Goal: Task Accomplishment & Management: Use online tool/utility

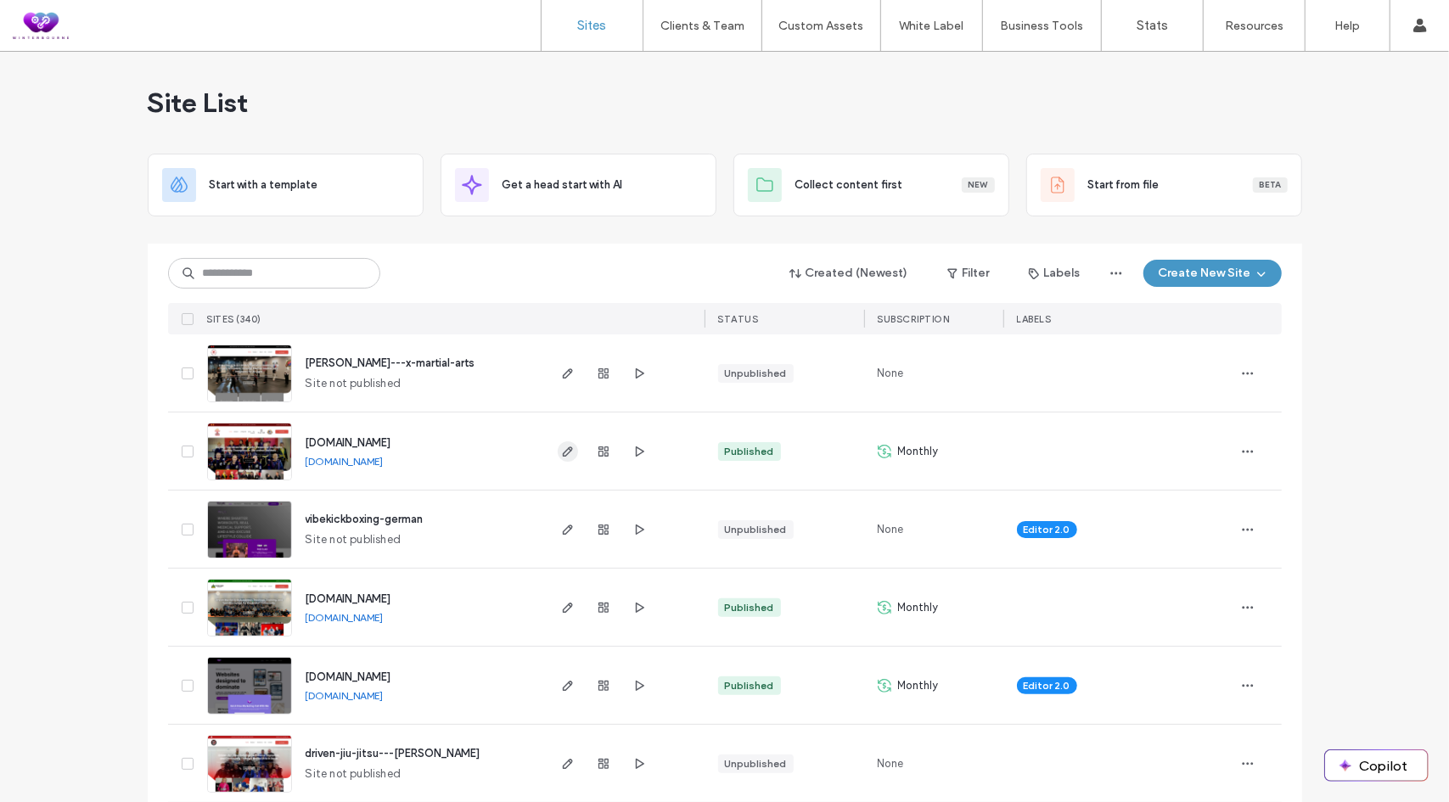
click at [561, 449] on icon "button" at bounding box center [568, 452] width 14 height 14
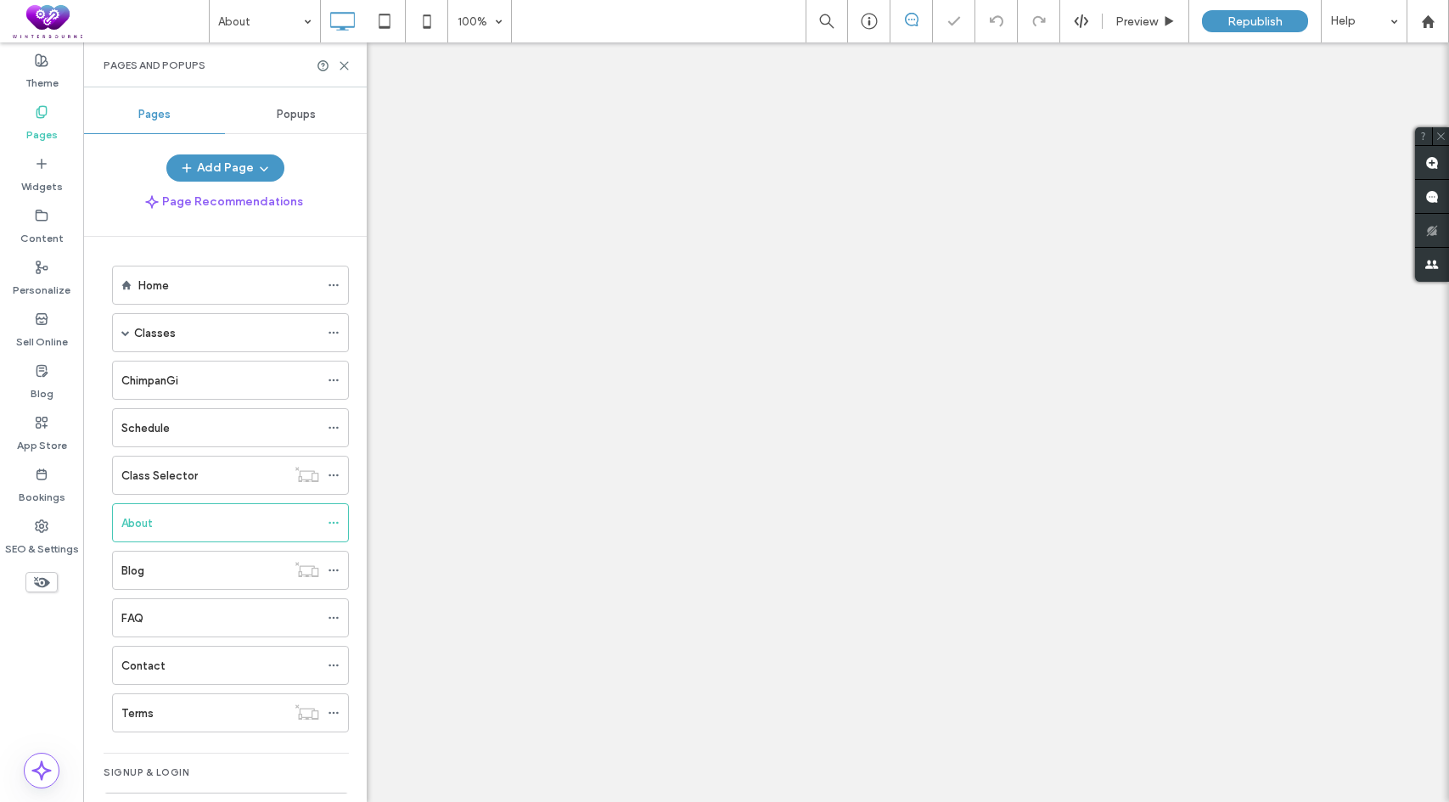
click at [341, 66] on icon at bounding box center [344, 65] width 13 height 13
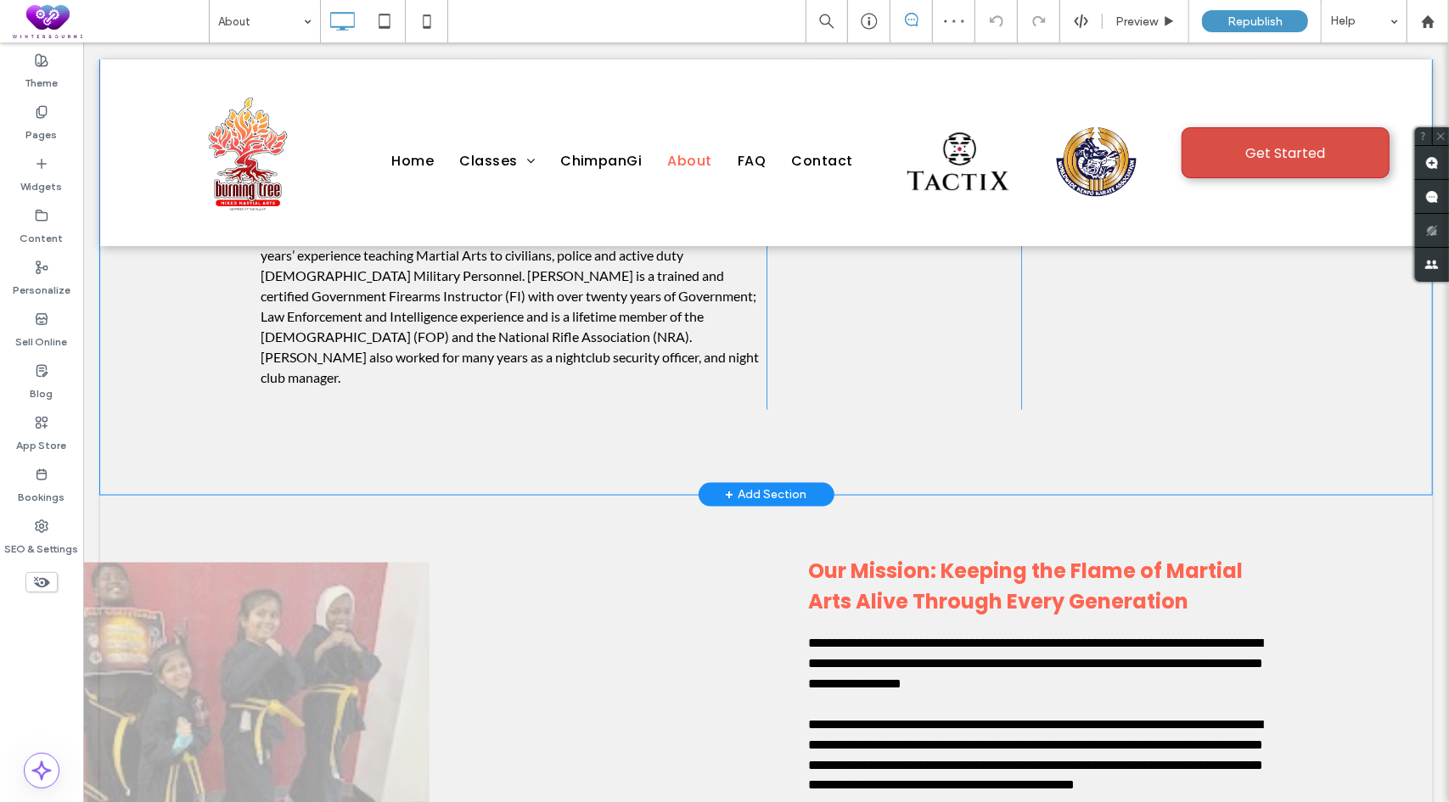
scroll to position [1528, 0]
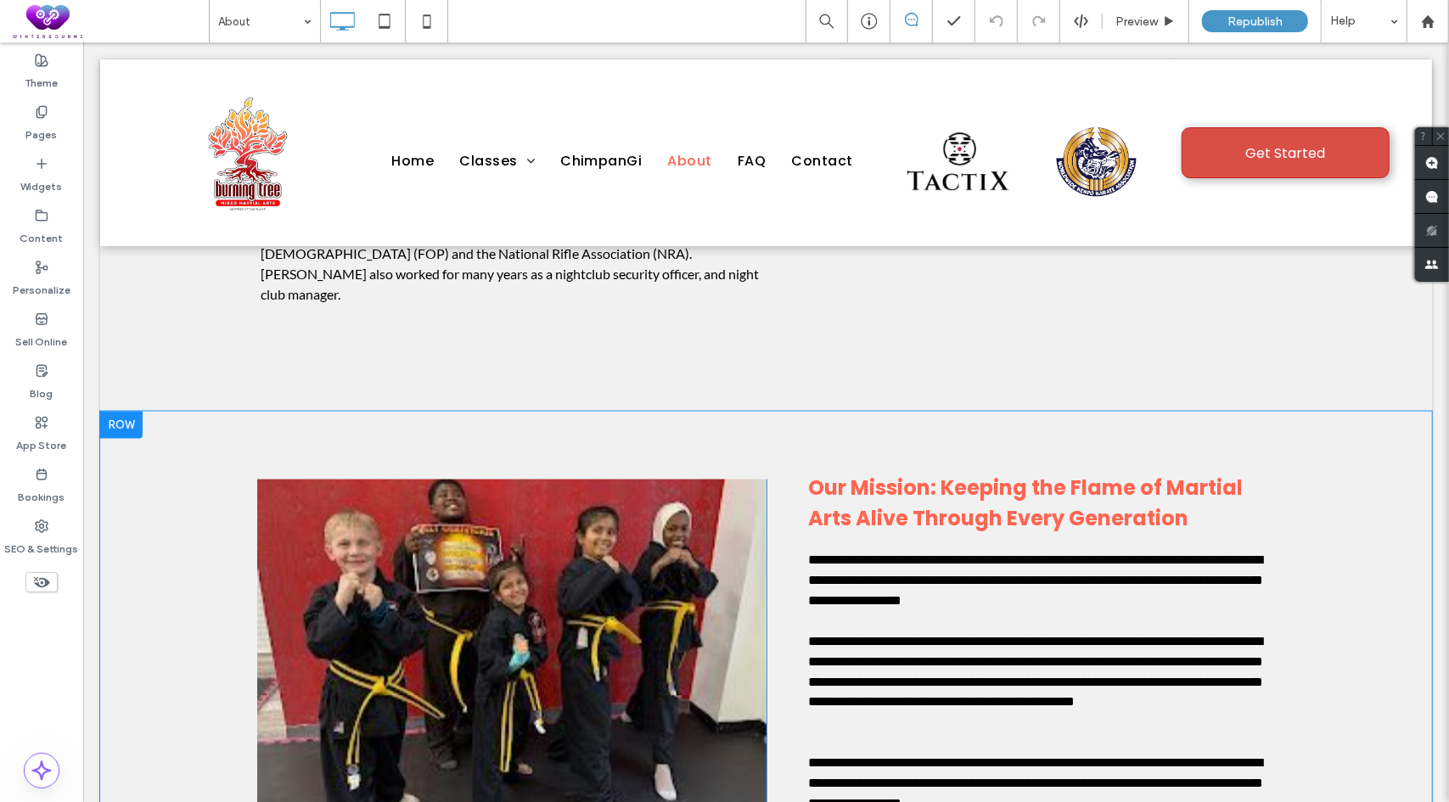
click at [120, 411] on div at bounding box center [120, 424] width 42 height 27
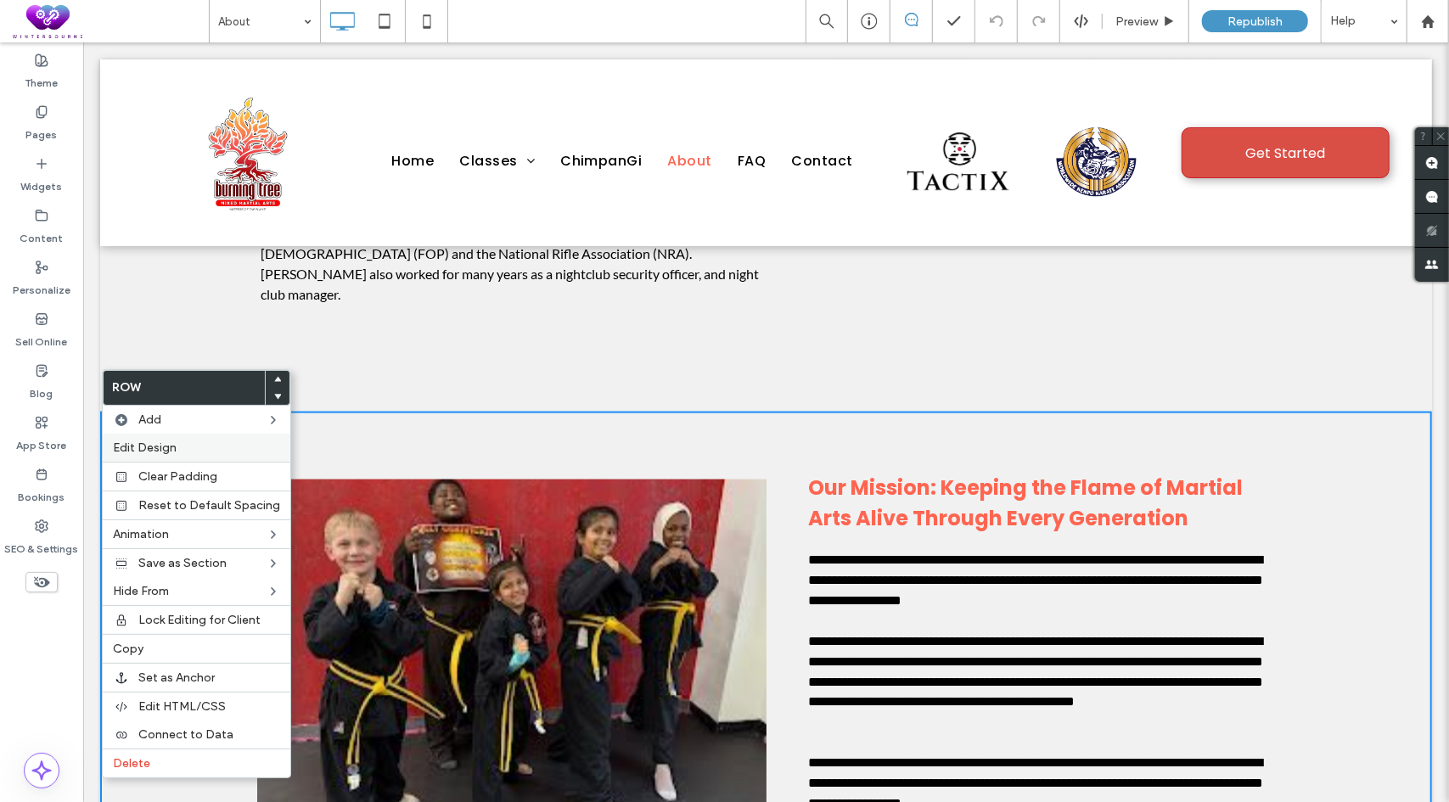
click at [149, 443] on span "Edit Design" at bounding box center [145, 448] width 64 height 14
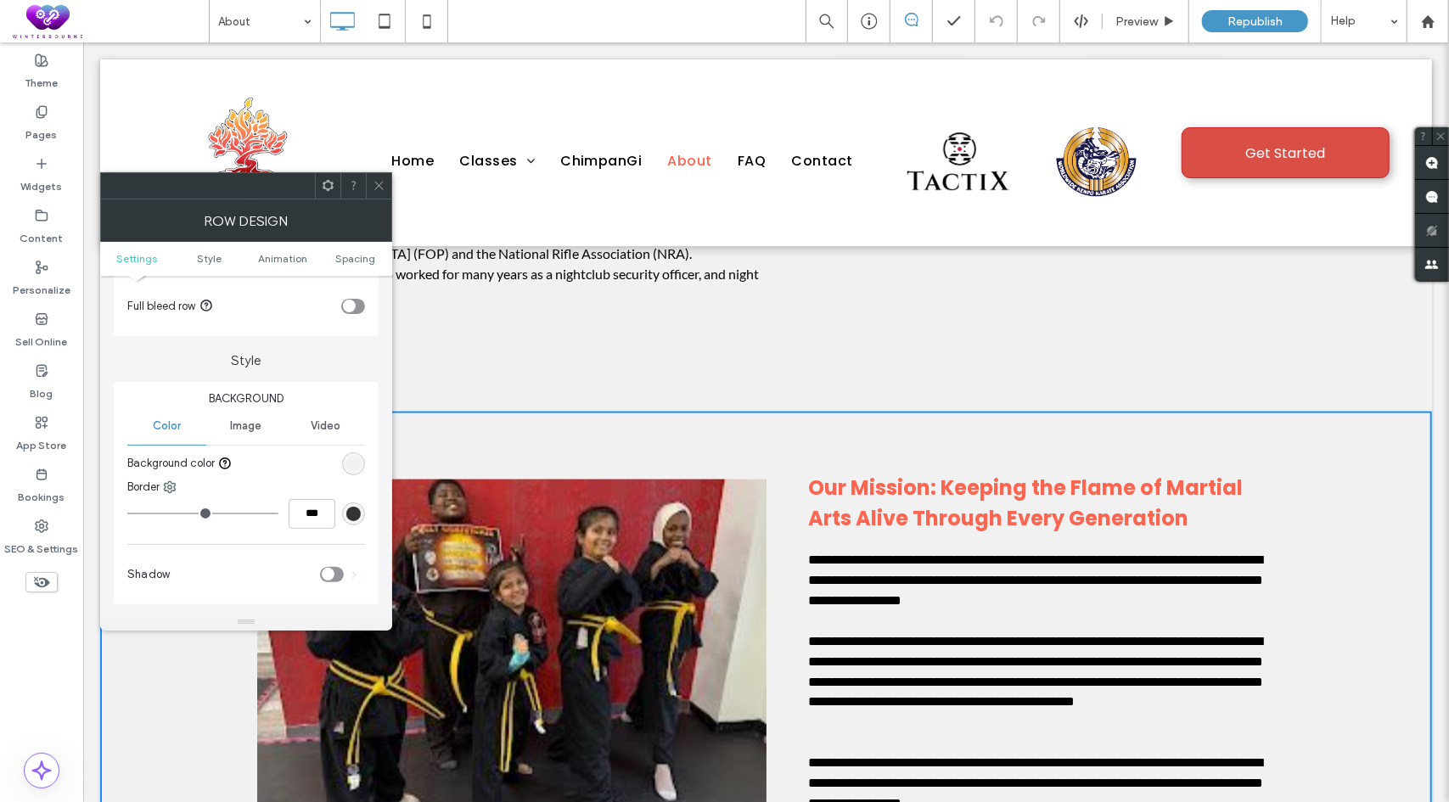
scroll to position [170, 0]
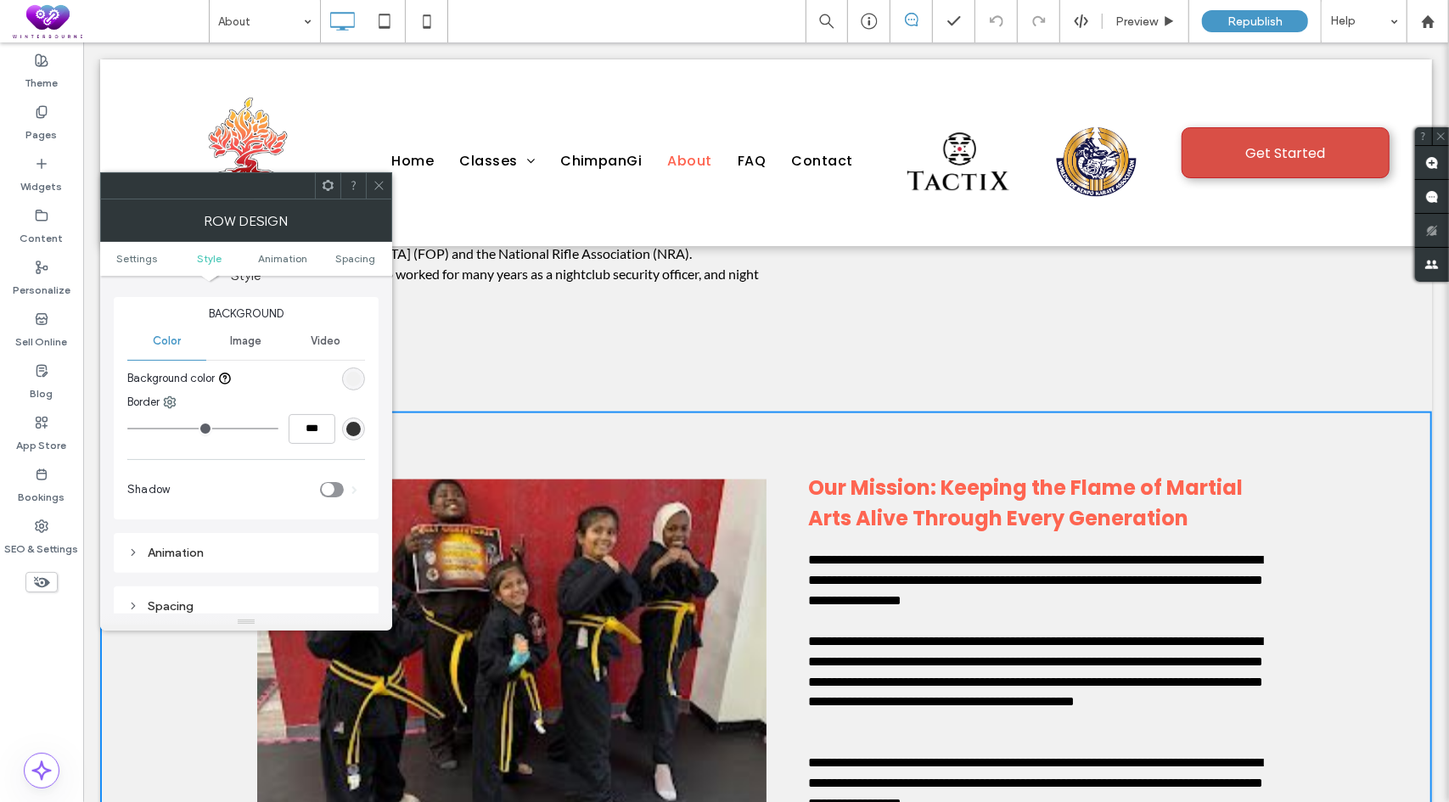
click at [350, 376] on div "rgb(241, 241, 241)" at bounding box center [353, 379] width 14 height 14
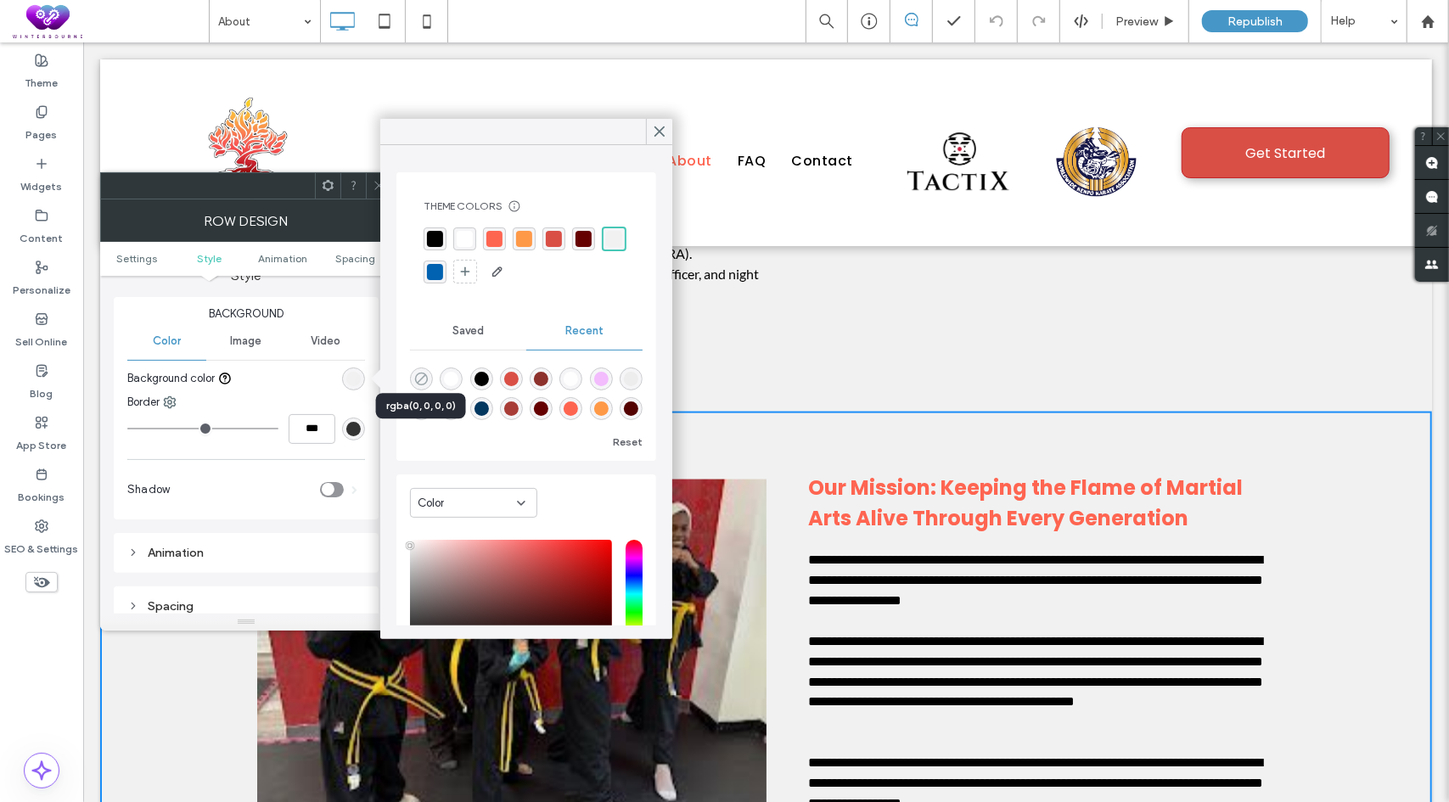
click at [421, 373] on use "rgba(0, 0, 0, 0)" at bounding box center [421, 379] width 13 height 13
type input "*******"
type input "*"
type input "**"
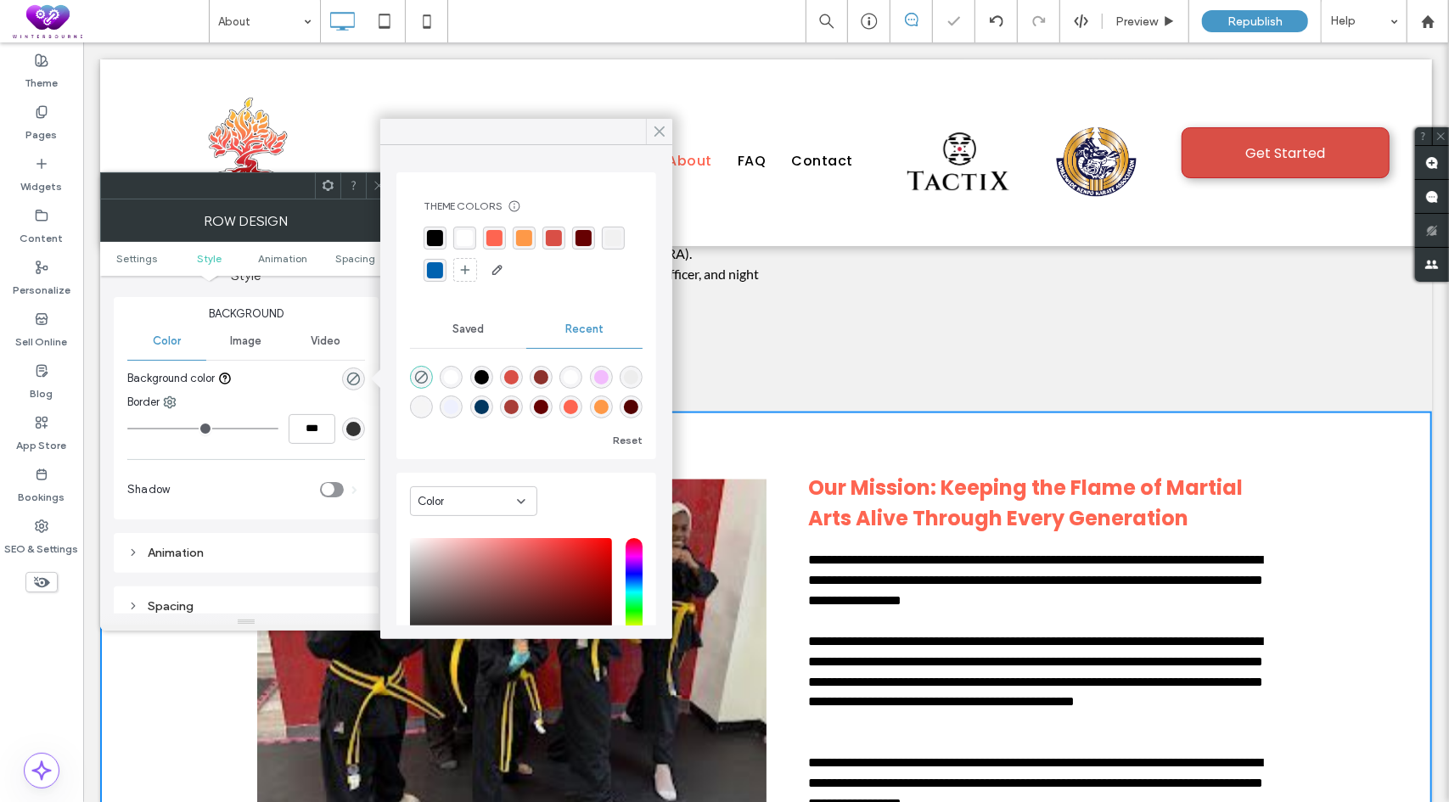
drag, startPoint x: 662, startPoint y: 134, endPoint x: 540, endPoint y: 109, distance: 124.7
click at [662, 134] on use at bounding box center [659, 131] width 8 height 9
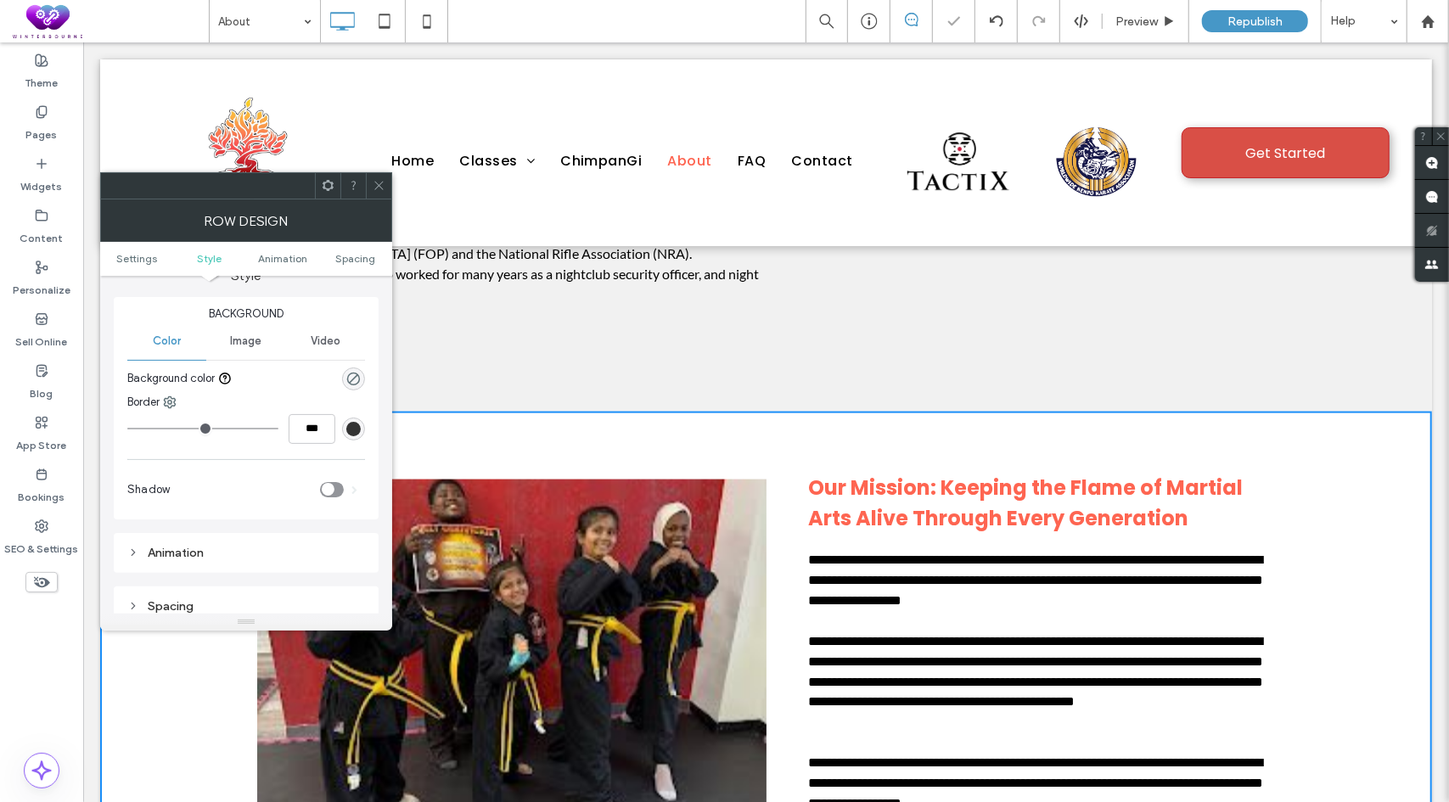
click at [382, 188] on icon at bounding box center [379, 185] width 13 height 13
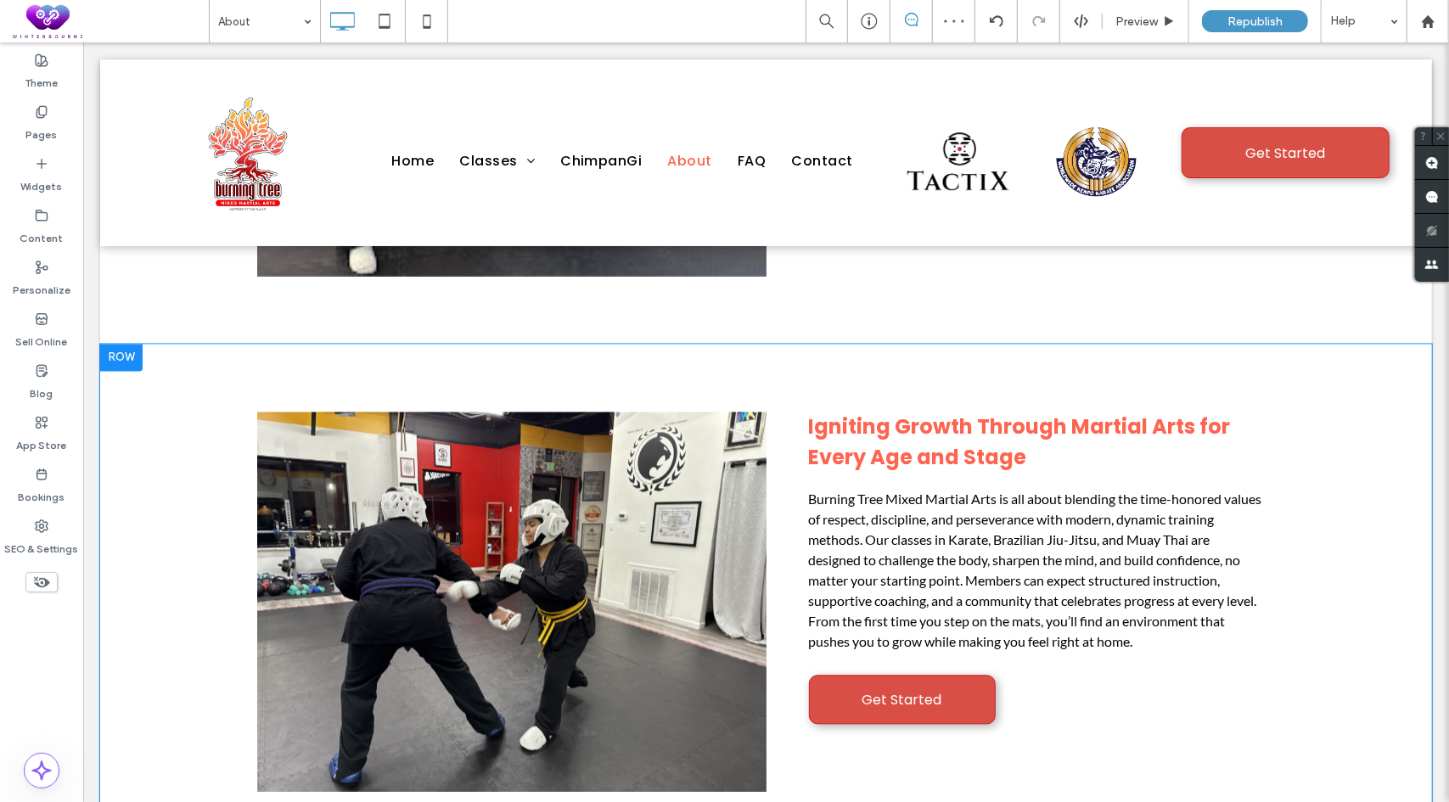
scroll to position [2037, 0]
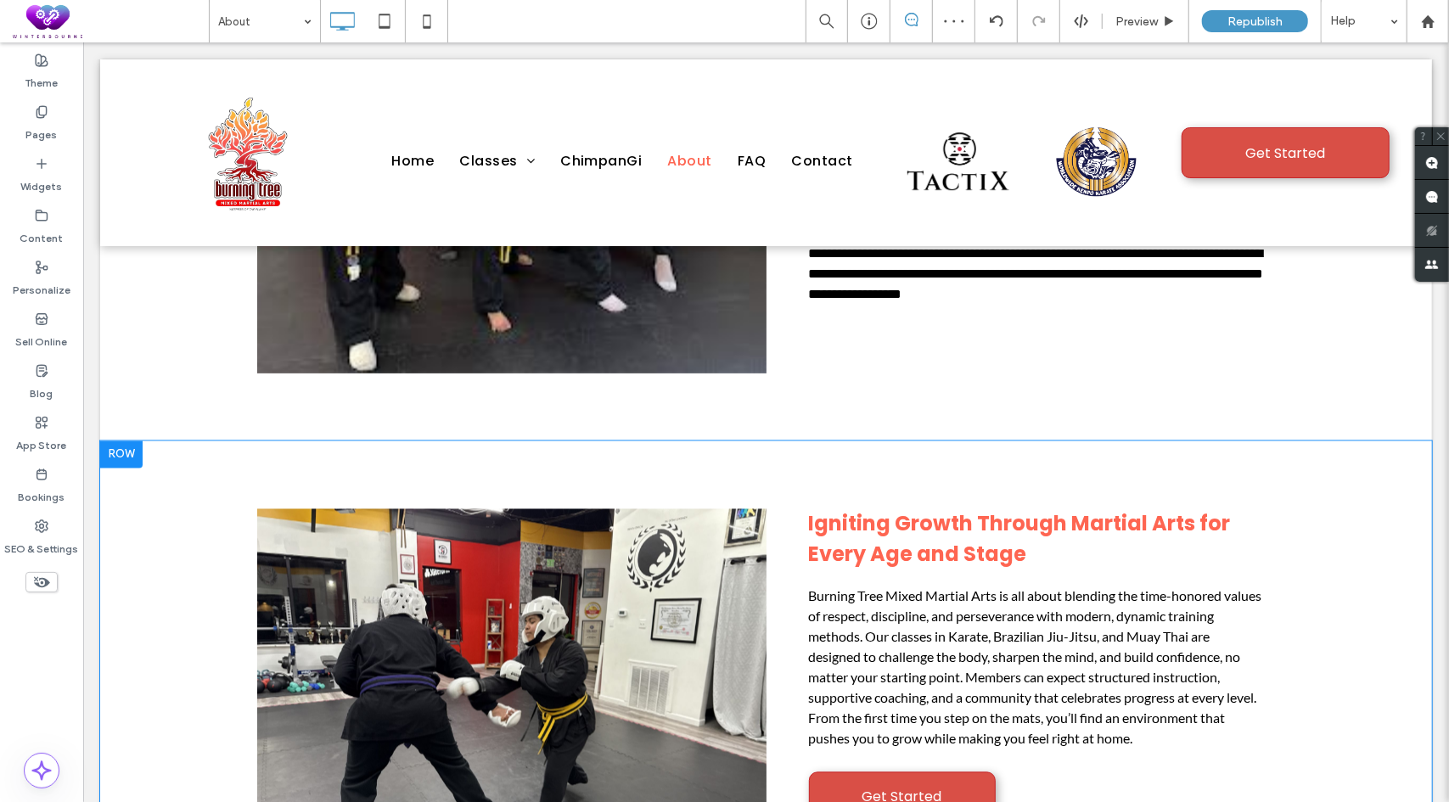
click at [128, 441] on div at bounding box center [120, 454] width 42 height 27
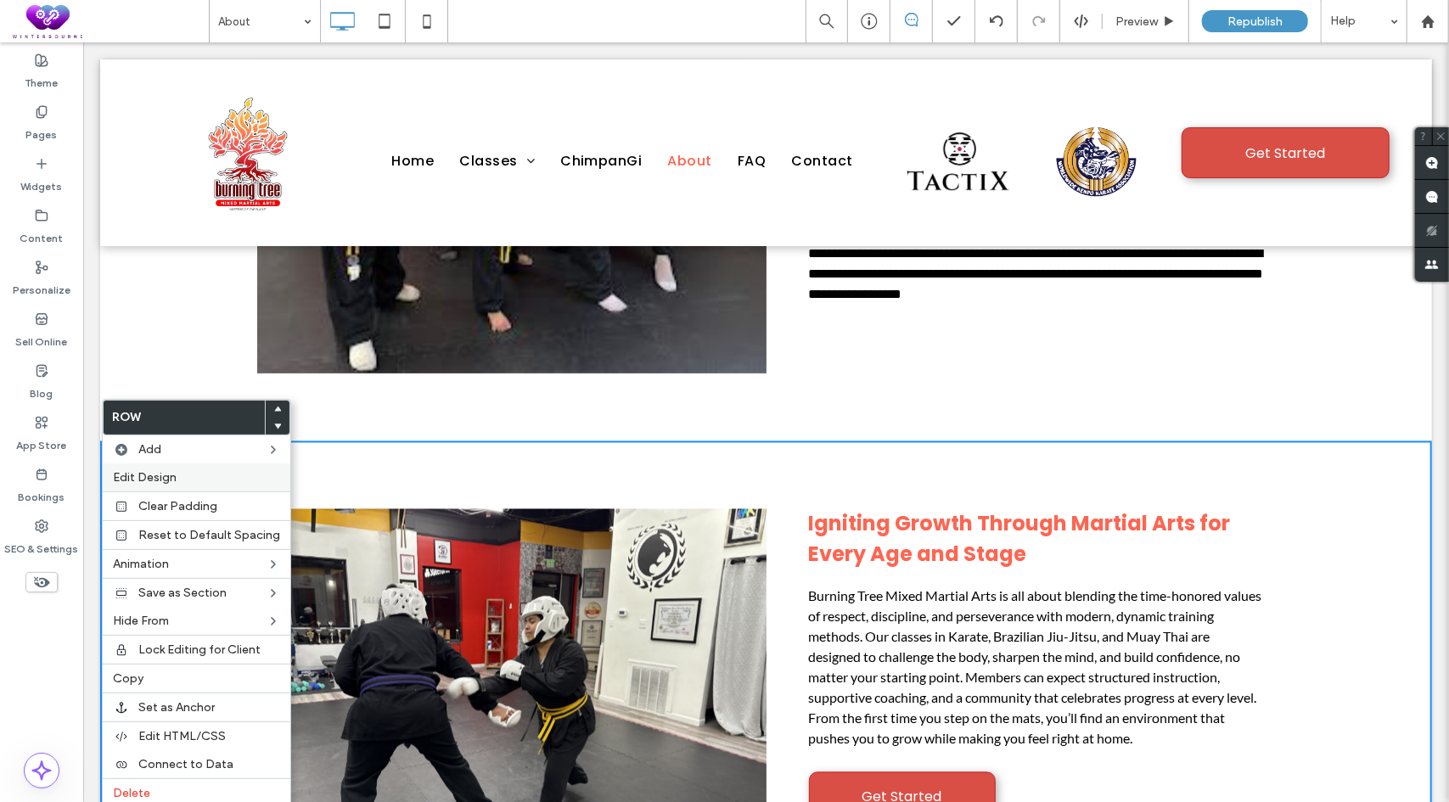
click at [163, 471] on span "Edit Design" at bounding box center [145, 477] width 64 height 14
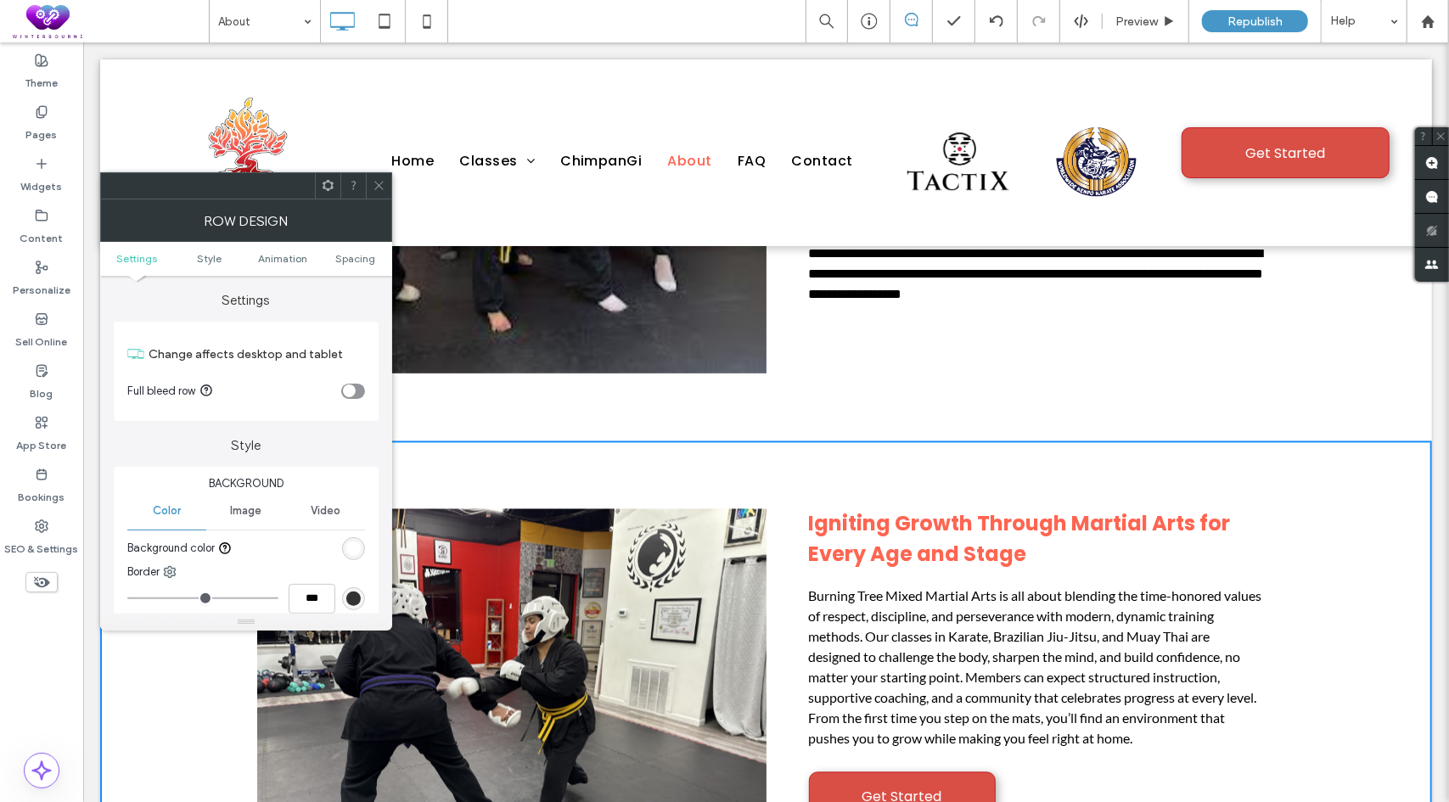
click at [350, 542] on div "rgb(255, 255, 255)" at bounding box center [353, 549] width 14 height 14
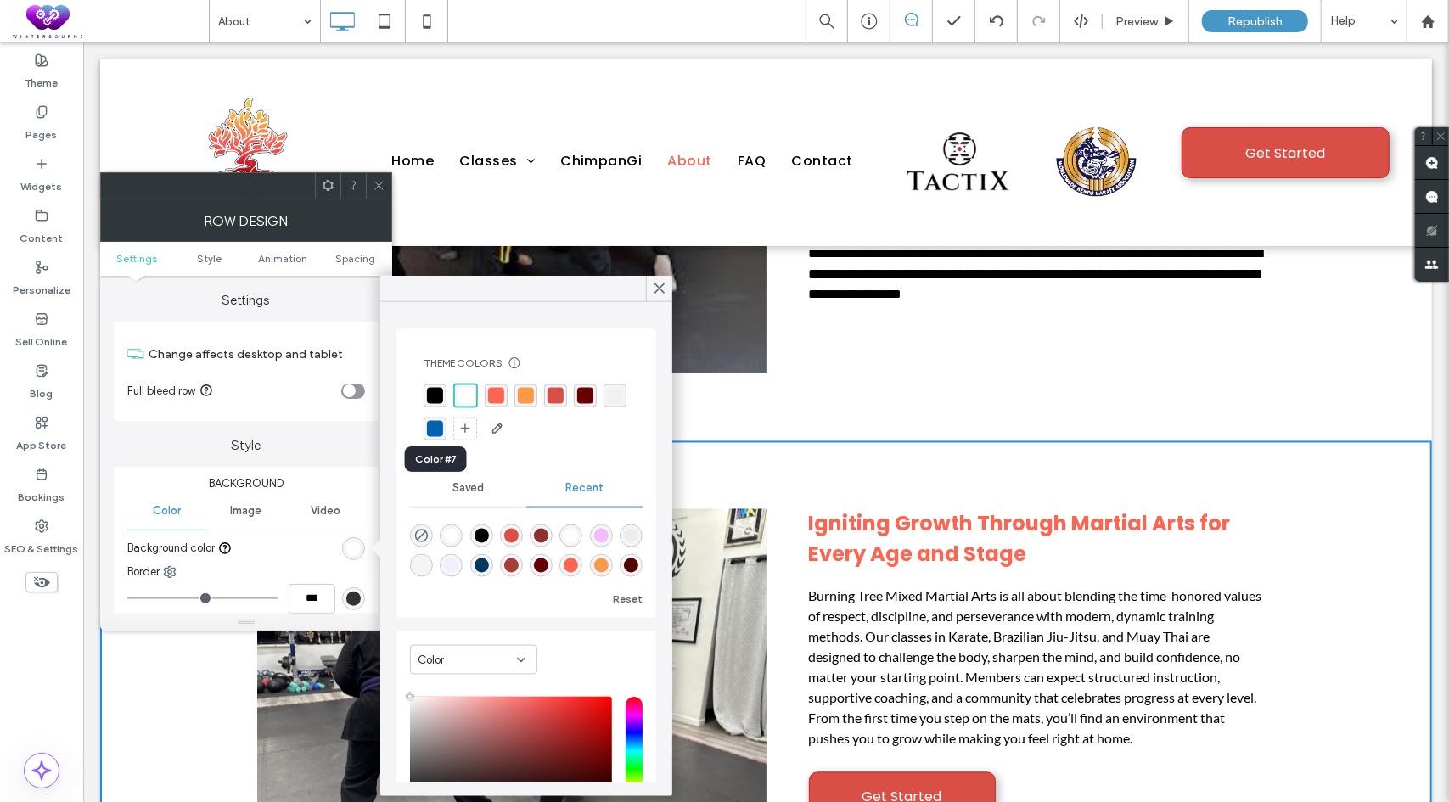
click at [607, 404] on div "rgba(241, 241, 241, 1)" at bounding box center [615, 396] width 16 height 16
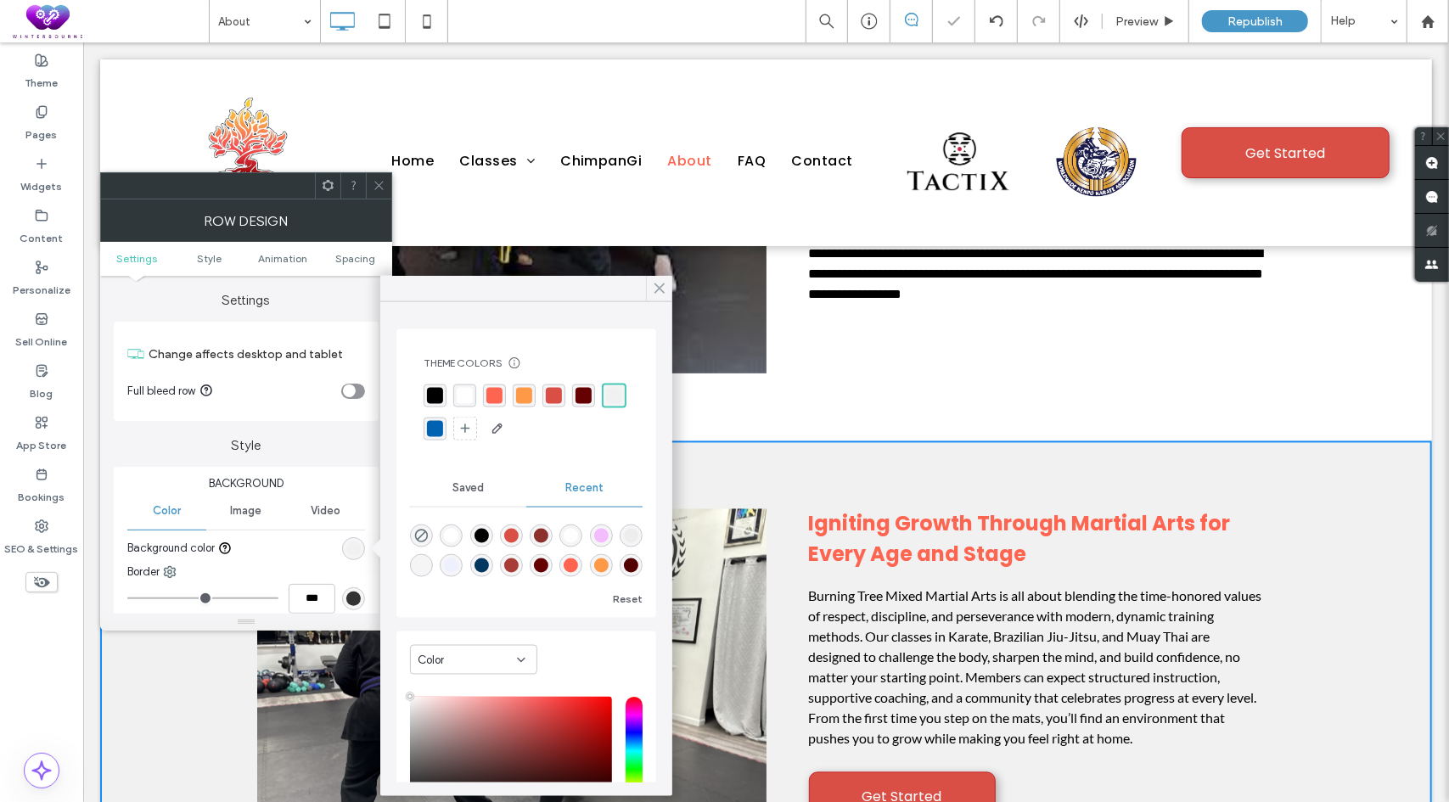
click at [660, 289] on use at bounding box center [659, 287] width 8 height 9
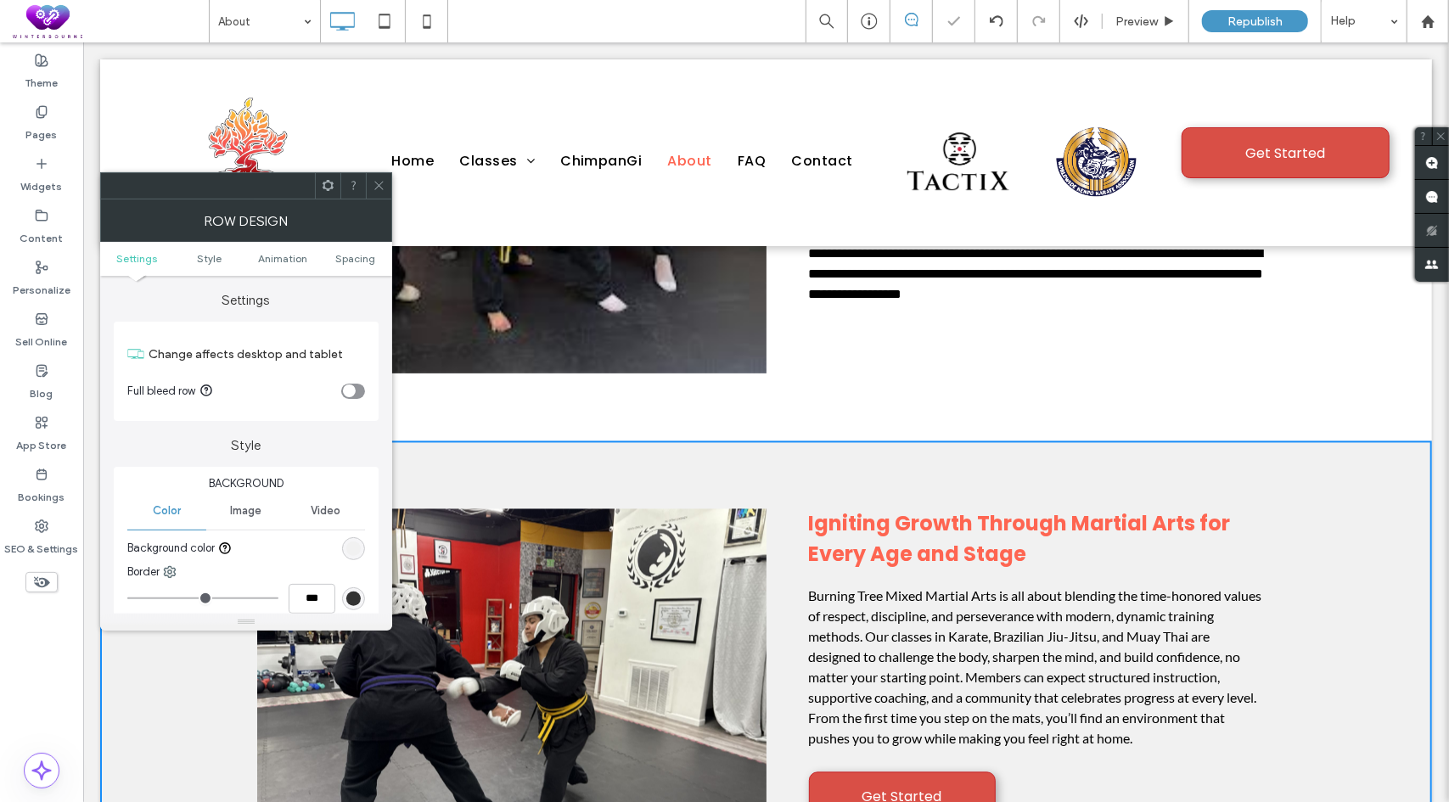
click at [376, 189] on icon at bounding box center [379, 185] width 13 height 13
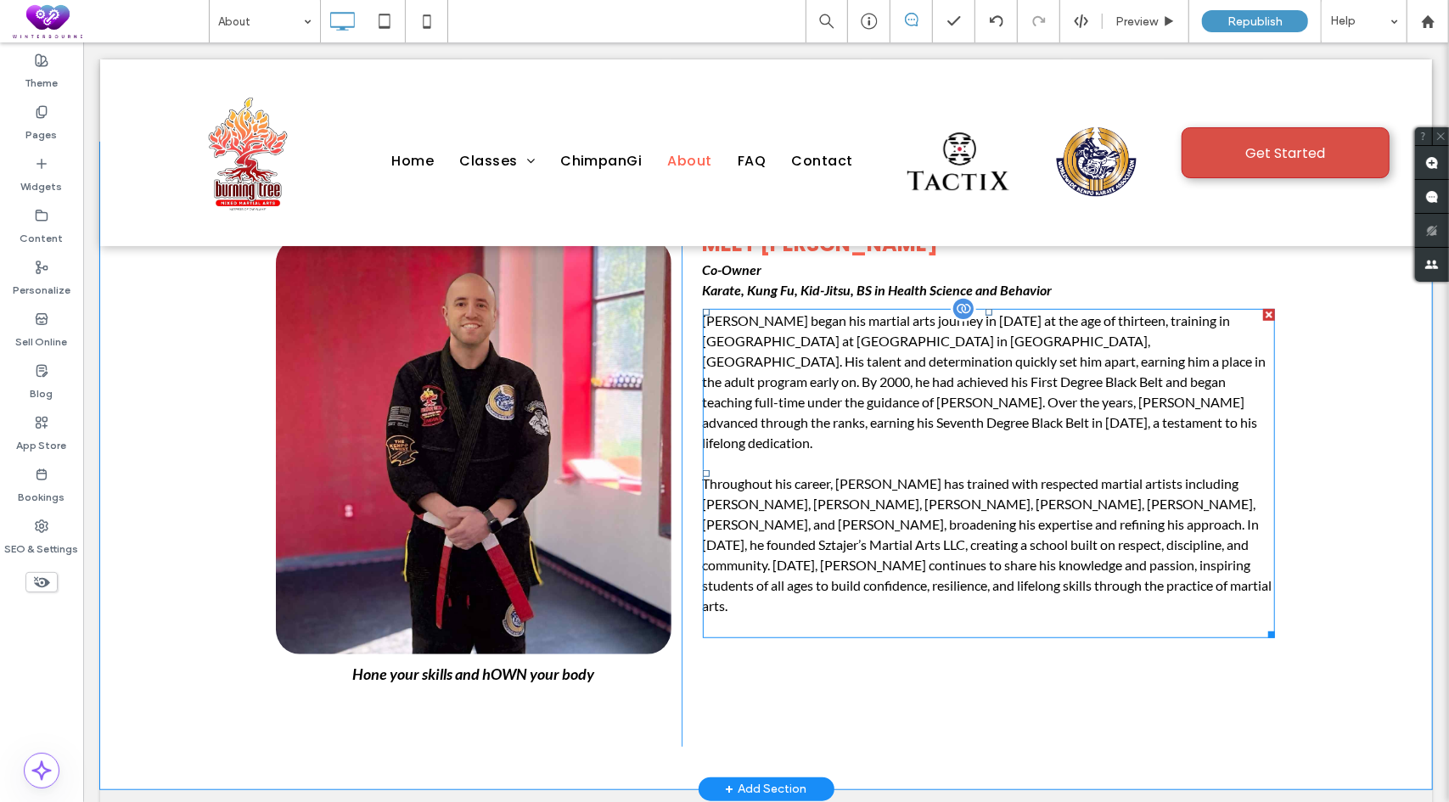
scroll to position [340, 0]
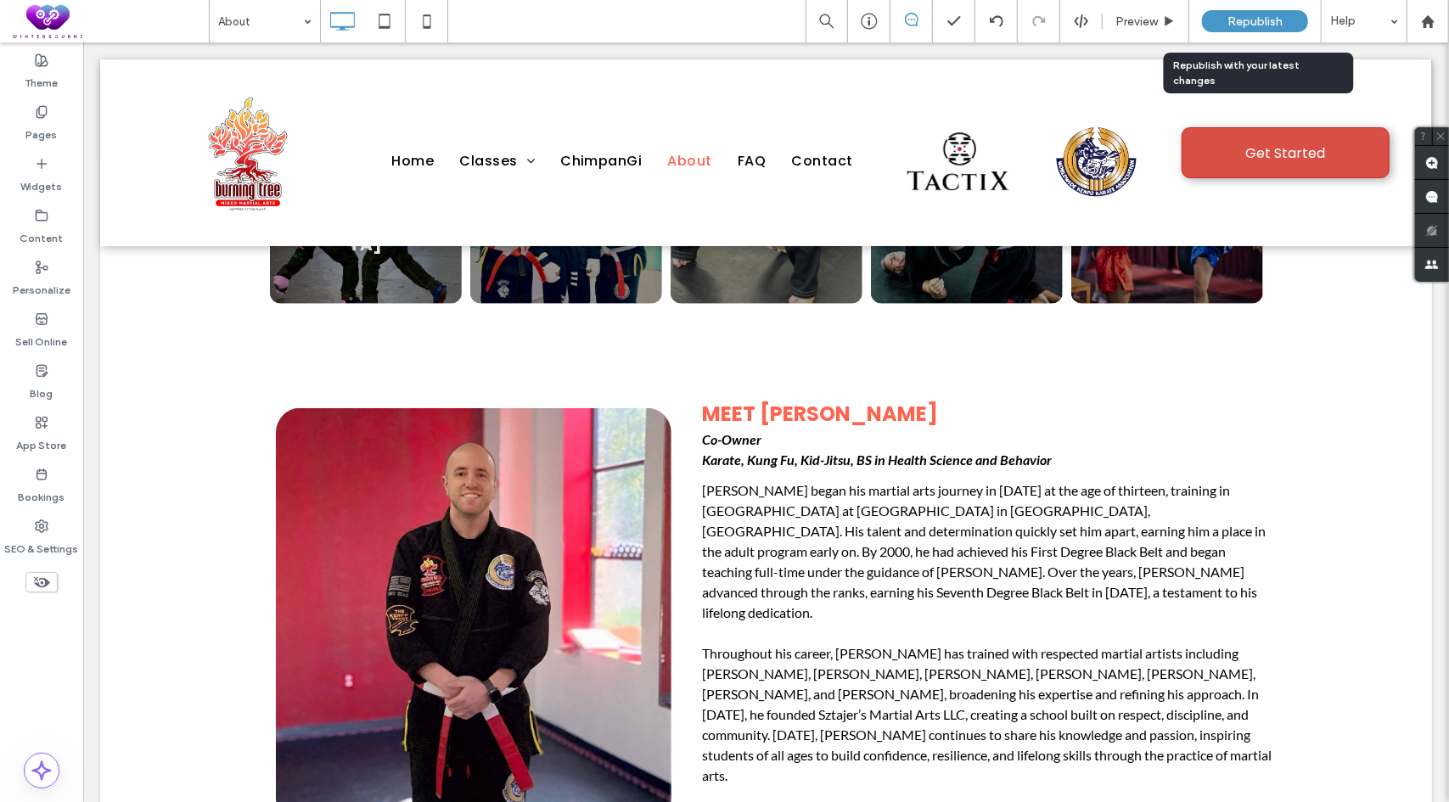
click at [1261, 17] on span "Republish" at bounding box center [1254, 21] width 55 height 14
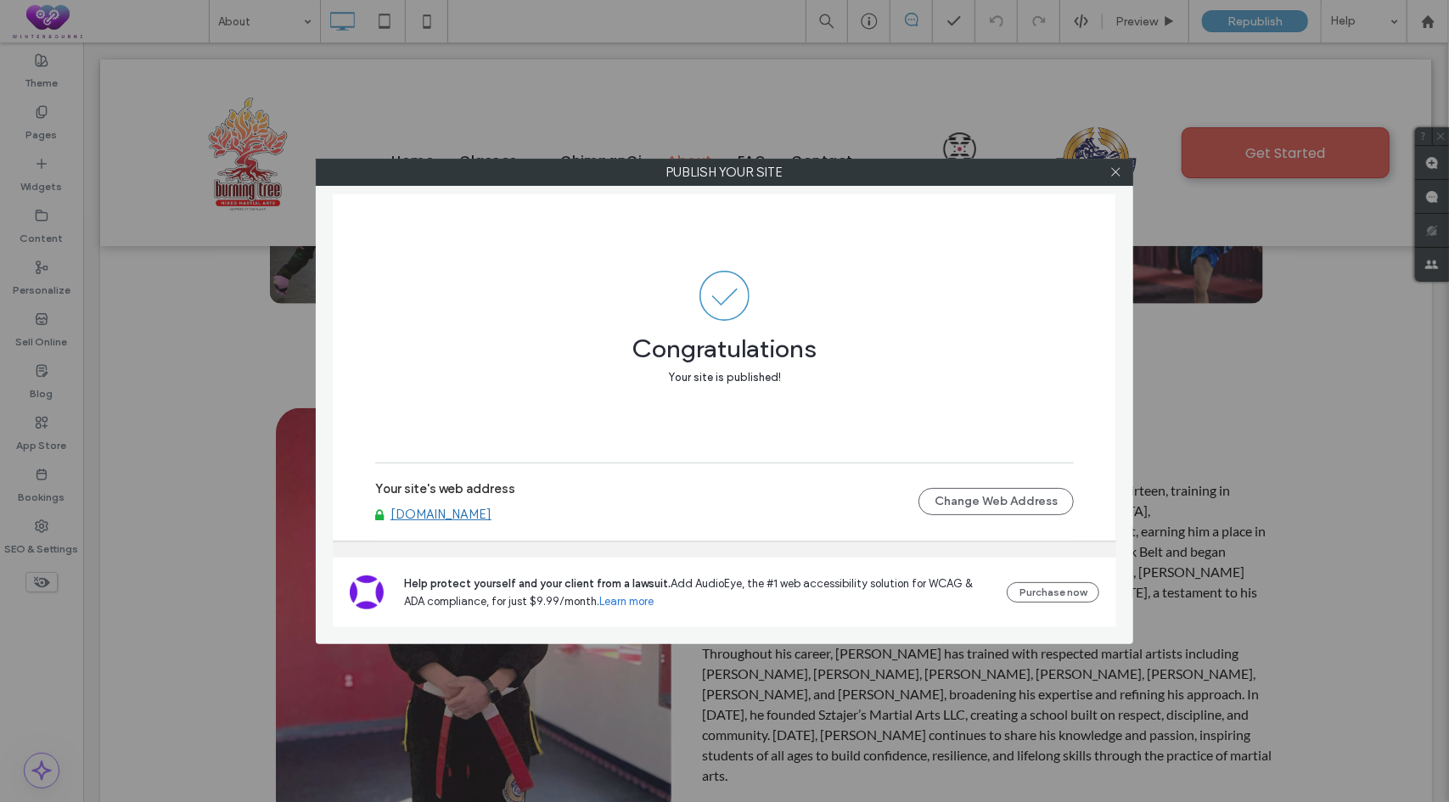
click at [489, 513] on link "[DOMAIN_NAME]" at bounding box center [440, 514] width 101 height 15
click at [1115, 166] on icon at bounding box center [1115, 172] width 13 height 13
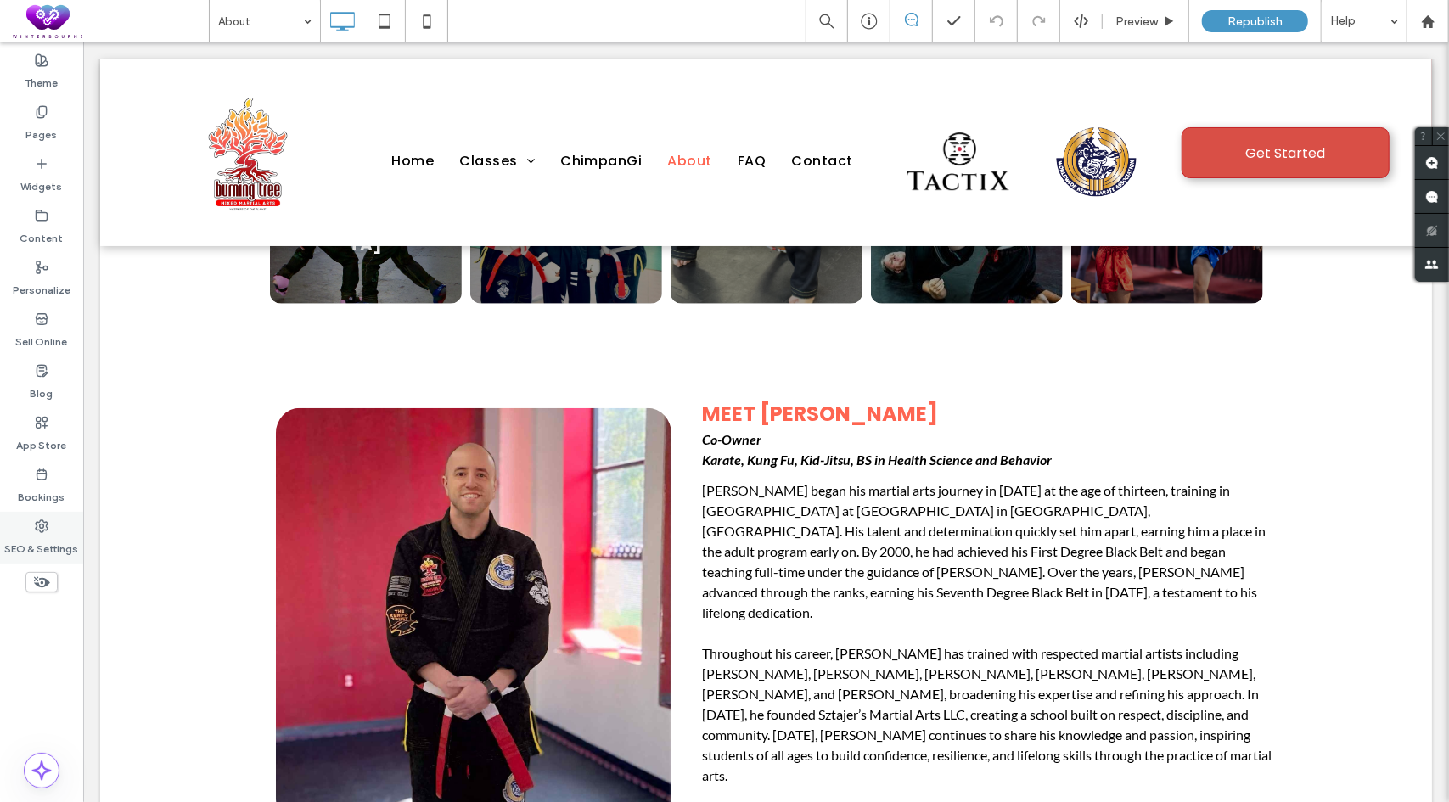
click at [26, 529] on div "SEO & Settings" at bounding box center [41, 538] width 83 height 52
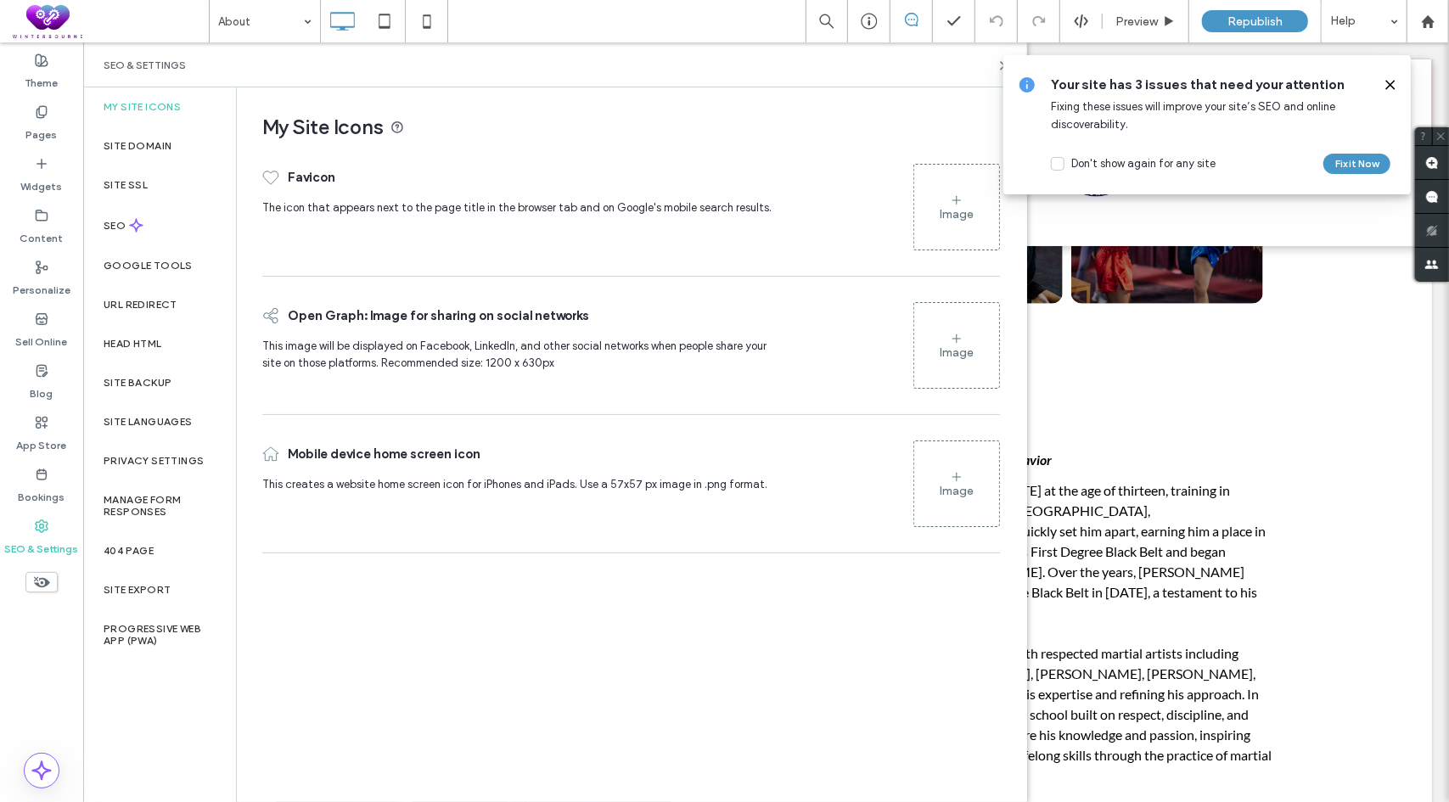
click at [957, 335] on use at bounding box center [956, 338] width 8 height 8
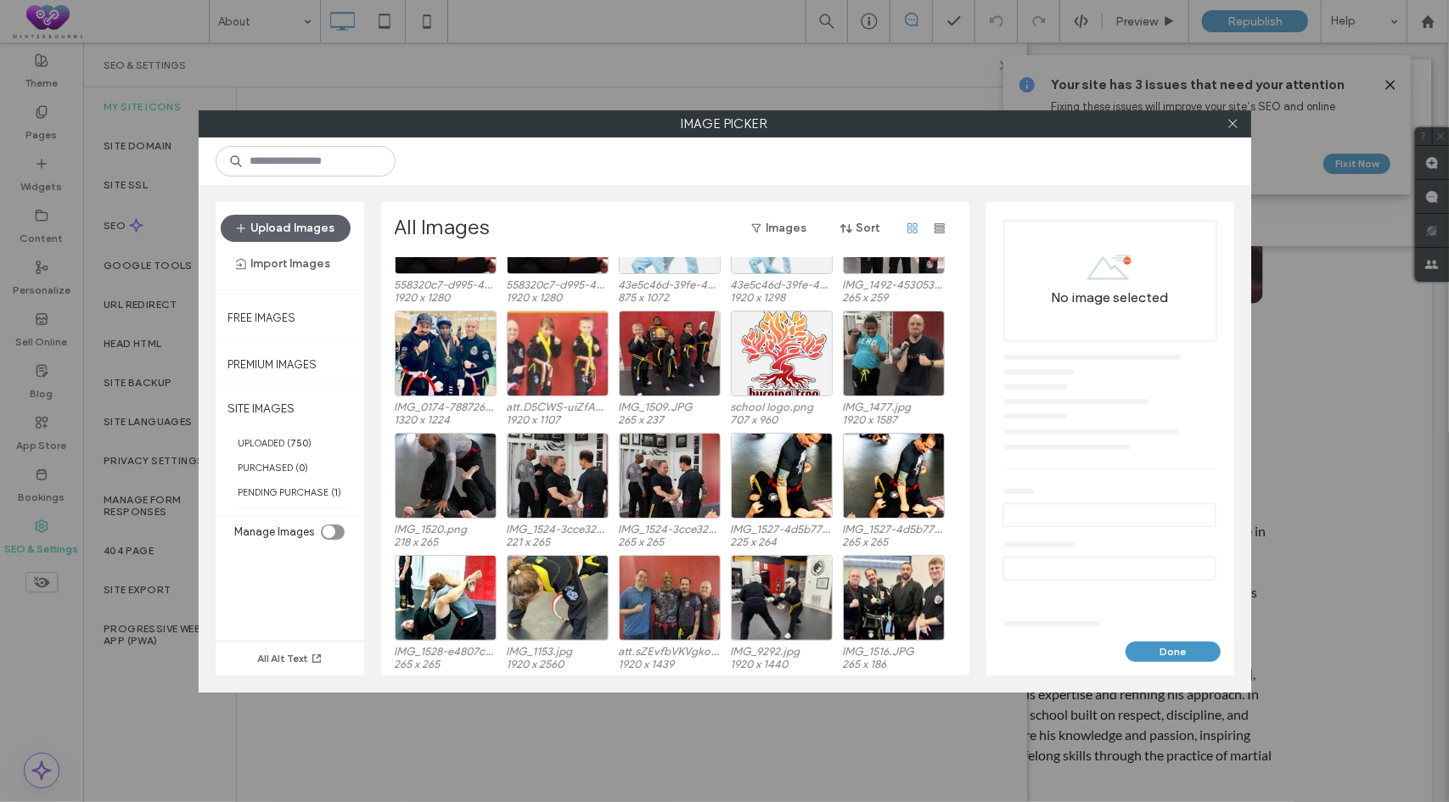
scroll to position [715, 0]
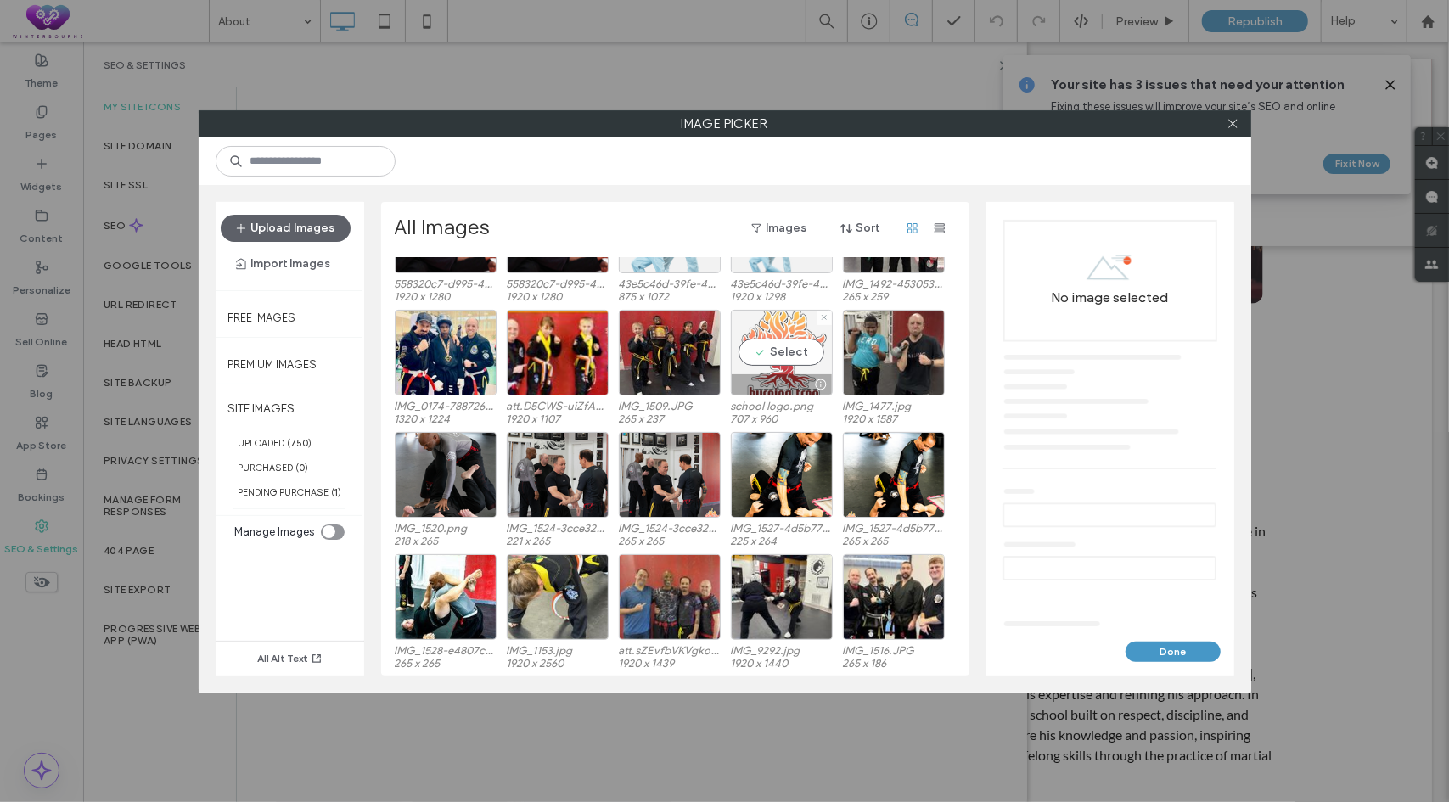
click at [796, 351] on div "Select" at bounding box center [782, 353] width 102 height 86
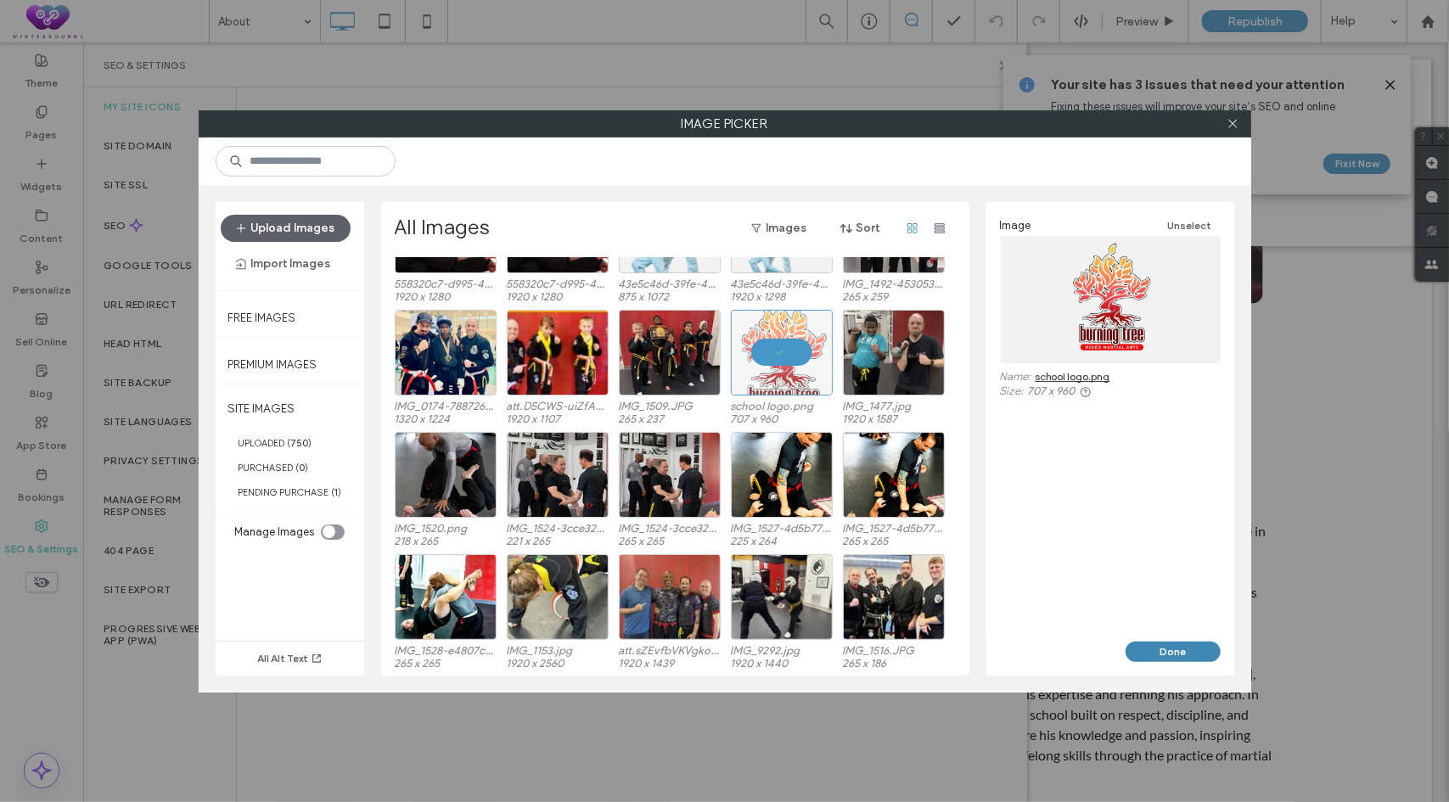
click at [1169, 650] on button "Done" at bounding box center [1172, 652] width 95 height 20
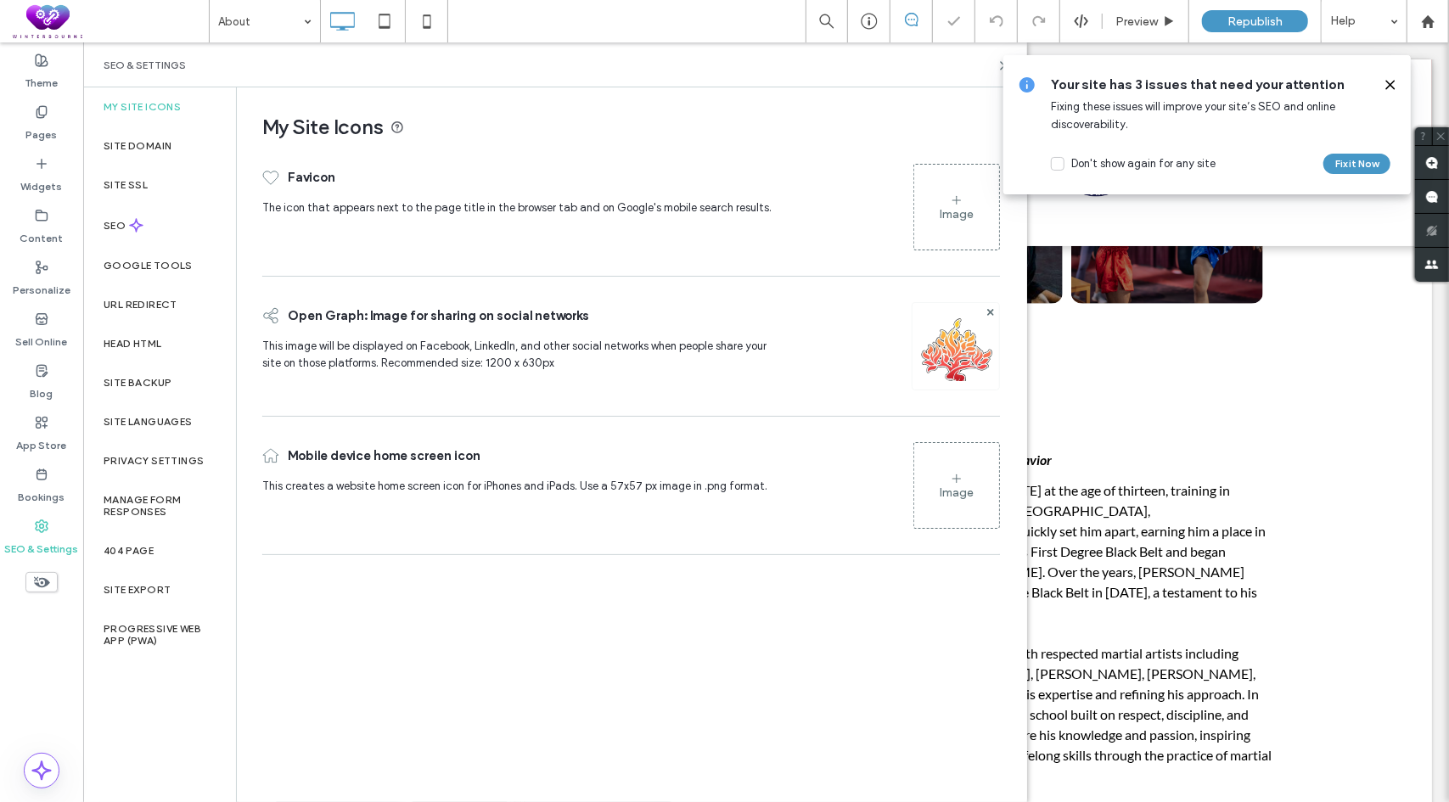
click at [1393, 86] on icon at bounding box center [1390, 85] width 14 height 14
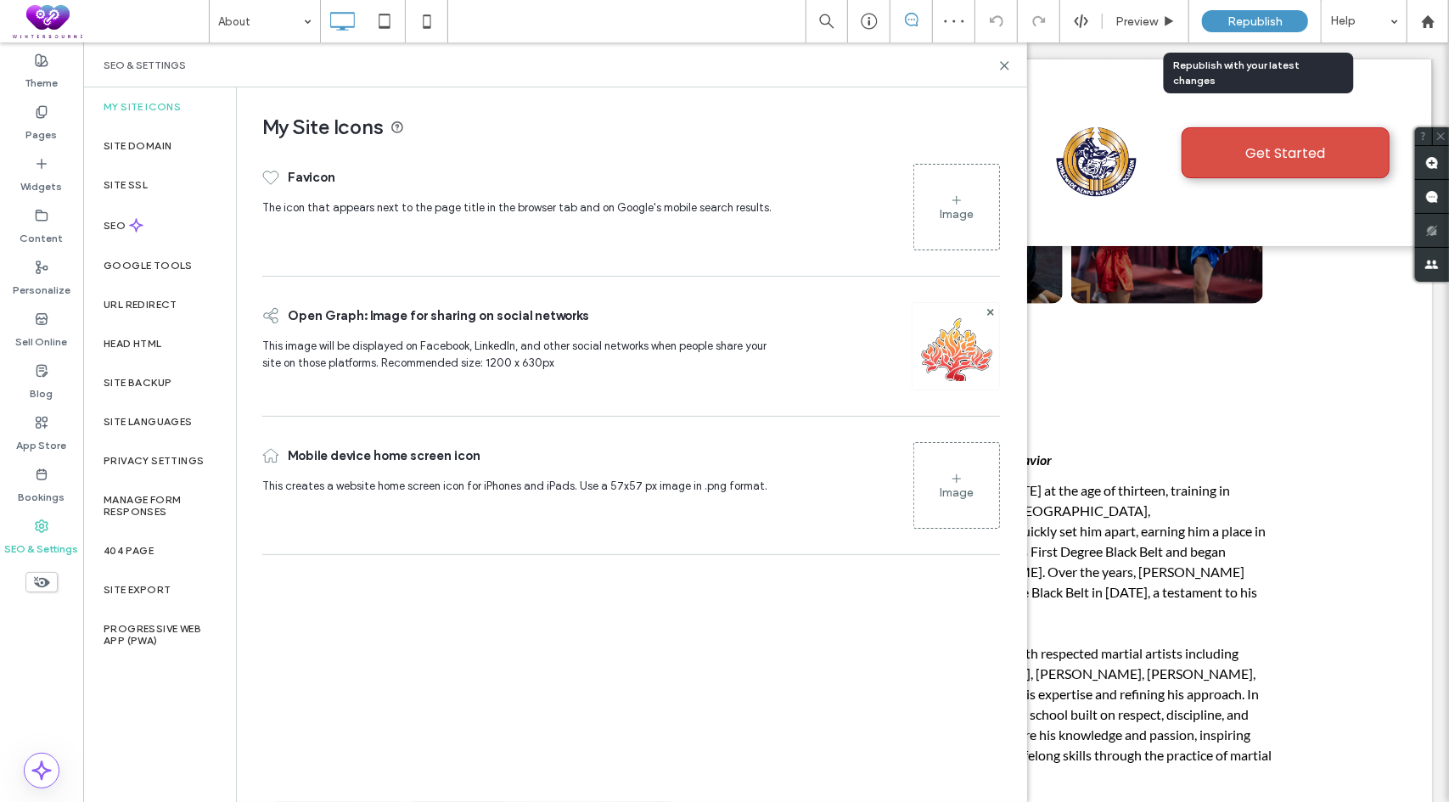
click at [1255, 22] on span "Republish" at bounding box center [1254, 21] width 55 height 14
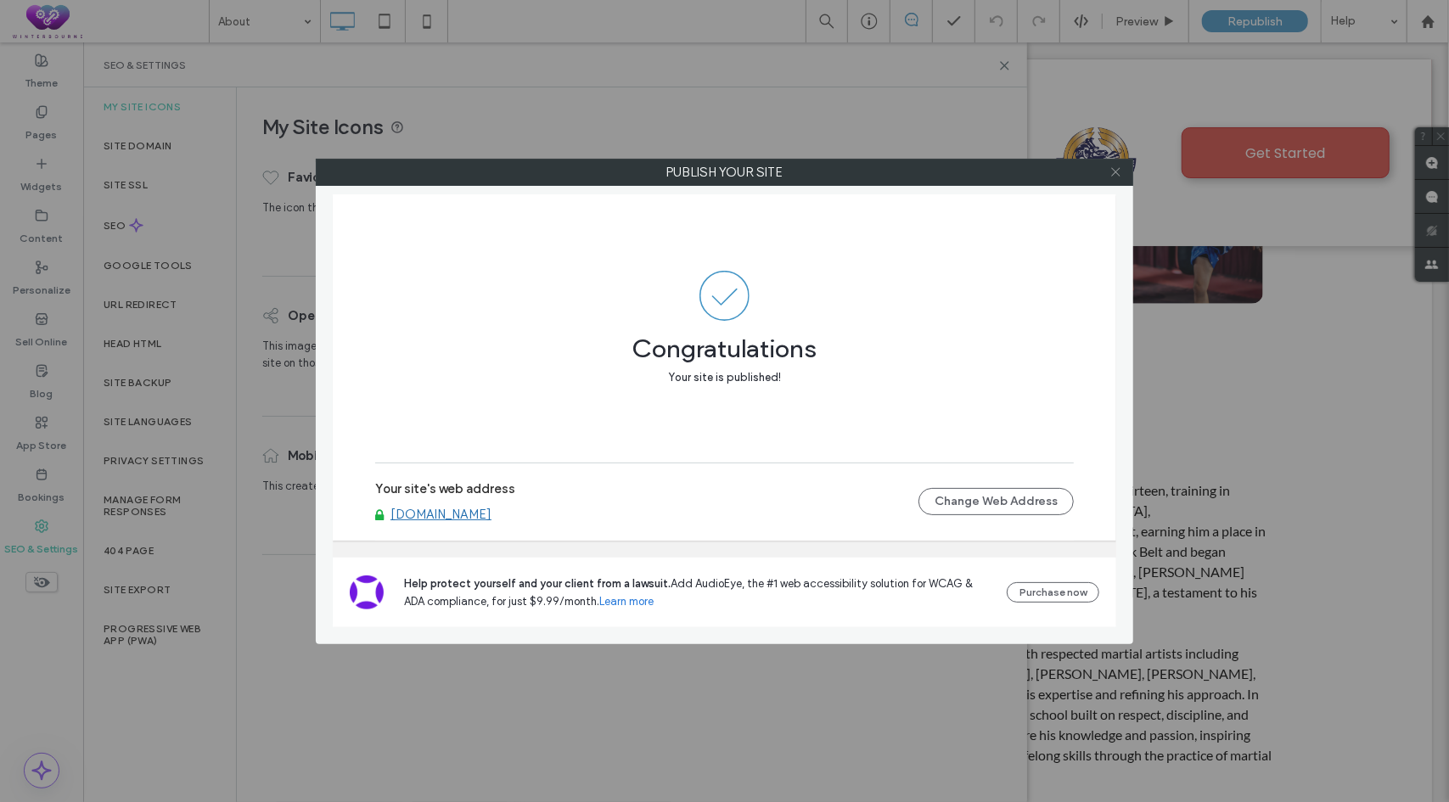
click at [1115, 171] on use at bounding box center [1115, 172] width 8 height 8
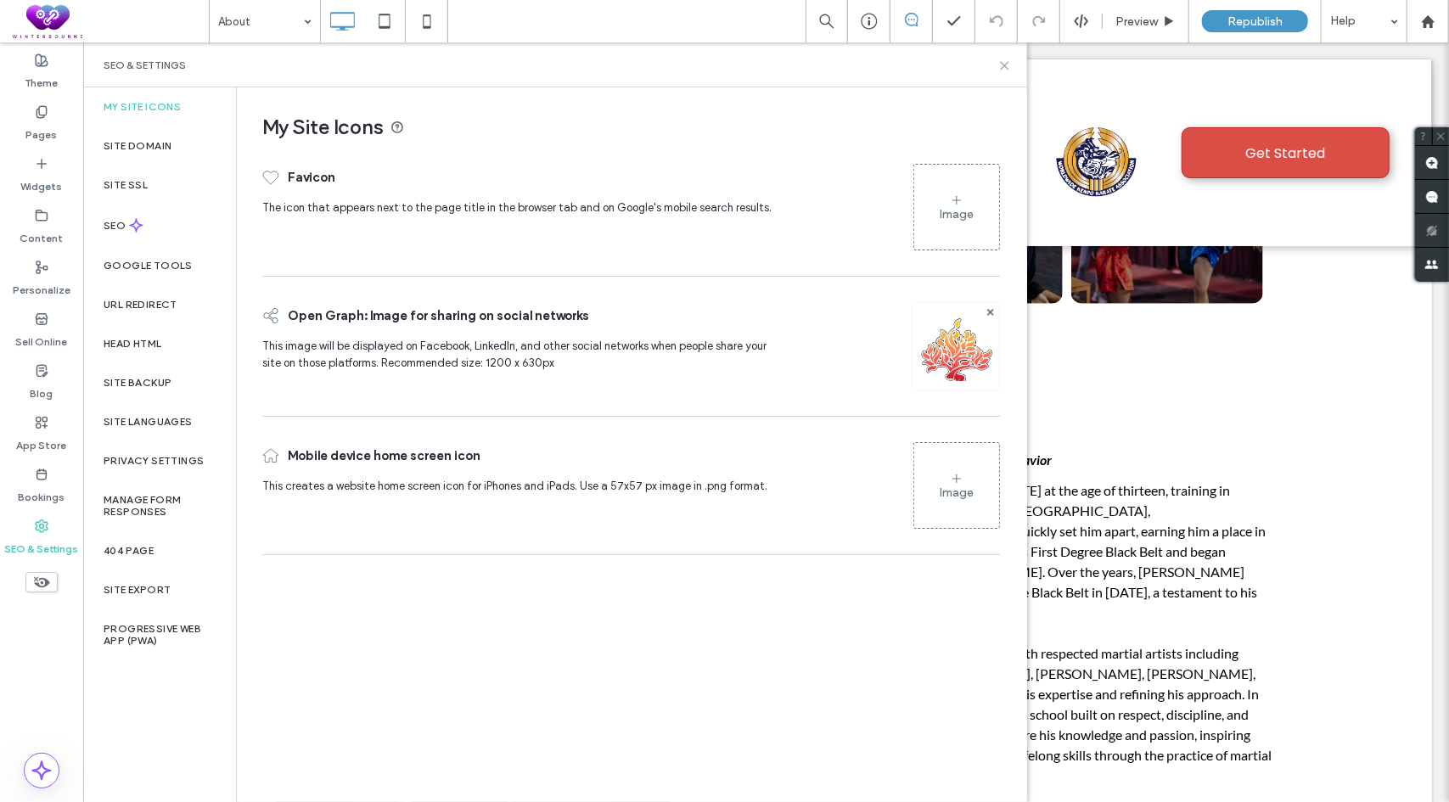
click at [1003, 67] on icon at bounding box center [1004, 65] width 13 height 13
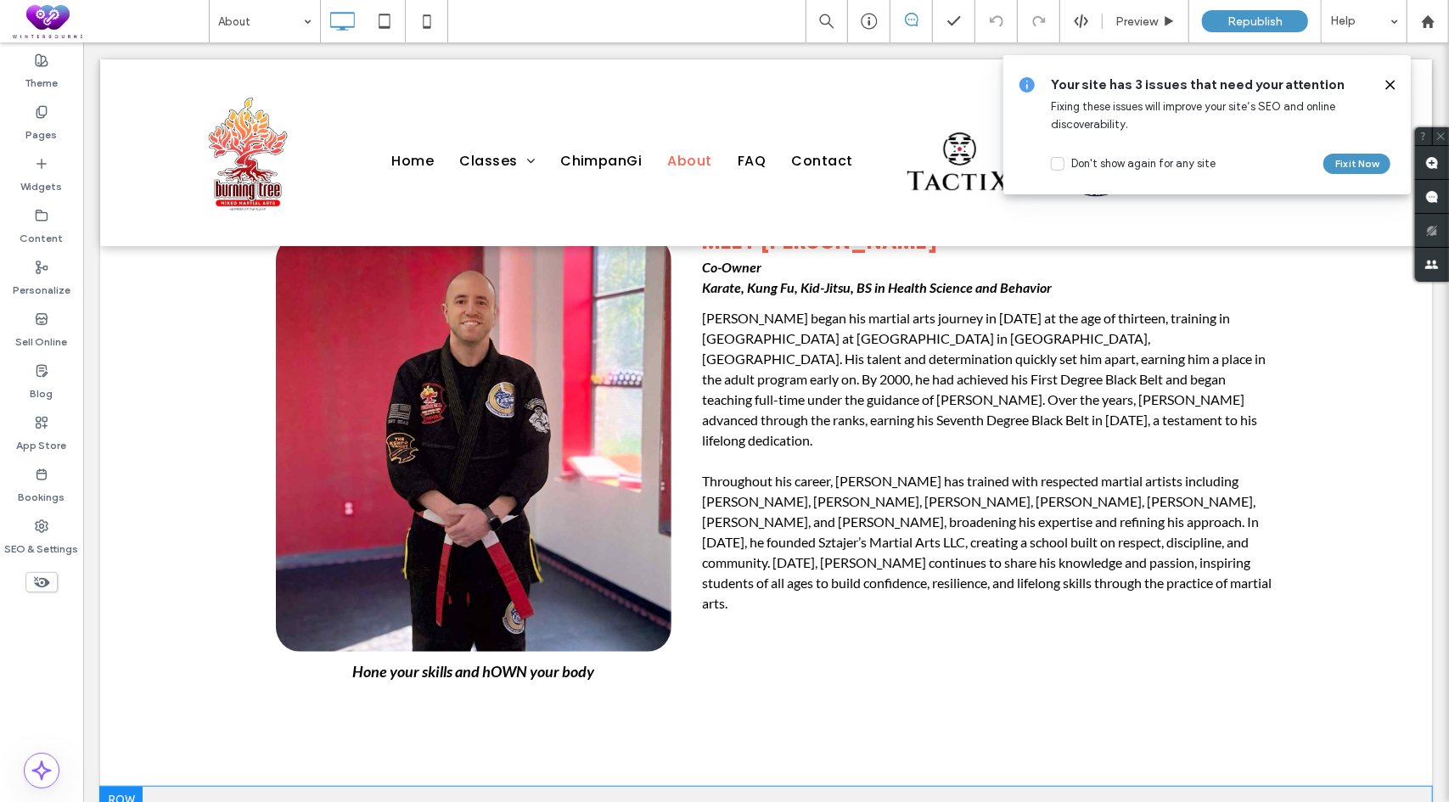
scroll to position [340, 0]
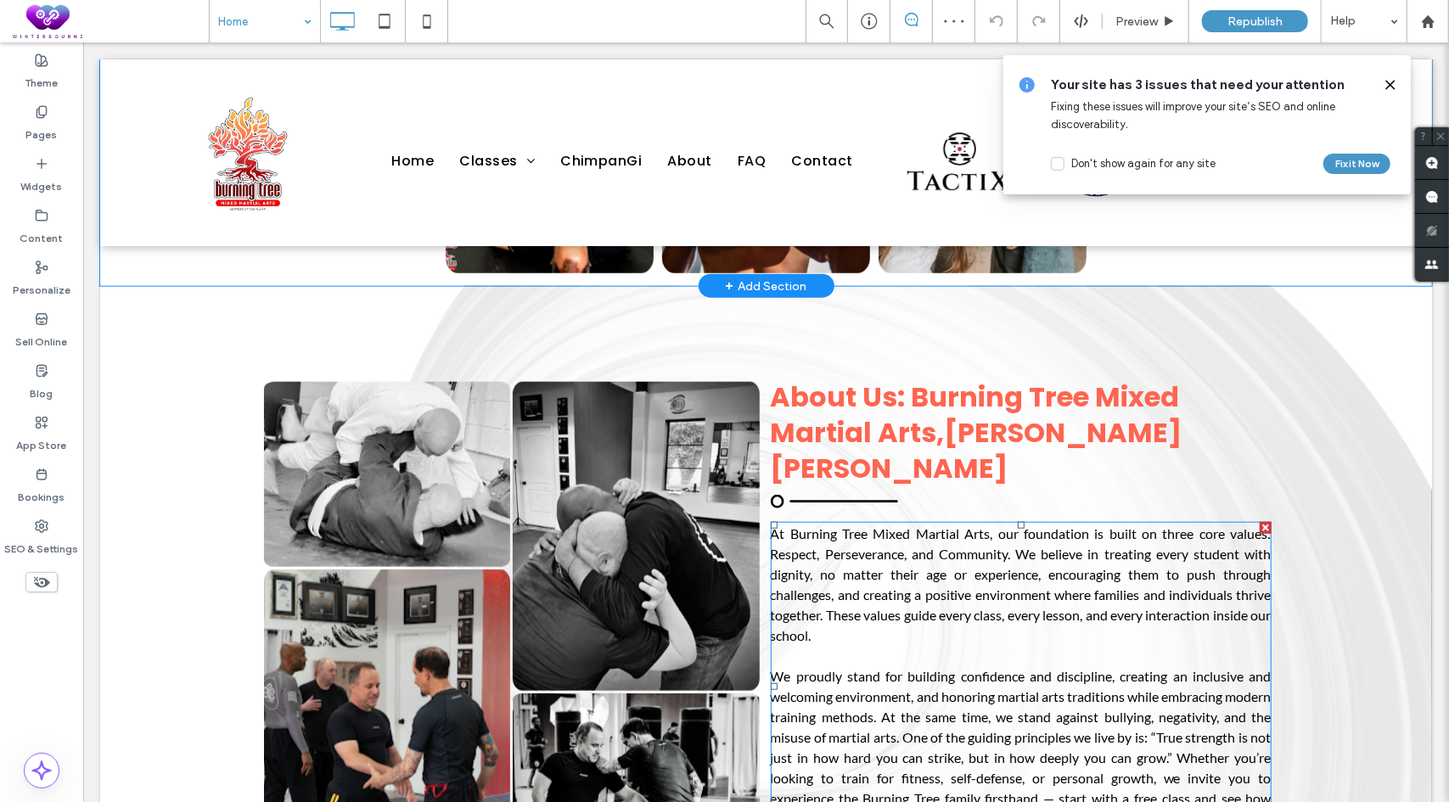
scroll to position [1001, 0]
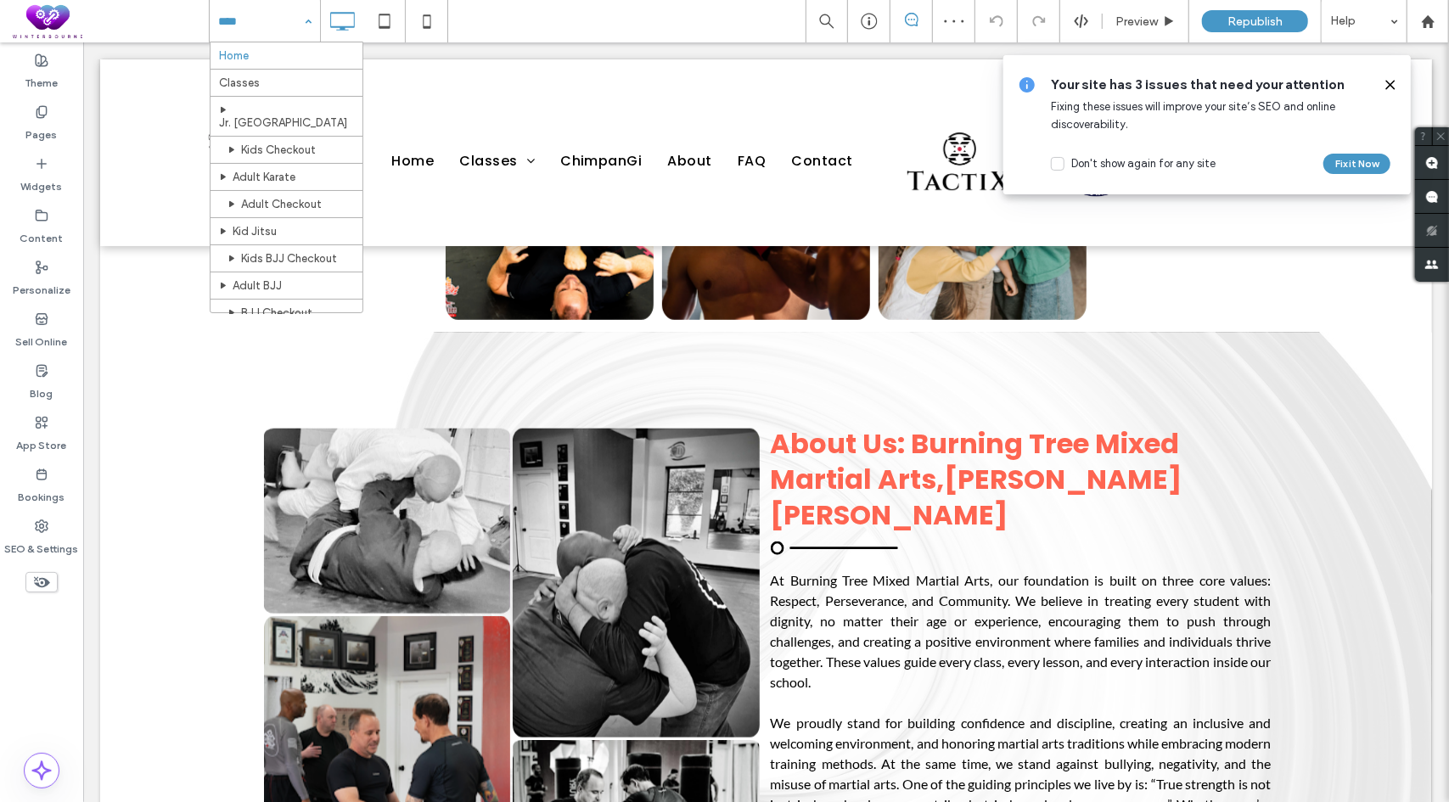
click at [247, 9] on input at bounding box center [260, 21] width 85 height 42
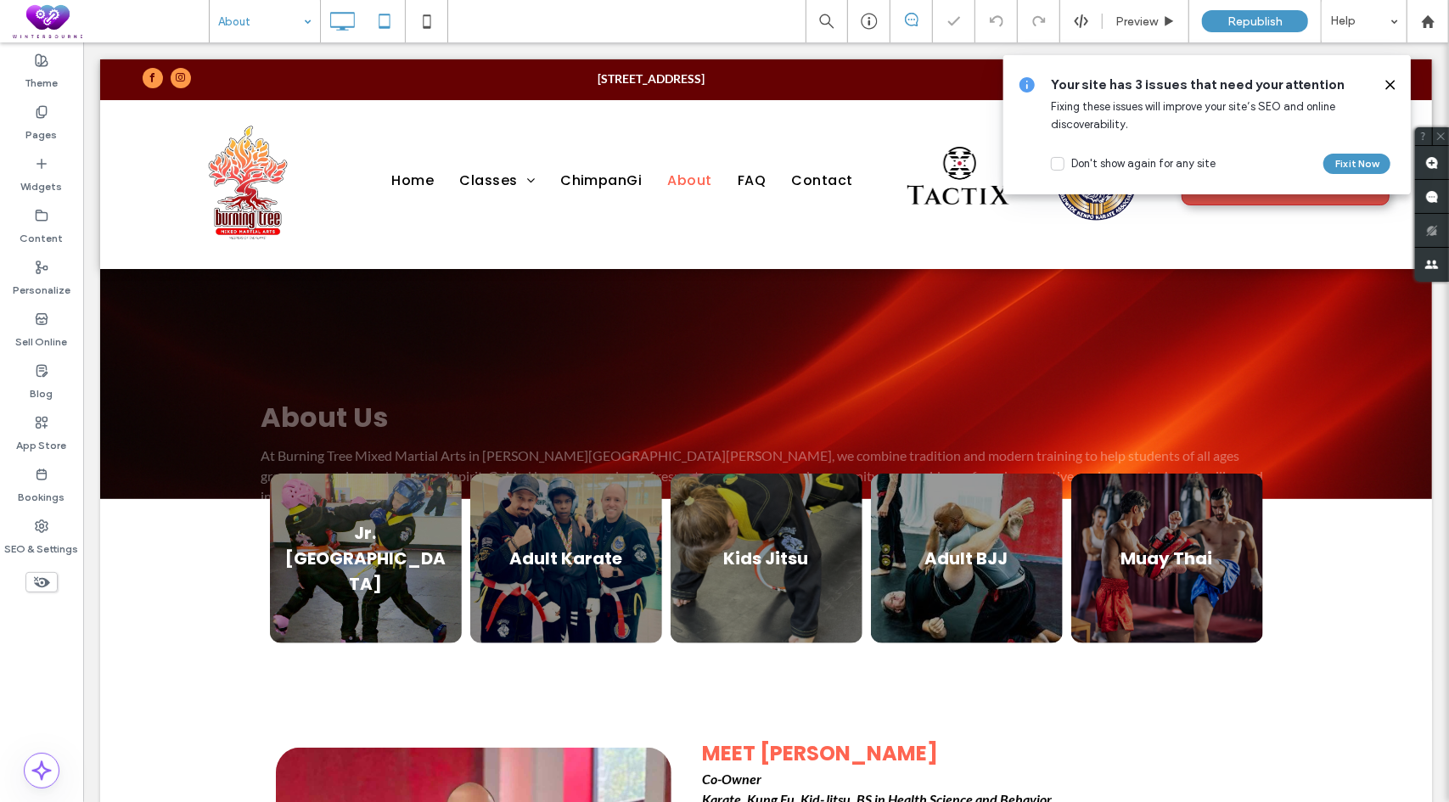
click at [384, 25] on icon at bounding box center [385, 21] width 34 height 34
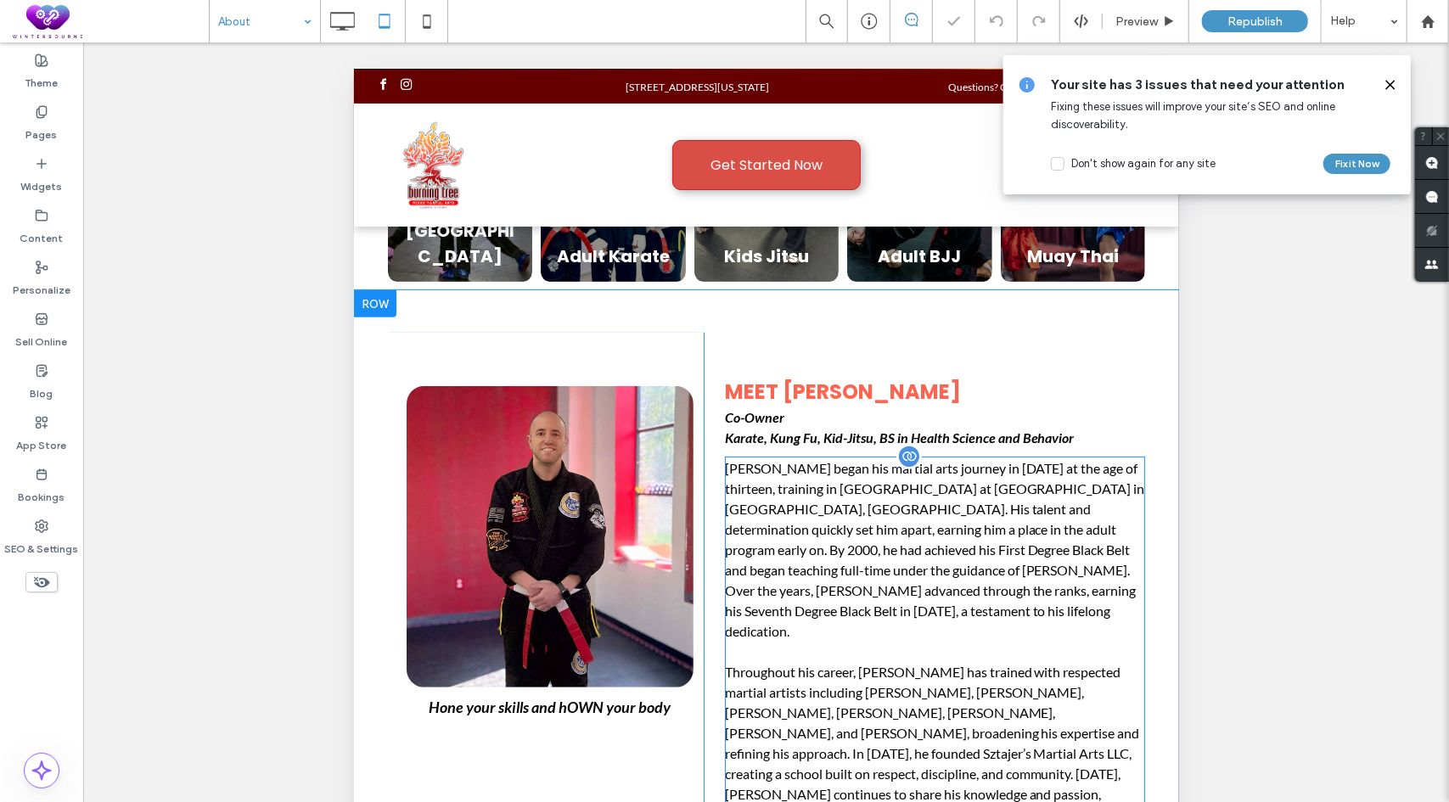
scroll to position [340, 0]
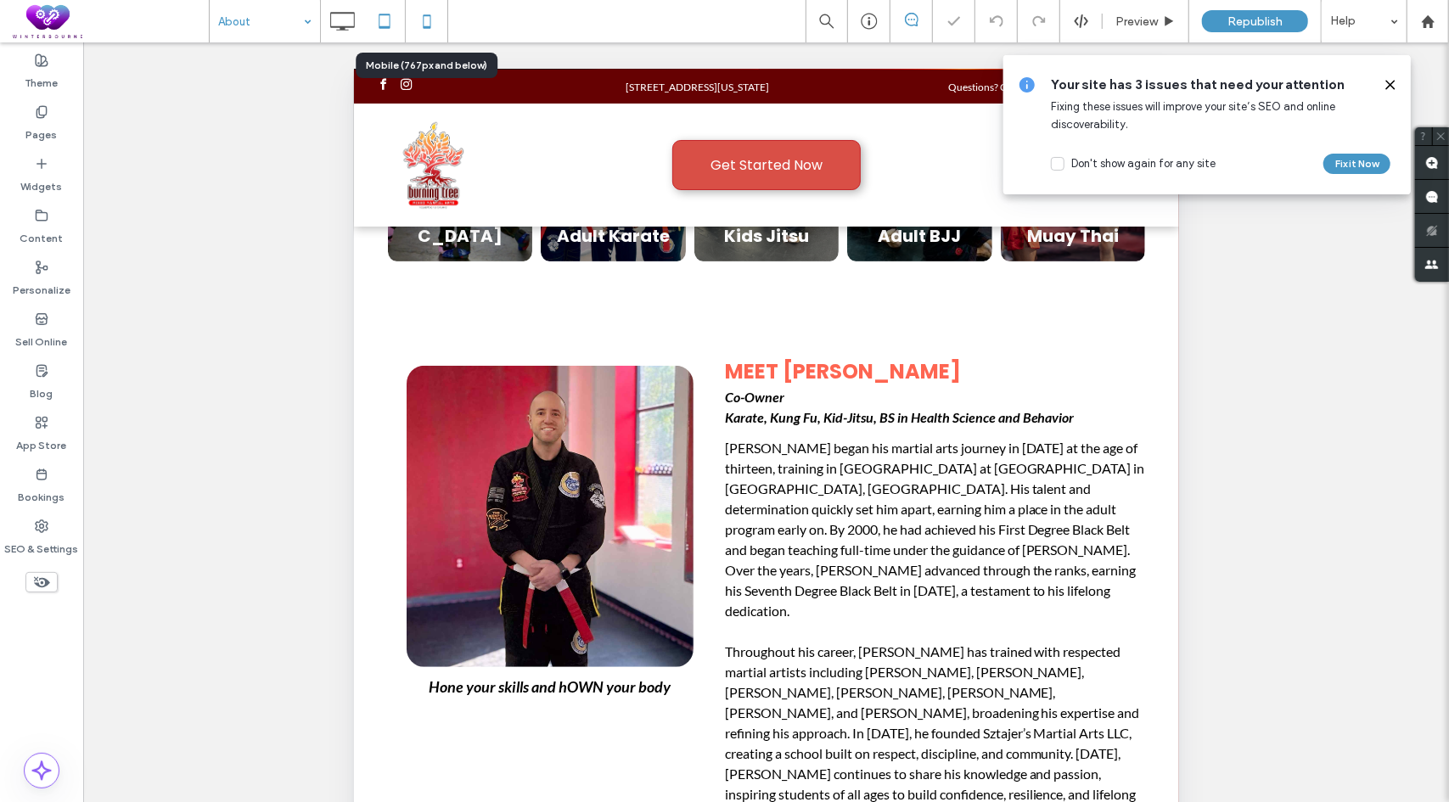
click at [441, 30] on icon at bounding box center [427, 21] width 34 height 34
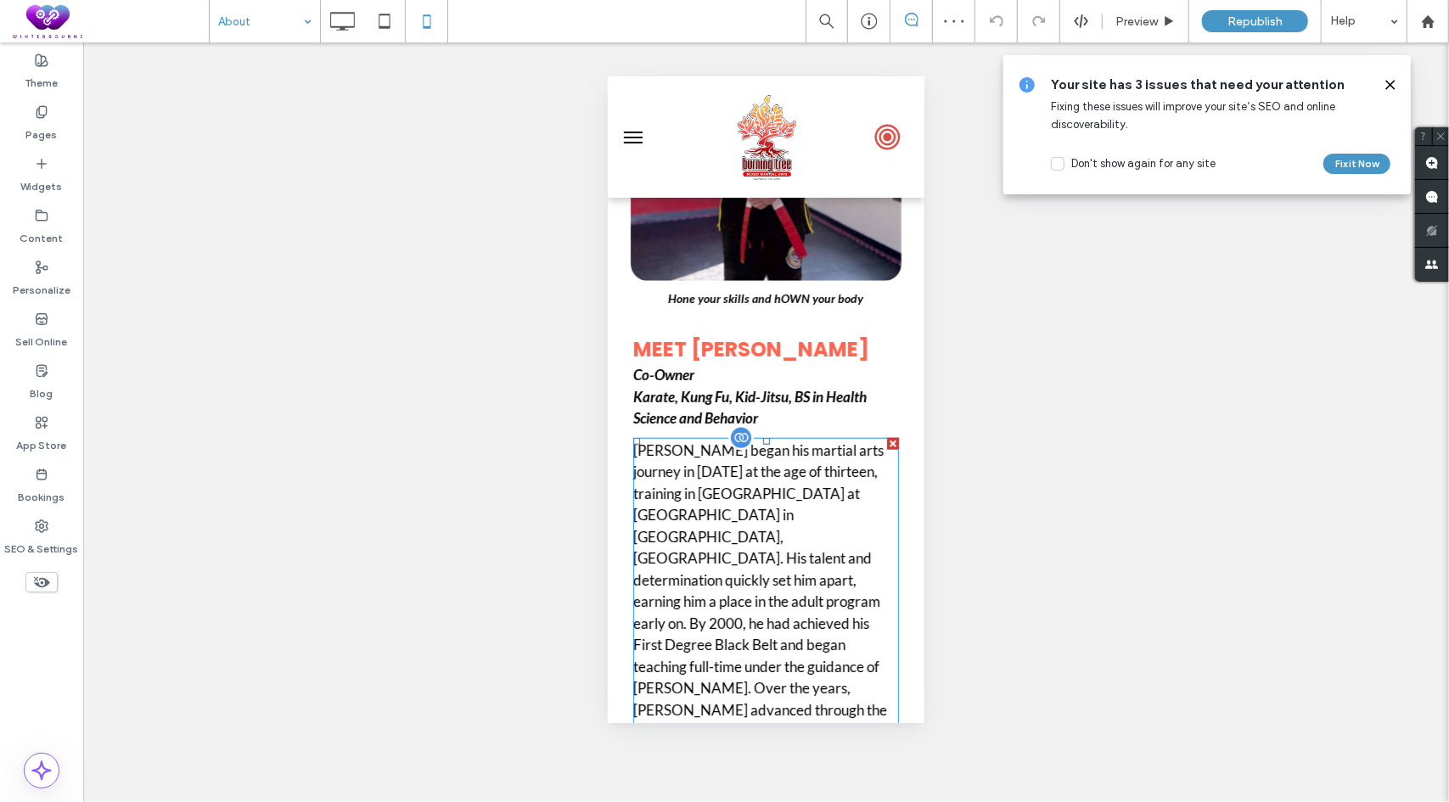
scroll to position [849, 0]
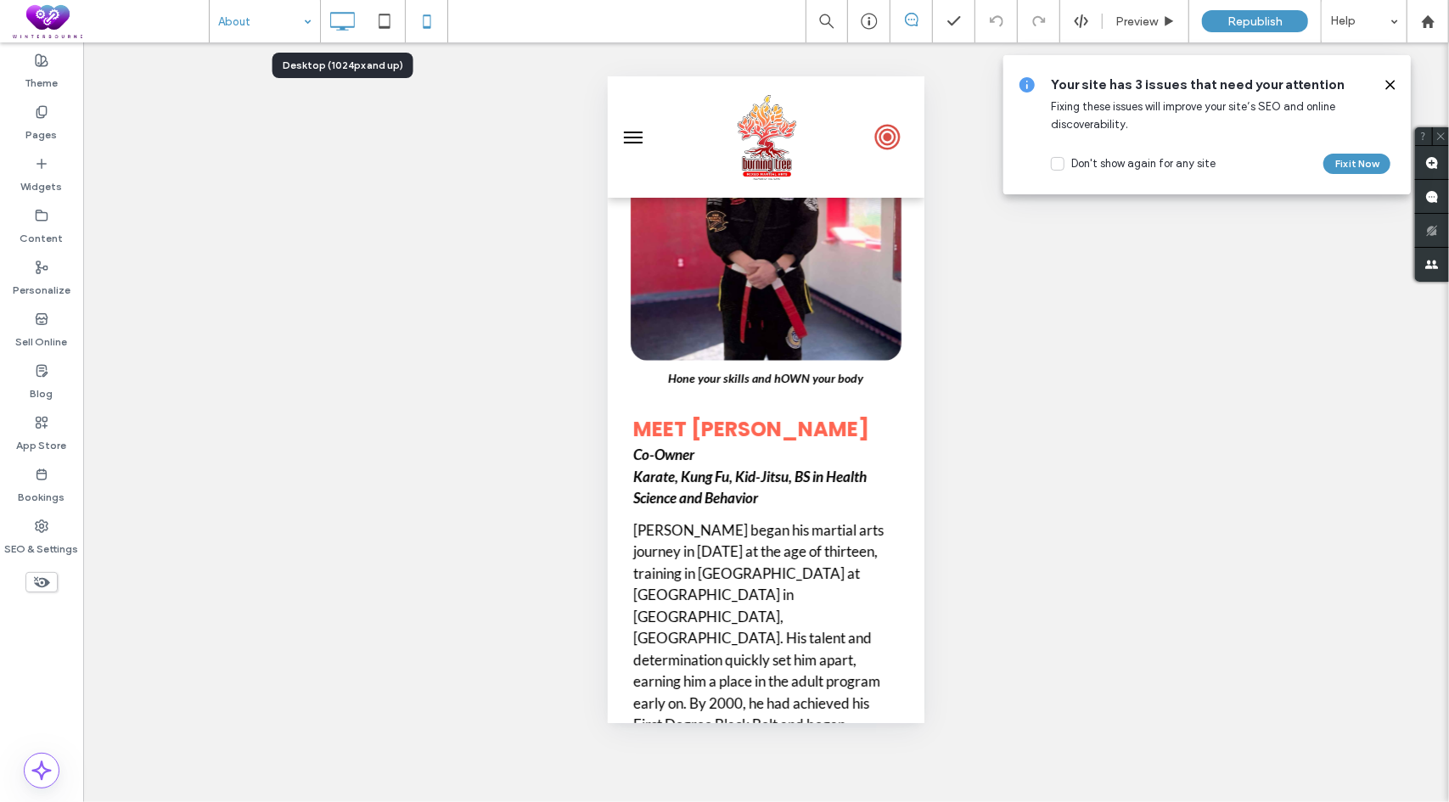
click at [340, 21] on icon at bounding box center [342, 21] width 34 height 34
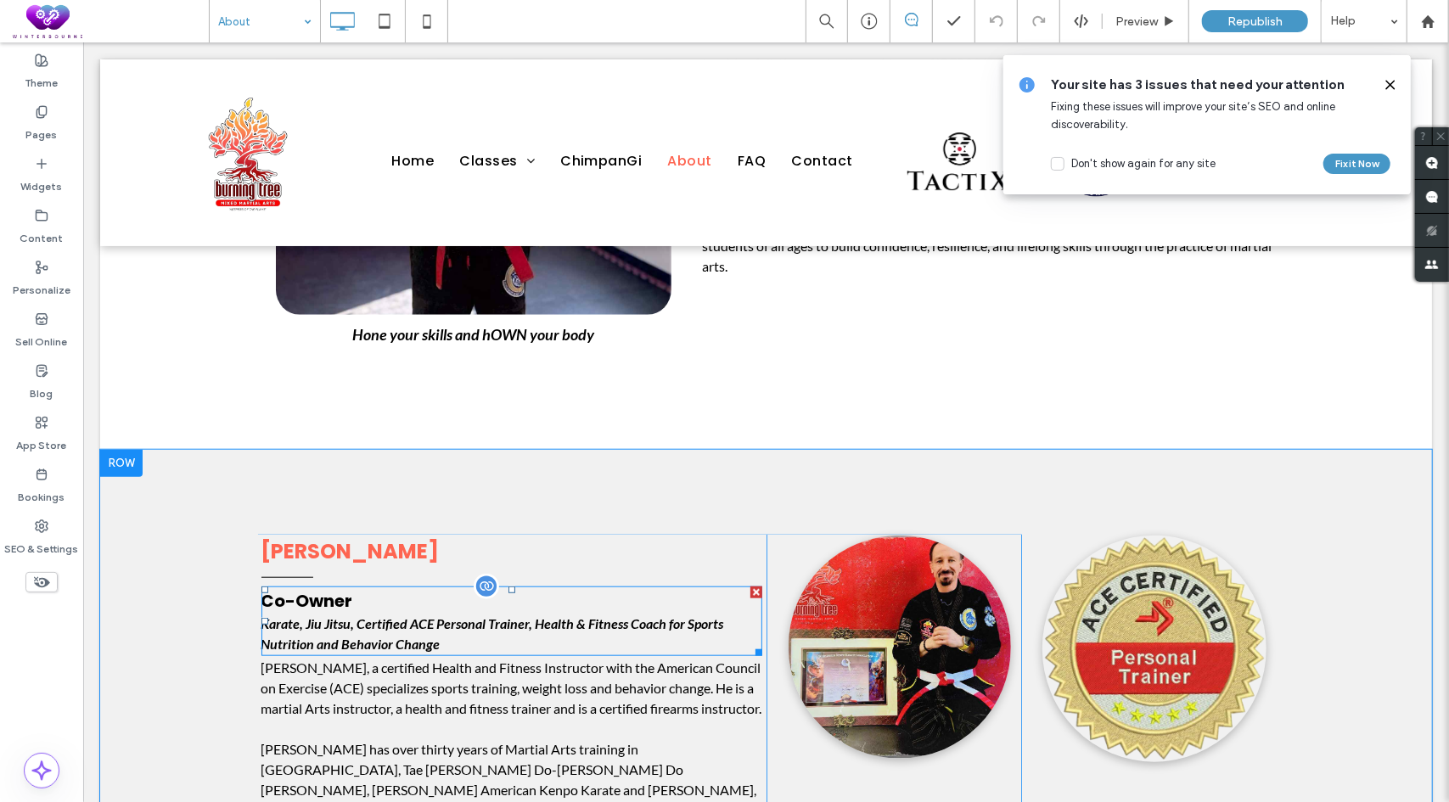
click at [525, 626] on p "Karate, Jiu Jitsu, Certified ACE Personal Trainer, Health & Fitness Coach for S…" at bounding box center [511, 633] width 501 height 41
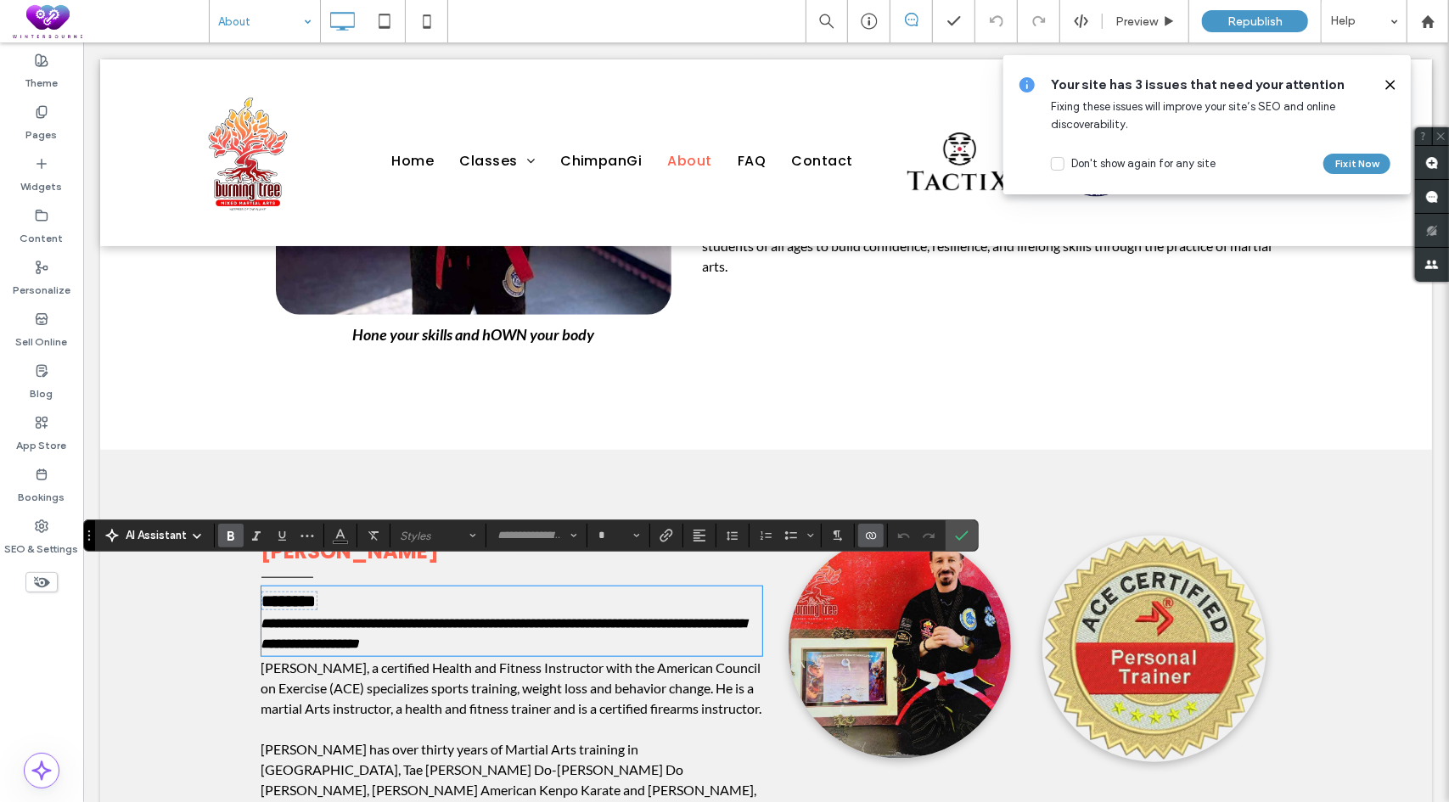
type input "****"
type input "**"
click at [482, 626] on p "**********" at bounding box center [511, 633] width 501 height 41
drag, startPoint x: 437, startPoint y: 625, endPoint x: 386, endPoint y: 624, distance: 50.9
click at [386, 624] on p "**********" at bounding box center [511, 633] width 501 height 41
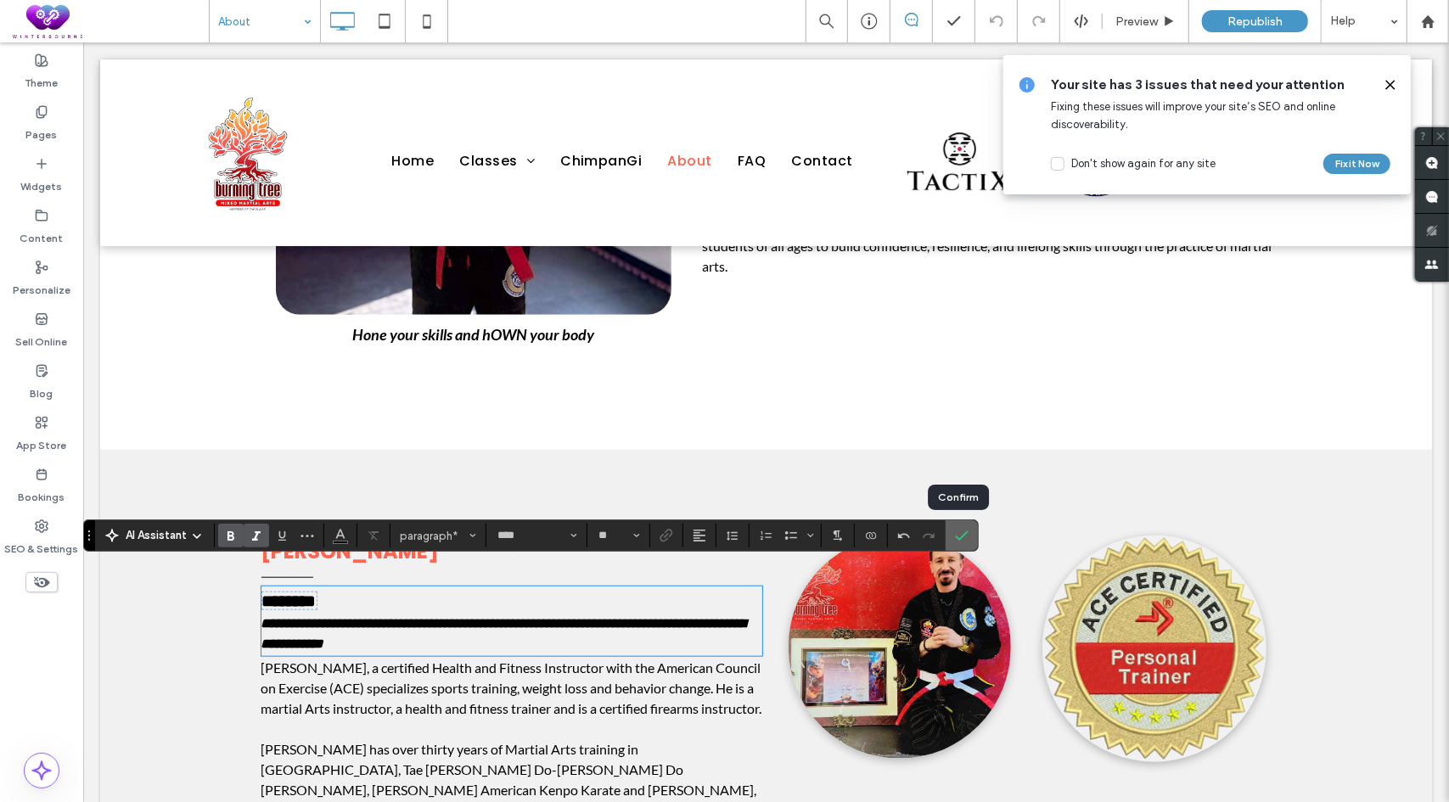
click at [955, 536] on icon "Confirm" at bounding box center [962, 536] width 14 height 14
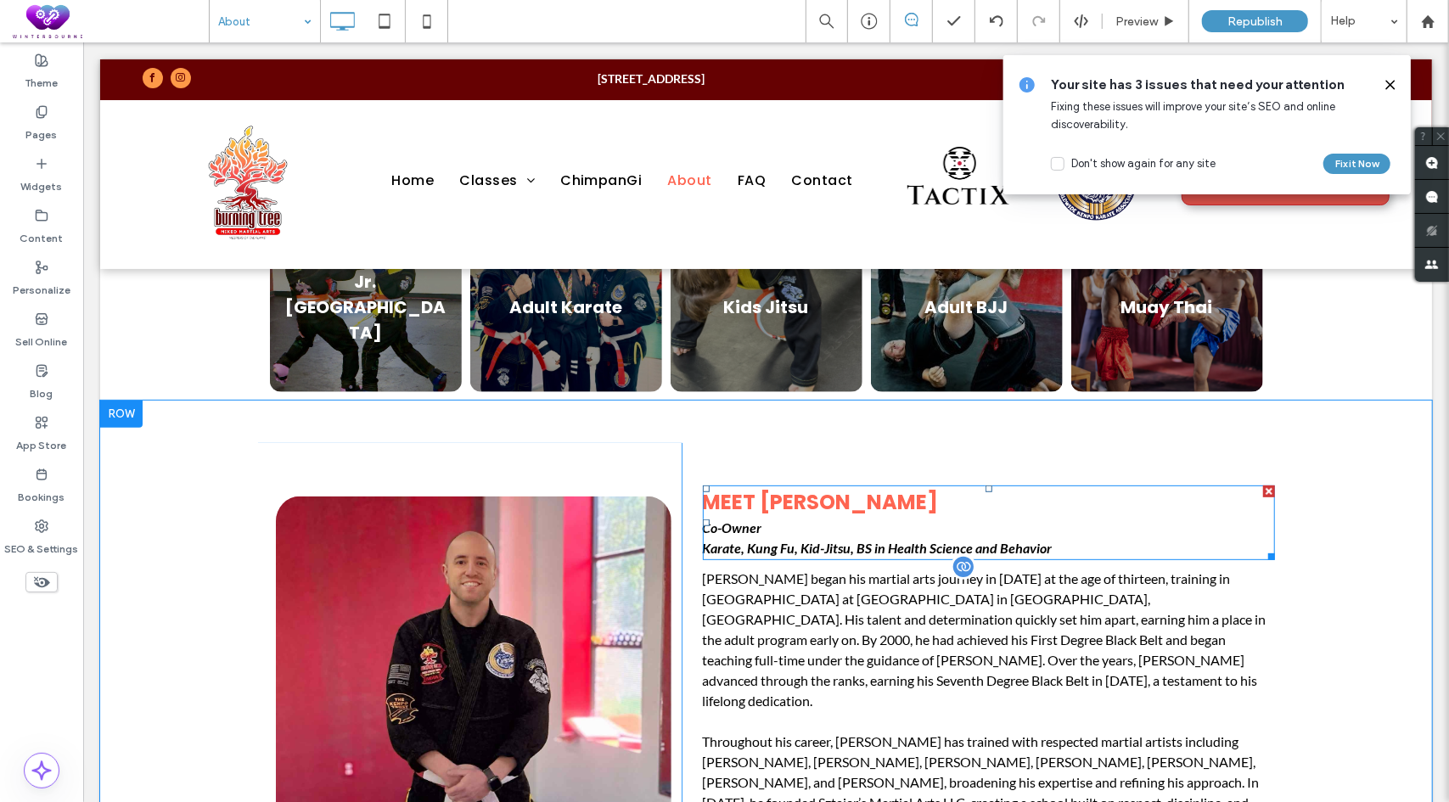
scroll to position [255, 0]
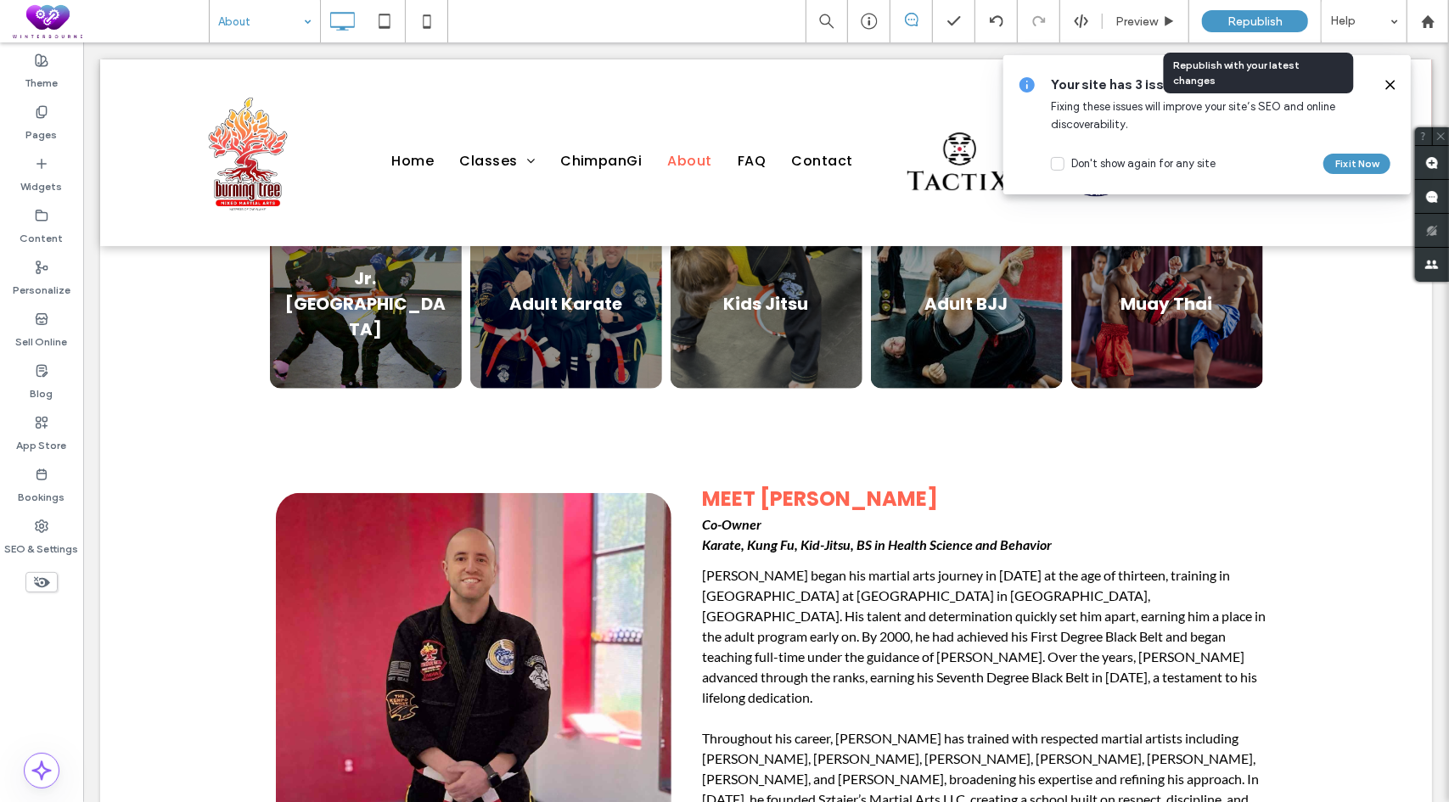
click at [1244, 20] on span "Republish" at bounding box center [1254, 21] width 55 height 14
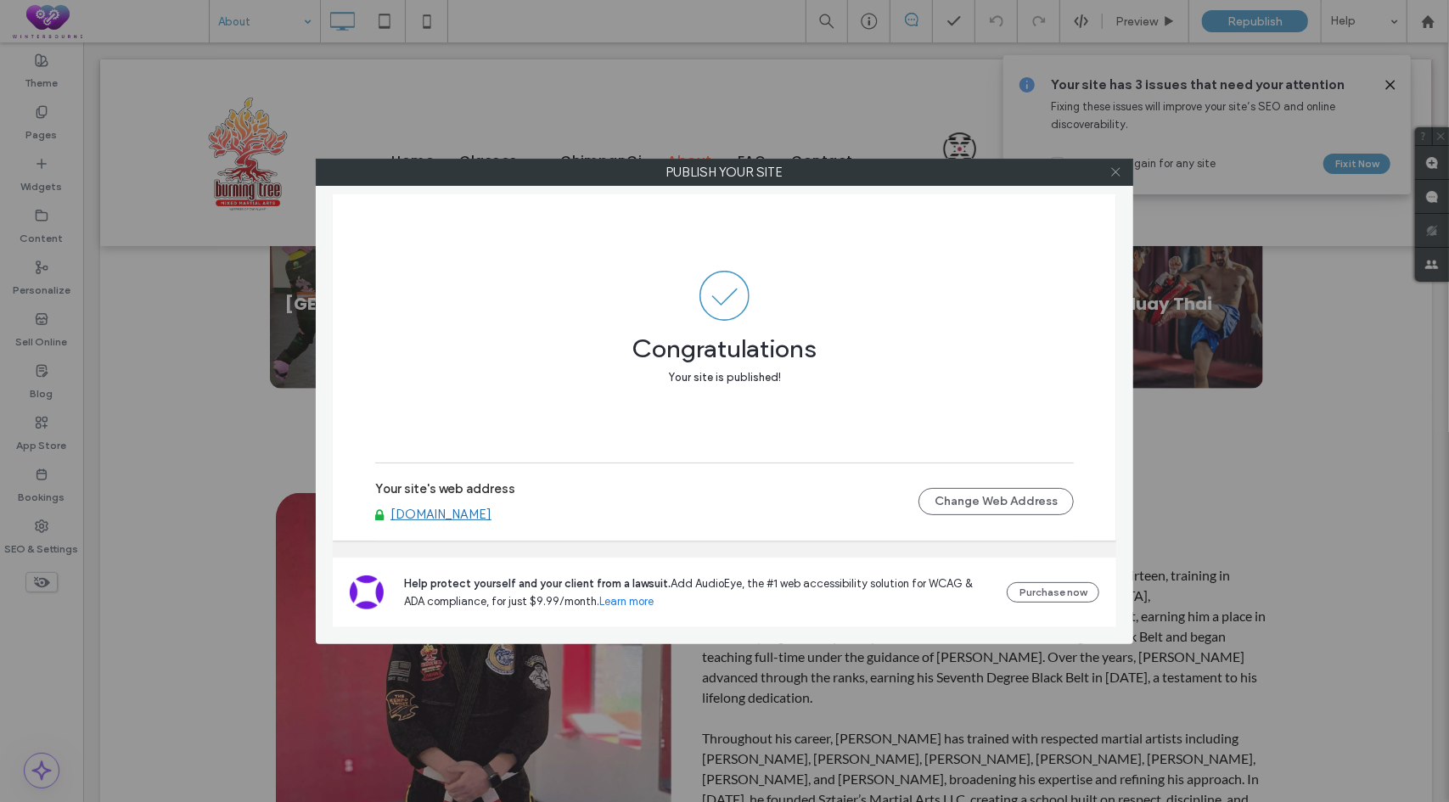
click at [1113, 172] on icon at bounding box center [1115, 172] width 13 height 13
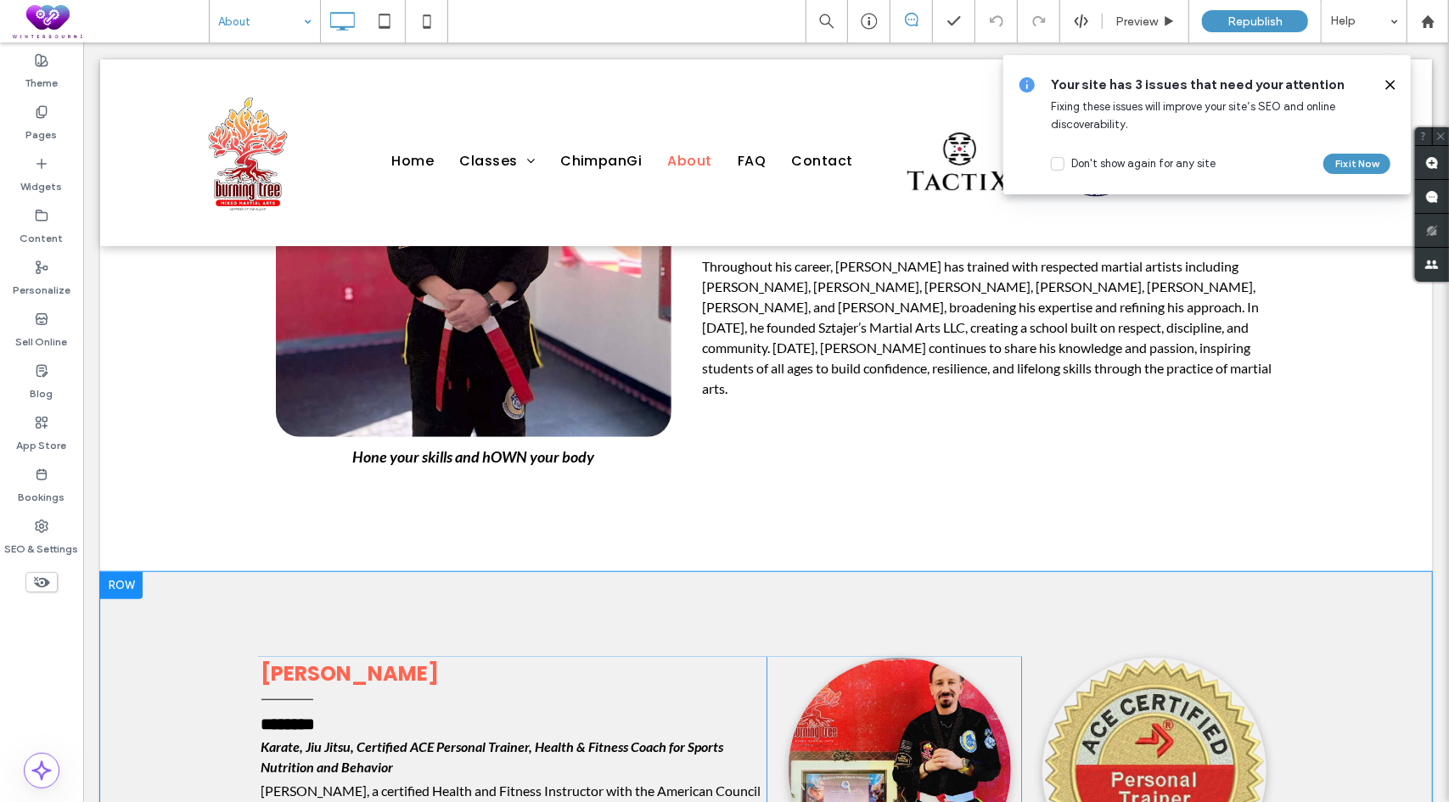
scroll to position [1019, 0]
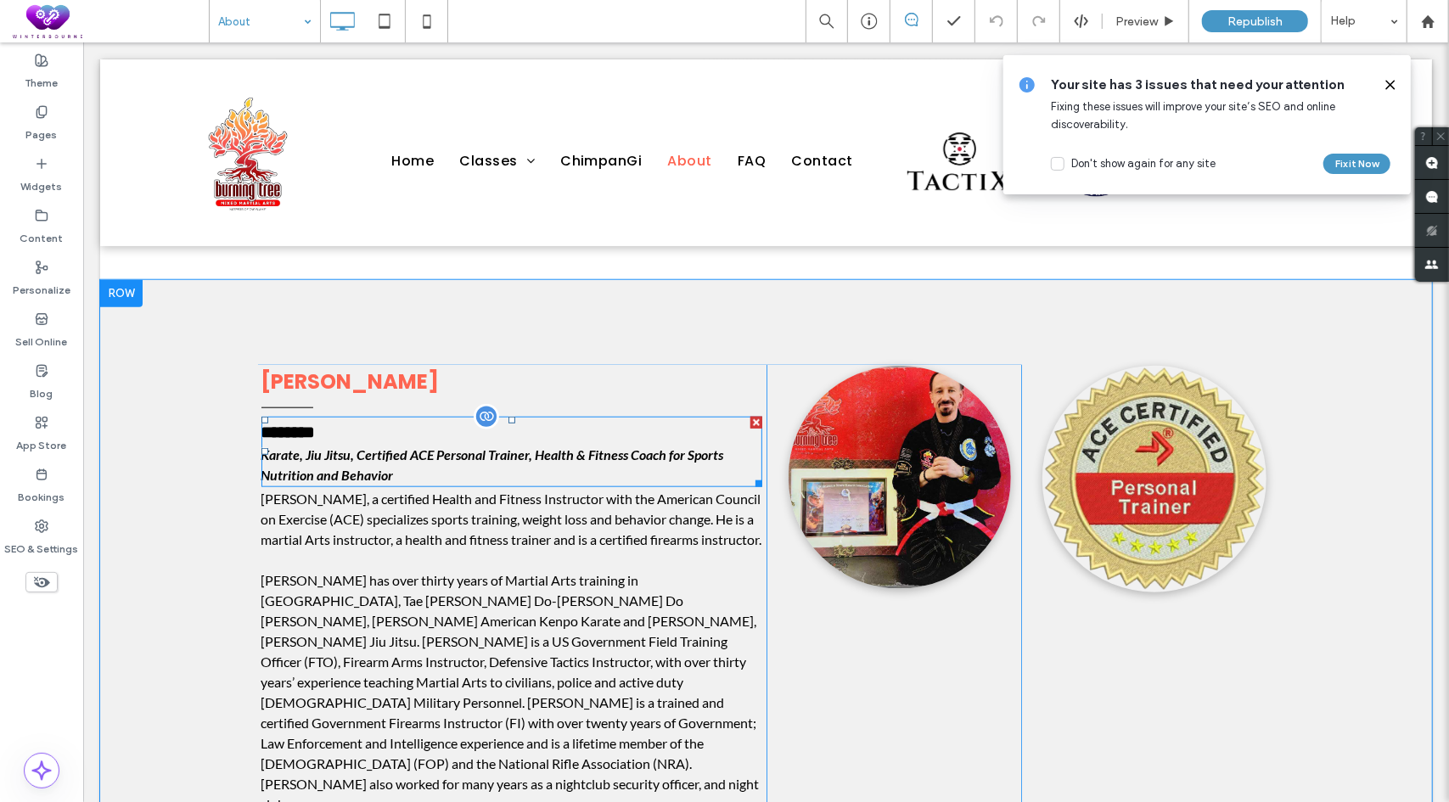
drag, startPoint x: 531, startPoint y: 438, endPoint x: 506, endPoint y: 445, distance: 26.4
click at [531, 446] on strong "Karate, Jiu Jitsu, Certified ACE Personal Trainer, Health & Fitness Coach for S…" at bounding box center [492, 464] width 463 height 36
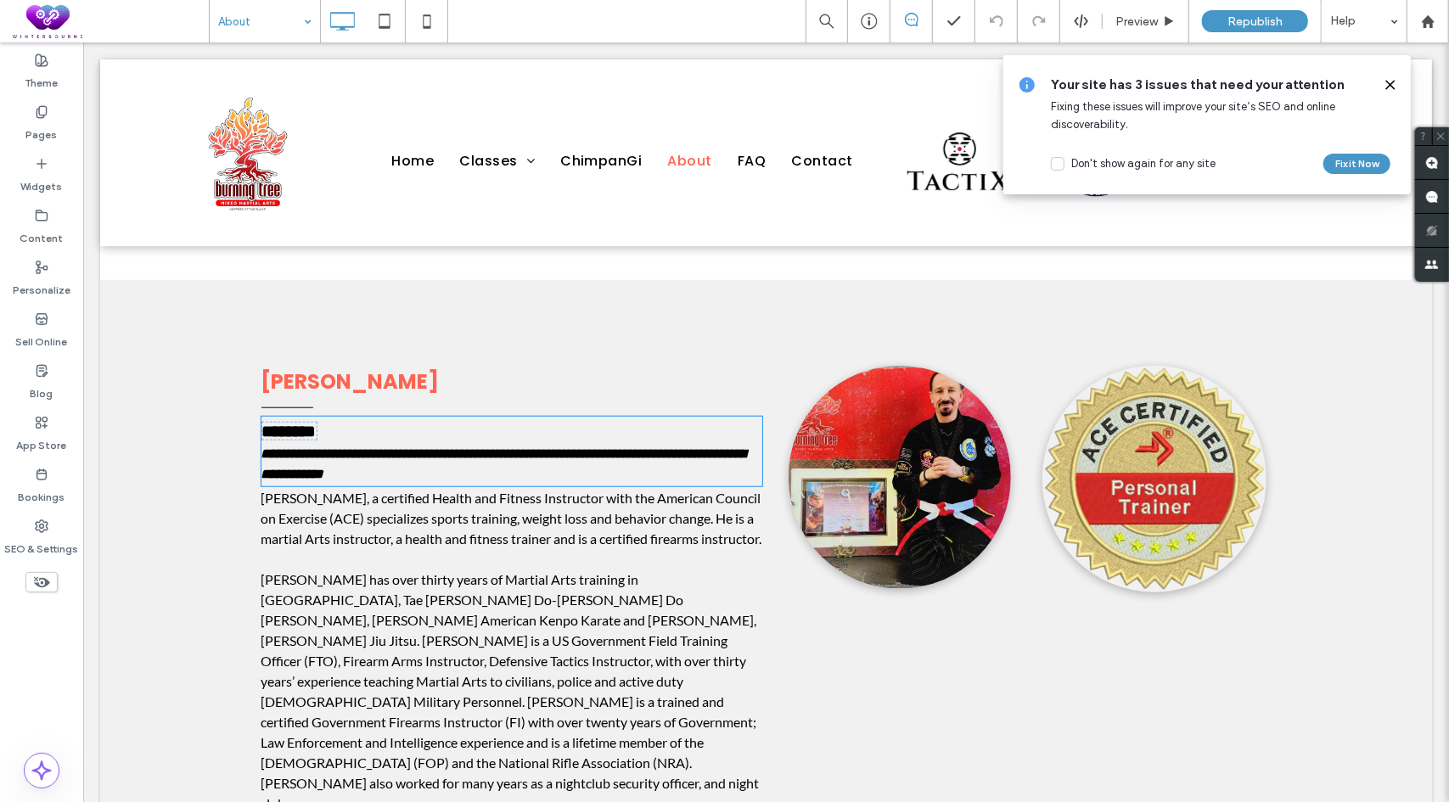
type input "****"
type input "**"
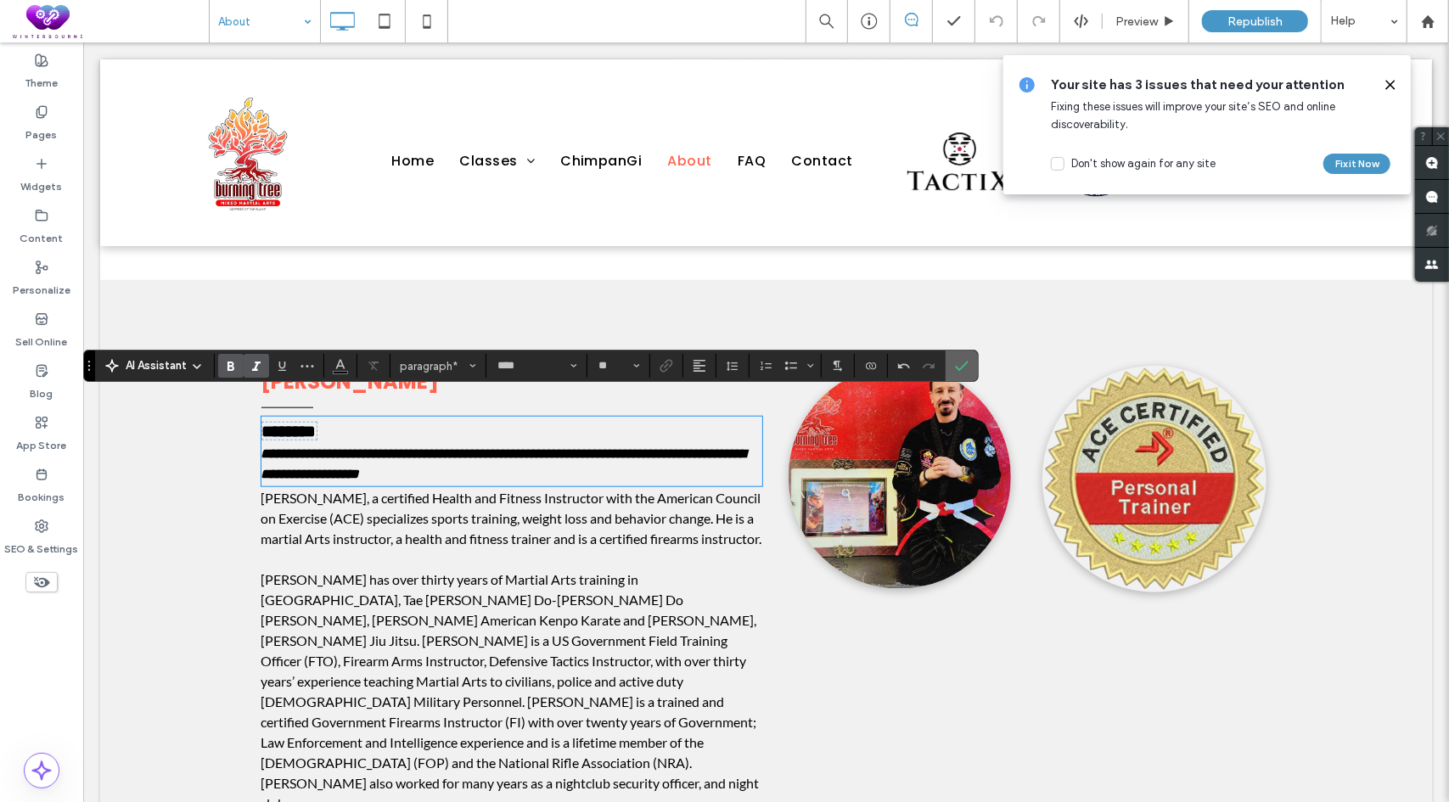
click at [955, 365] on icon "Confirm" at bounding box center [962, 366] width 14 height 14
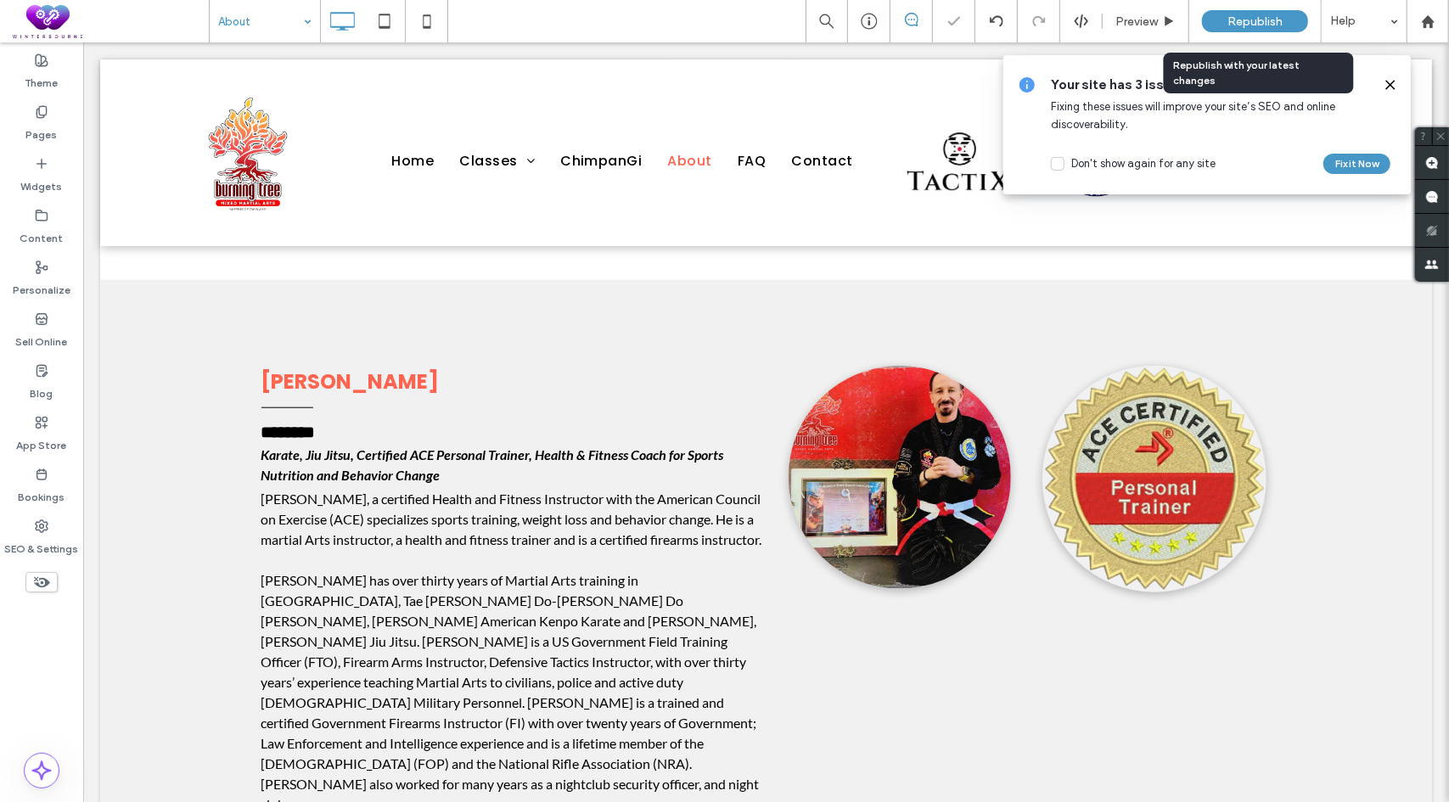
click at [1268, 20] on span "Republish" at bounding box center [1254, 21] width 55 height 14
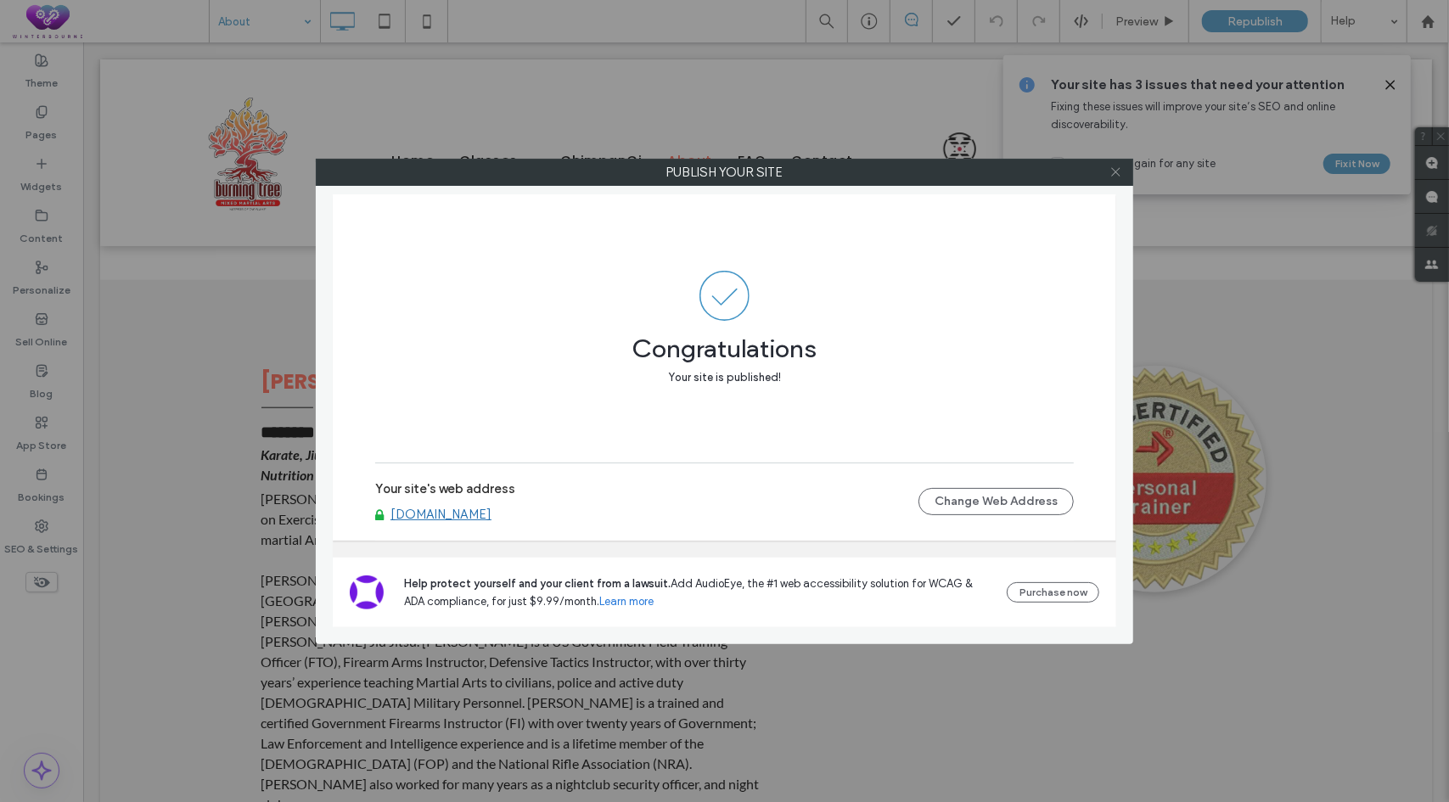
click at [1117, 177] on icon at bounding box center [1115, 172] width 13 height 13
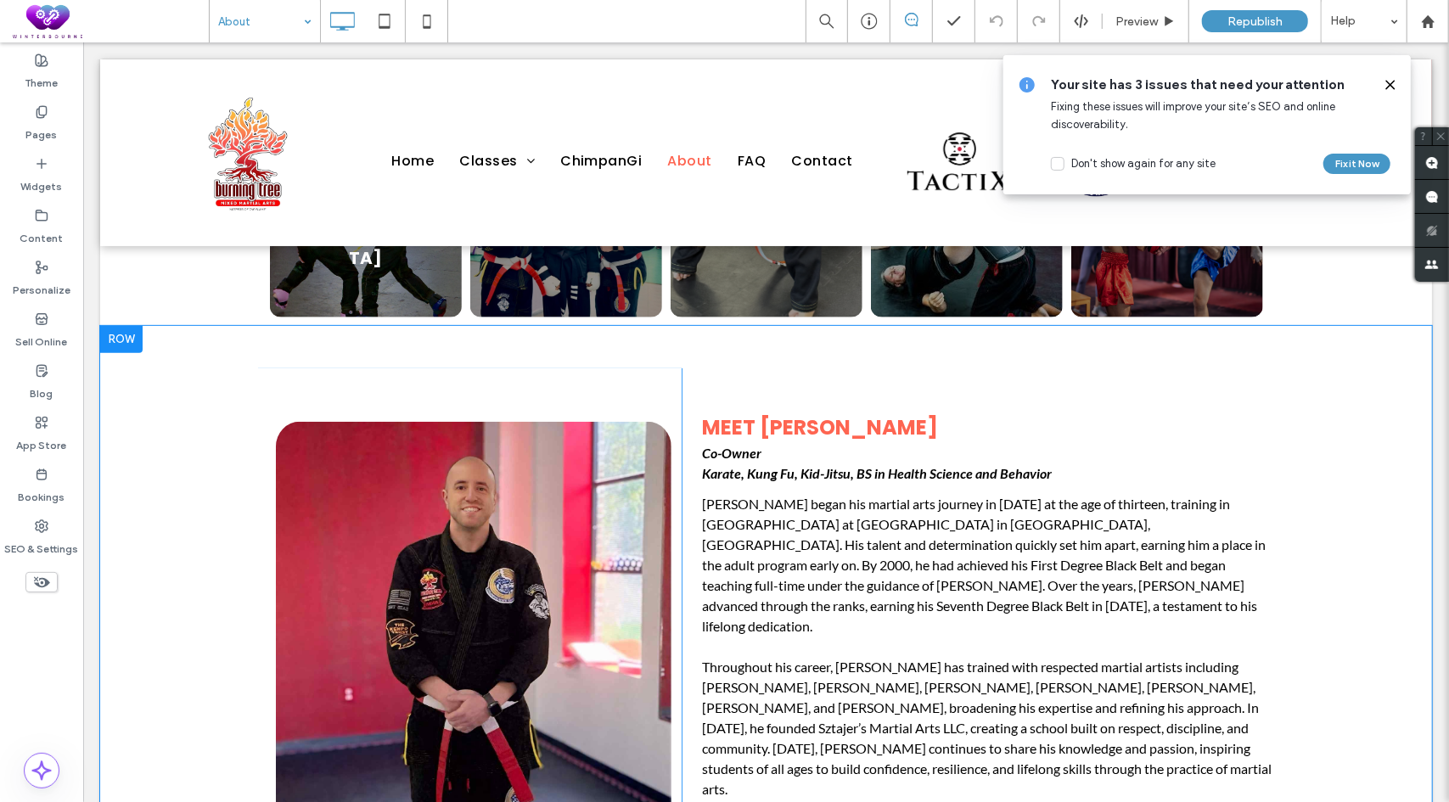
scroll to position [255, 0]
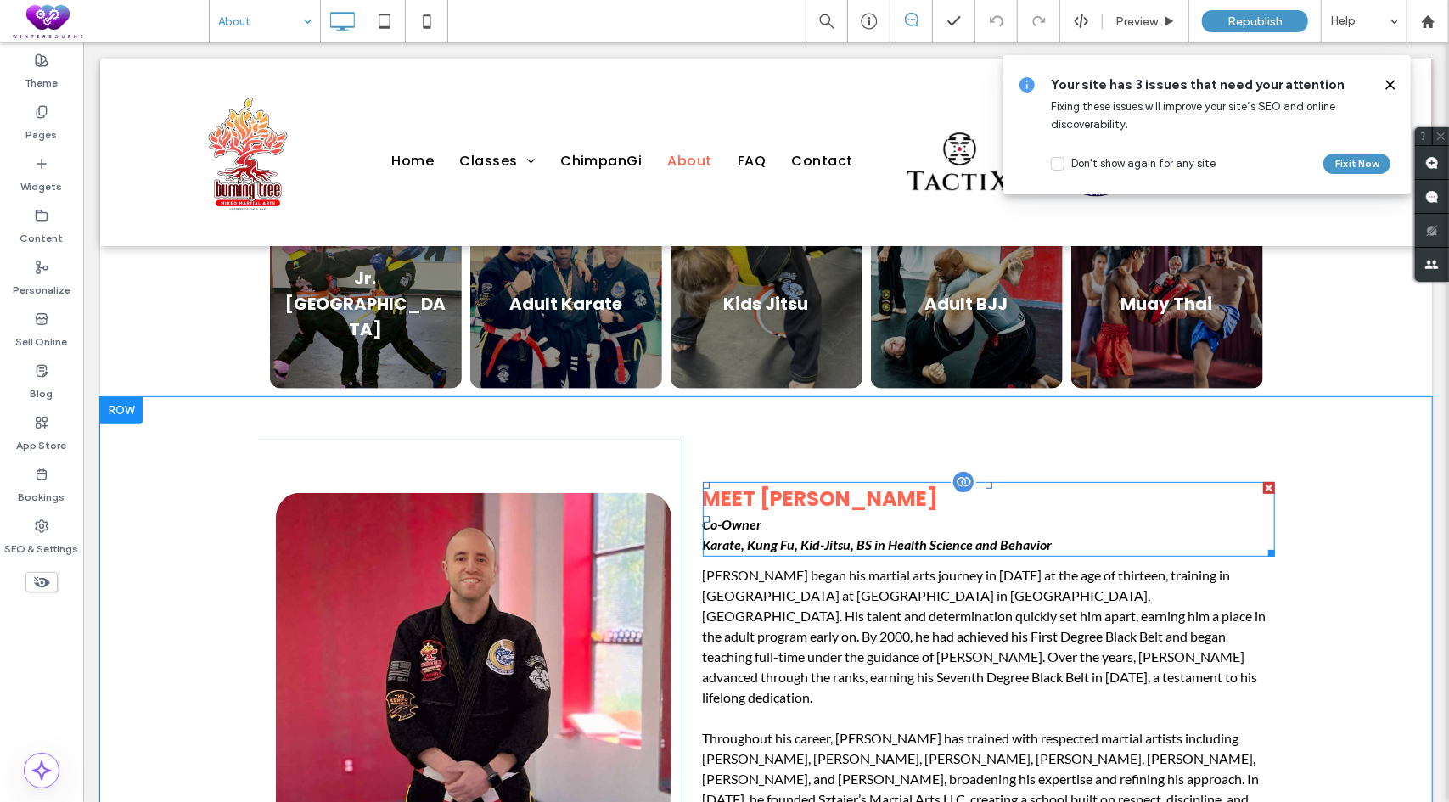
click at [1050, 534] on p "Karate, Kung Fu, Kid-Jitsu, BS in Health Science and Behavior" at bounding box center [988, 544] width 573 height 20
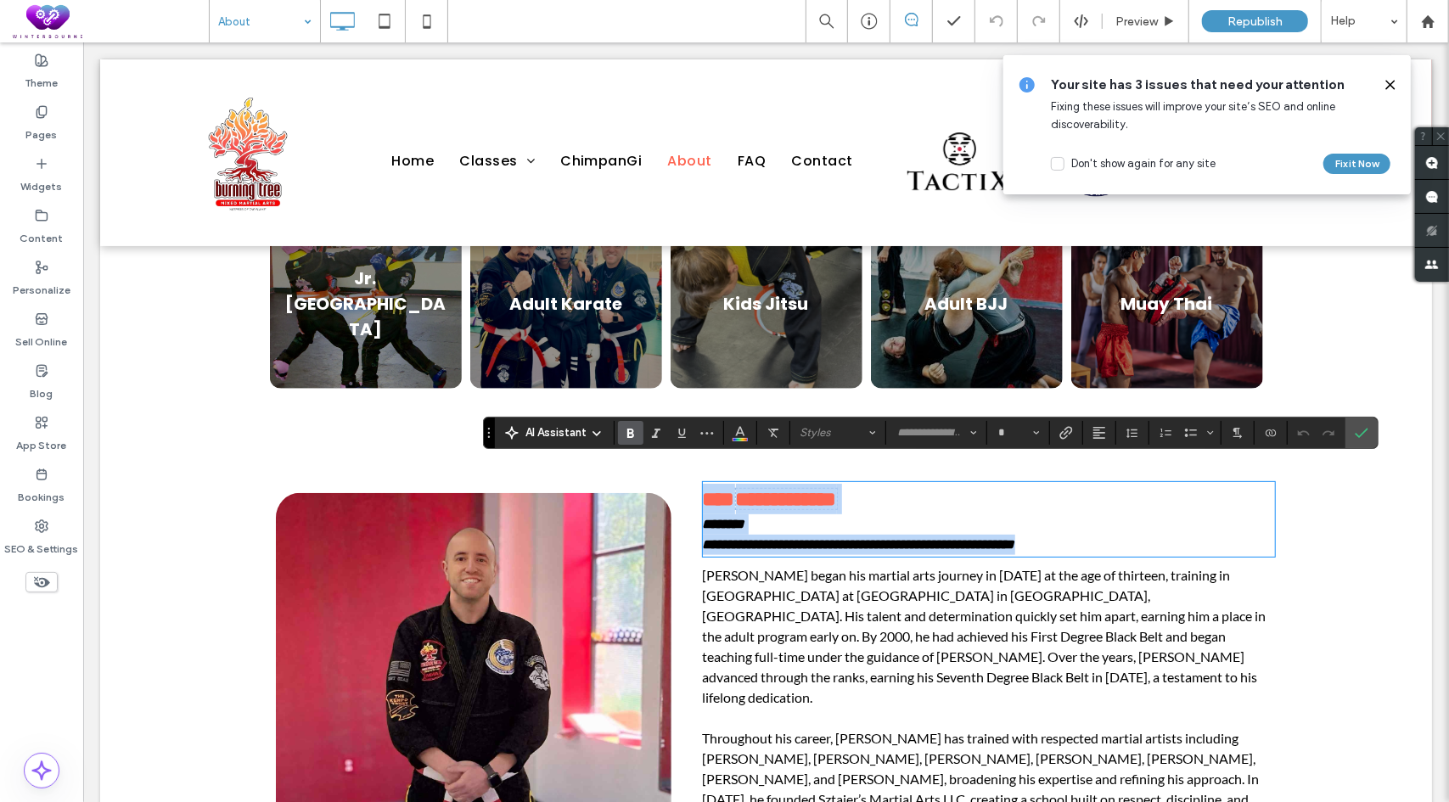
click at [1060, 534] on p "**********" at bounding box center [988, 544] width 573 height 20
click at [1048, 534] on p "**********" at bounding box center [988, 544] width 573 height 20
type input "****"
type input "**"
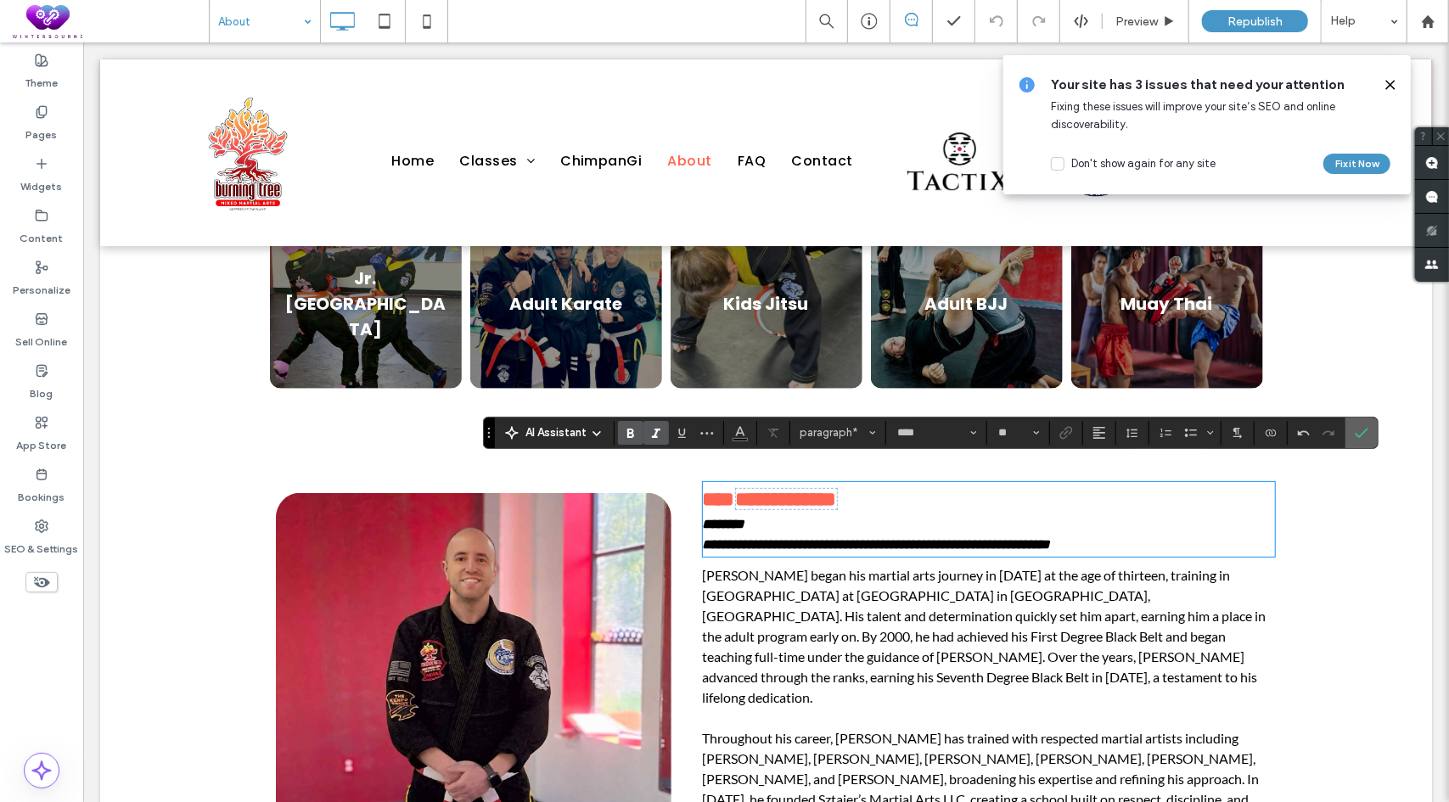
click at [1355, 430] on icon "Confirm" at bounding box center [1362, 433] width 14 height 14
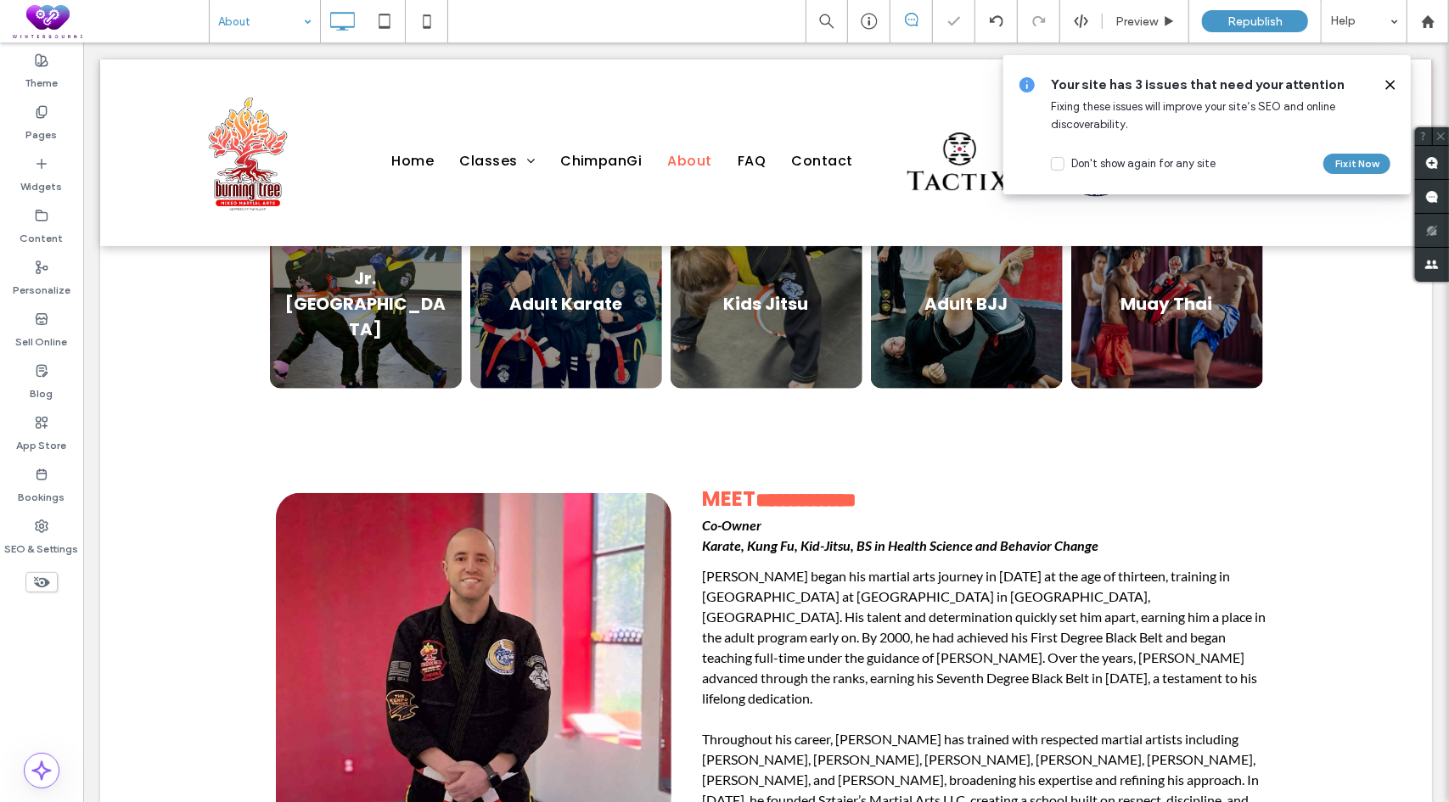
drag, startPoint x: 1389, startPoint y: 86, endPoint x: 1234, endPoint y: 8, distance: 173.5
click at [1389, 86] on use at bounding box center [1390, 85] width 8 height 8
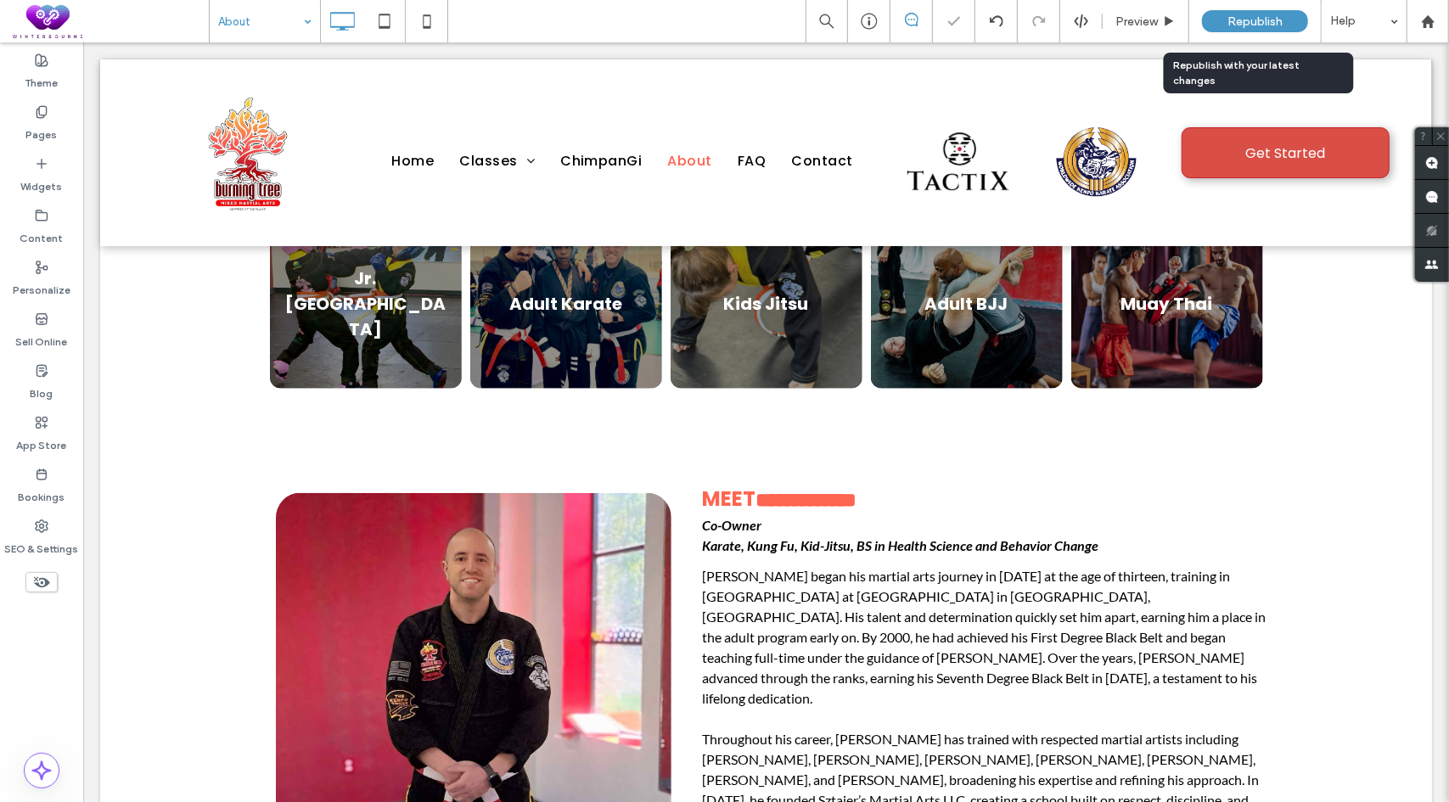
click at [1262, 13] on div "Republish" at bounding box center [1255, 21] width 106 height 22
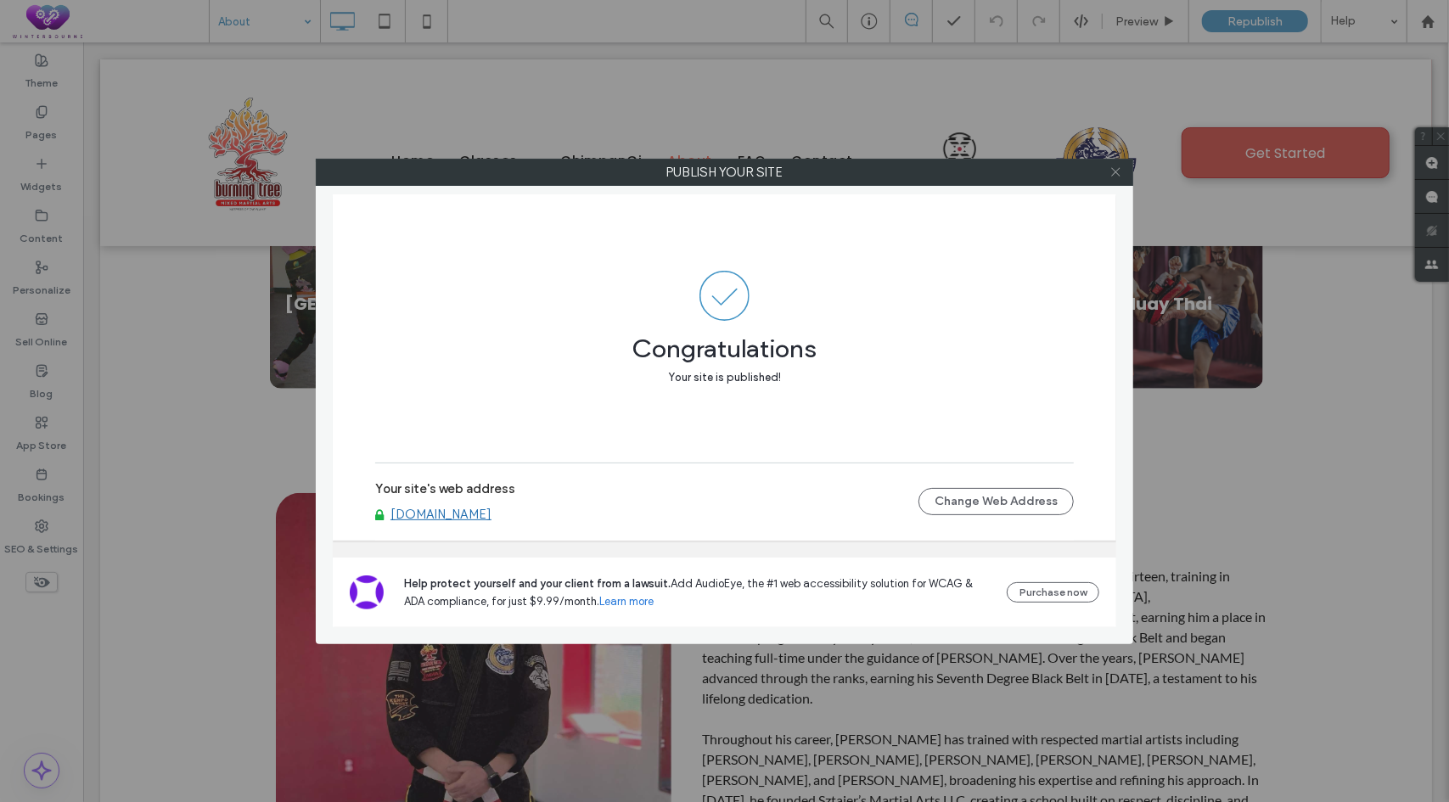
click at [1115, 172] on use at bounding box center [1115, 172] width 8 height 8
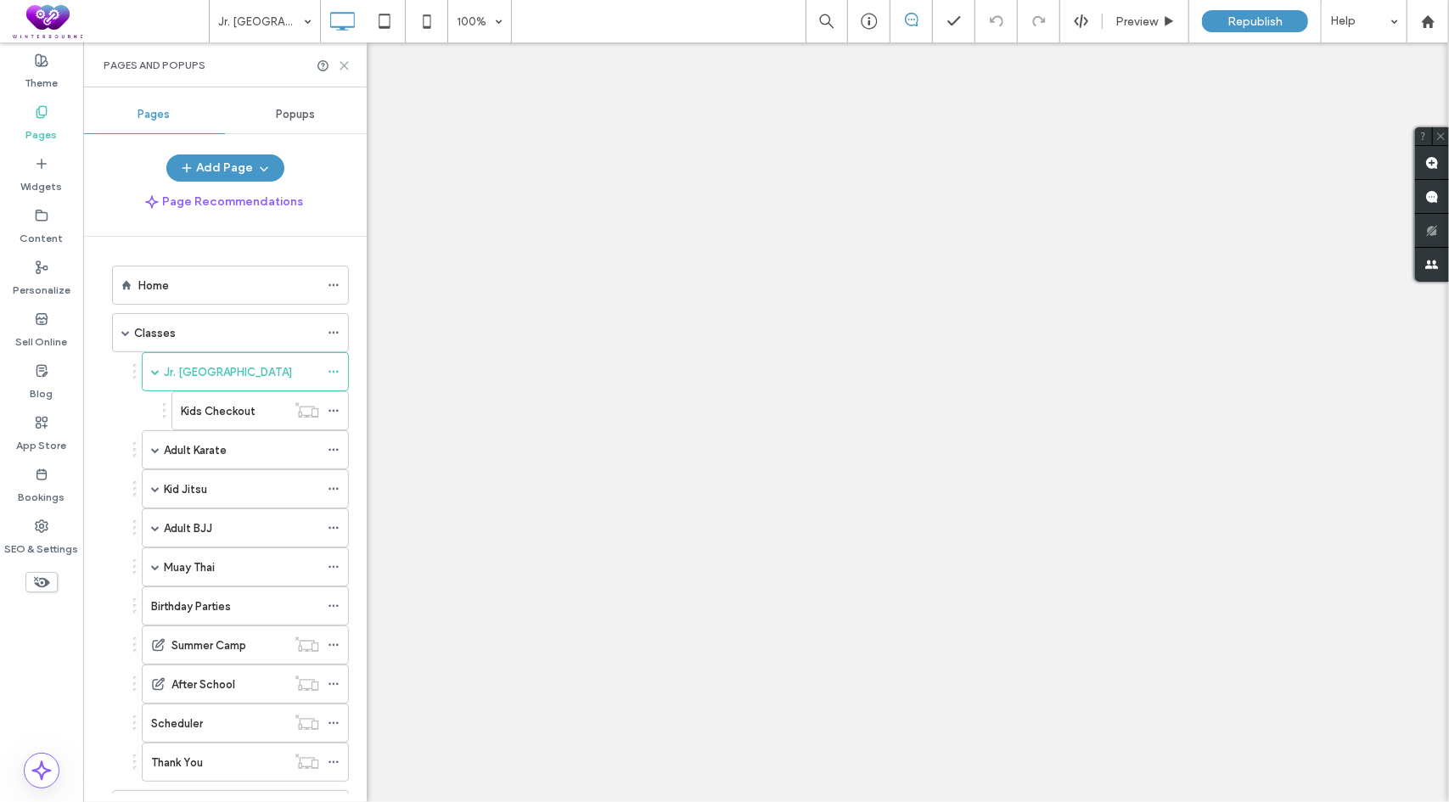
click at [343, 62] on icon at bounding box center [344, 65] width 13 height 13
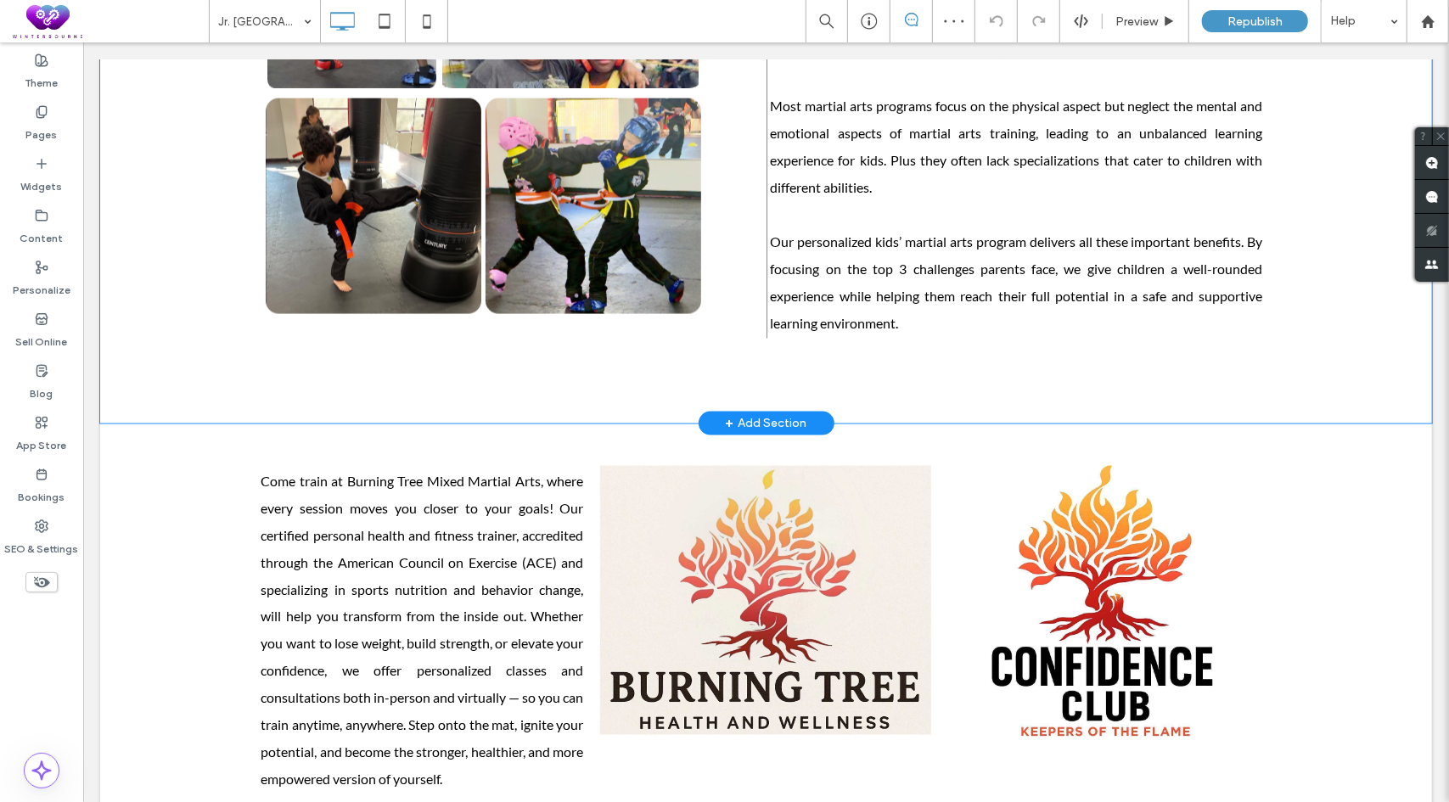
scroll to position [1952, 0]
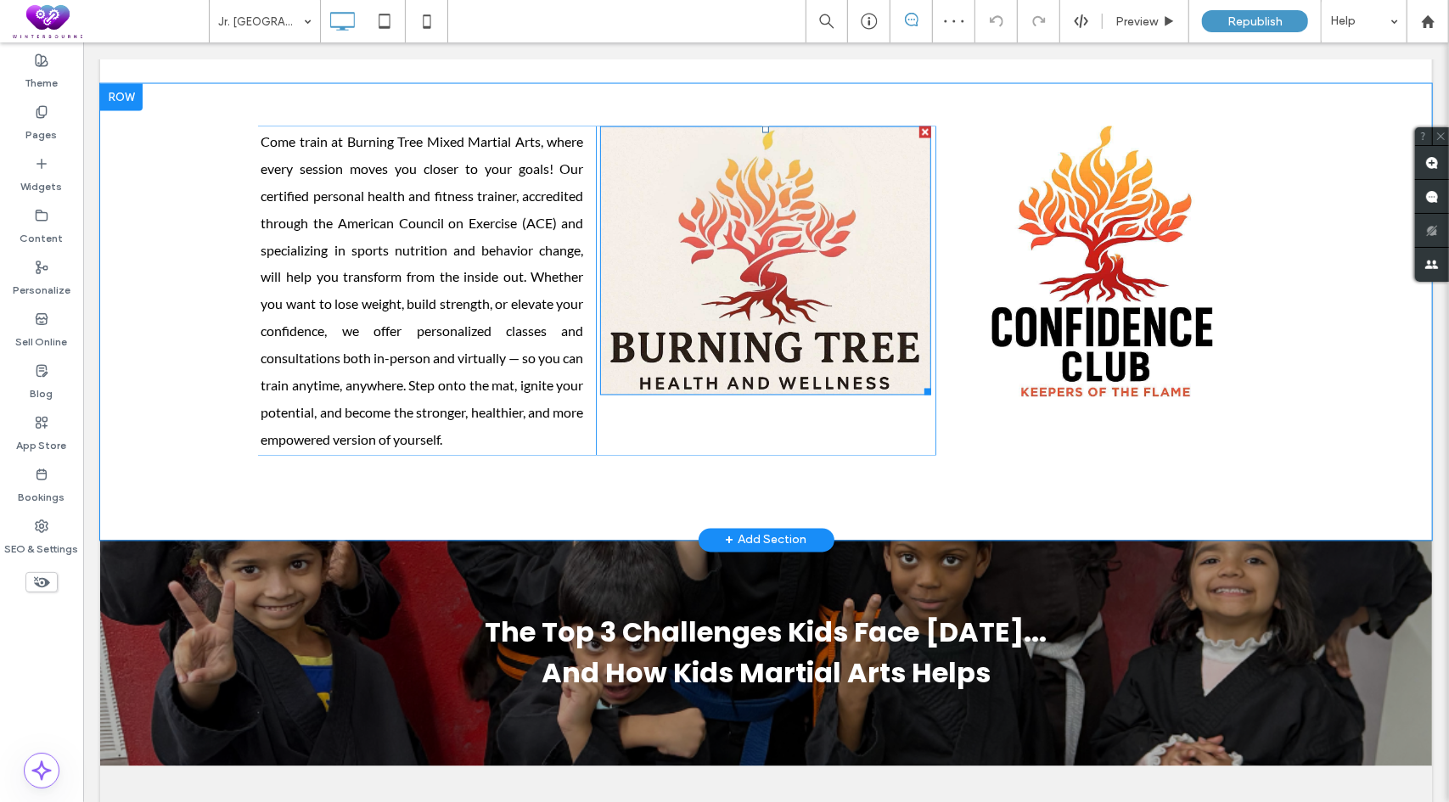
click at [839, 171] on img at bounding box center [764, 261] width 331 height 270
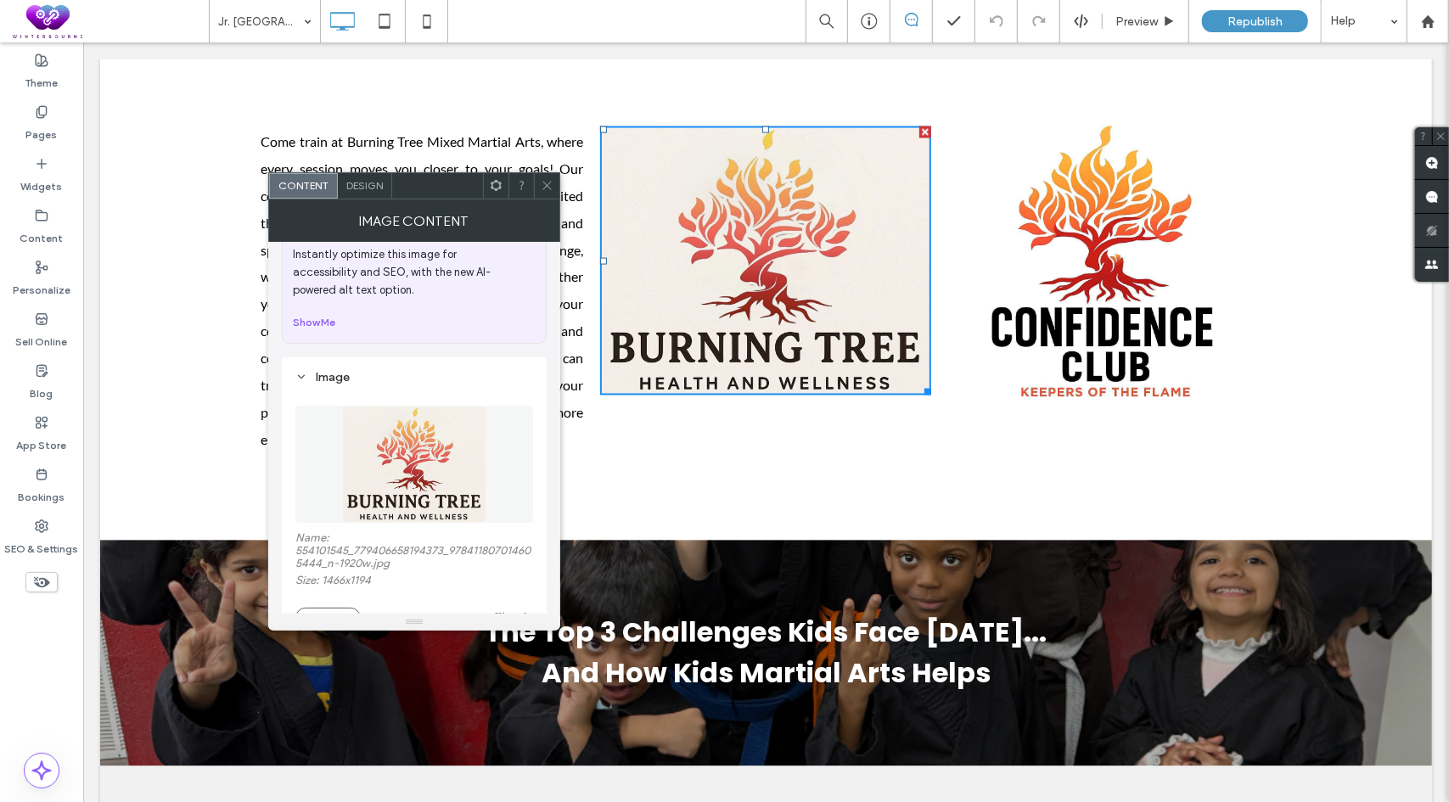
scroll to position [255, 0]
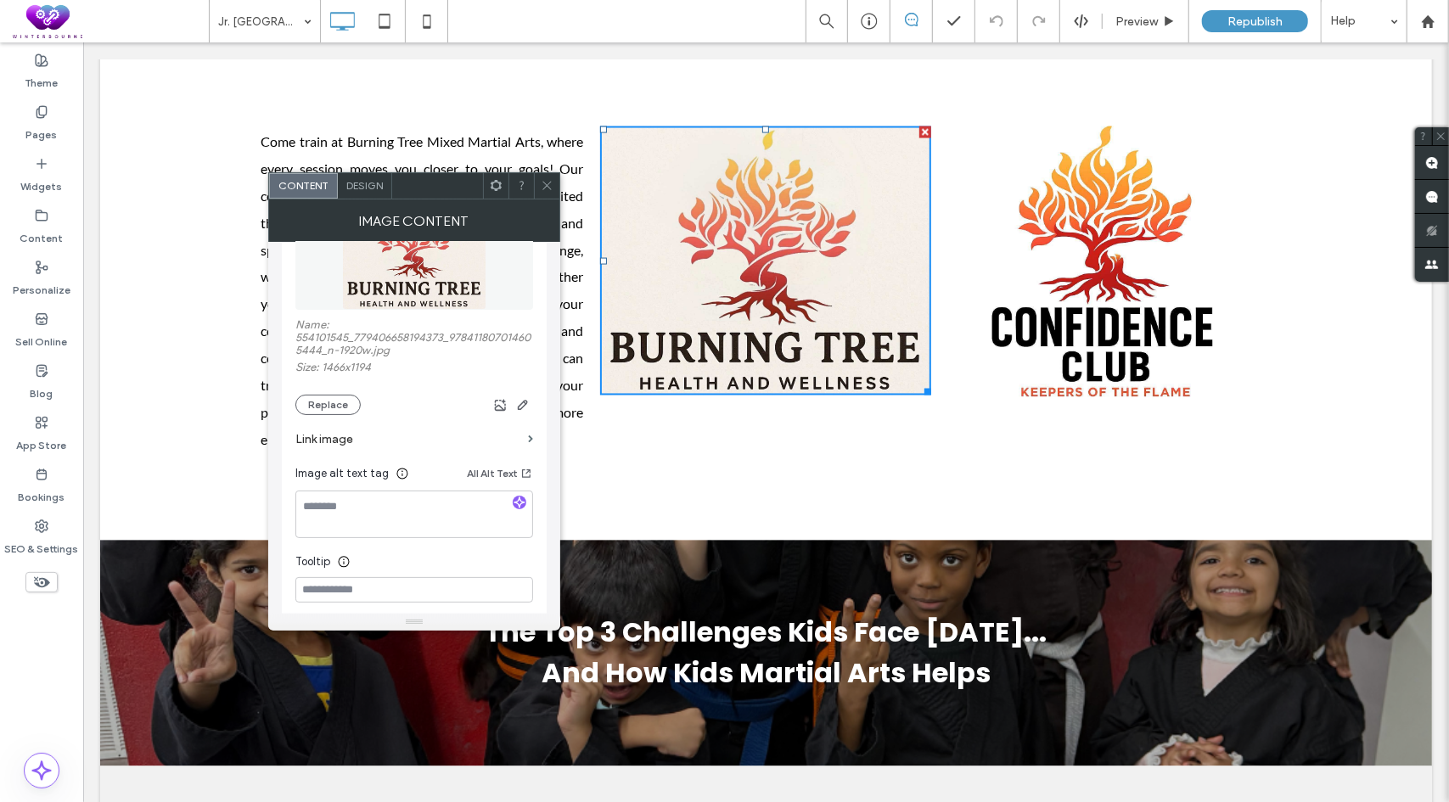
click at [333, 392] on div "Name: 554101545_779406658194373_978411807014605444_n-1920w.jpg Size: 1466x1194 …" at bounding box center [414, 366] width 238 height 97
click at [331, 410] on button "Replace" at bounding box center [327, 405] width 65 height 20
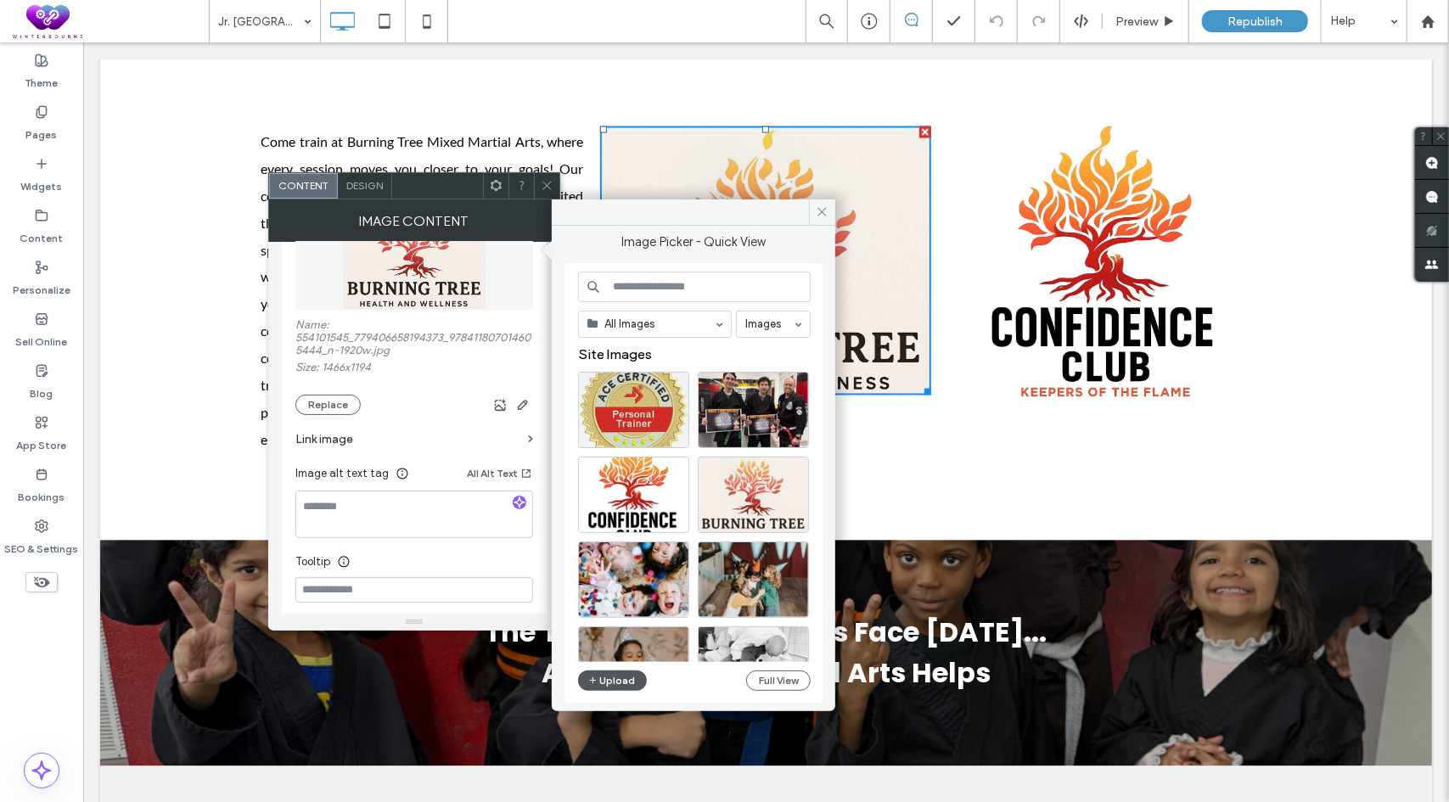
click at [621, 677] on button "Upload" at bounding box center [613, 681] width 70 height 20
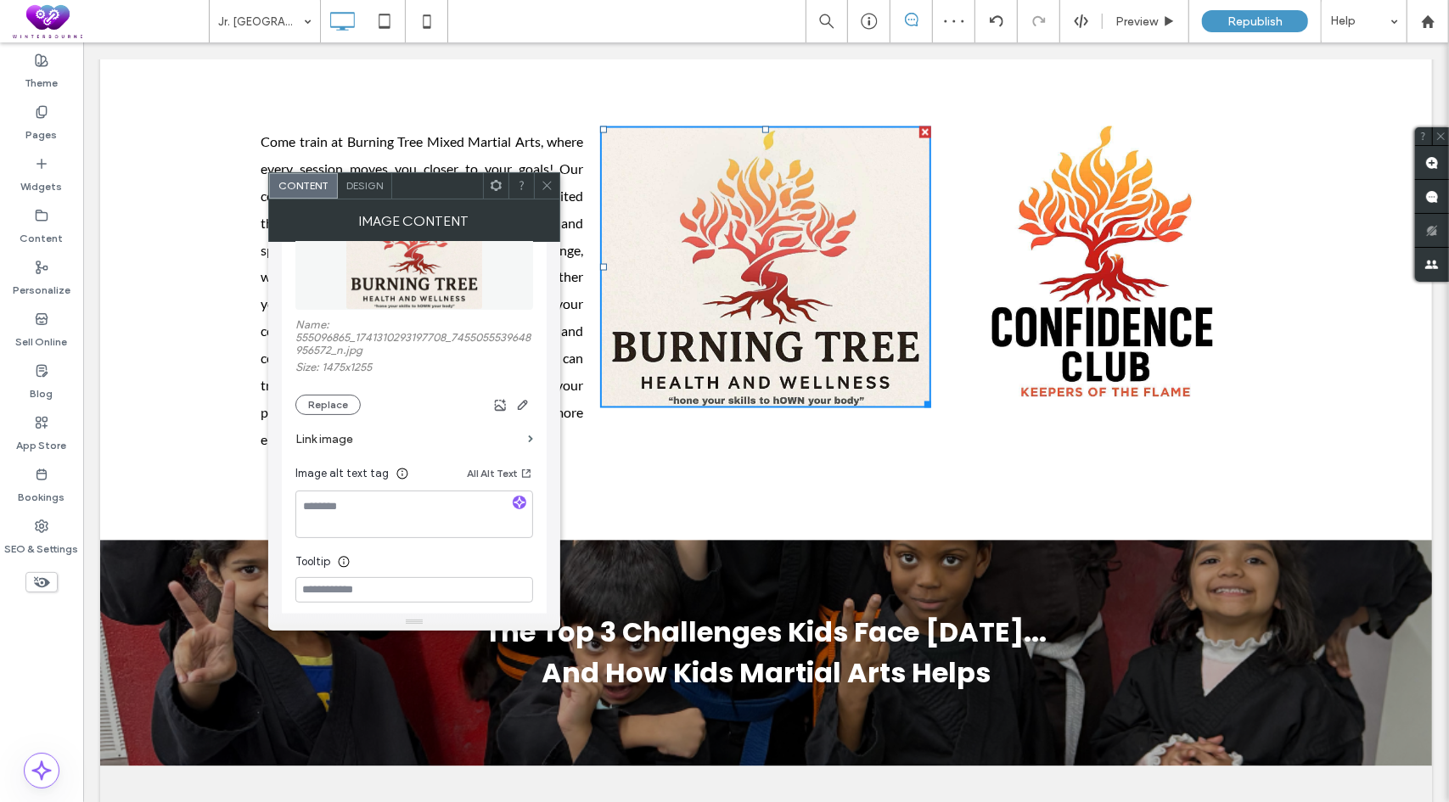
click at [543, 182] on use at bounding box center [546, 186] width 8 height 8
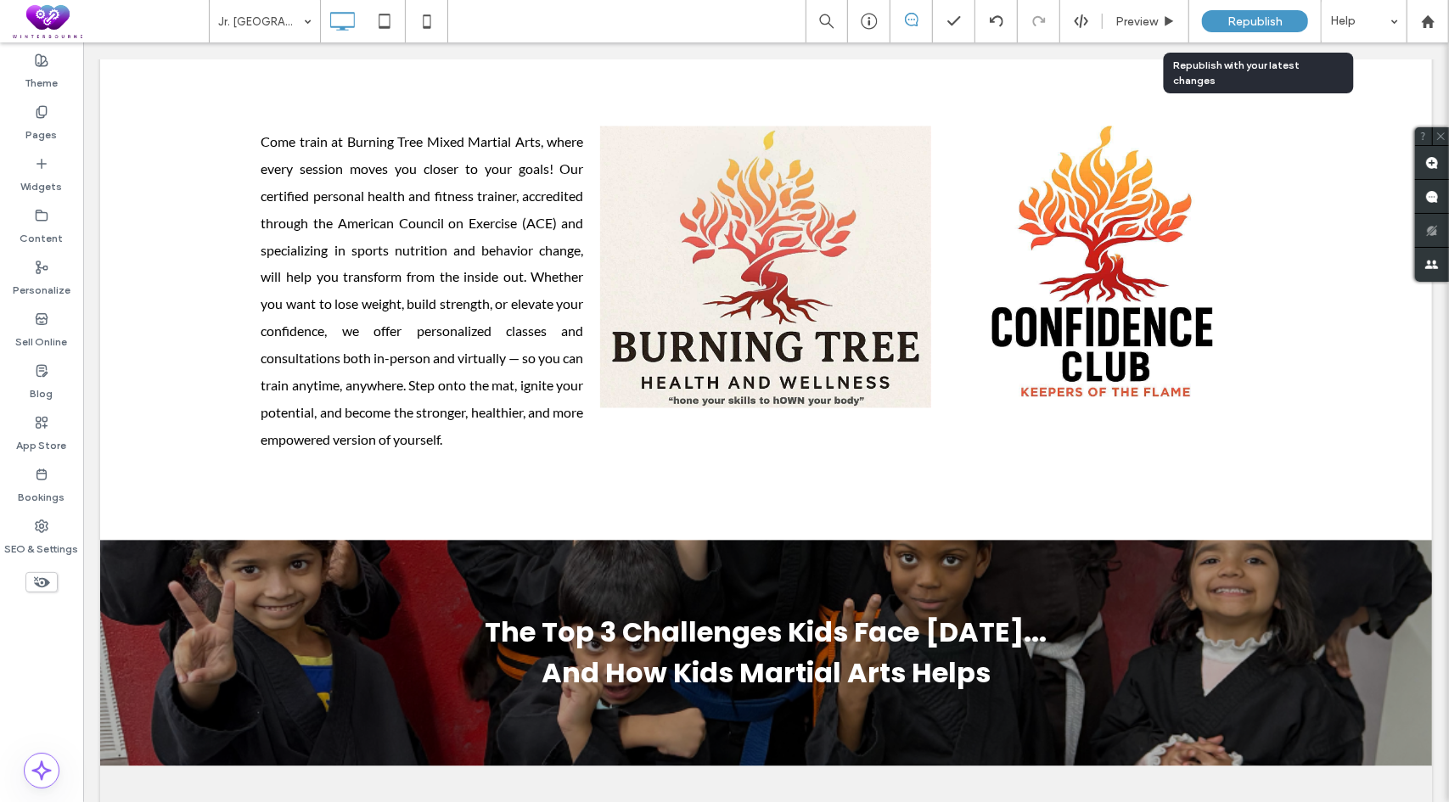
click at [1255, 16] on span "Republish" at bounding box center [1254, 21] width 55 height 14
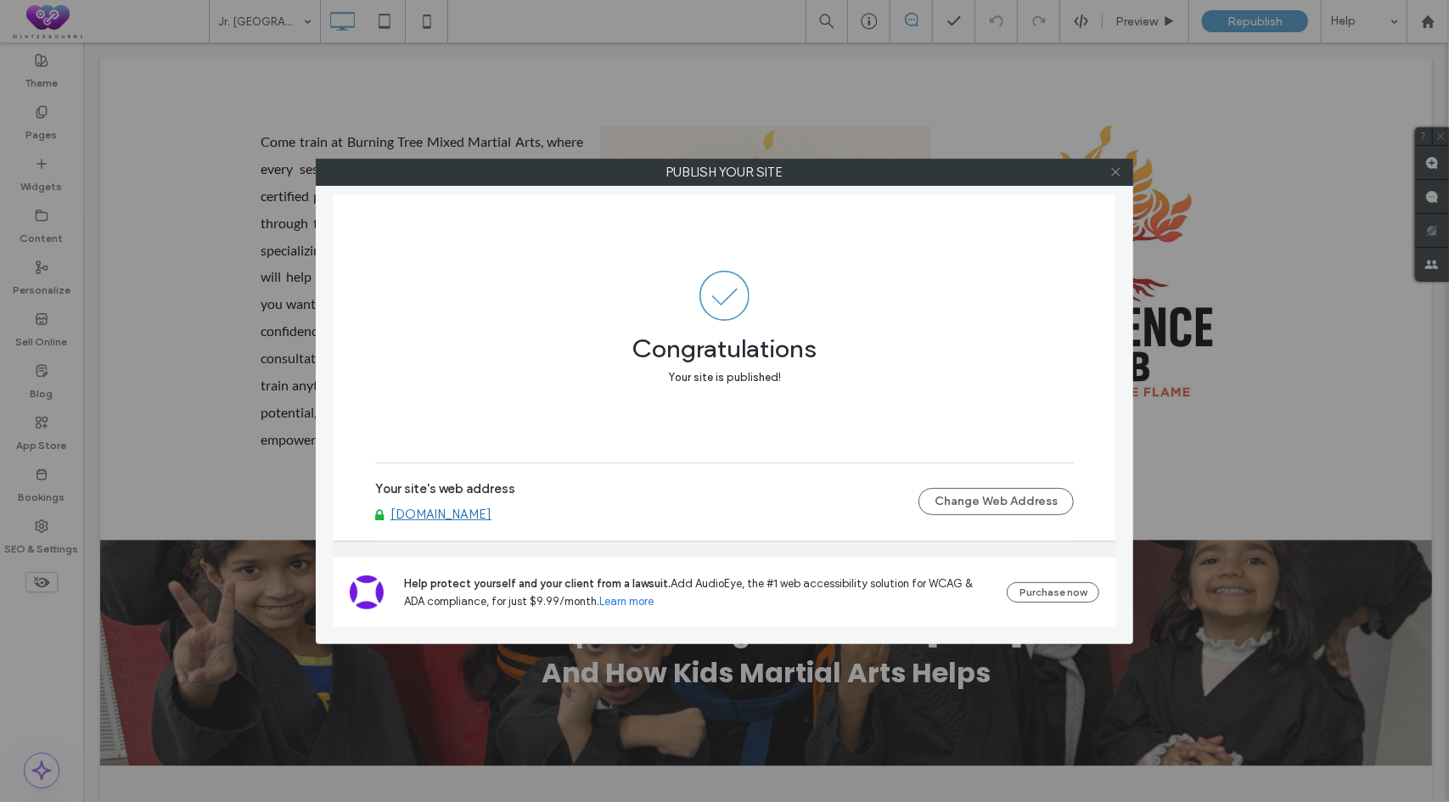
click at [1117, 174] on icon at bounding box center [1115, 172] width 13 height 13
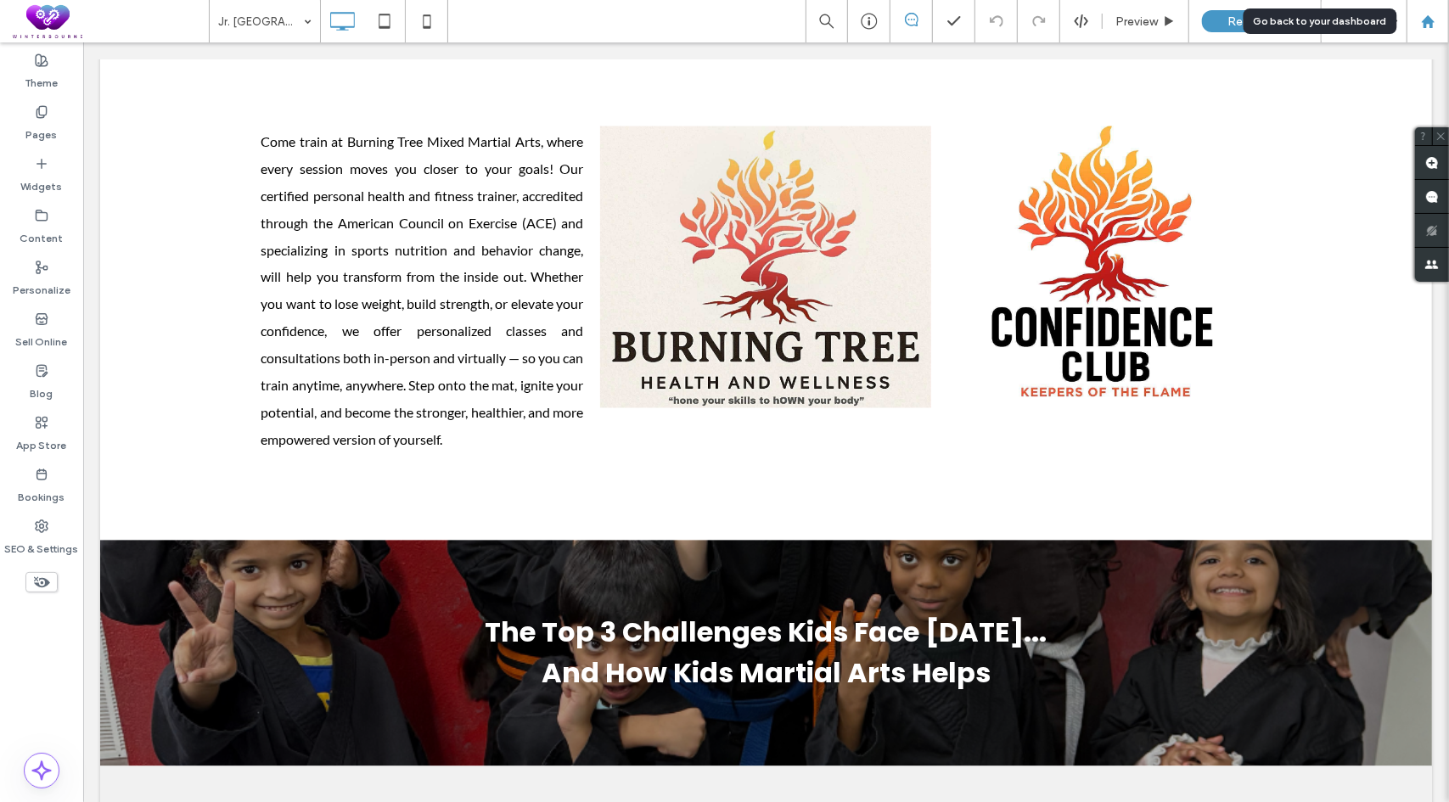
click at [1424, 28] on div at bounding box center [1427, 21] width 42 height 42
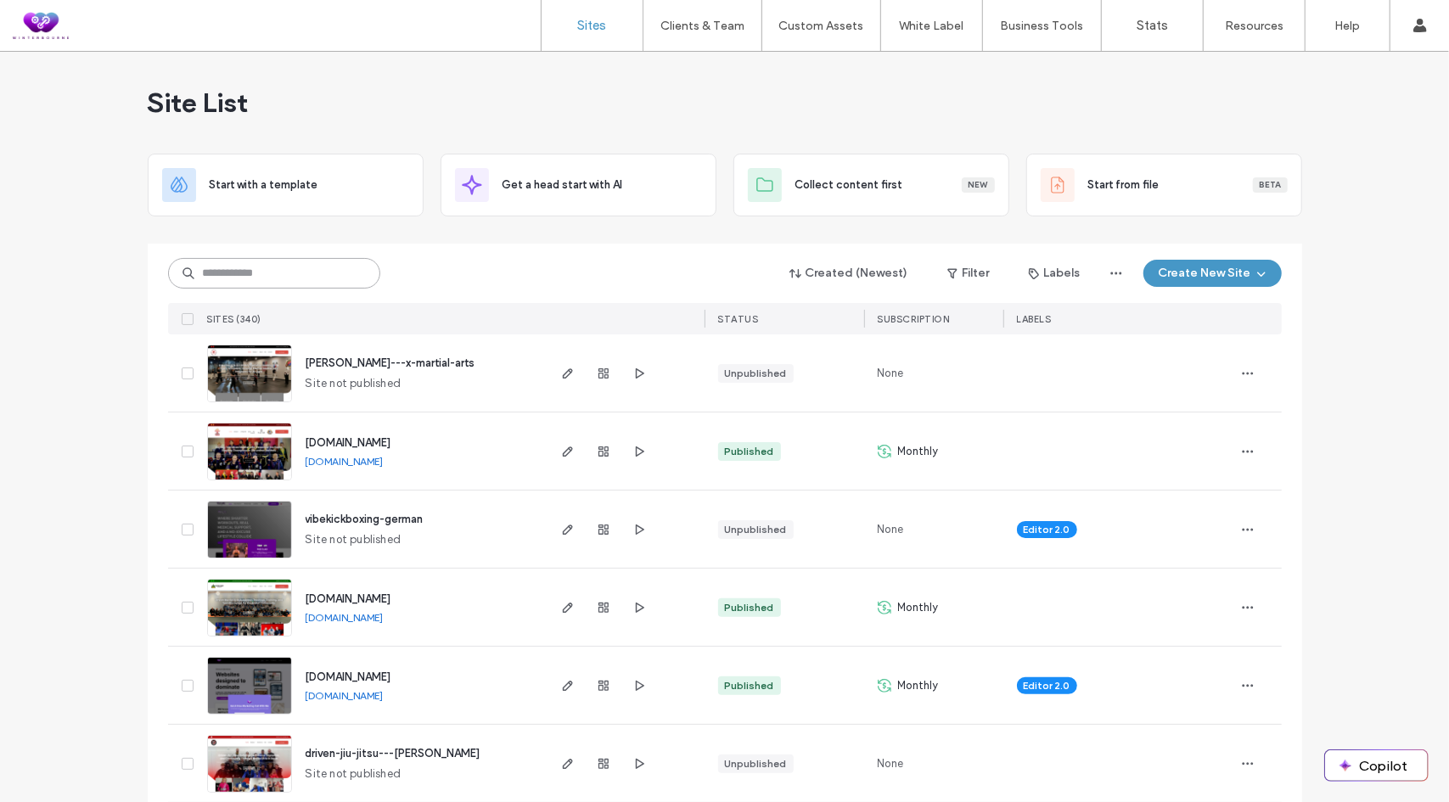
click at [299, 263] on input at bounding box center [274, 273] width 212 height 31
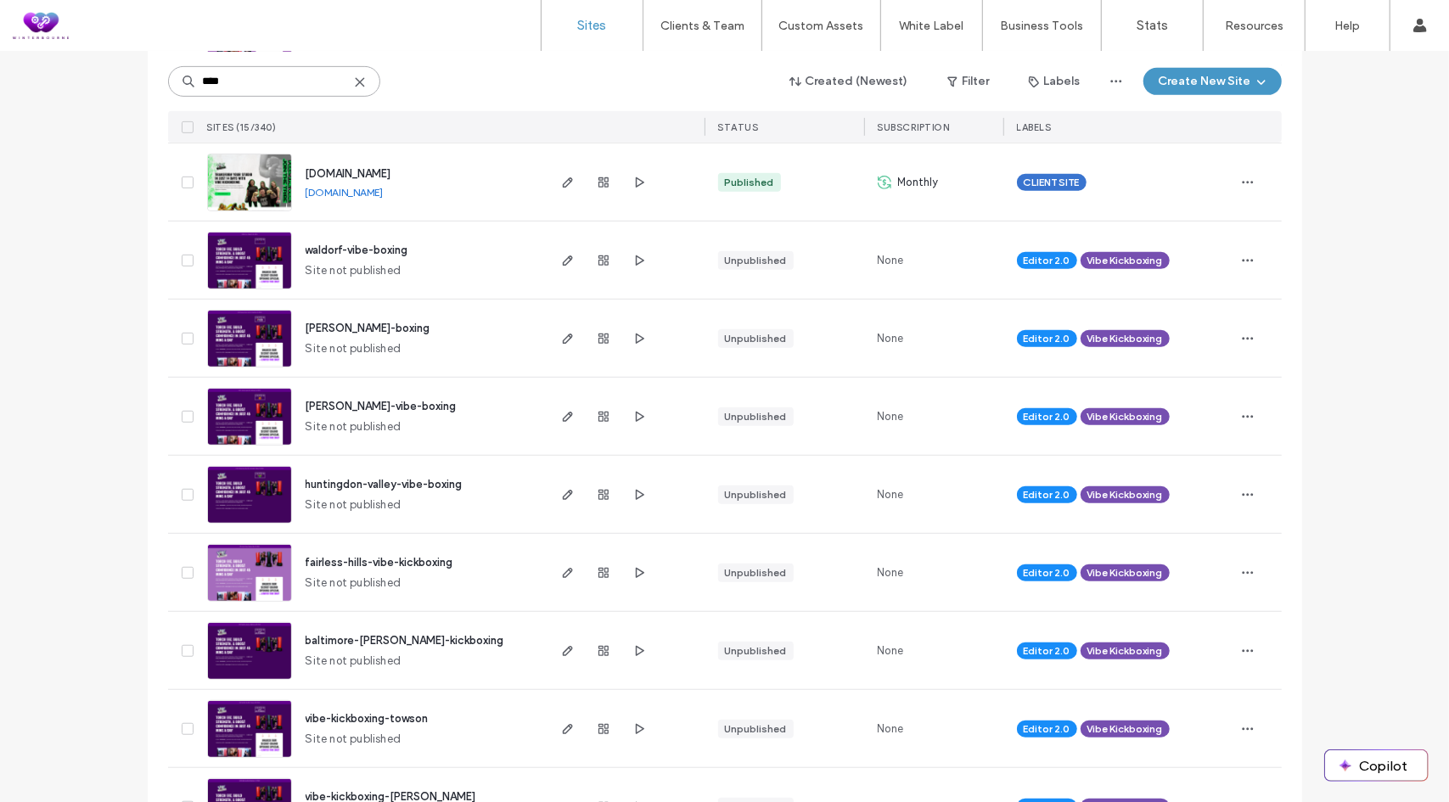
scroll to position [723, 0]
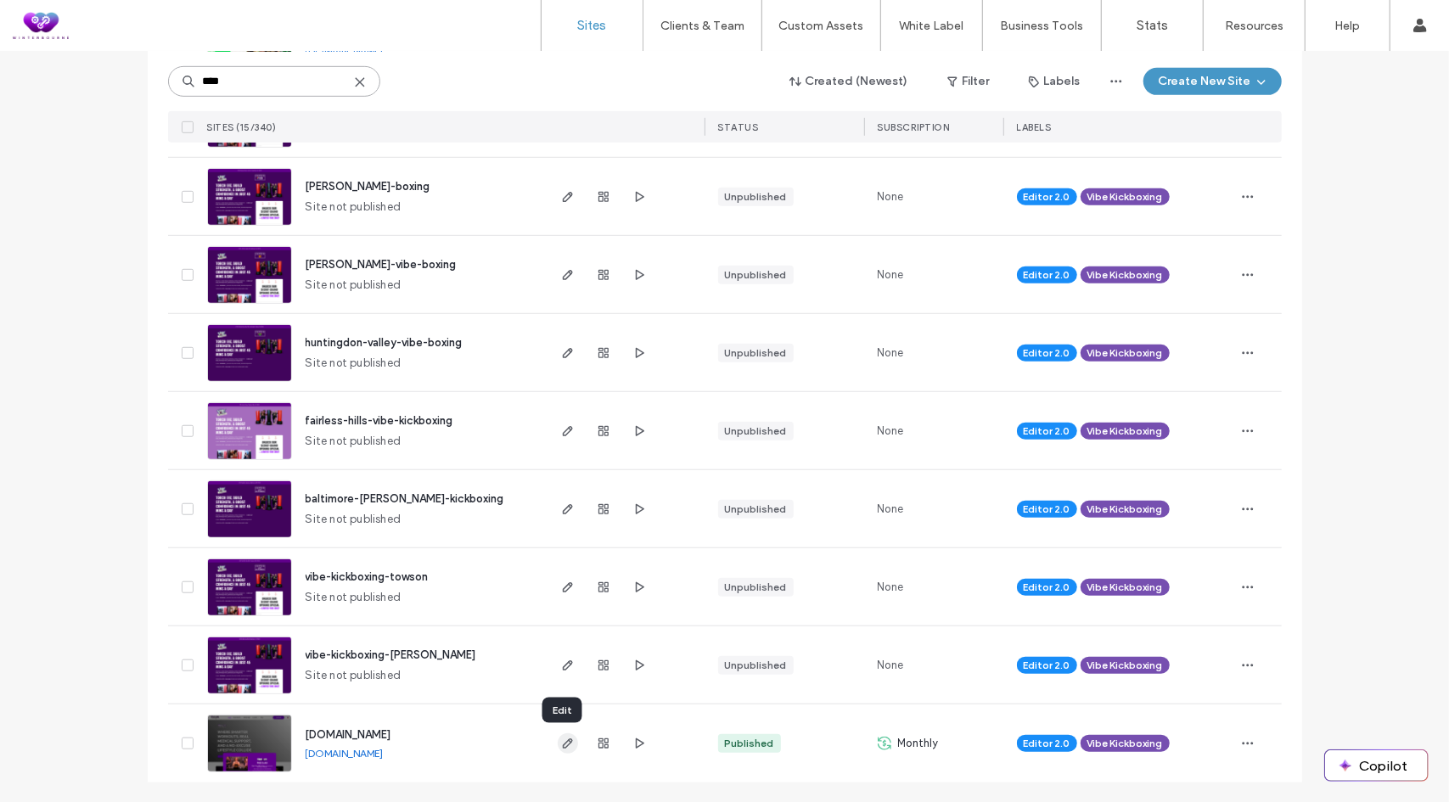
type input "****"
click at [561, 739] on icon "button" at bounding box center [568, 744] width 14 height 14
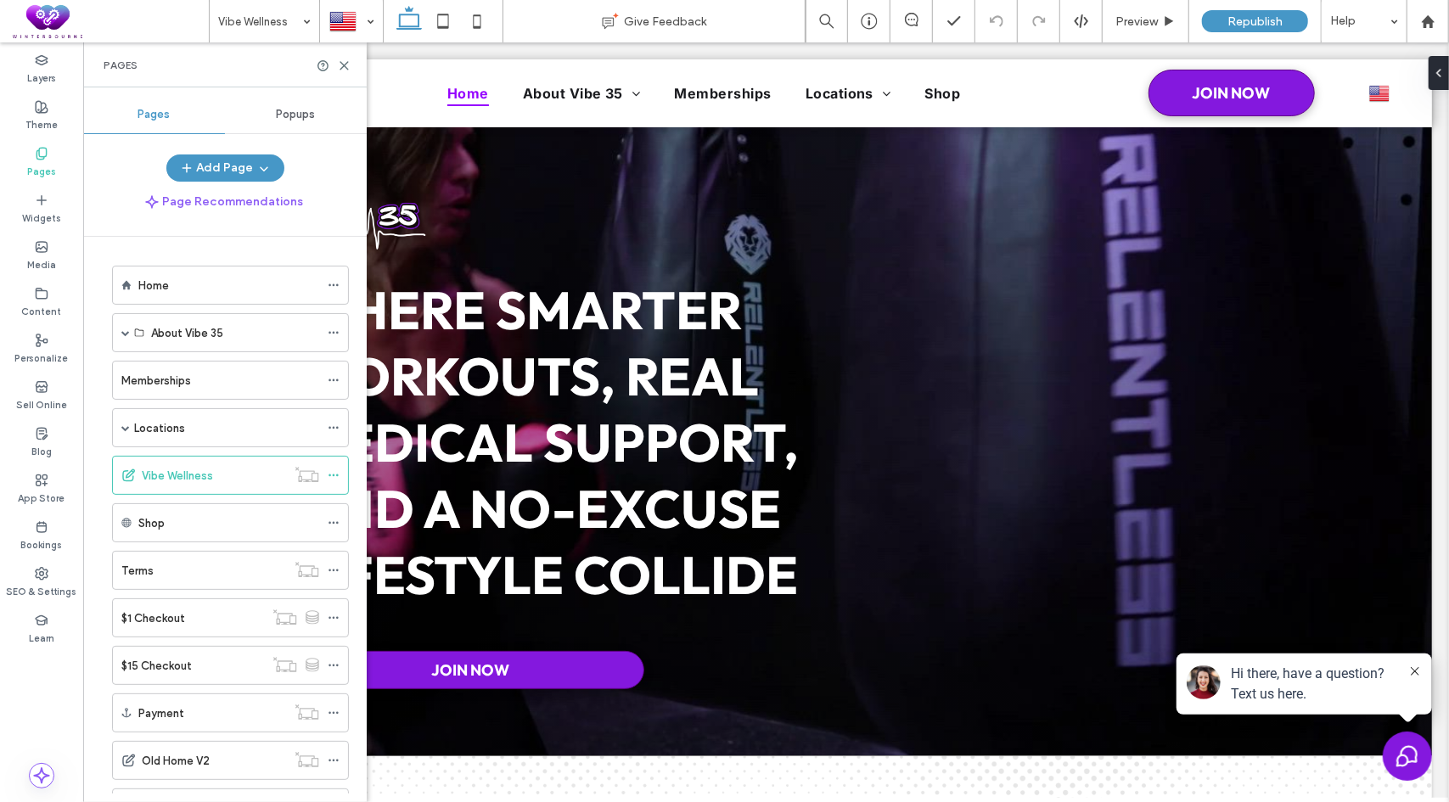
scroll to position [143, 0]
click at [345, 63] on icon at bounding box center [344, 65] width 13 height 13
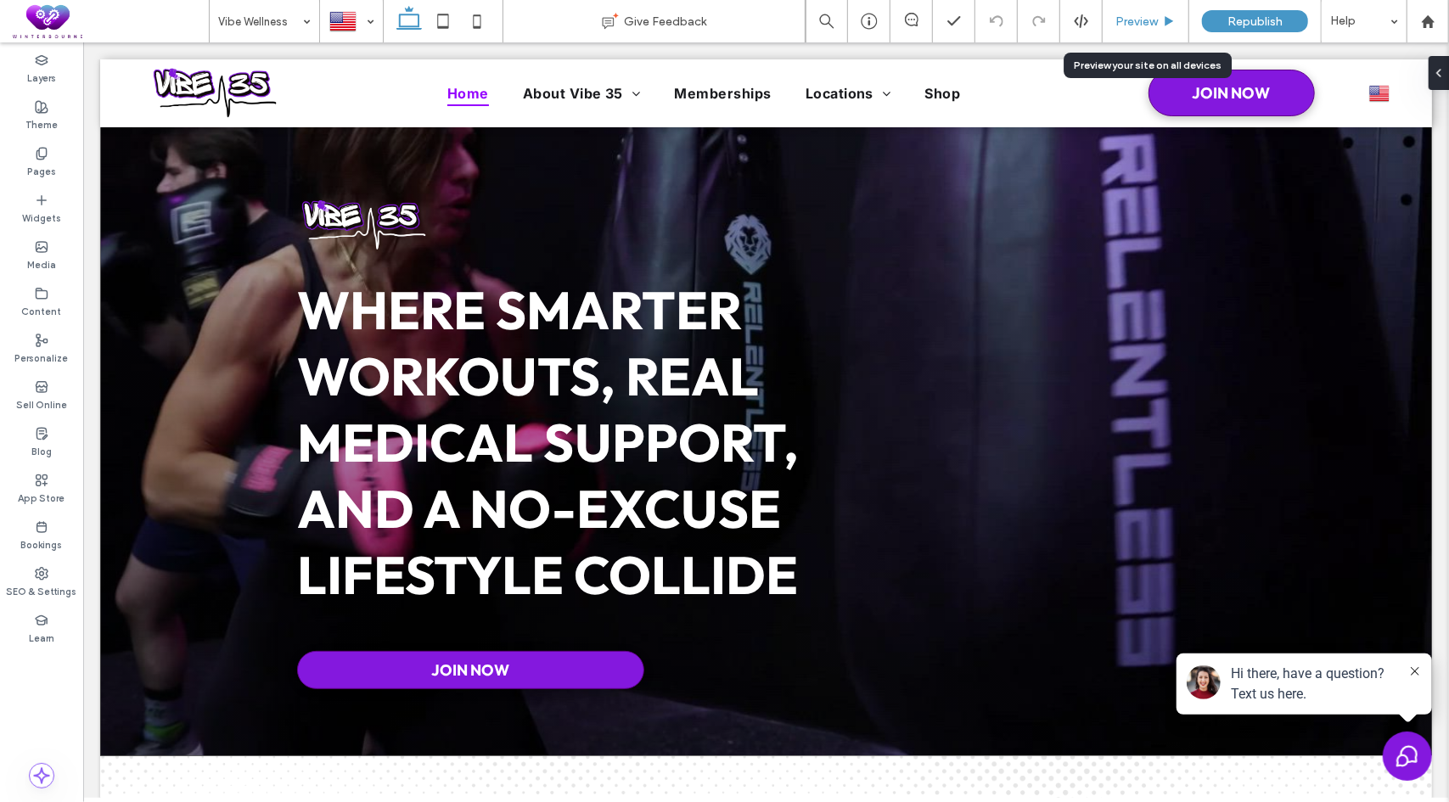
click at [1143, 18] on span "Preview" at bounding box center [1136, 21] width 42 height 14
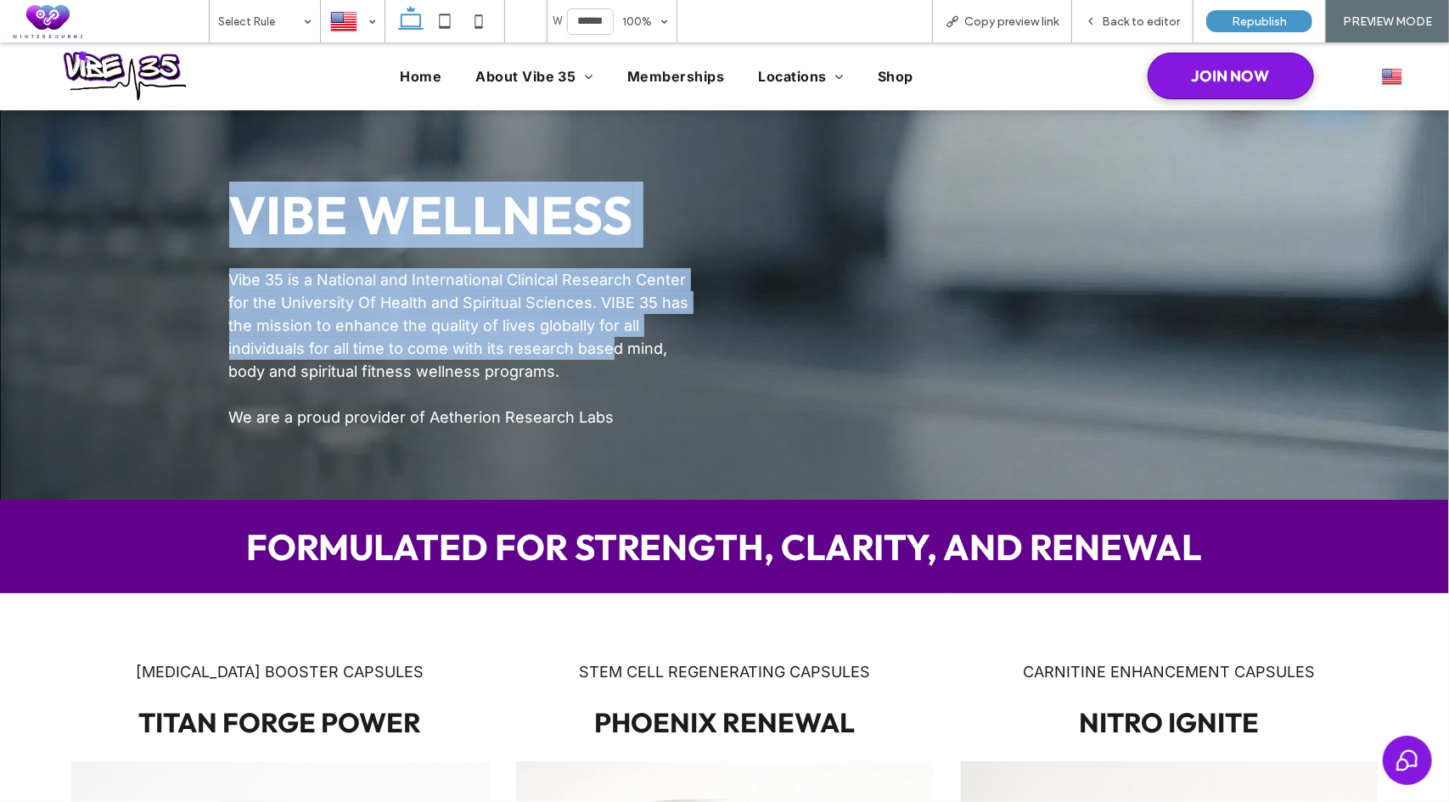
drag, startPoint x: 233, startPoint y: 222, endPoint x: 602, endPoint y: 442, distance: 429.7
click at [601, 356] on div "VIBE wellness Vibe 35 is a National and International Clinical Research Center …" at bounding box center [460, 304] width 489 height 274
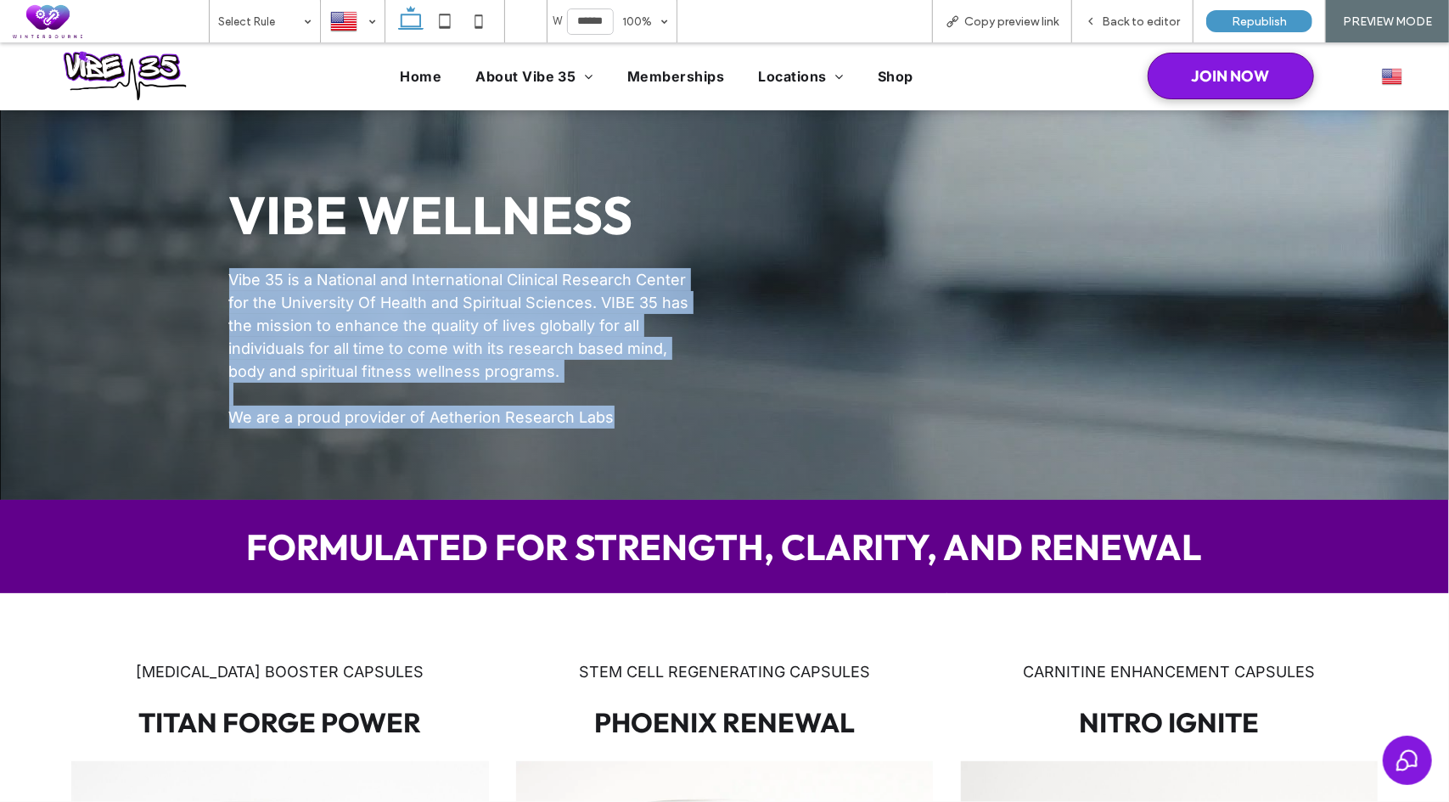
drag, startPoint x: 609, startPoint y: 404, endPoint x: 224, endPoint y: 273, distance: 406.1
click at [229, 273] on div "Vibe 35 is a National and International Clinical Research Center for the Univer…" at bounding box center [460, 347] width 462 height 160
click at [542, 345] on span "Vibe 35 is a National and International Clinical Research Center for the Univer…" at bounding box center [459, 324] width 460 height 109
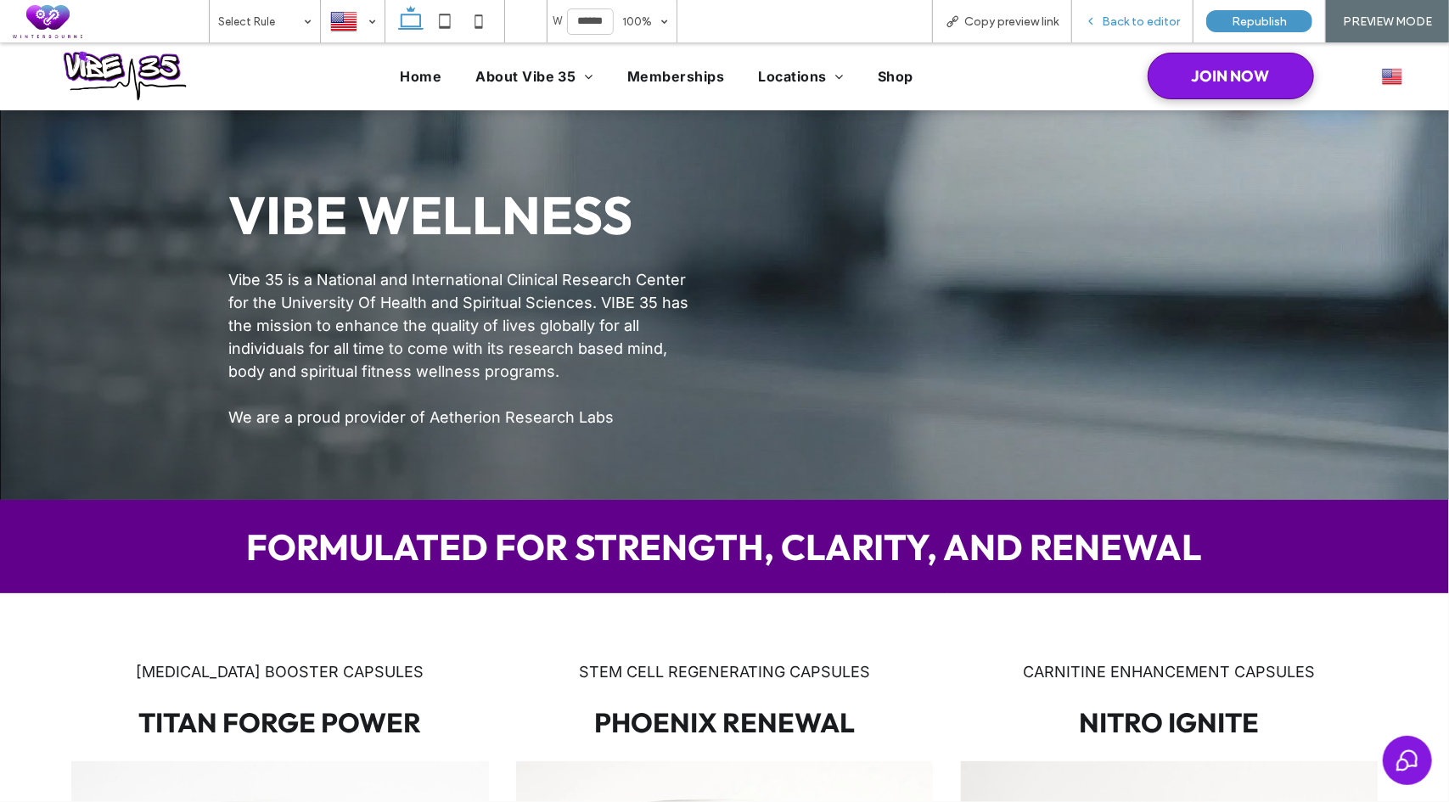
click at [1142, 20] on span "Back to editor" at bounding box center [1141, 21] width 78 height 14
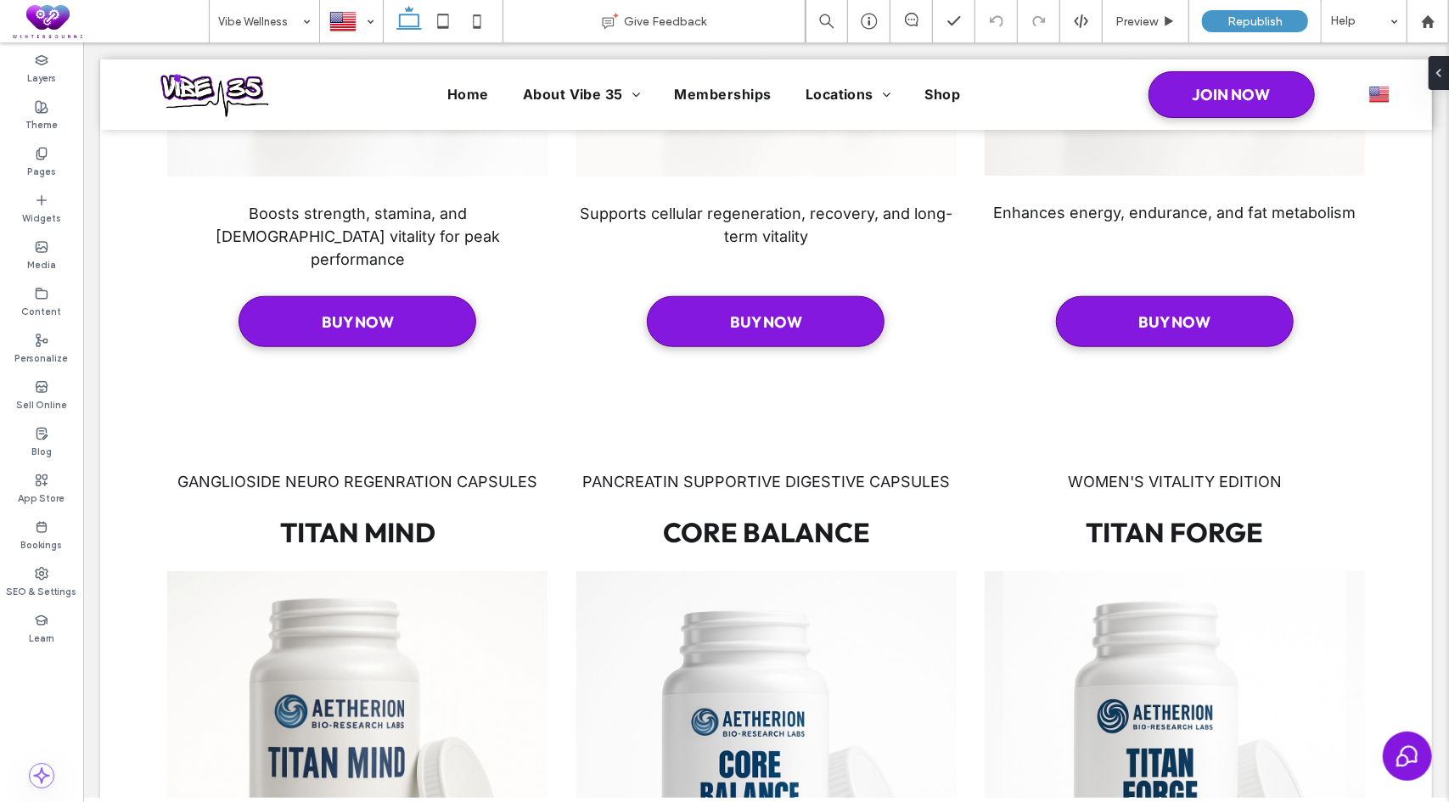
scroll to position [935, 0]
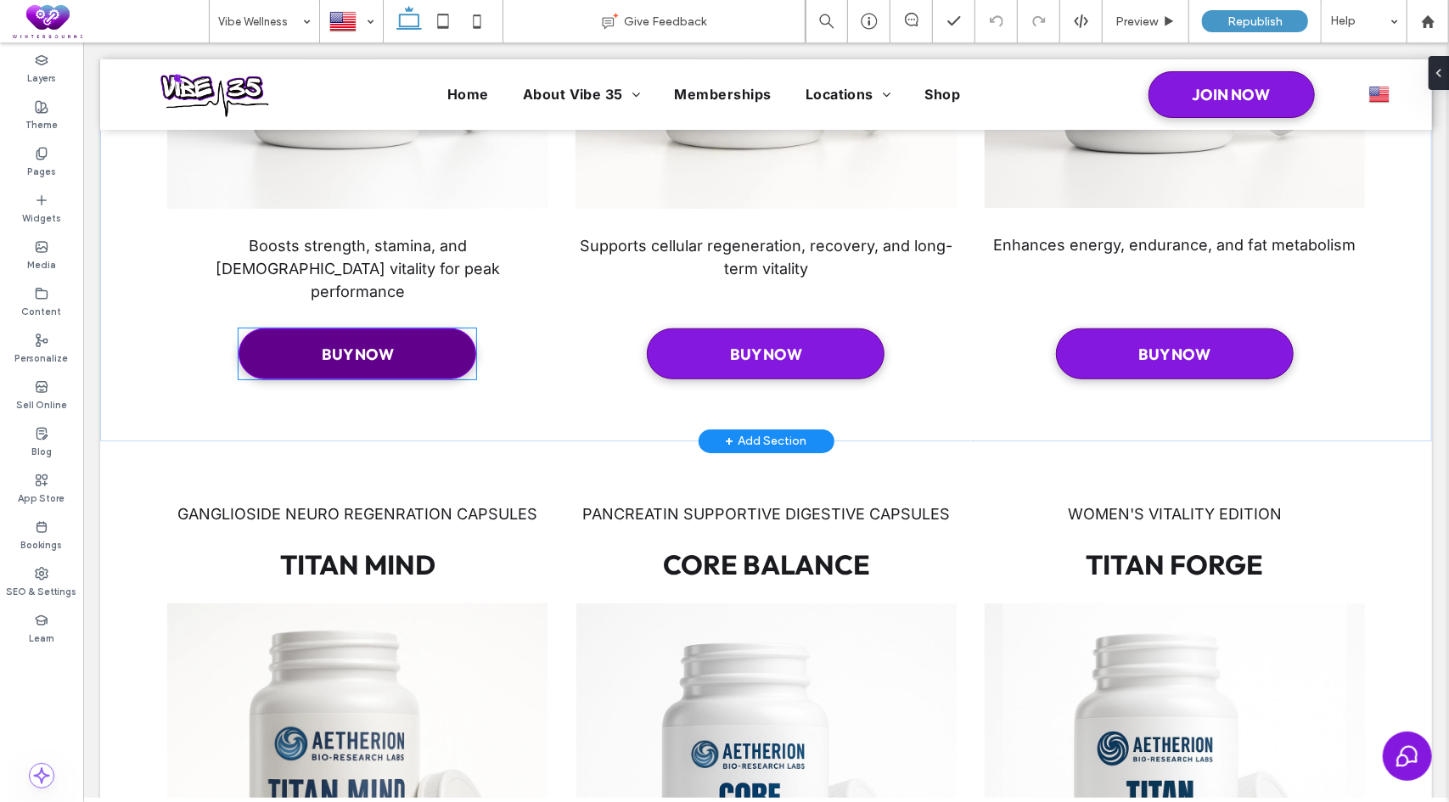
click at [433, 328] on link "BUY NOW" at bounding box center [357, 353] width 238 height 51
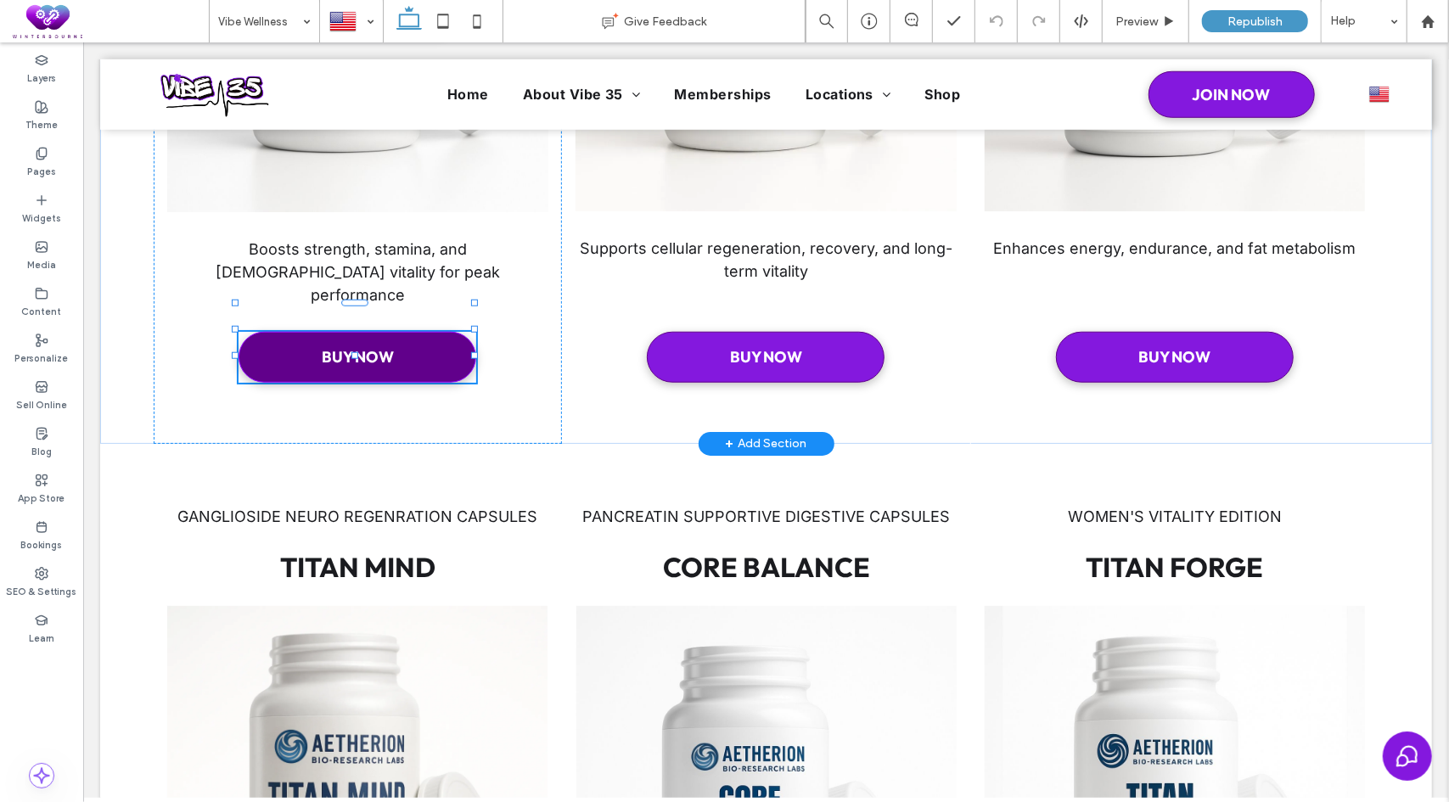
scroll to position [939, 0]
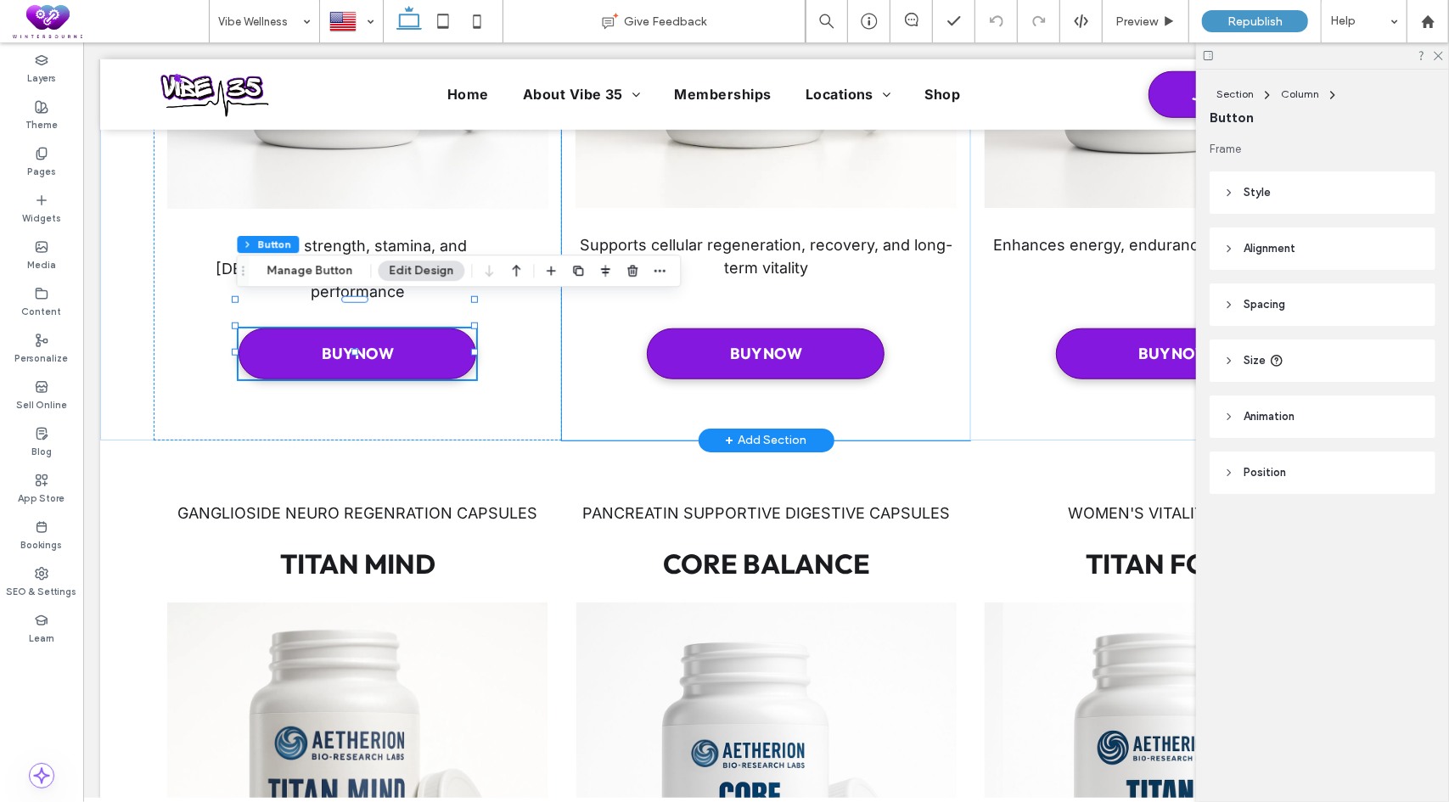
click at [775, 291] on div "Stem Cell REGENERATING Capsules Phoenix Renewal Supports cellular regeneration,…" at bounding box center [765, 51] width 408 height 775
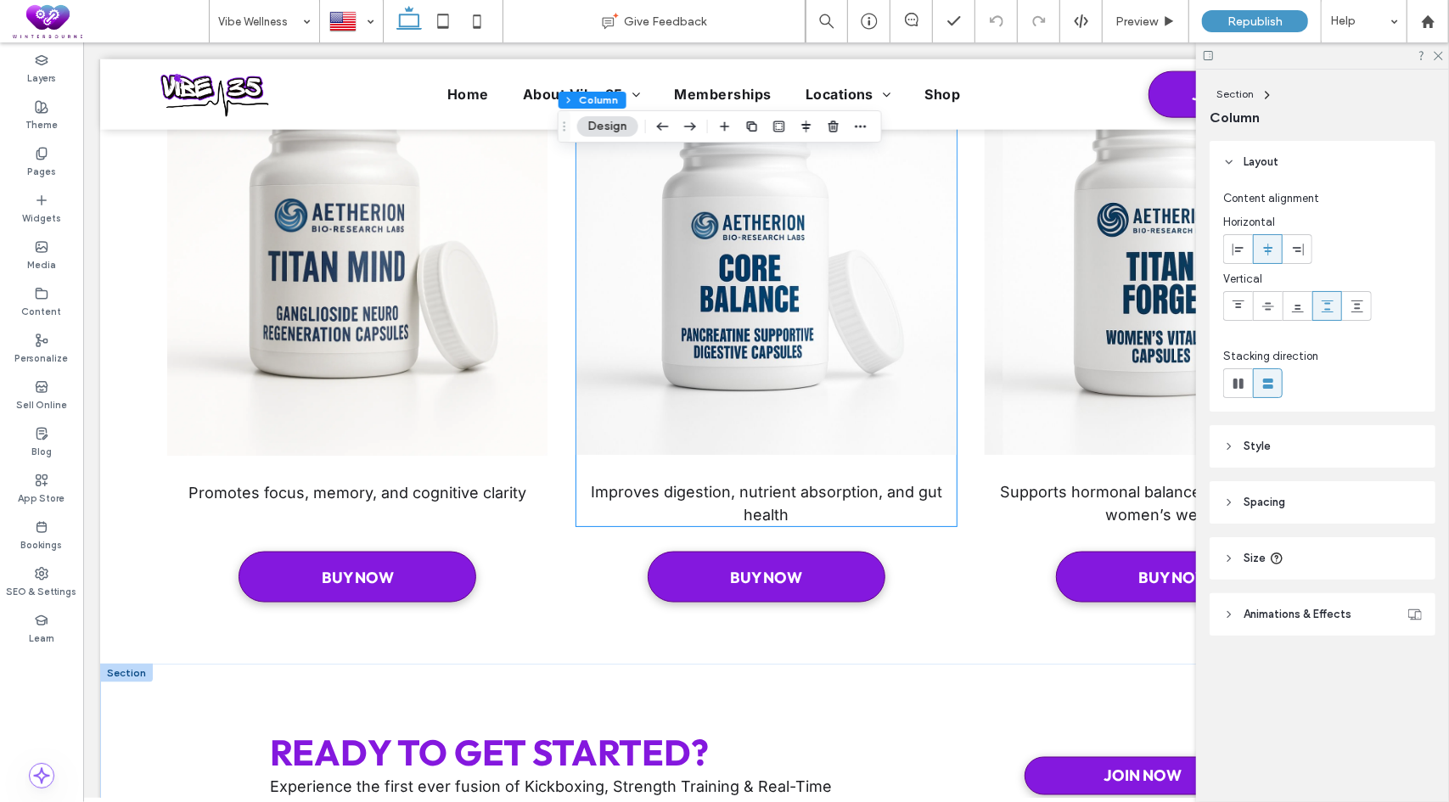
scroll to position [1715, 0]
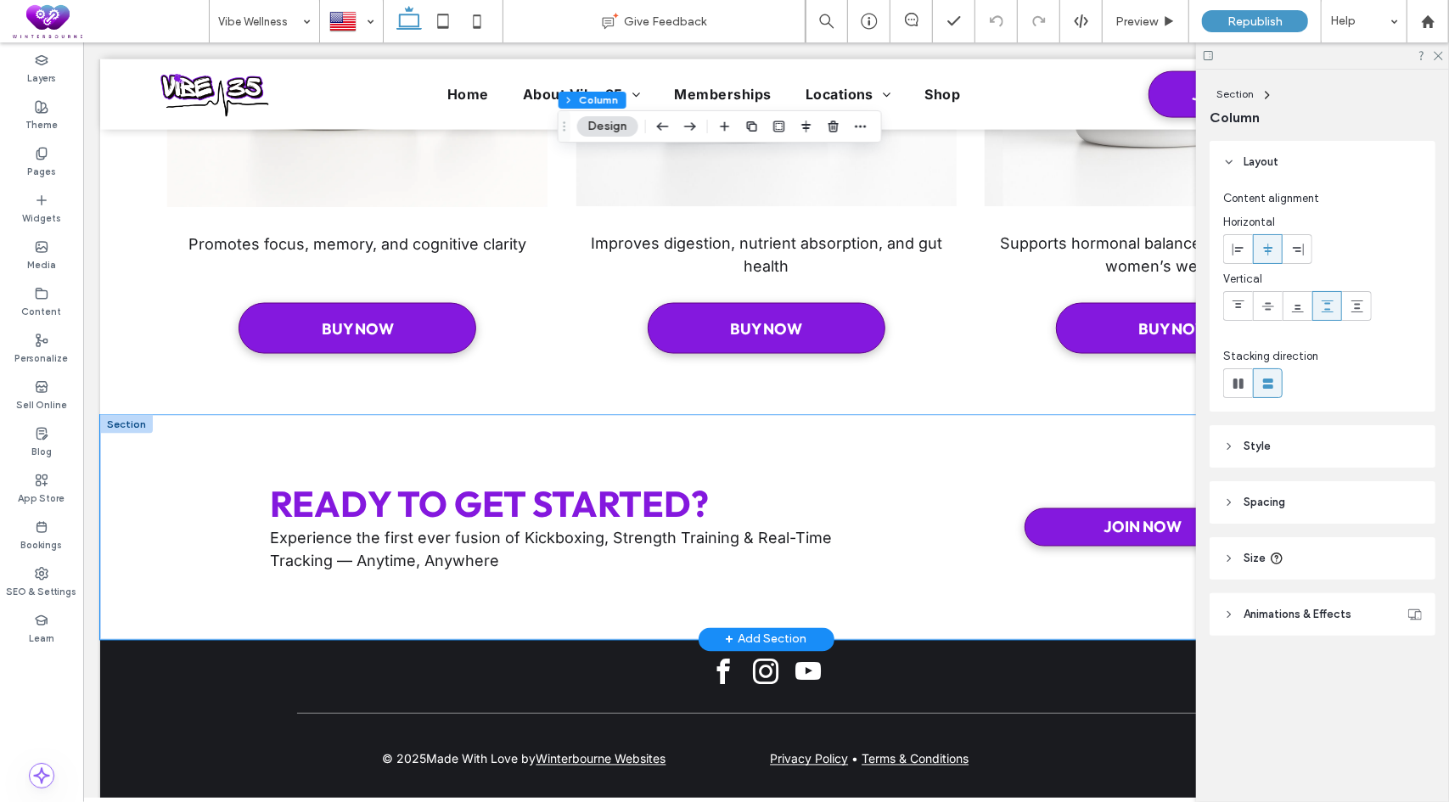
click at [171, 440] on div "Ready To Get Started? Experience the first ever fusion of Kickboxing, Strength …" at bounding box center [765, 526] width 1332 height 225
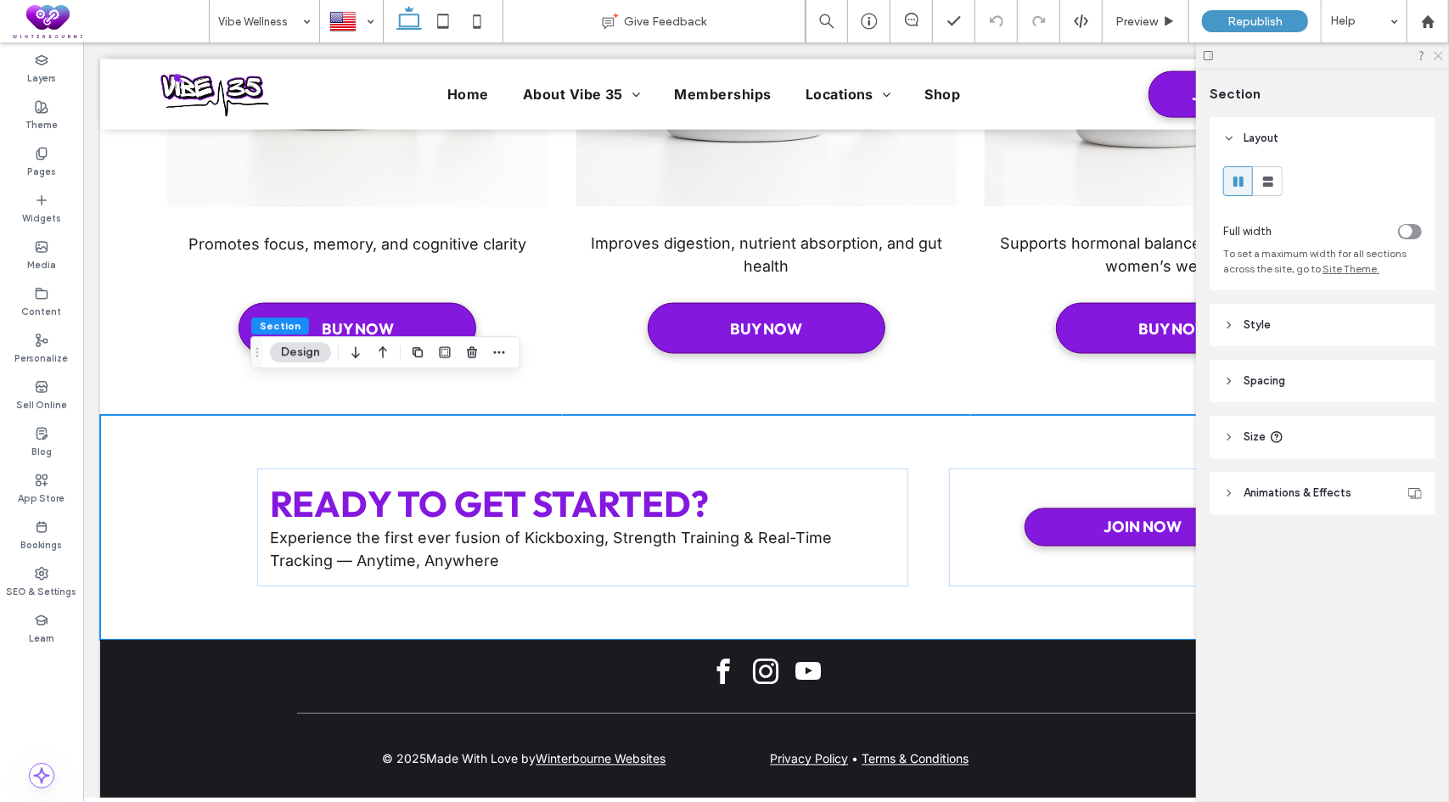
click at [1437, 54] on use at bounding box center [1438, 56] width 9 height 9
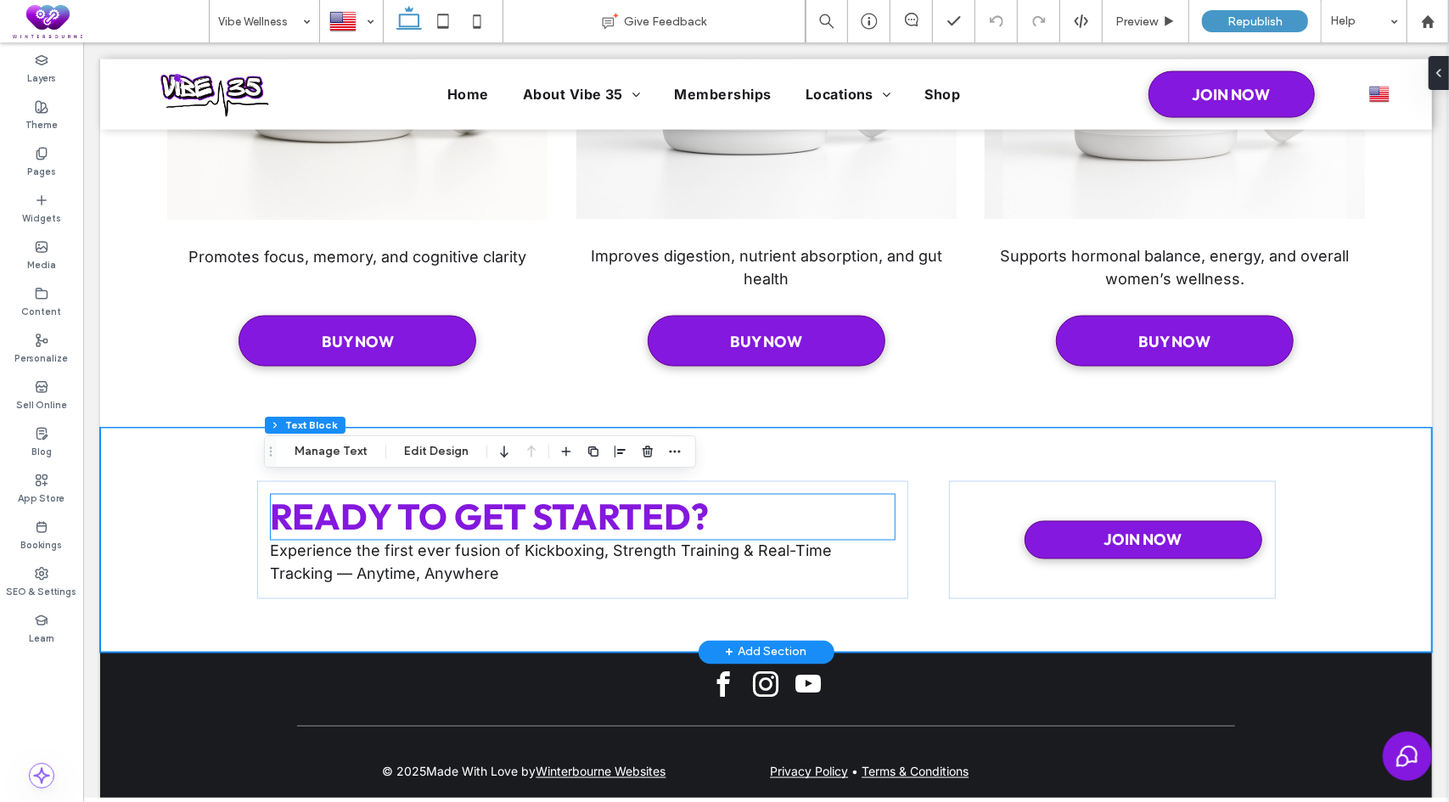
scroll to position [1682, 0]
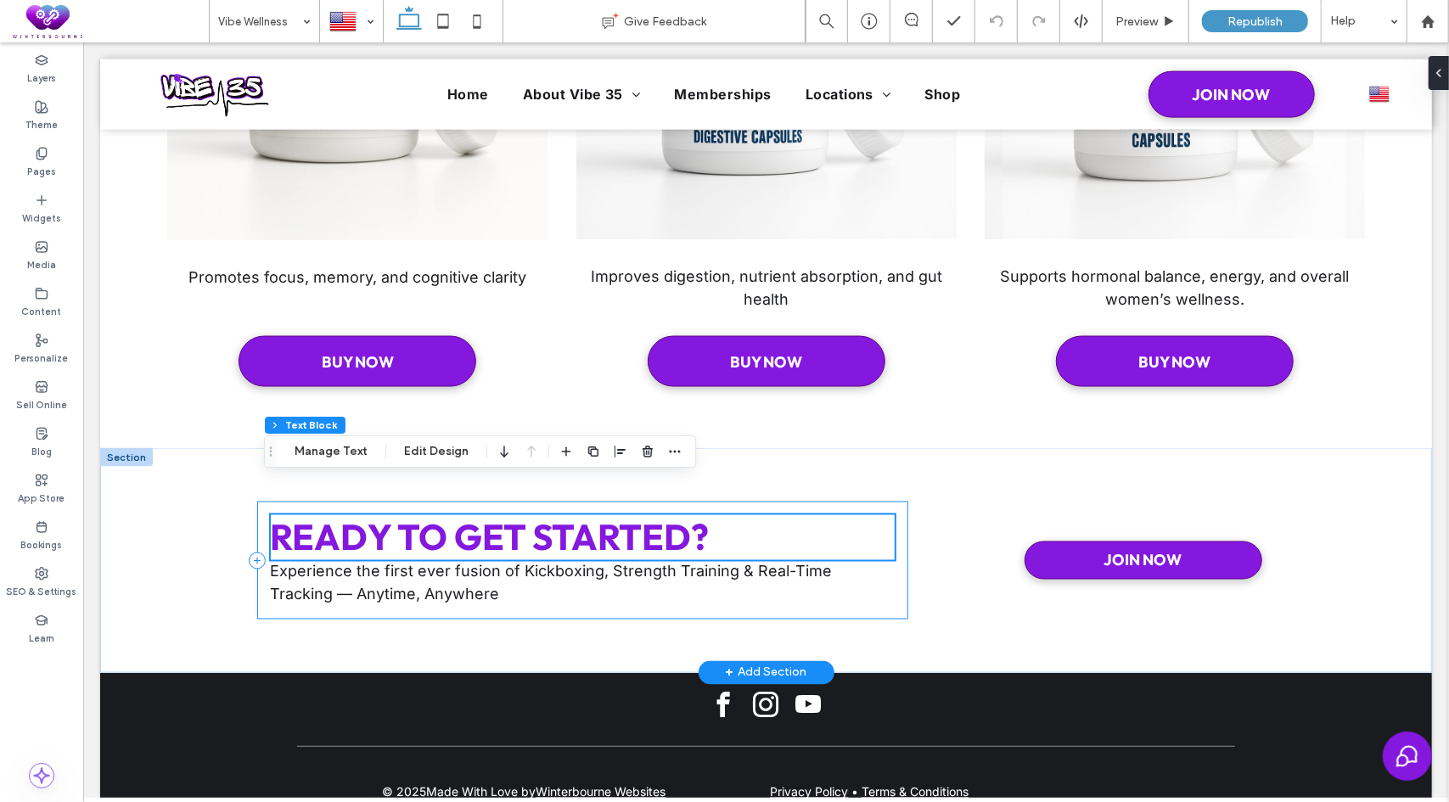
click at [639, 501] on div "Ready To Get Started? Experience the first ever fusion of Kickboxing, Strength …" at bounding box center [581, 560] width 651 height 118
click at [609, 514] on strong "Ready To Get Started?" at bounding box center [489, 536] width 439 height 45
click at [590, 518] on strong "Ready To Get Started?" at bounding box center [489, 536] width 439 height 45
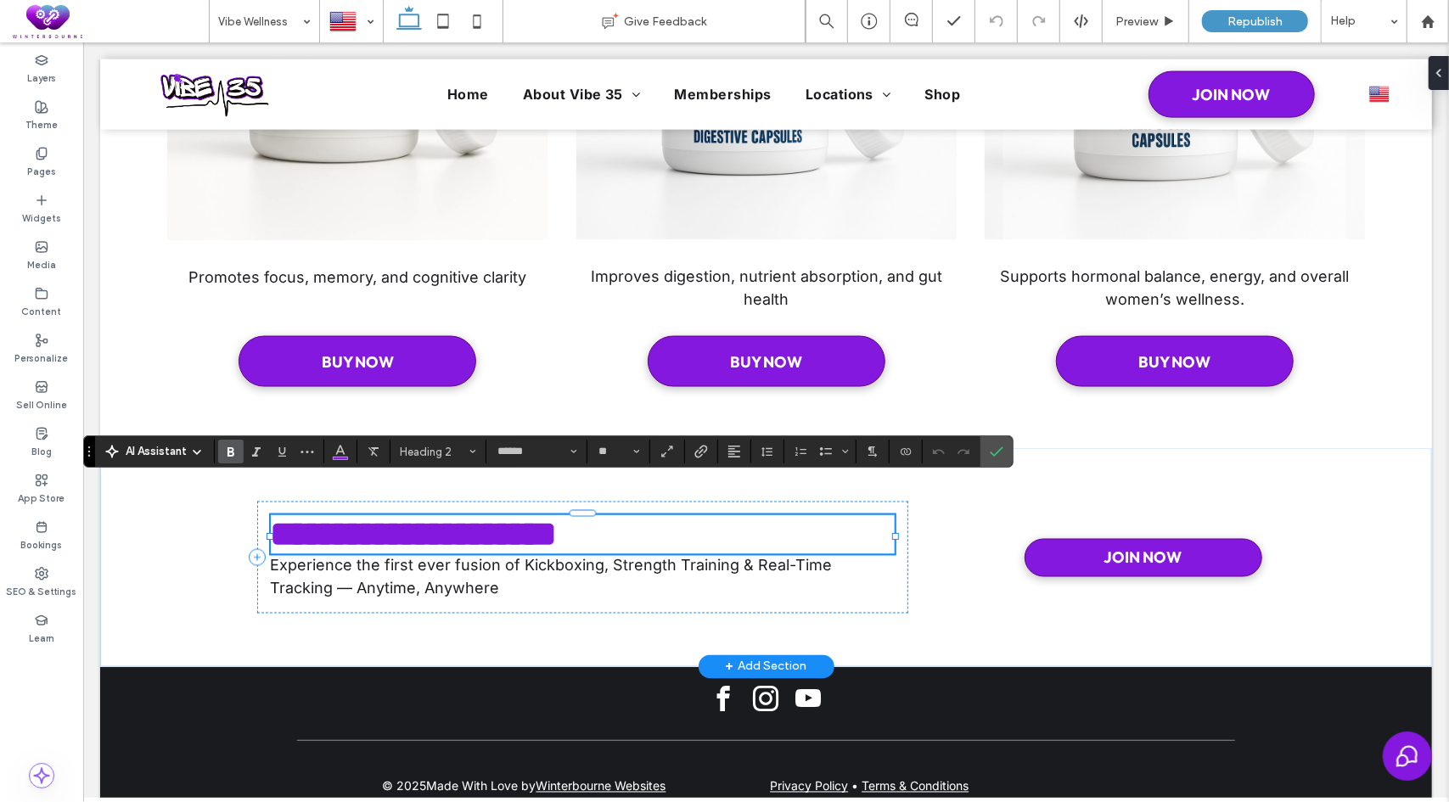
click at [557, 516] on strong "**********" at bounding box center [413, 534] width 287 height 36
click at [1073, 538] on link "JOIN NOW" at bounding box center [1143, 557] width 238 height 38
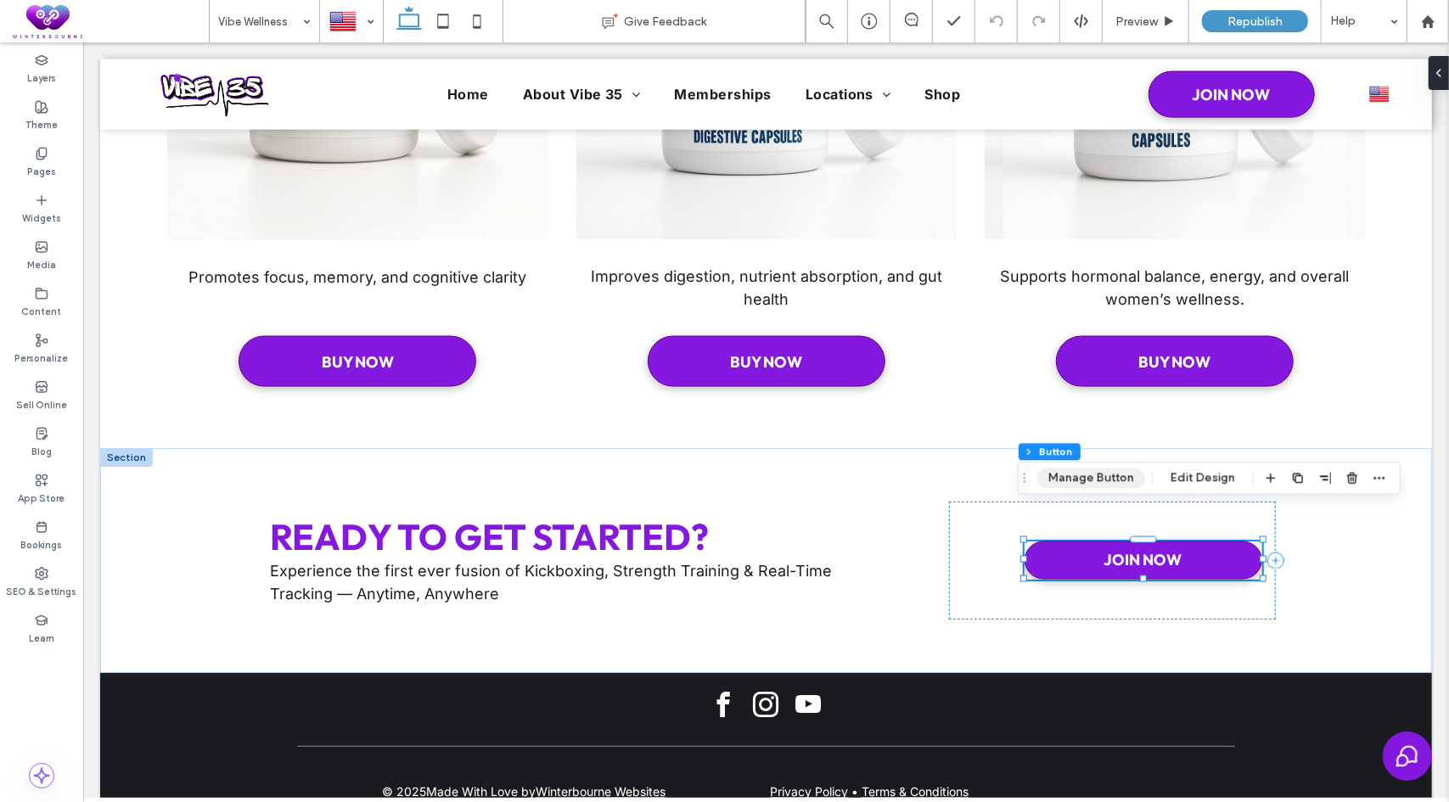
click at [1067, 472] on button "Manage Button" at bounding box center [1091, 478] width 108 height 20
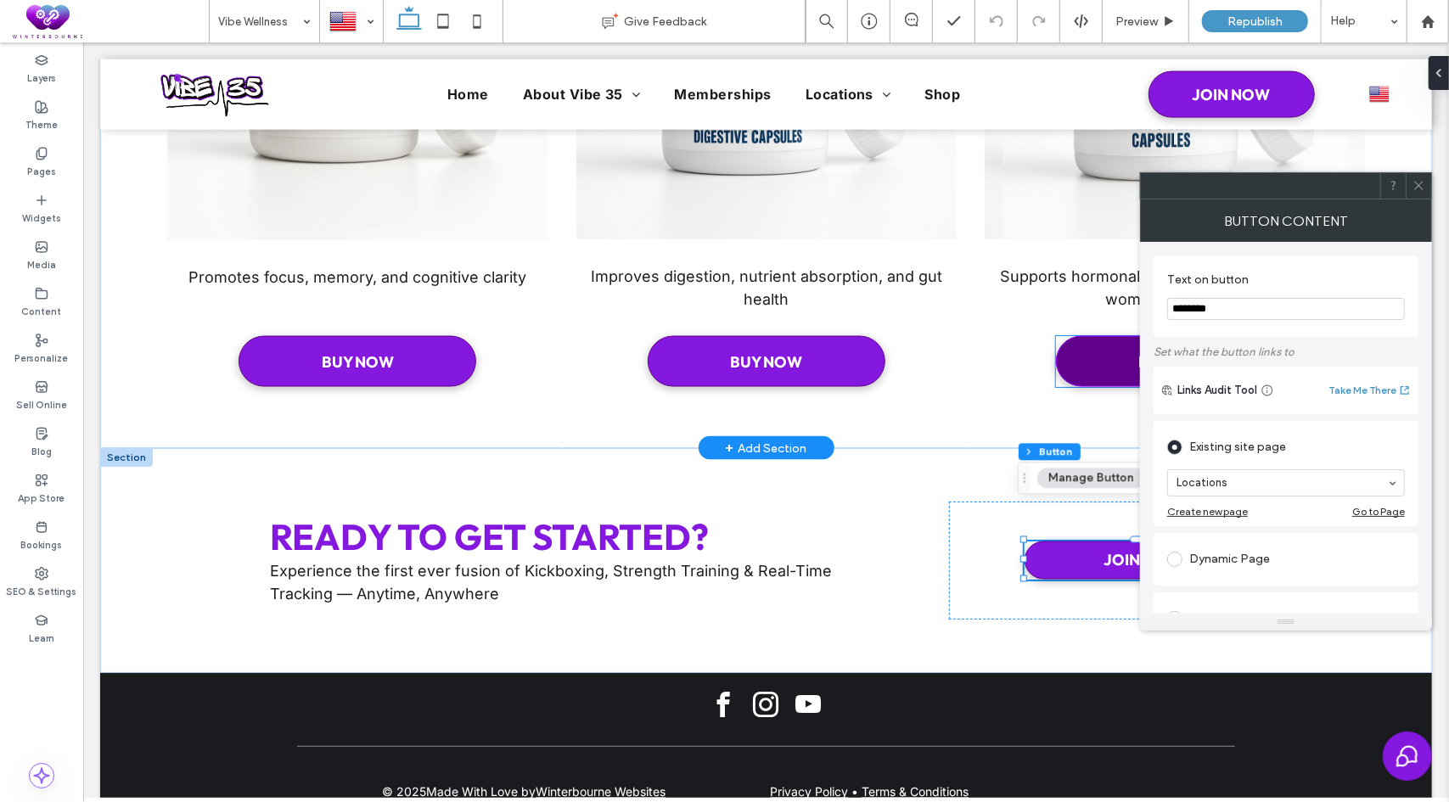
drag, startPoint x: 1228, startPoint y: 353, endPoint x: 1063, endPoint y: 307, distance: 170.9
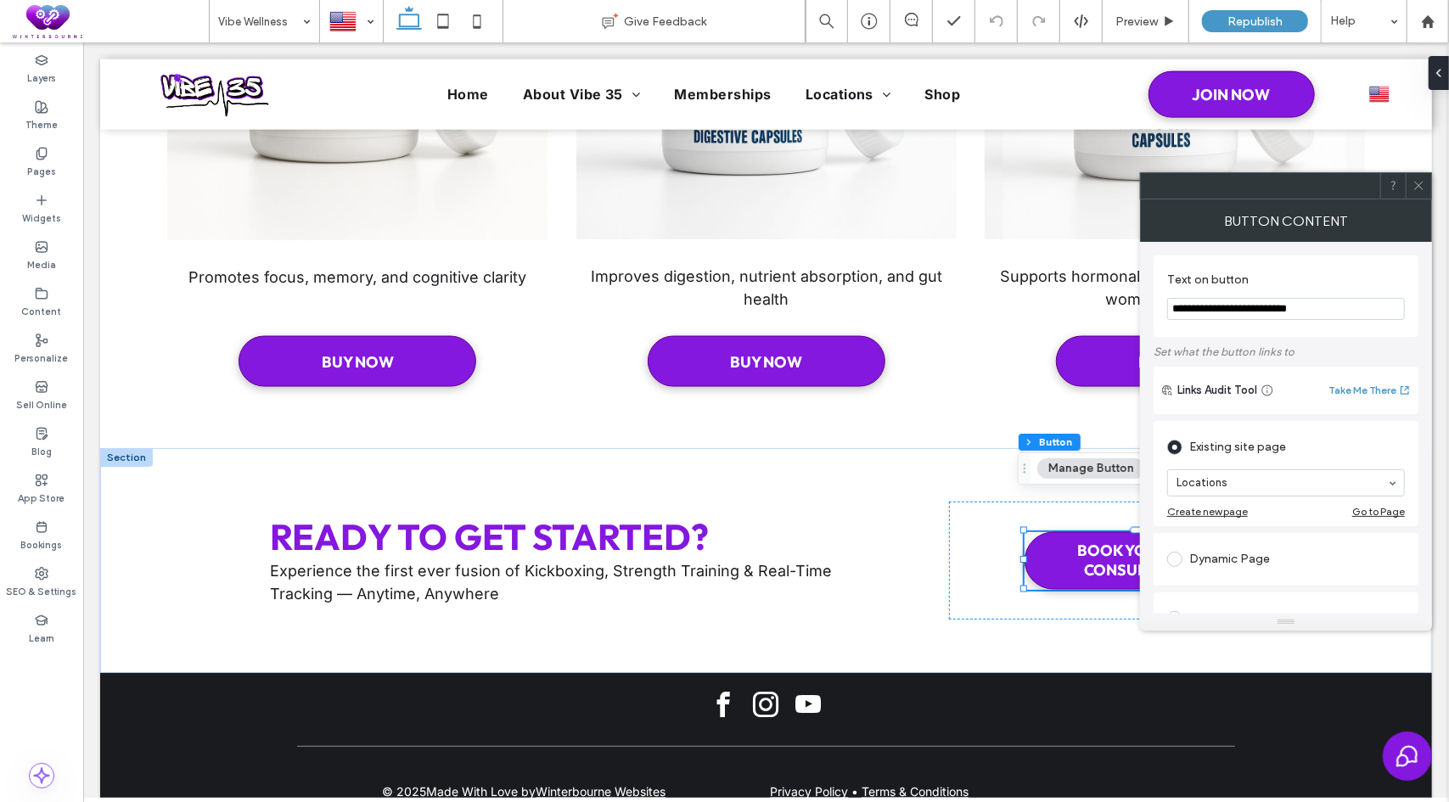
type input "**********"
click at [1423, 177] on span at bounding box center [1418, 185] width 13 height 25
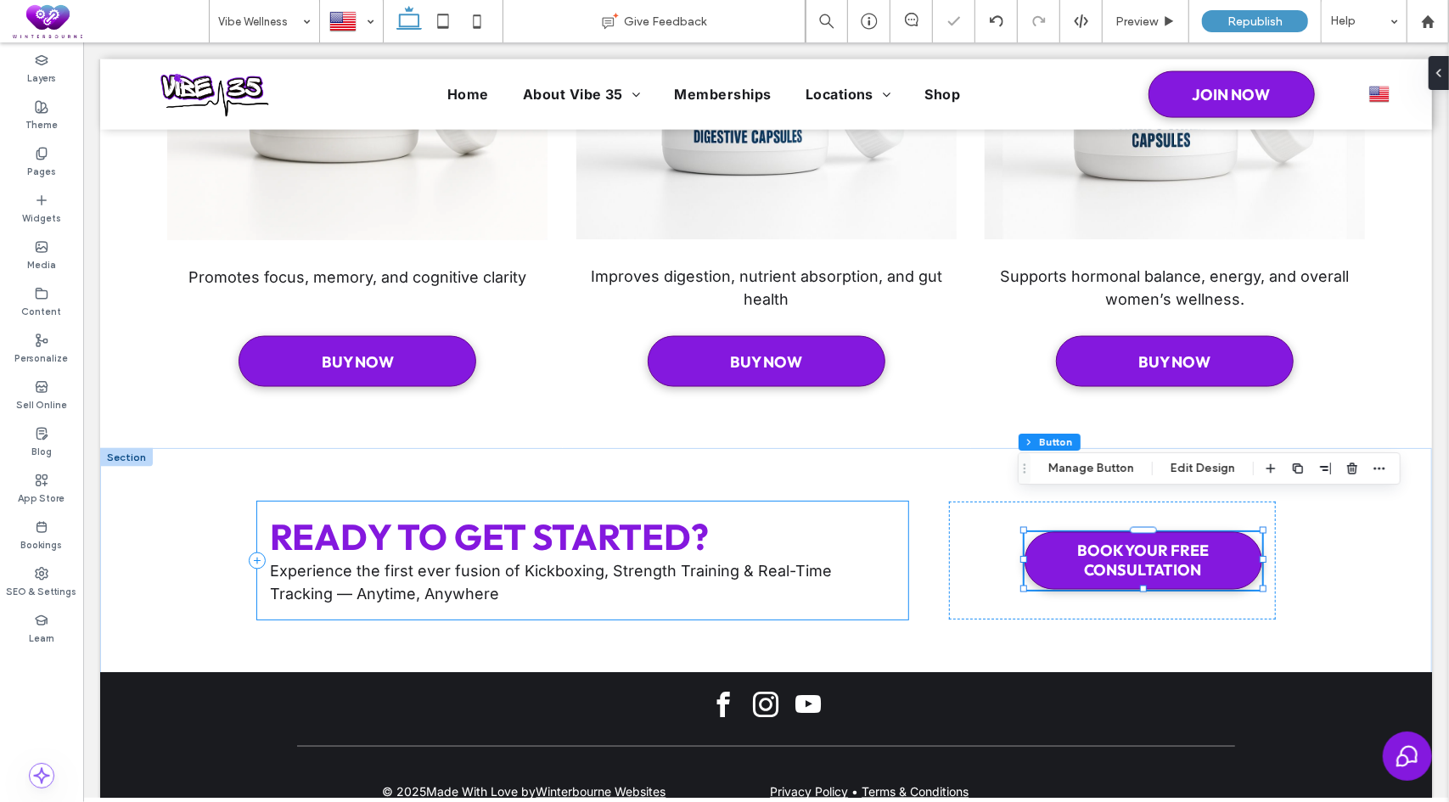
click at [843, 501] on div "Ready To Get Started? Experience the first ever fusion of Kickboxing, Strength …" at bounding box center [581, 560] width 651 height 118
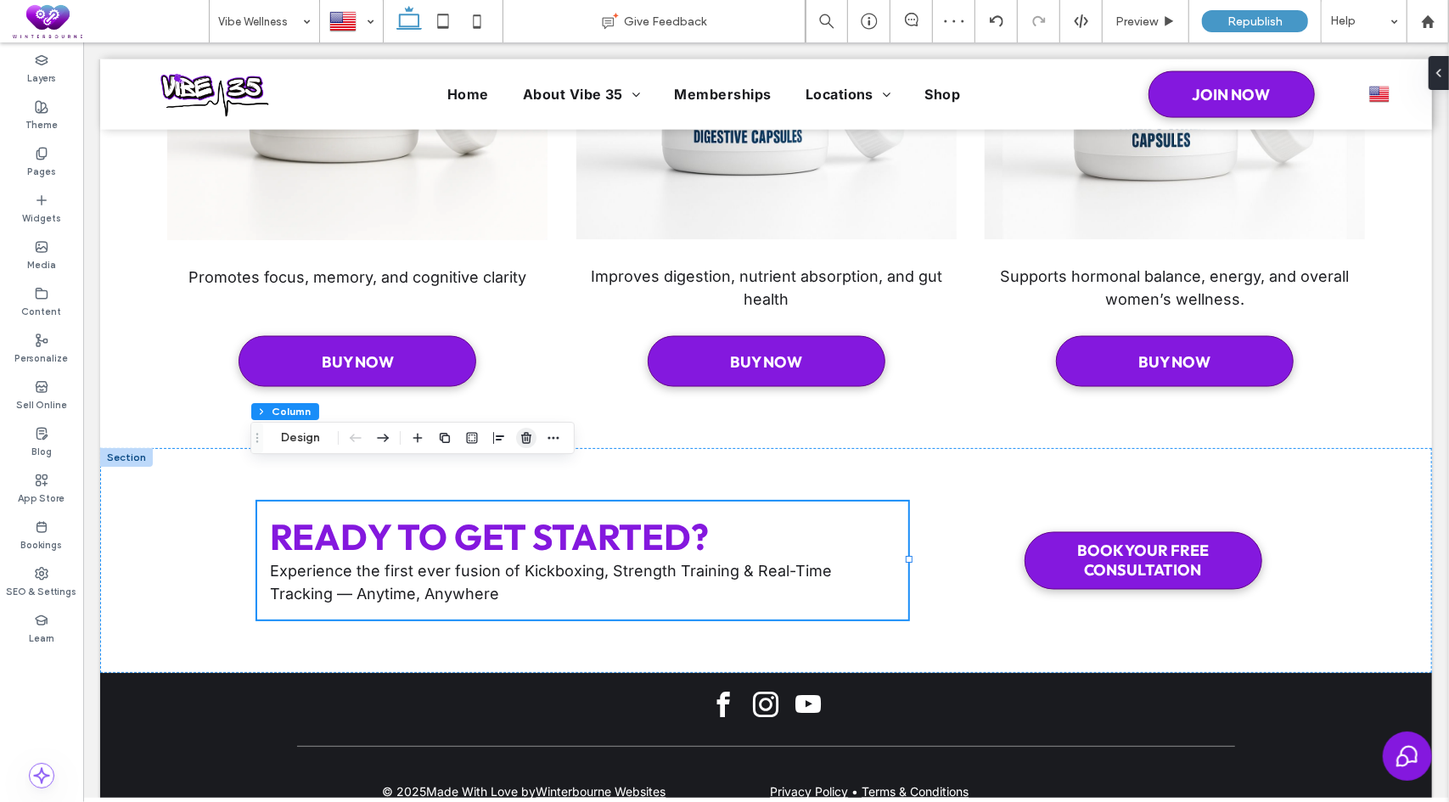
click at [530, 441] on use "button" at bounding box center [526, 437] width 10 height 11
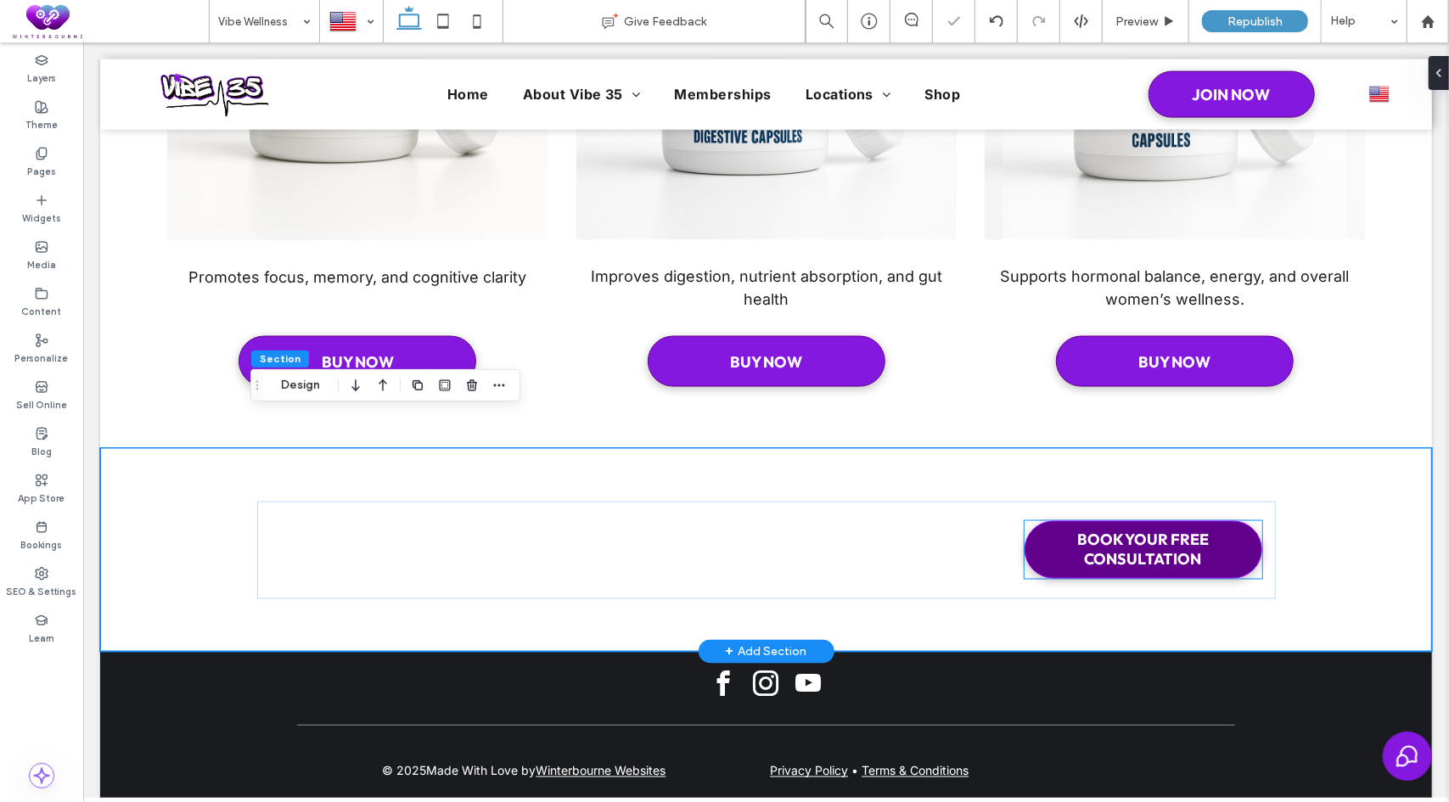
click at [1025, 530] on span "BOOK YOUR FREE CONSULTATION" at bounding box center [1142, 549] width 236 height 39
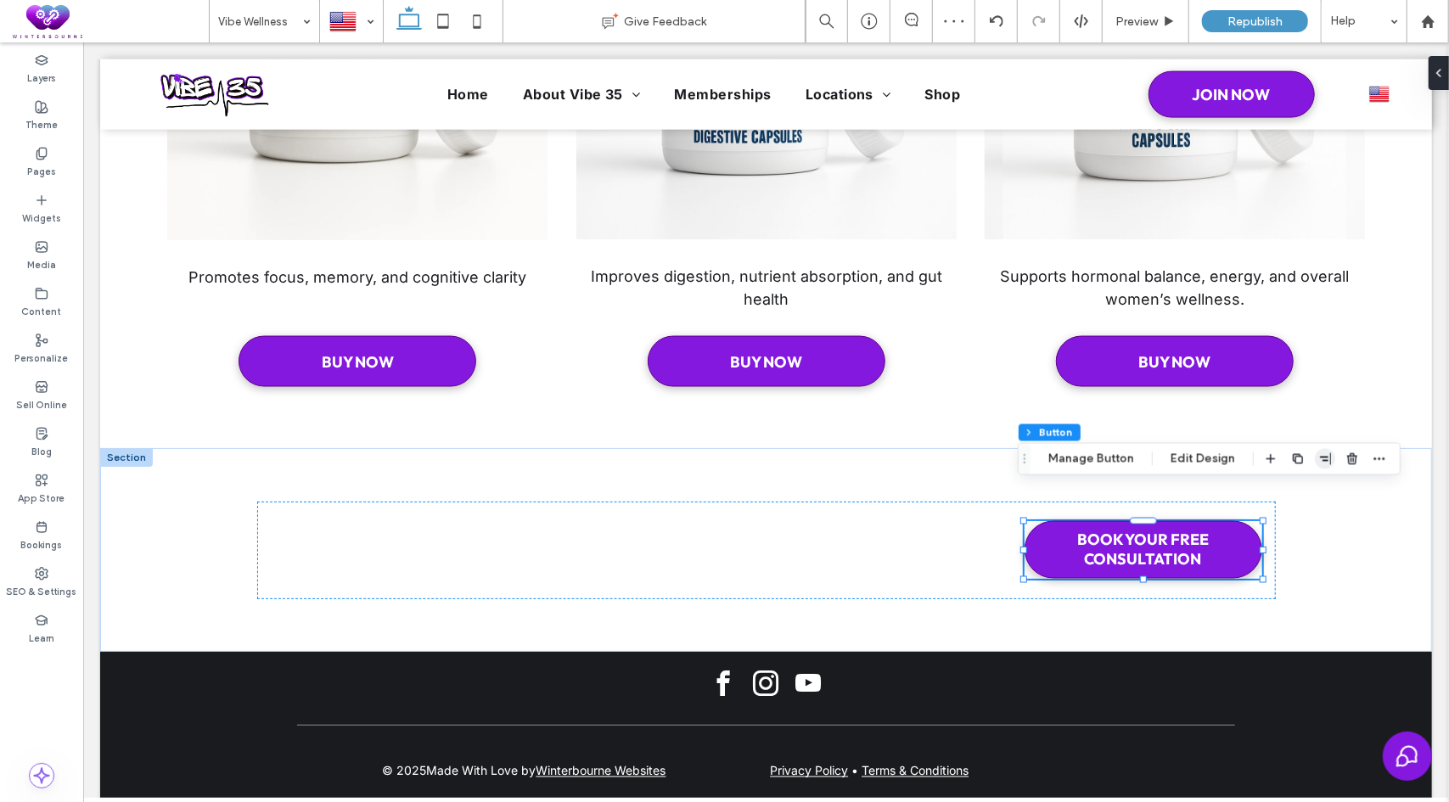
click at [1324, 460] on use "button" at bounding box center [1325, 459] width 11 height 12
click at [1307, 486] on icon "center" at bounding box center [1308, 492] width 14 height 14
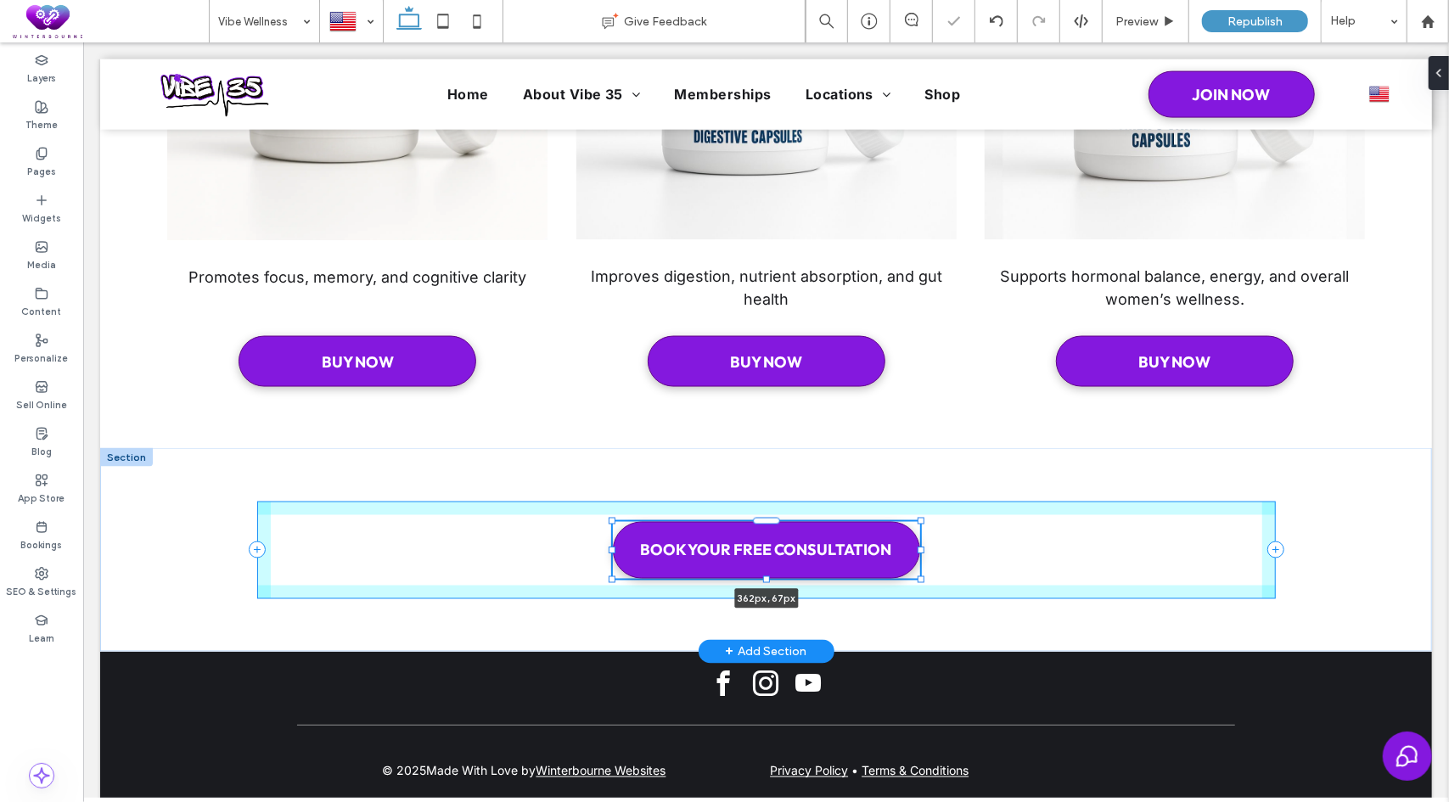
drag, startPoint x: 881, startPoint y: 516, endPoint x: 916, endPoint y: 513, distance: 35.0
click at [917, 547] on div at bounding box center [920, 550] width 7 height 7
type input "***"
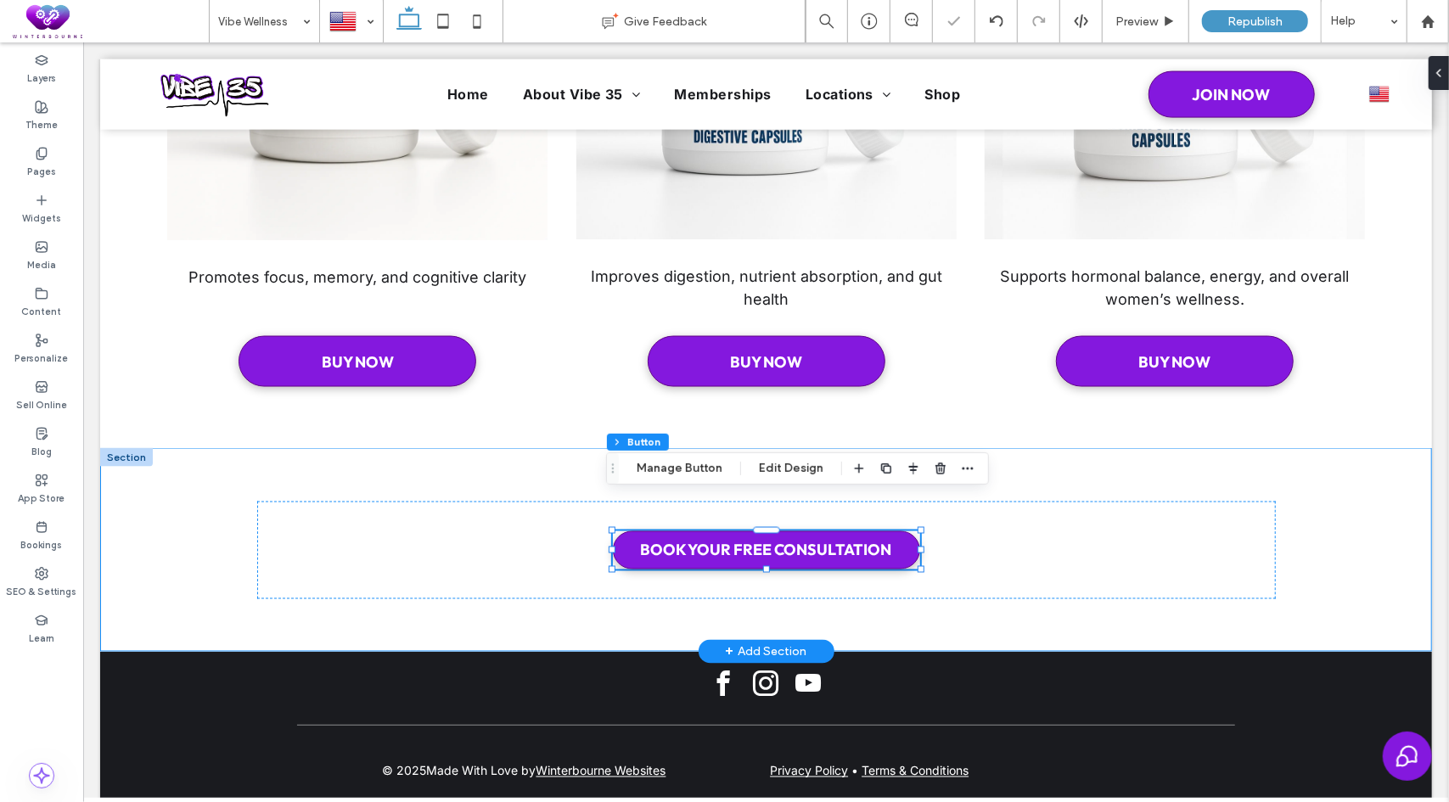
click at [994, 447] on div "BOOK YOUR FREE CONSULTATION 362px , 67px" at bounding box center [765, 549] width 1019 height 204
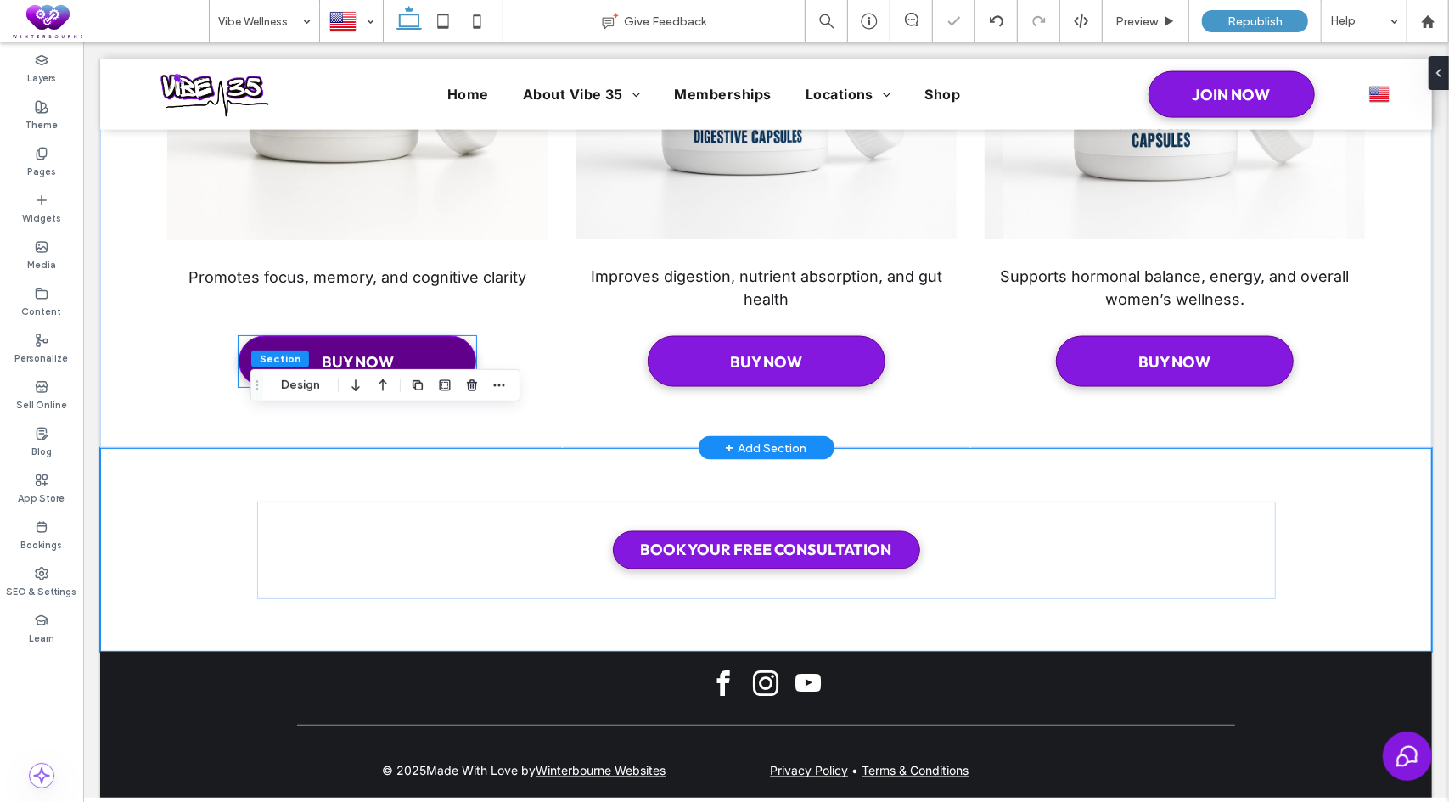
click at [416, 335] on link "BUY NOW" at bounding box center [357, 360] width 238 height 51
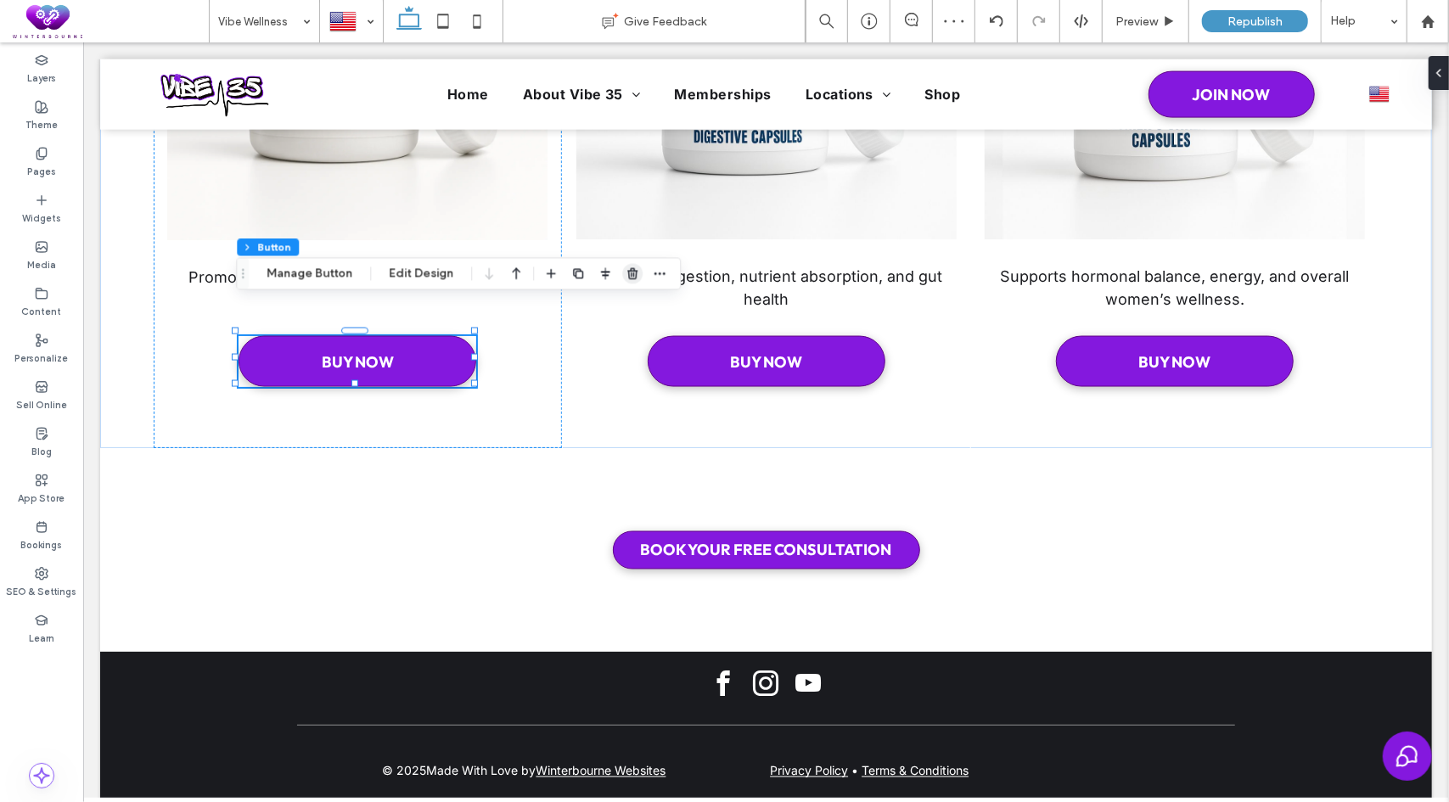
click at [628, 274] on use "button" at bounding box center [632, 273] width 10 height 11
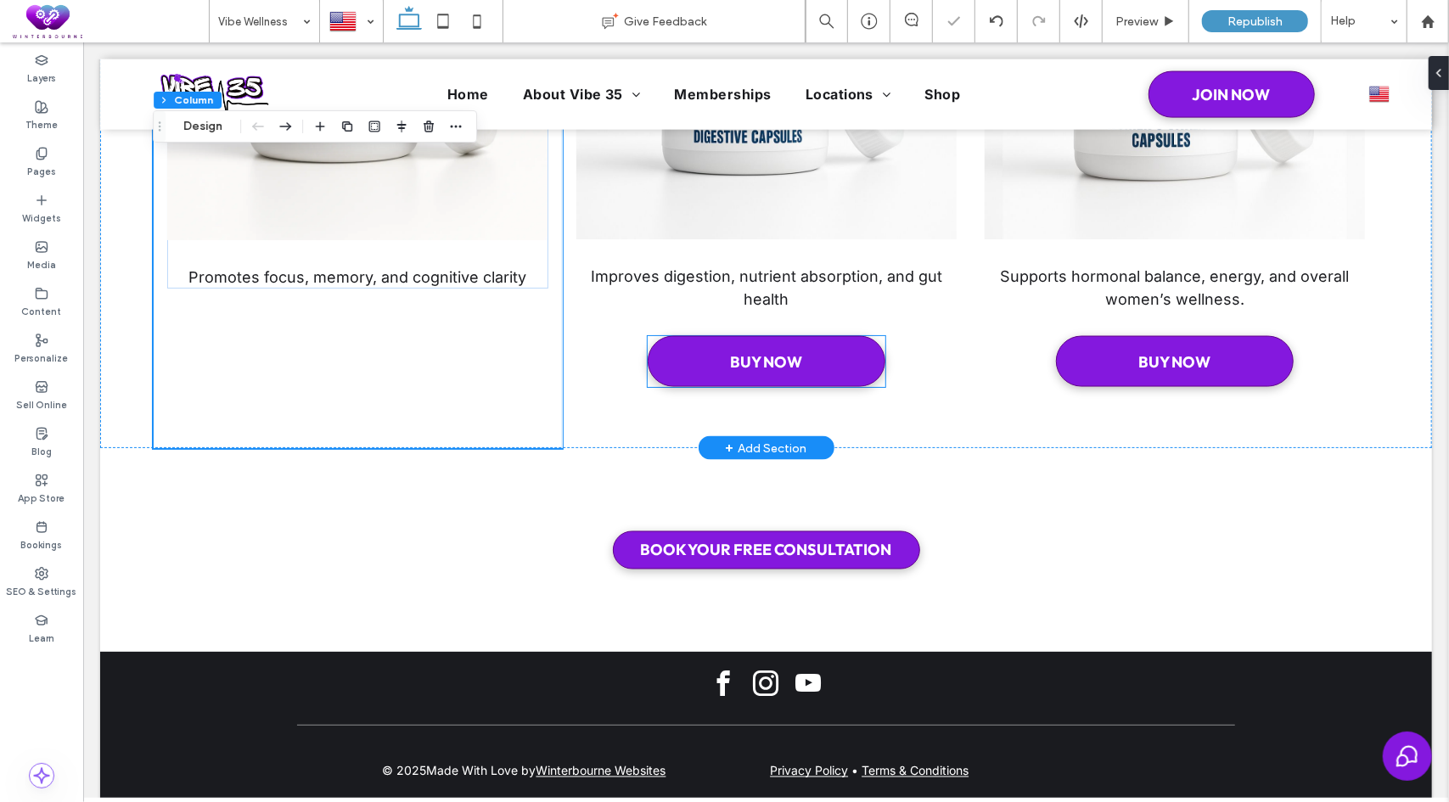
click at [647, 335] on div "BUY NOW" at bounding box center [766, 360] width 238 height 51
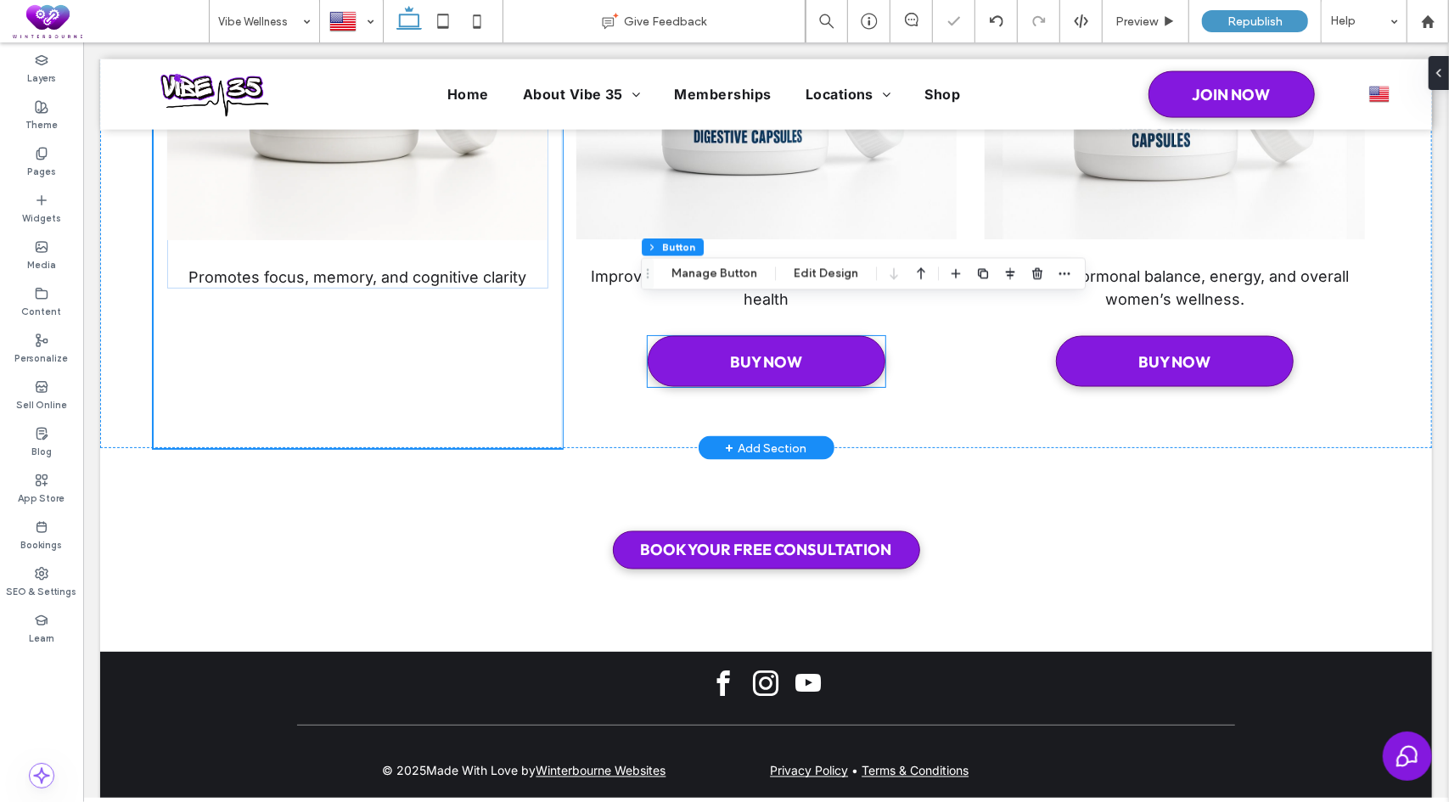
type input "**"
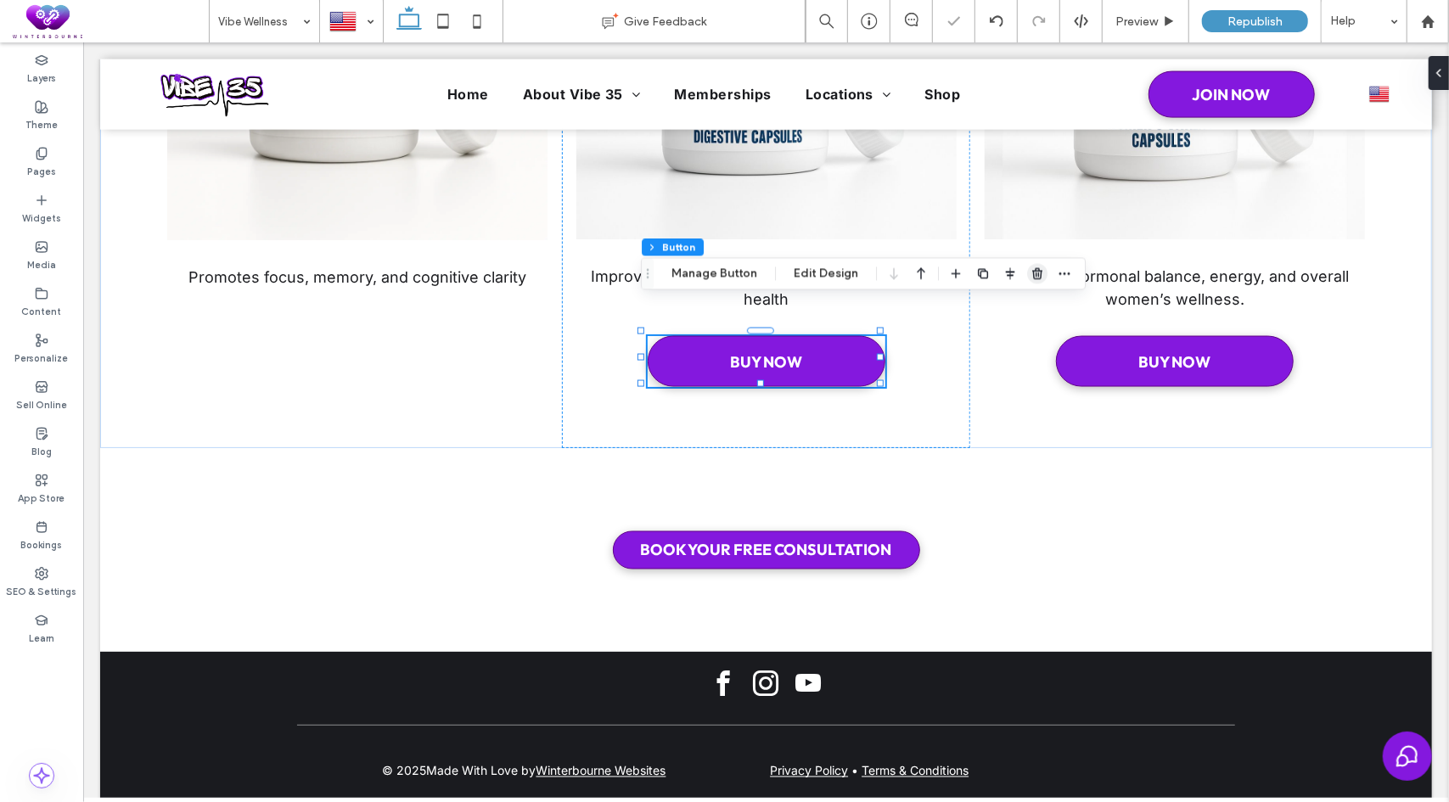
click at [1035, 279] on use "button" at bounding box center [1037, 273] width 10 height 11
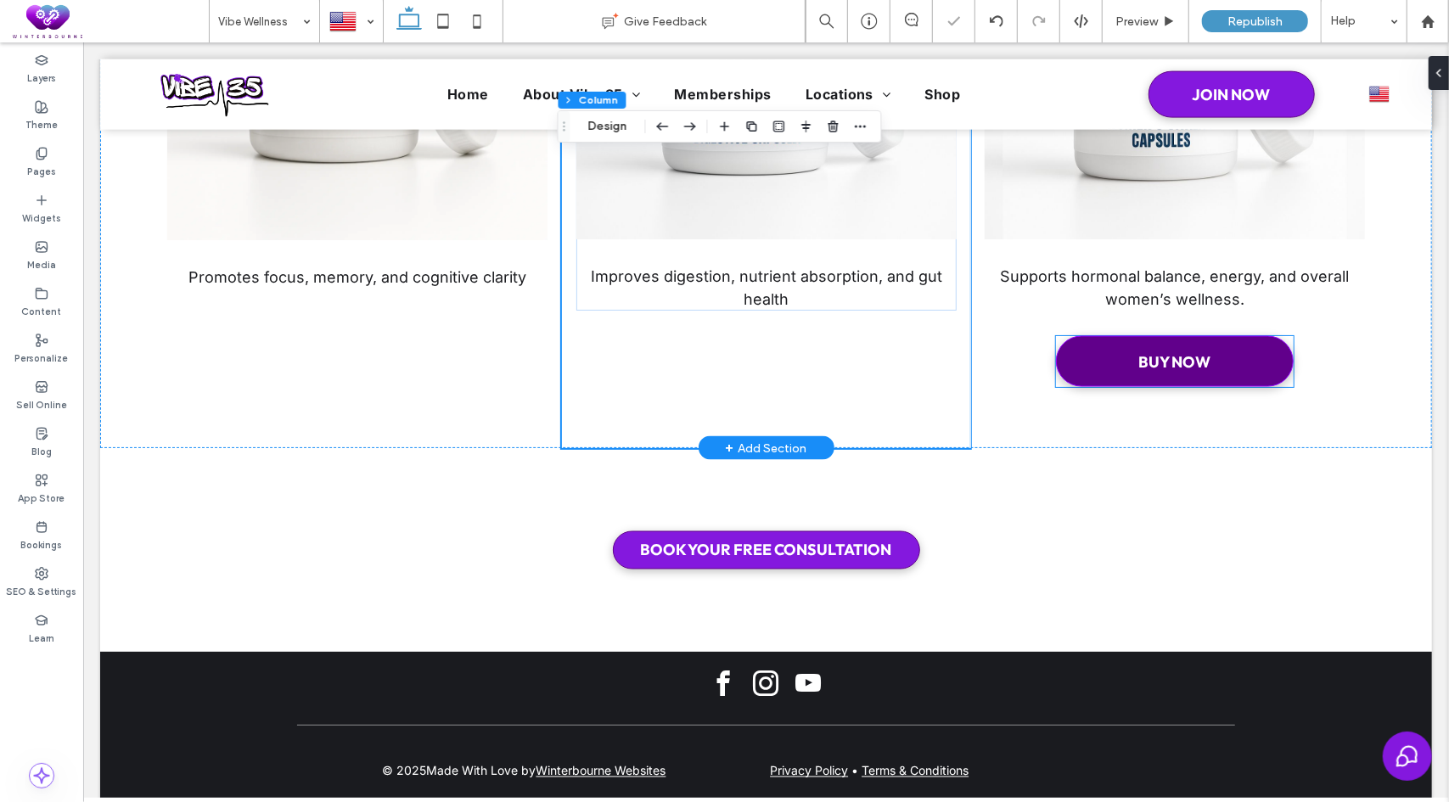
click at [1101, 335] on link "BUY NOW" at bounding box center [1174, 360] width 238 height 51
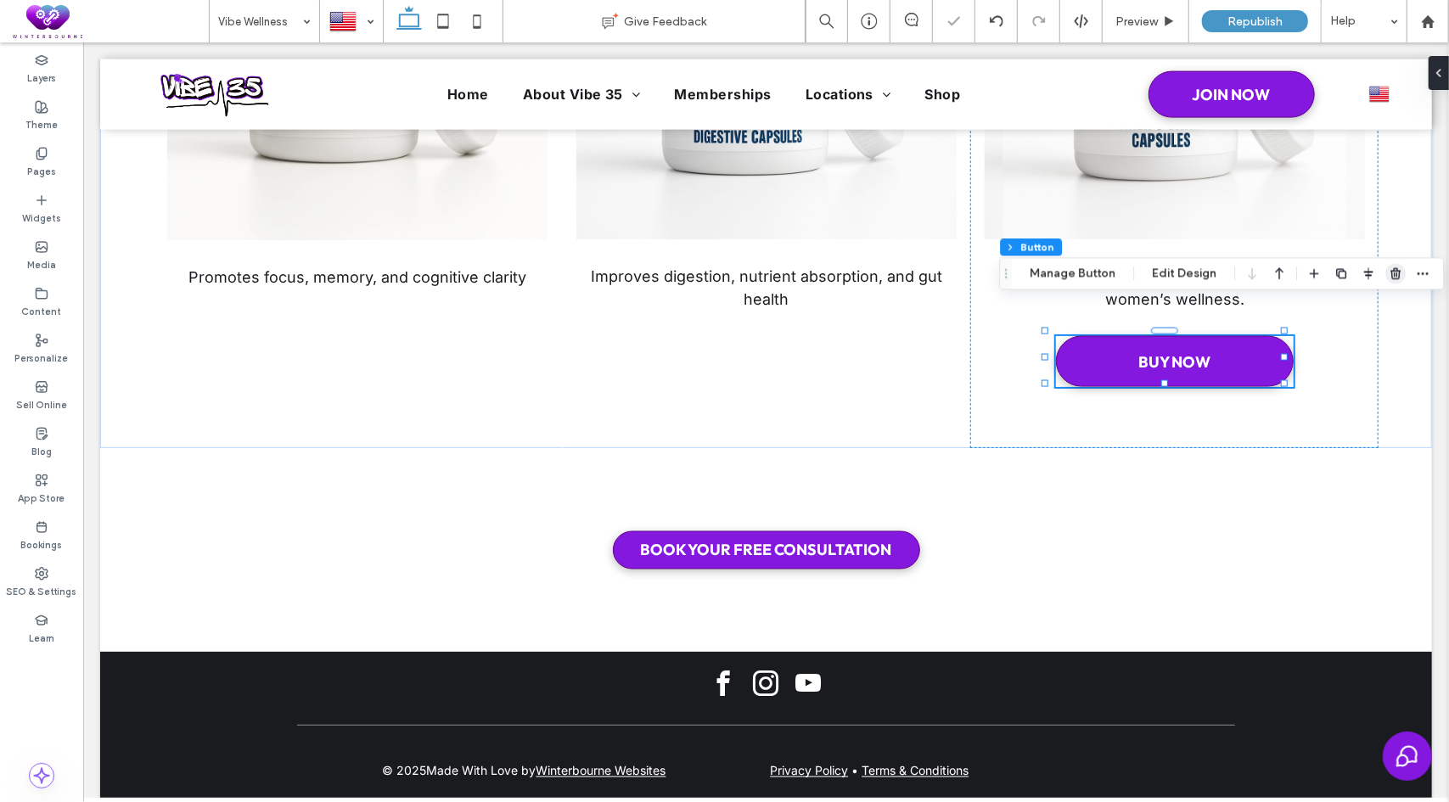
click at [1392, 272] on icon "button" at bounding box center [1396, 274] width 14 height 14
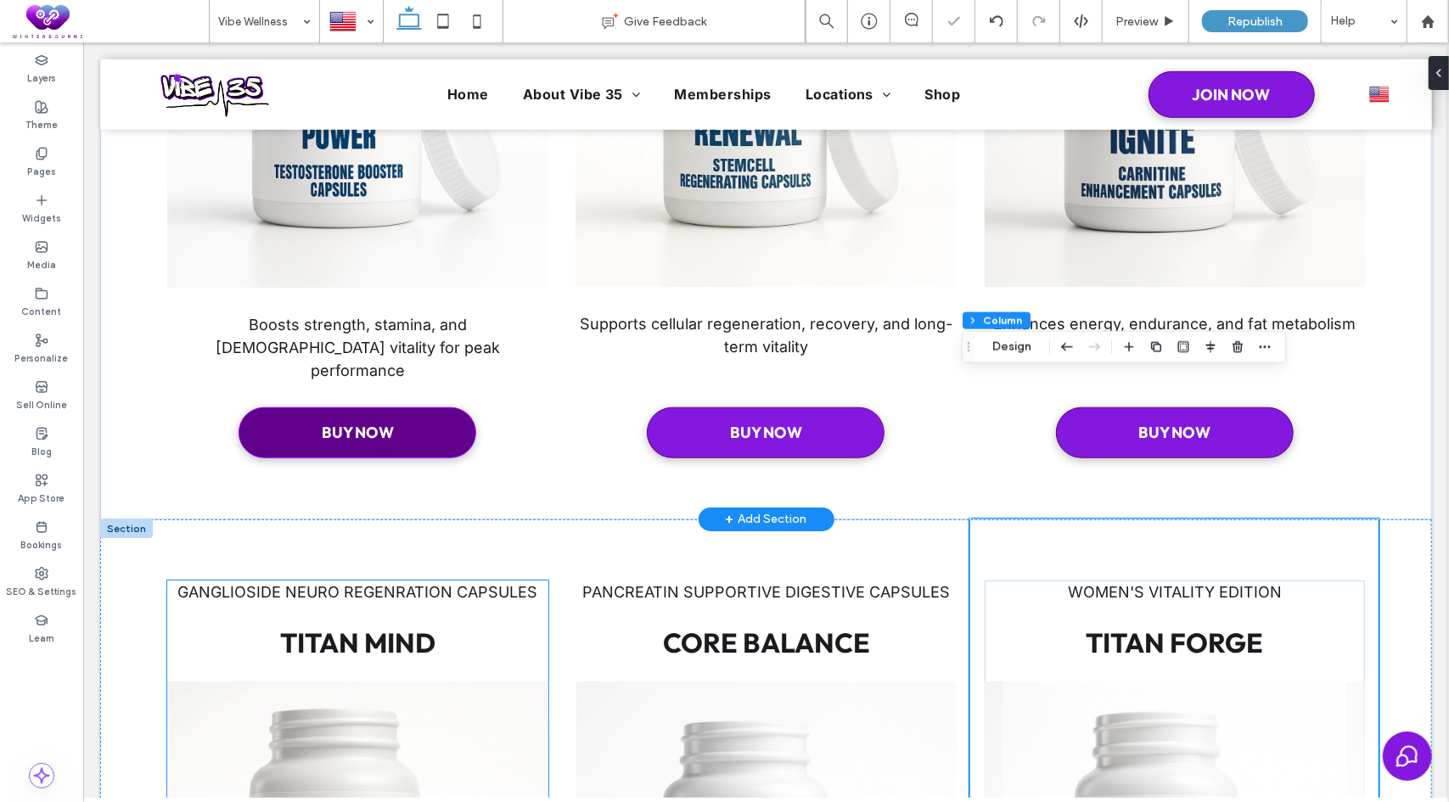
scroll to position [842, 0]
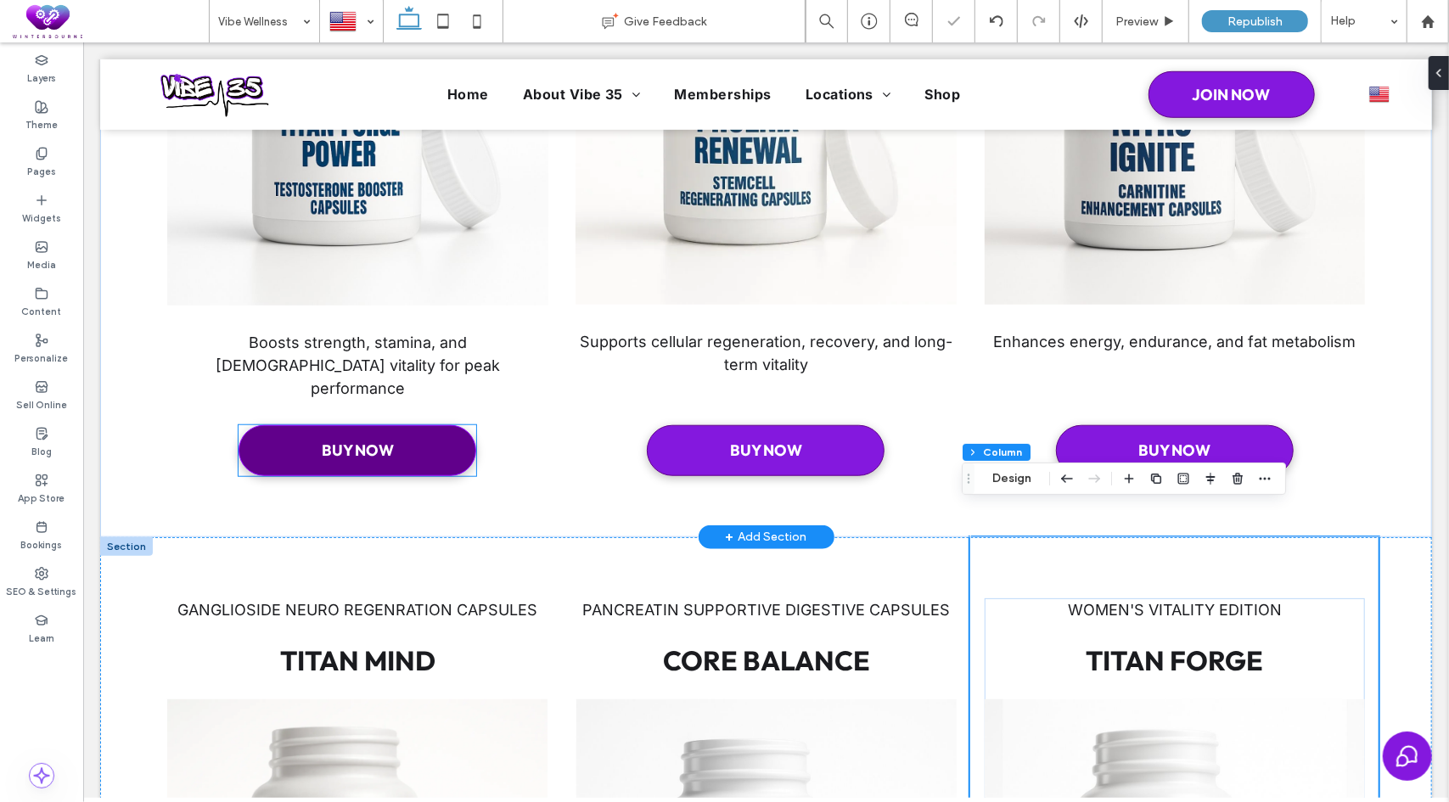
click at [433, 424] on link "BUY NOW" at bounding box center [357, 449] width 238 height 51
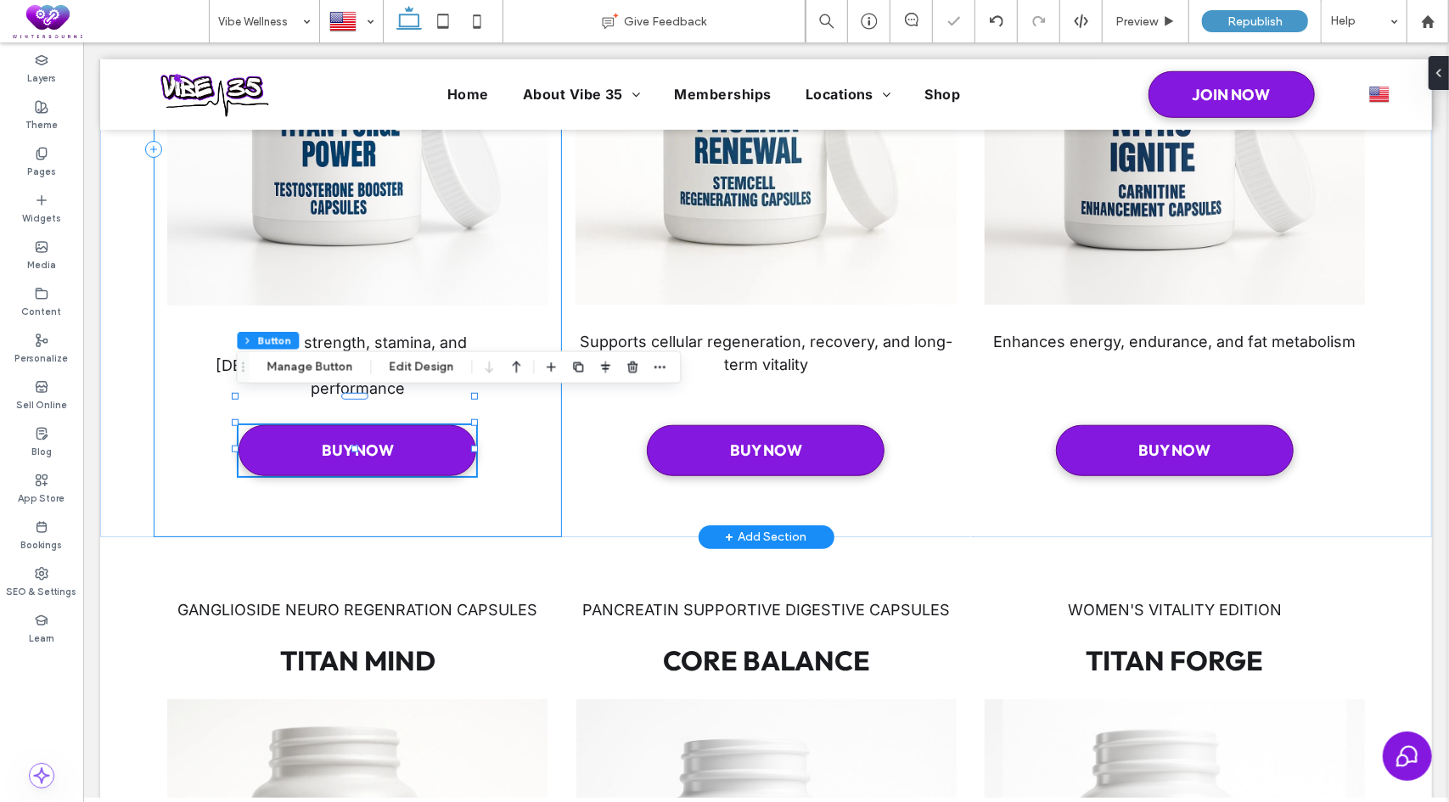
type input "**"
drag, startPoint x: 631, startPoint y: 366, endPoint x: 547, endPoint y: 328, distance: 91.2
click at [631, 366] on use "button" at bounding box center [632, 367] width 10 height 11
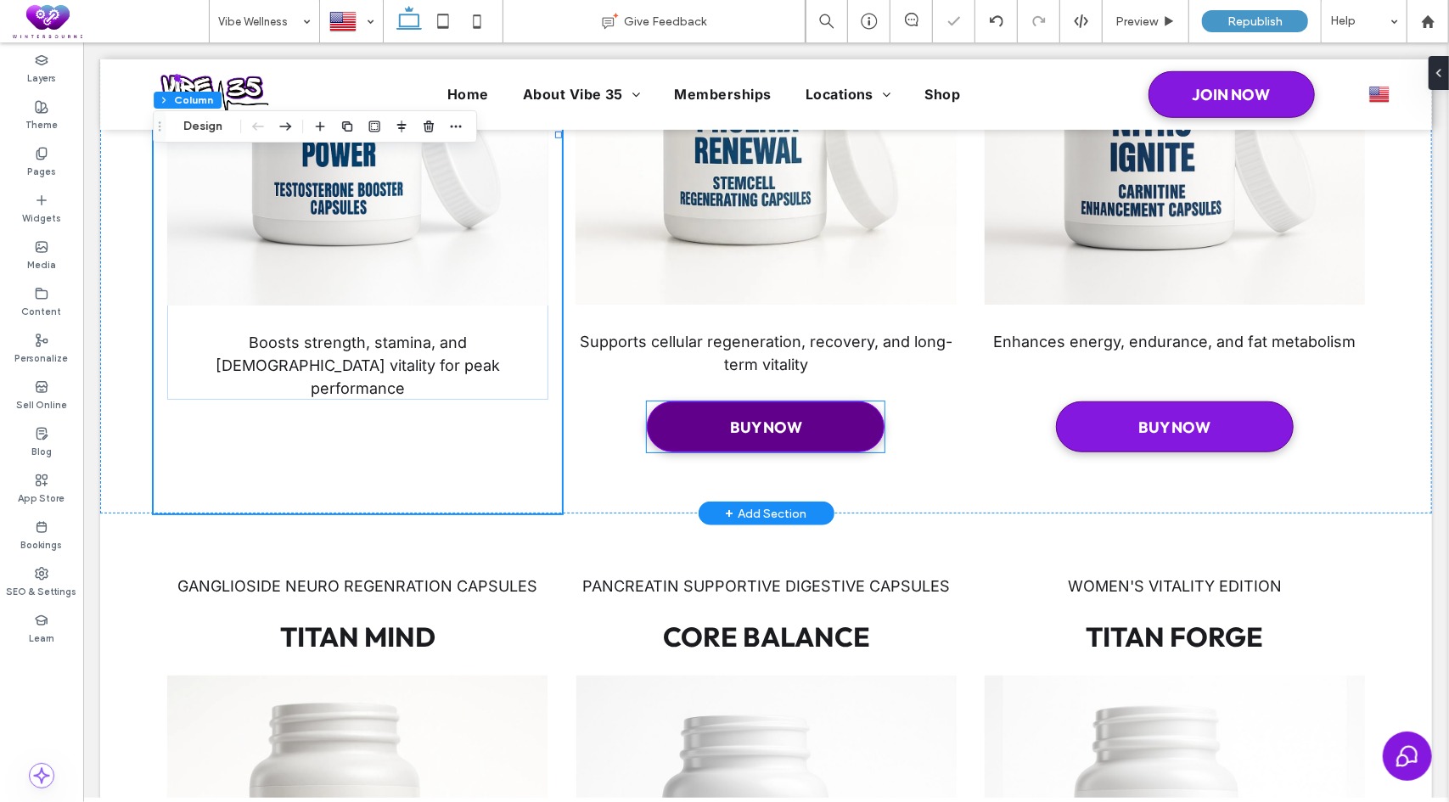
click at [649, 412] on link "BUY NOW" at bounding box center [765, 426] width 238 height 51
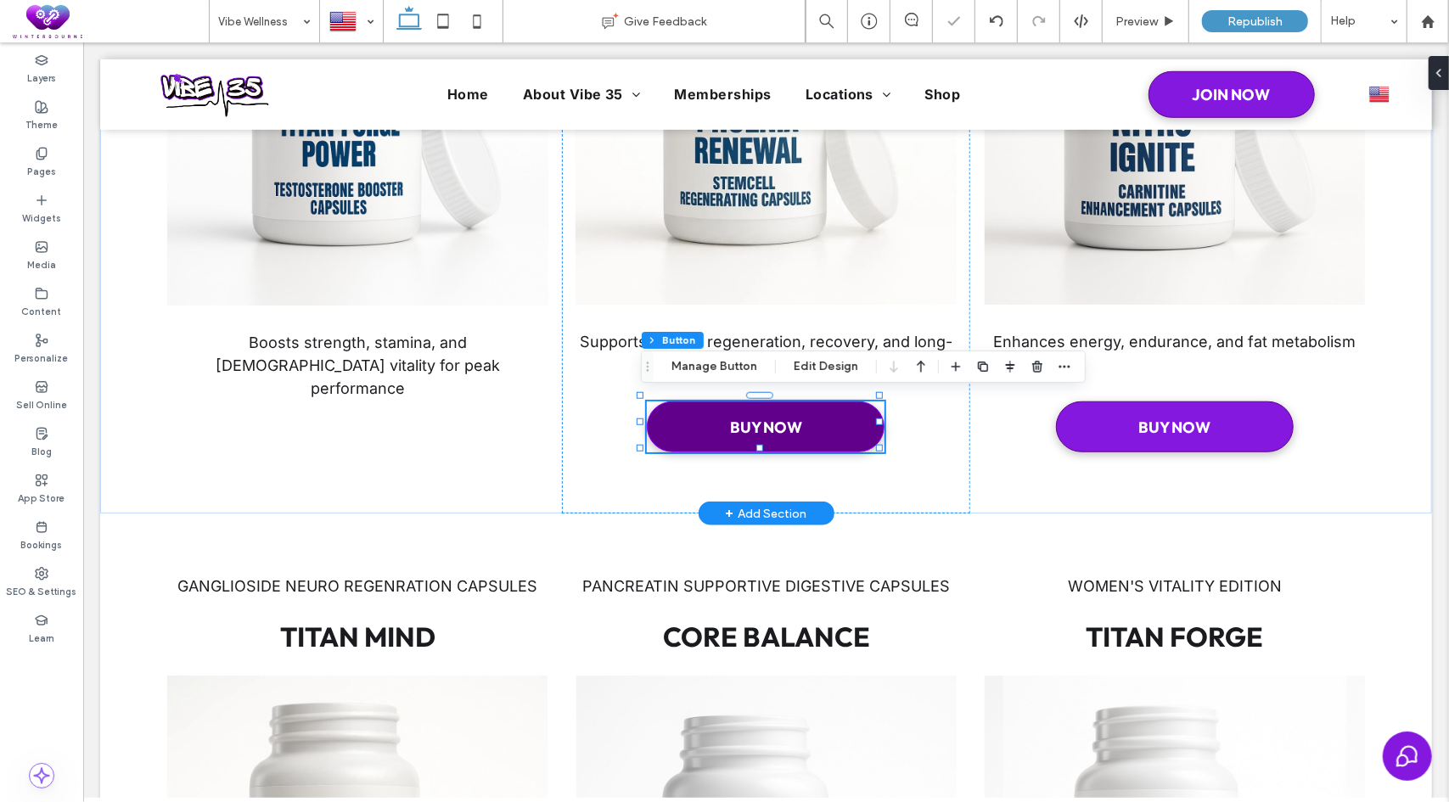
type input "**"
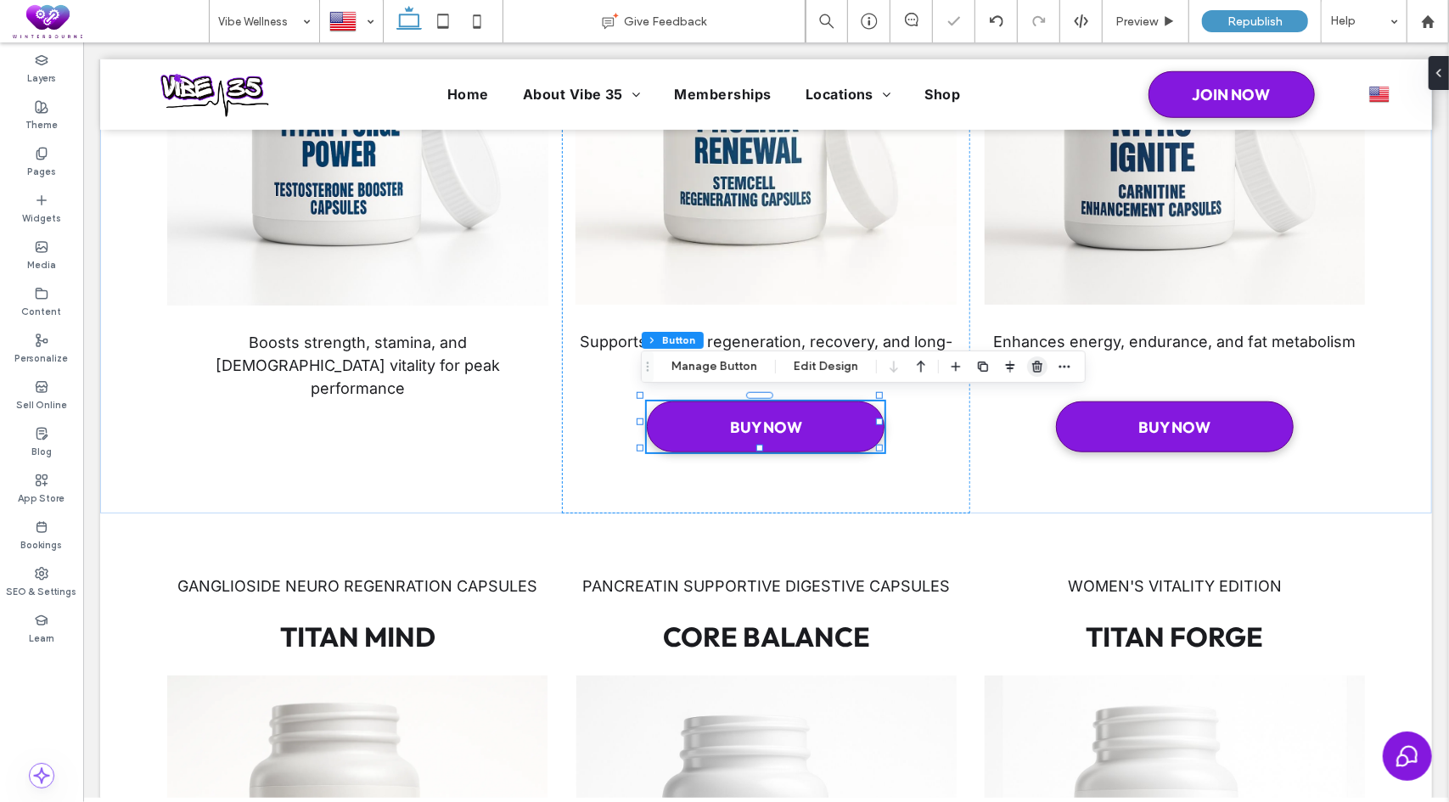
click at [1035, 369] on use "button" at bounding box center [1037, 366] width 10 height 11
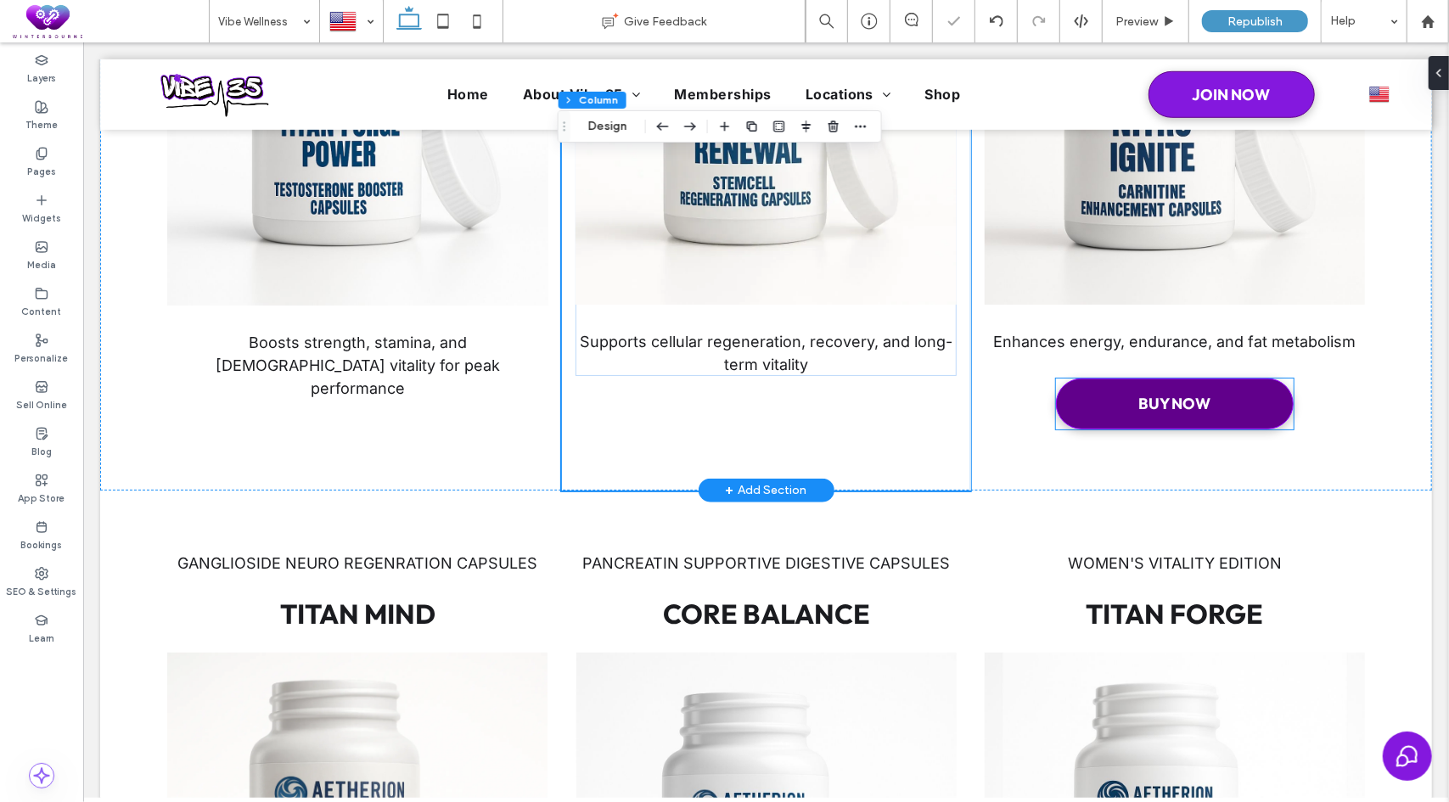
click at [1112, 406] on link "BUY NOW" at bounding box center [1174, 403] width 238 height 51
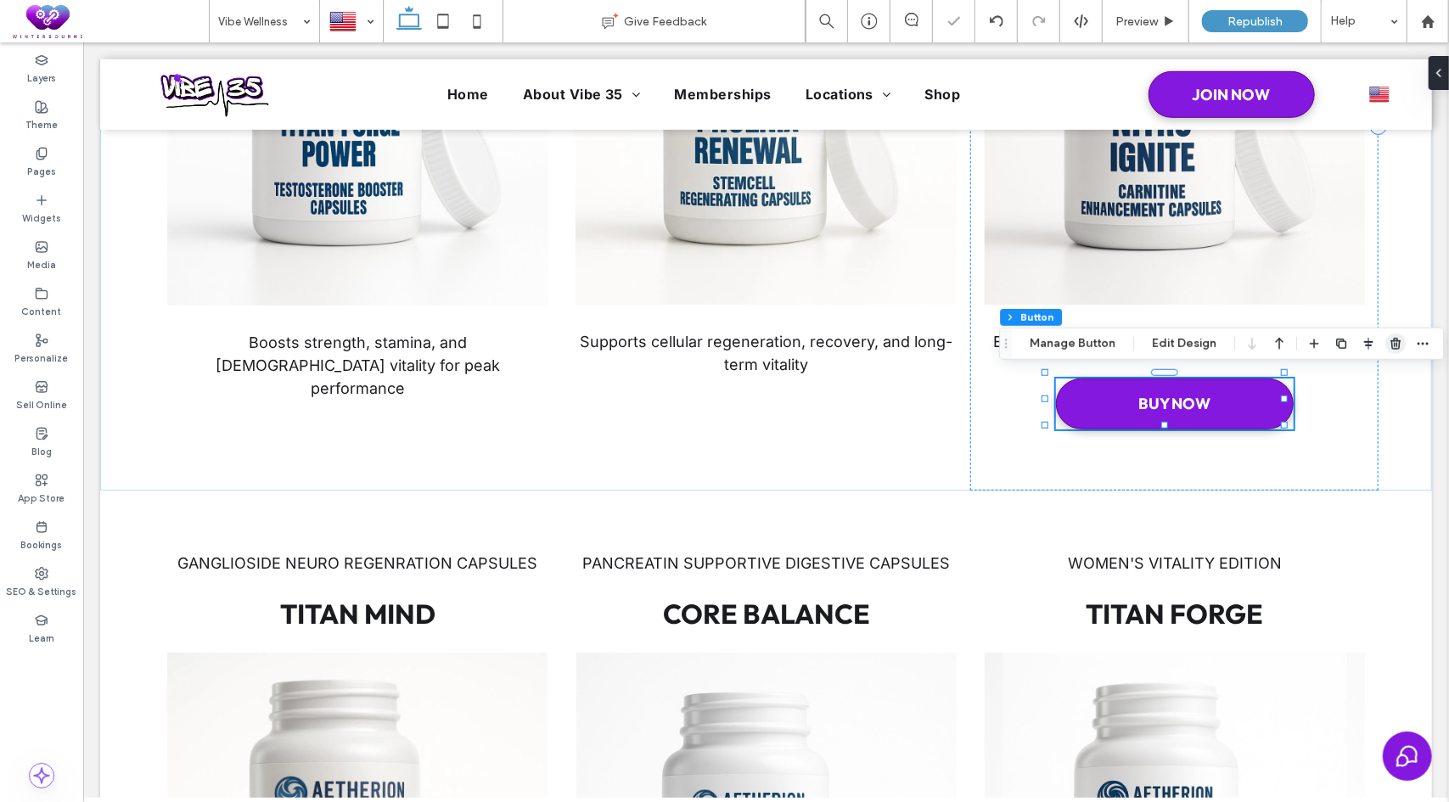
click at [1390, 342] on use "button" at bounding box center [1395, 343] width 10 height 11
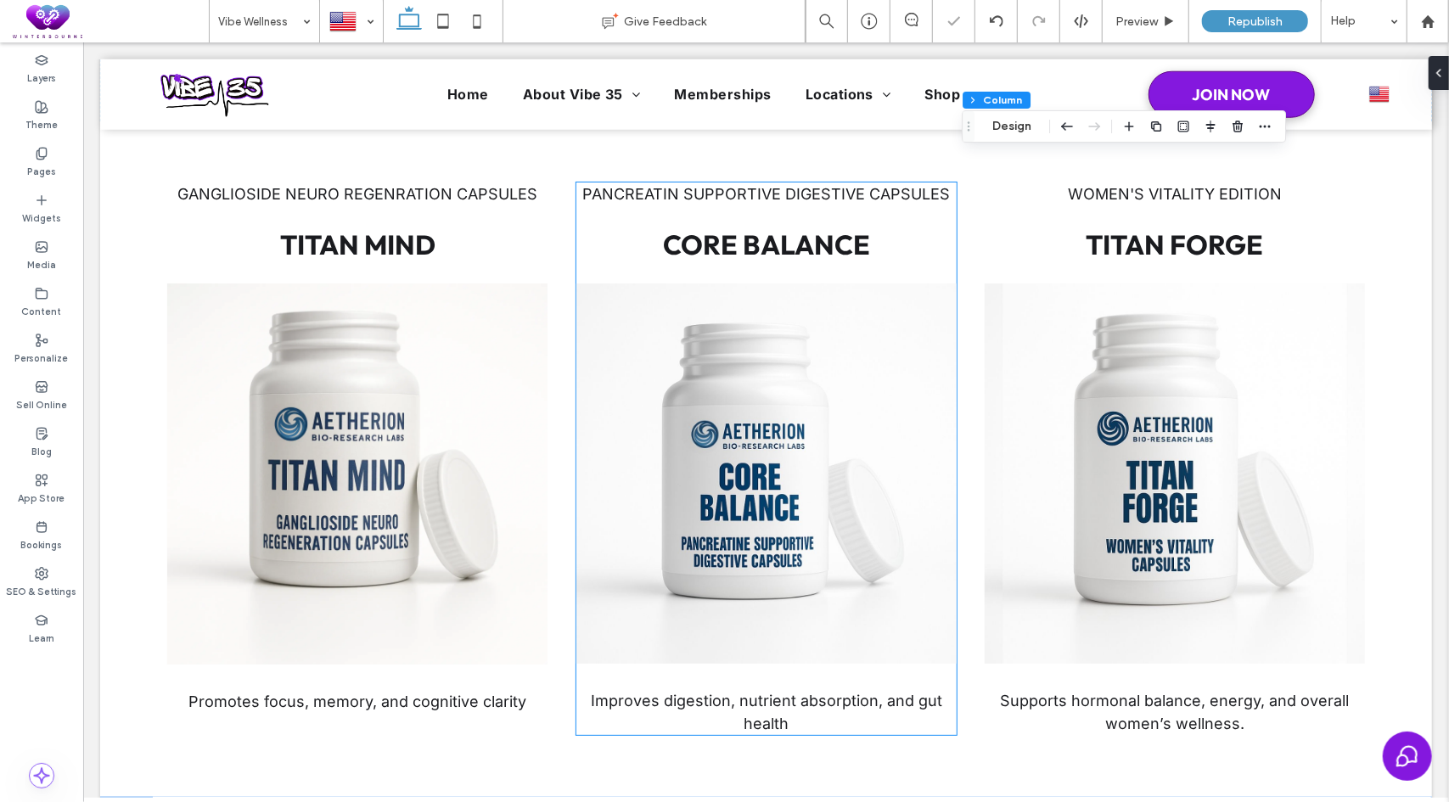
scroll to position [1529, 0]
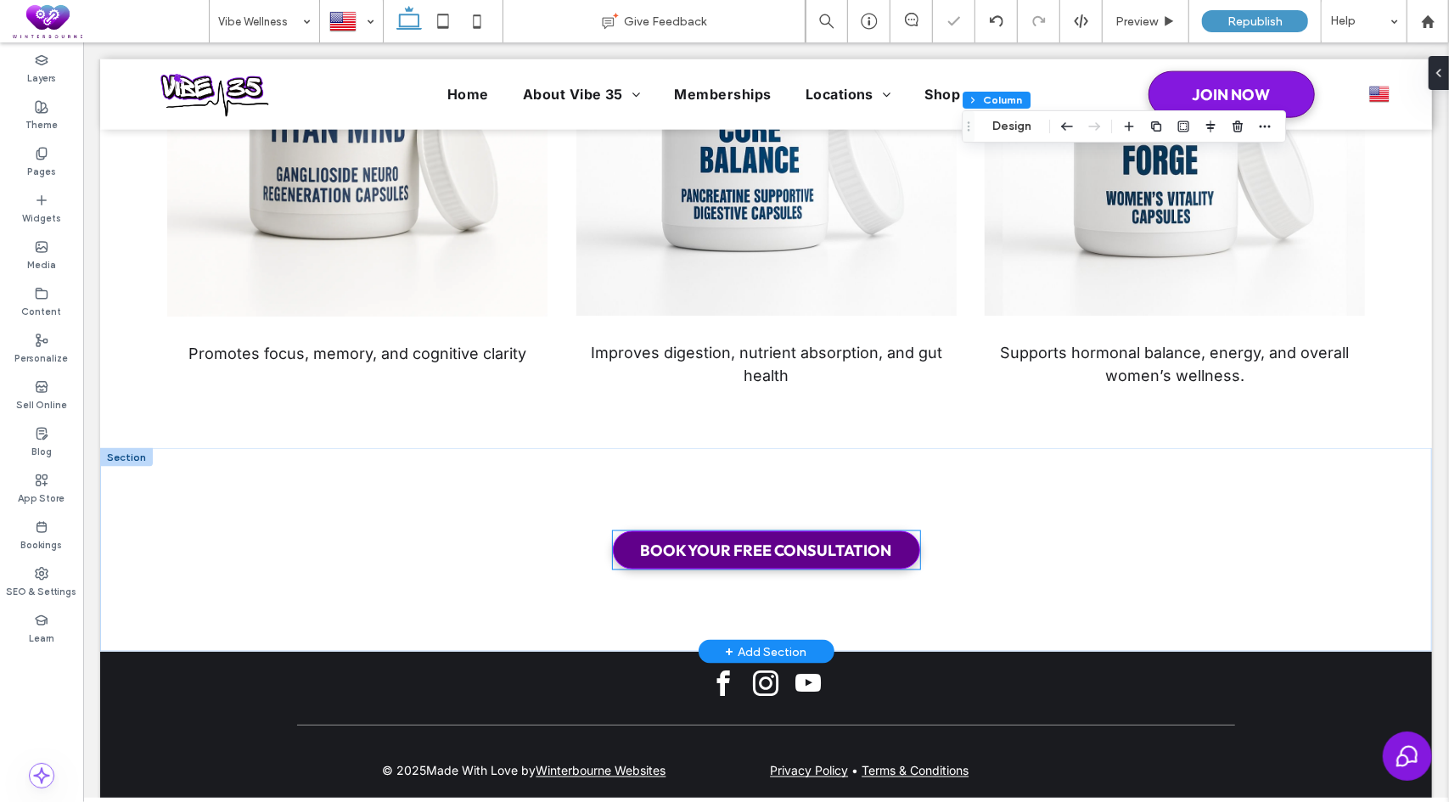
click at [867, 540] on span "BOOK YOUR FREE CONSULTATION" at bounding box center [765, 550] width 251 height 20
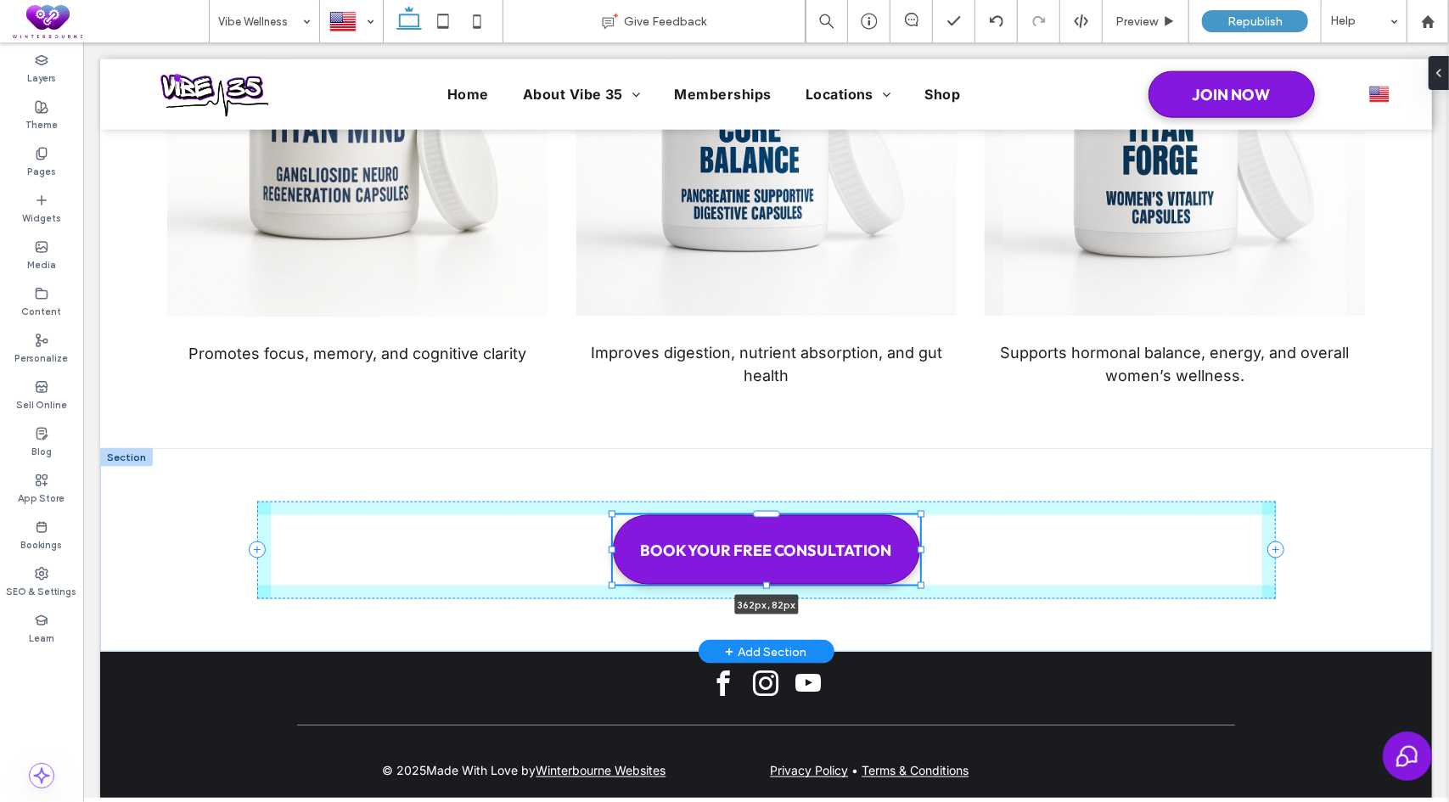
drag, startPoint x: 760, startPoint y: 533, endPoint x: 763, endPoint y: 549, distance: 16.3
click at [613, 515] on div at bounding box center [612, 514] width 1 height 1
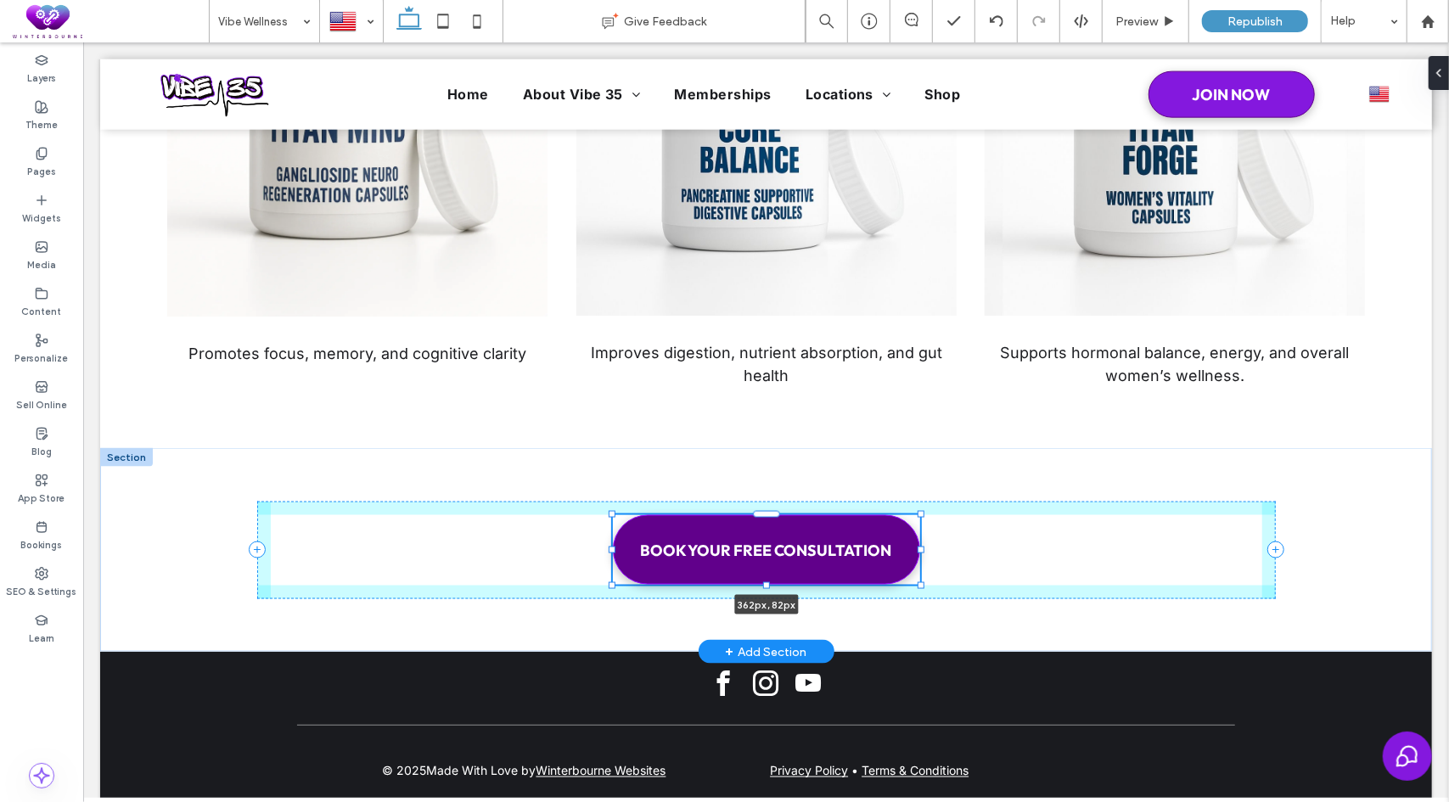
type input "**"
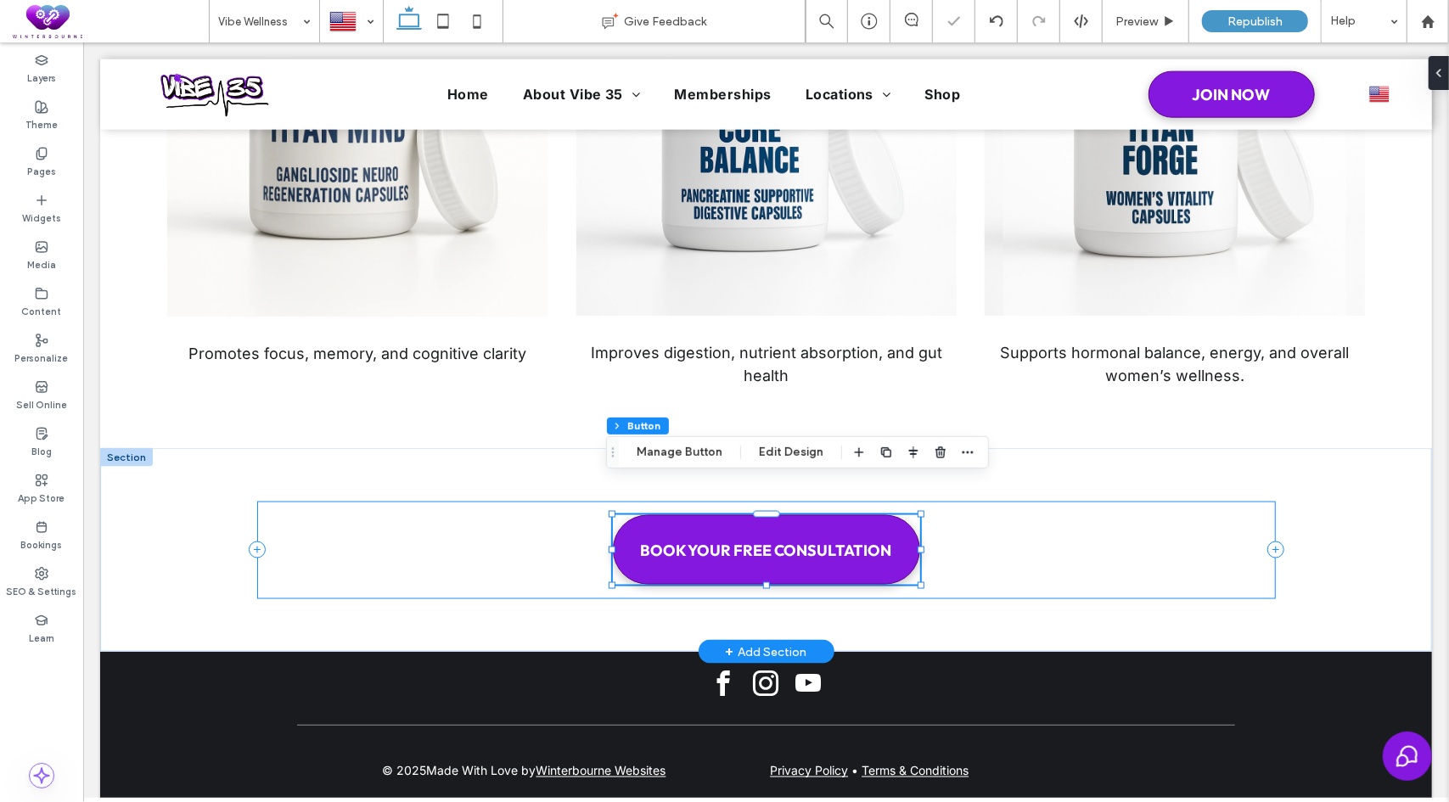
click at [1011, 525] on div "BOOK YOUR FREE CONSULTATION 362px , 82px" at bounding box center [765, 550] width 1019 height 98
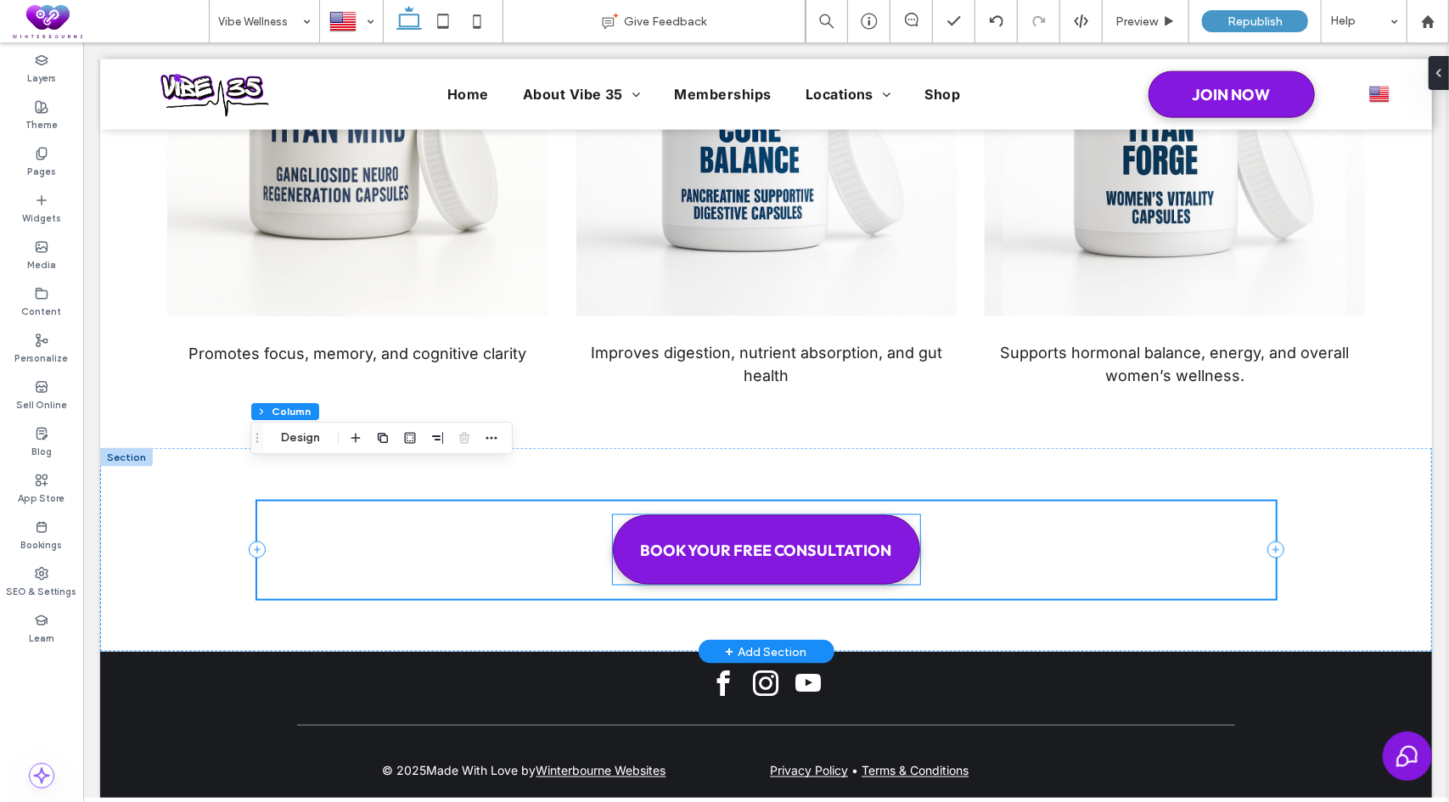
click at [910, 514] on div "BOOK YOUR FREE CONSULTATION" at bounding box center [765, 549] width 307 height 70
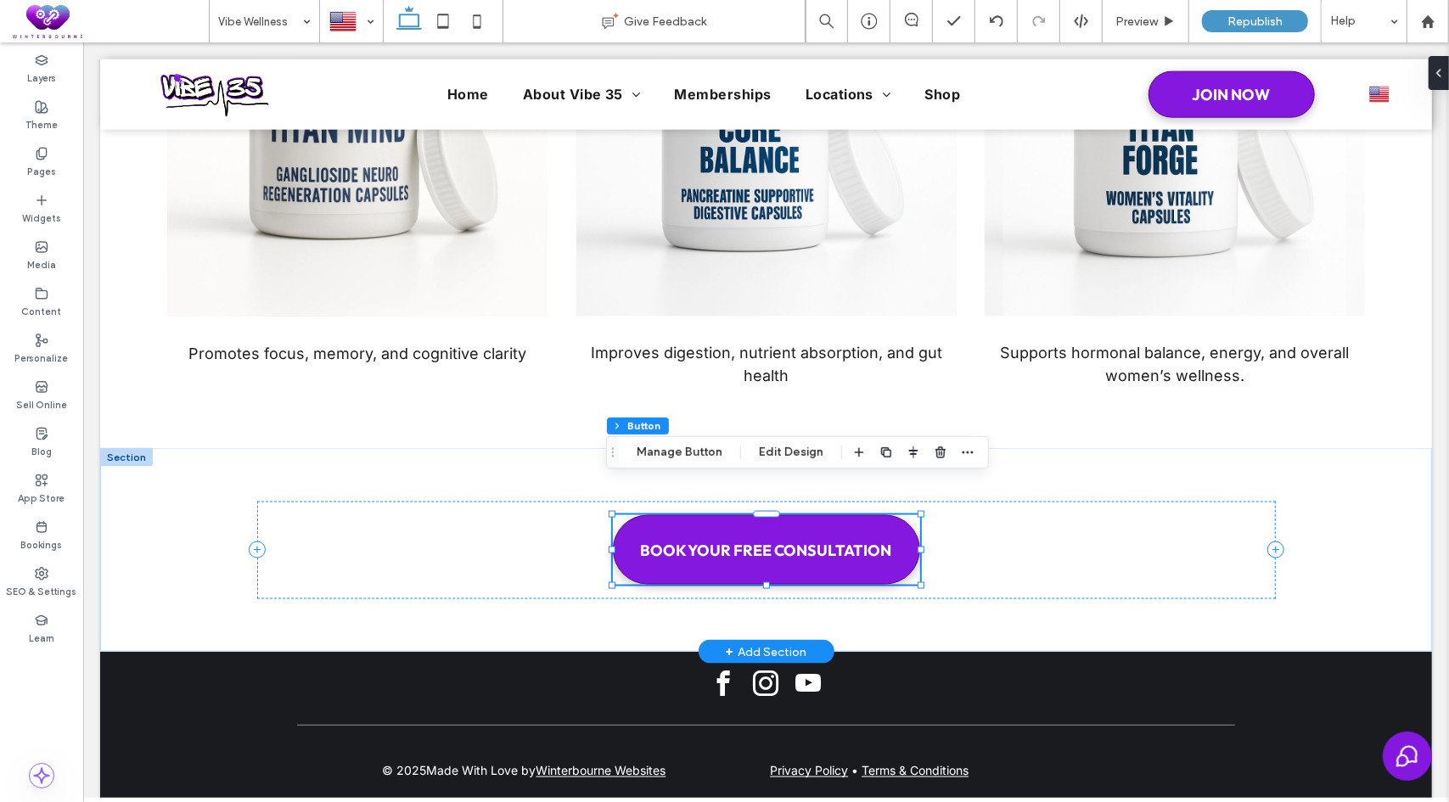
type input "**"
click at [272, 501] on div "BOOK YOUR FREE CONSULTATION" at bounding box center [765, 550] width 1019 height 98
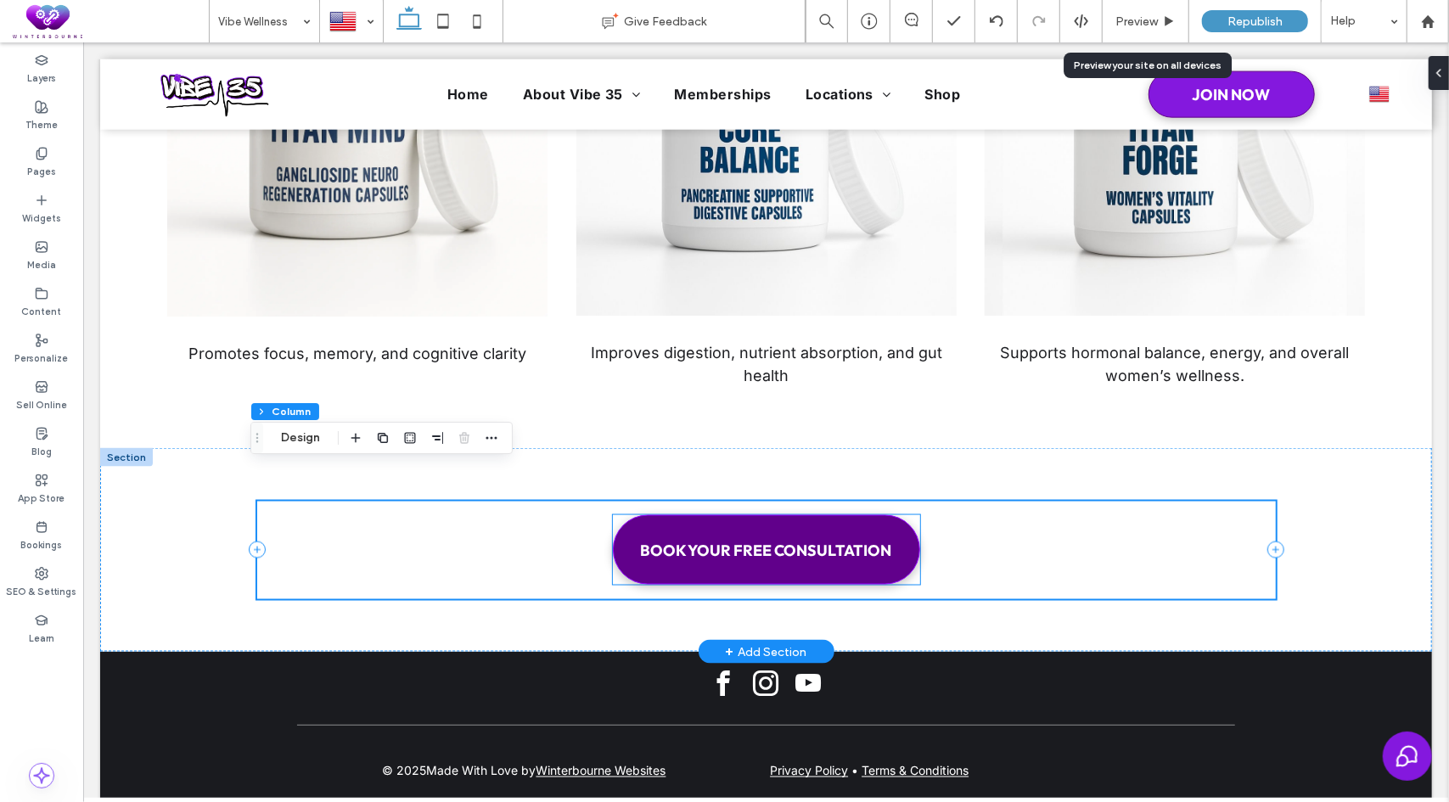
click at [744, 529] on link "BOOK YOUR FREE CONSULTATION" at bounding box center [765, 549] width 307 height 70
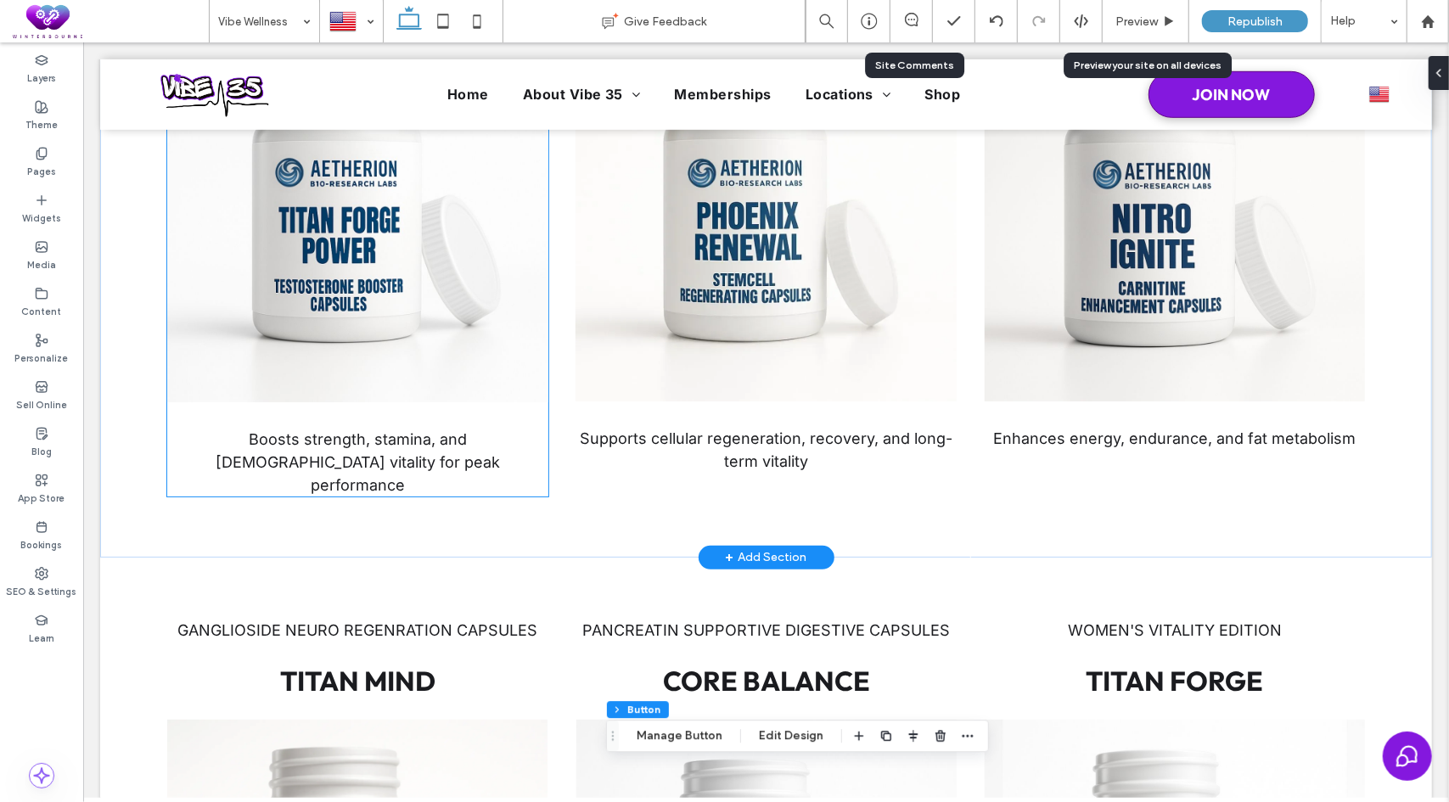
scroll to position [766, 0]
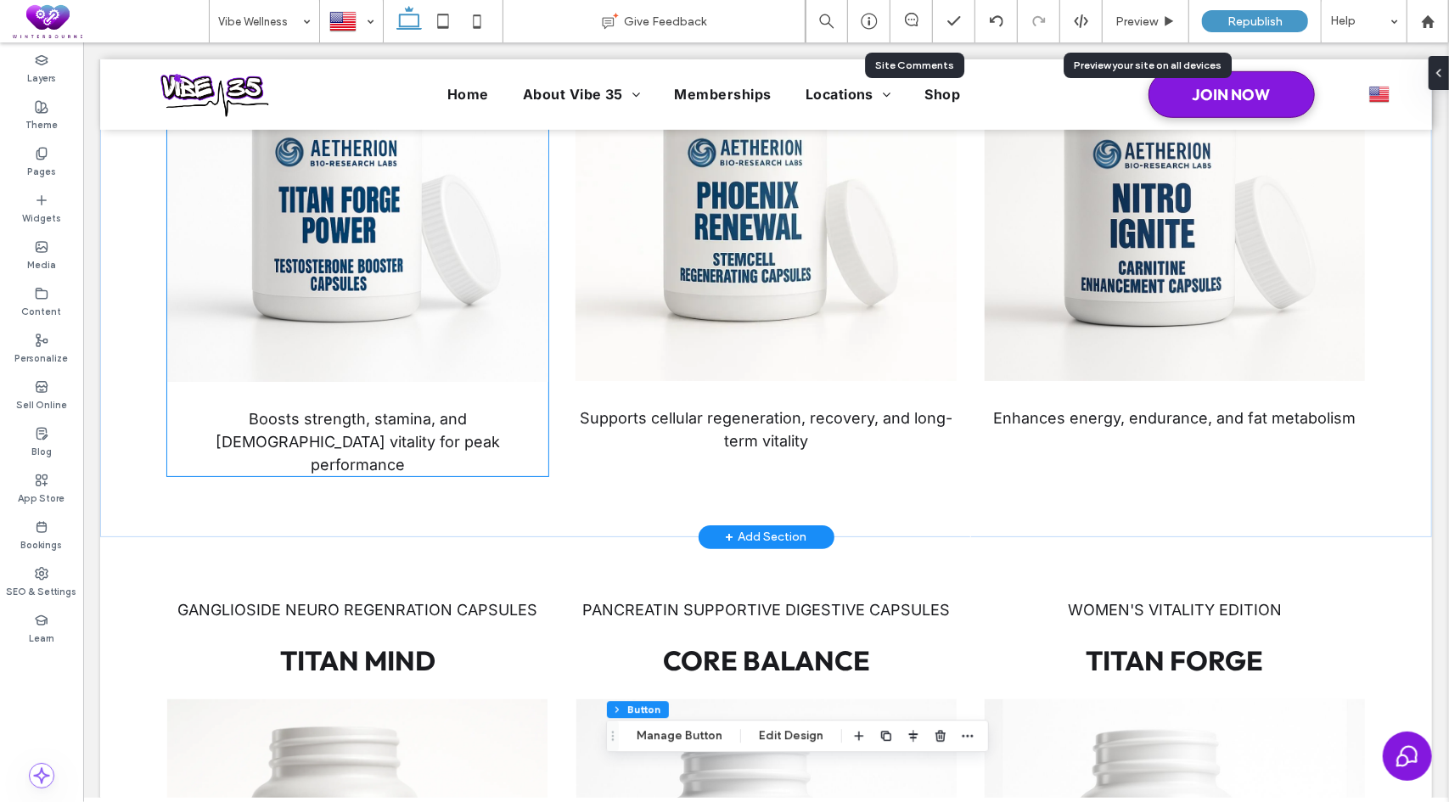
click at [396, 419] on span "Boosts strength, stamina, and [DEMOGRAPHIC_DATA] vitality for peak performance" at bounding box center [357, 441] width 284 height 64
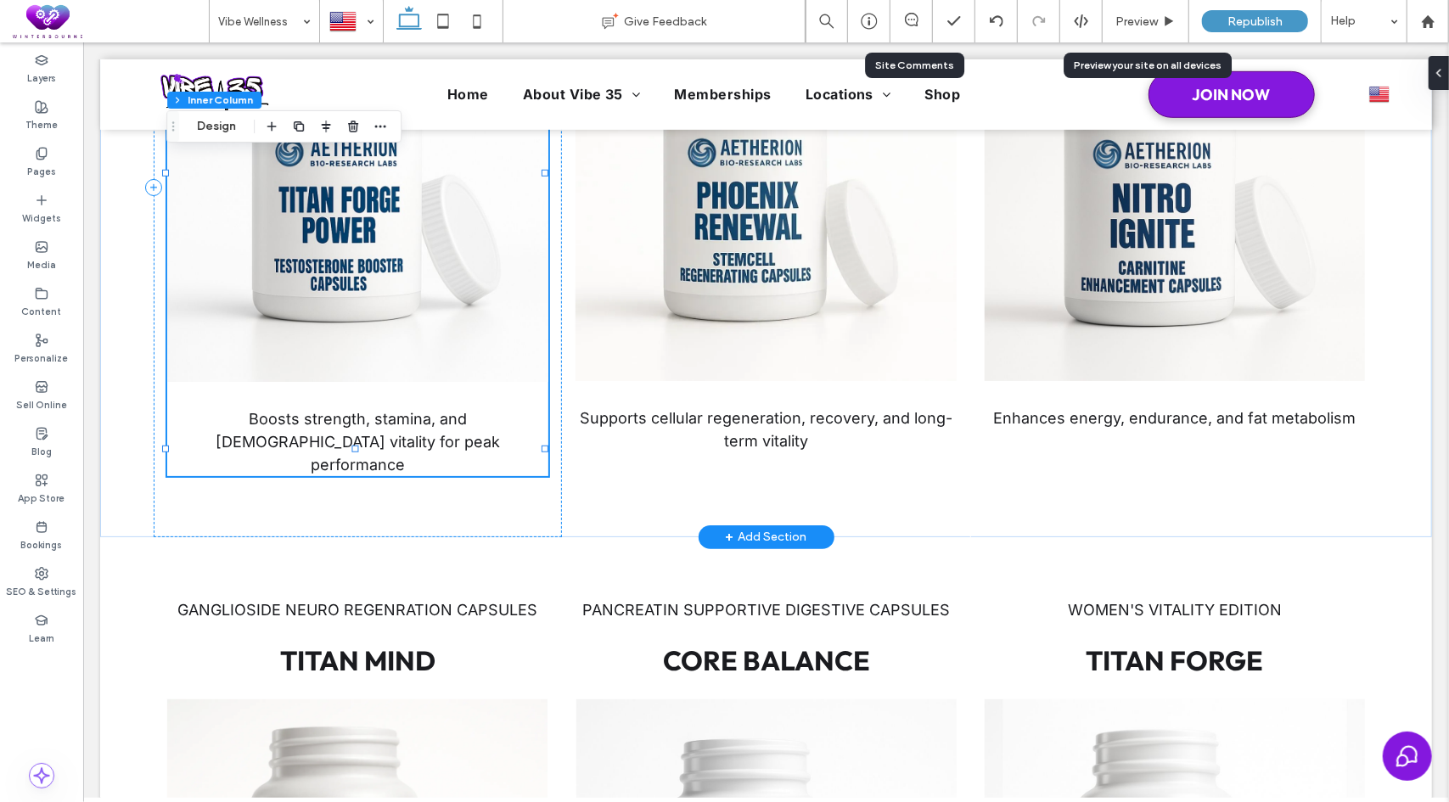
click at [374, 416] on span "Boosts strength, stamina, and [DEMOGRAPHIC_DATA] vitality for peak performance" at bounding box center [357, 441] width 284 height 64
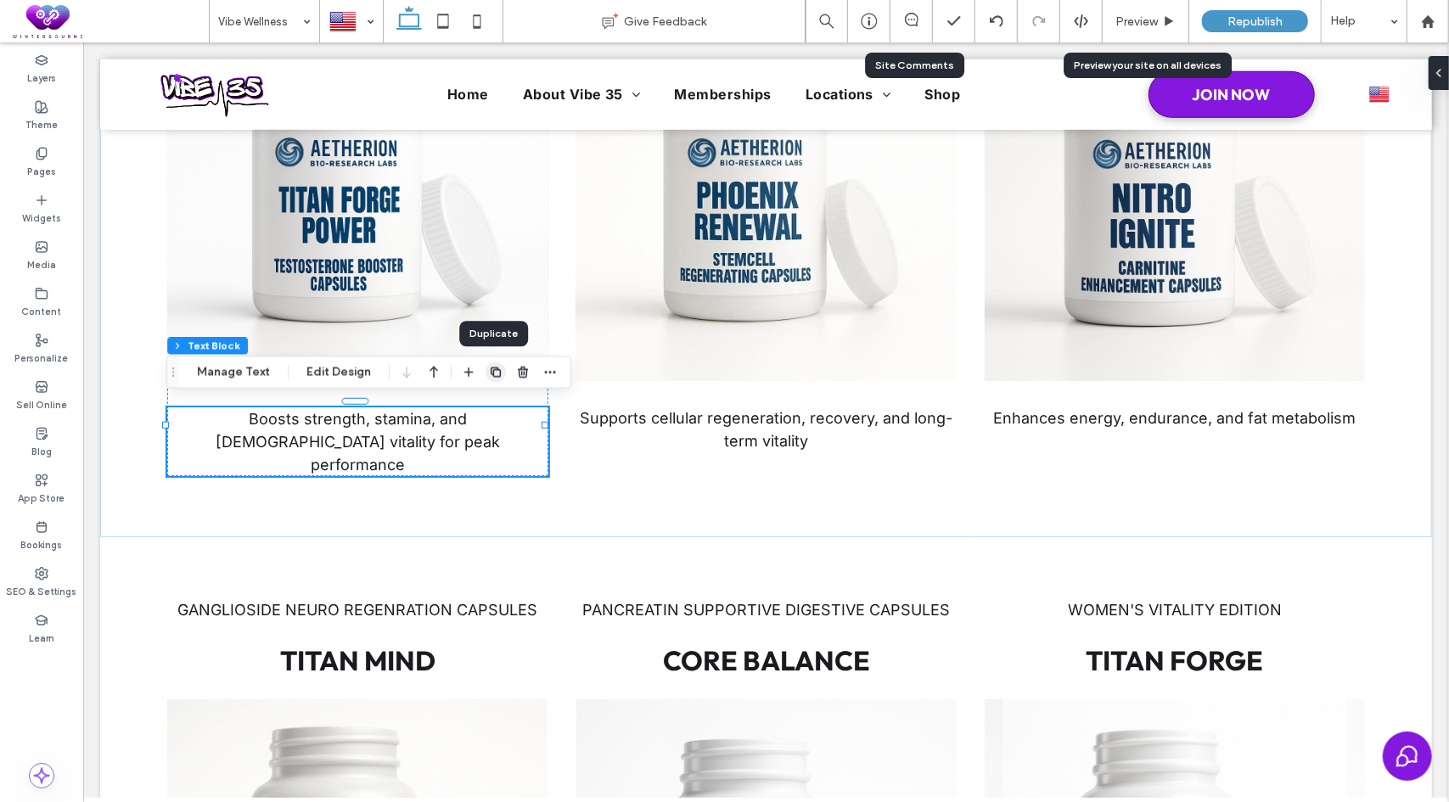
click at [492, 376] on icon "button" at bounding box center [496, 373] width 14 height 14
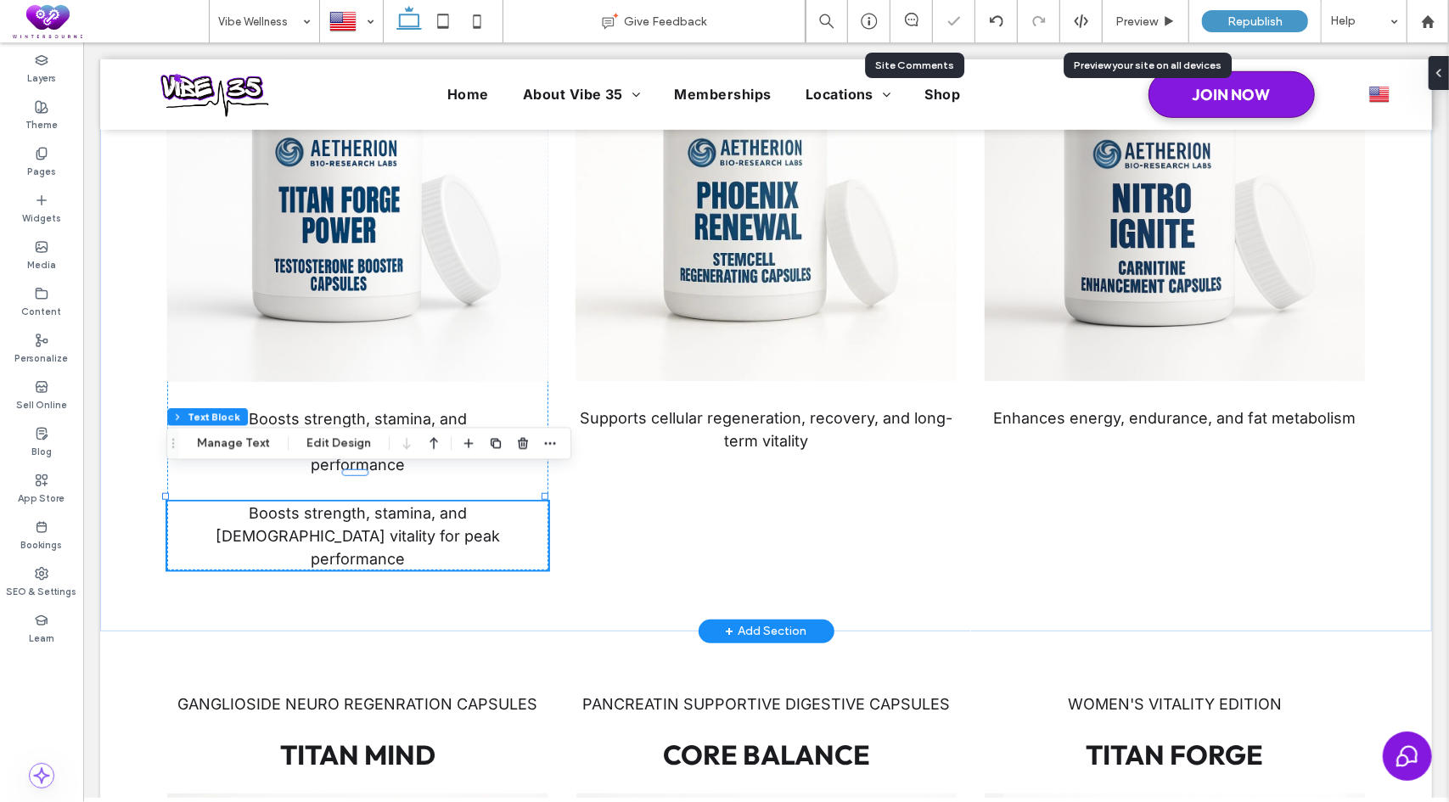
click at [369, 506] on span "Boosts strength, stamina, and [DEMOGRAPHIC_DATA] vitality for peak performance" at bounding box center [357, 535] width 284 height 64
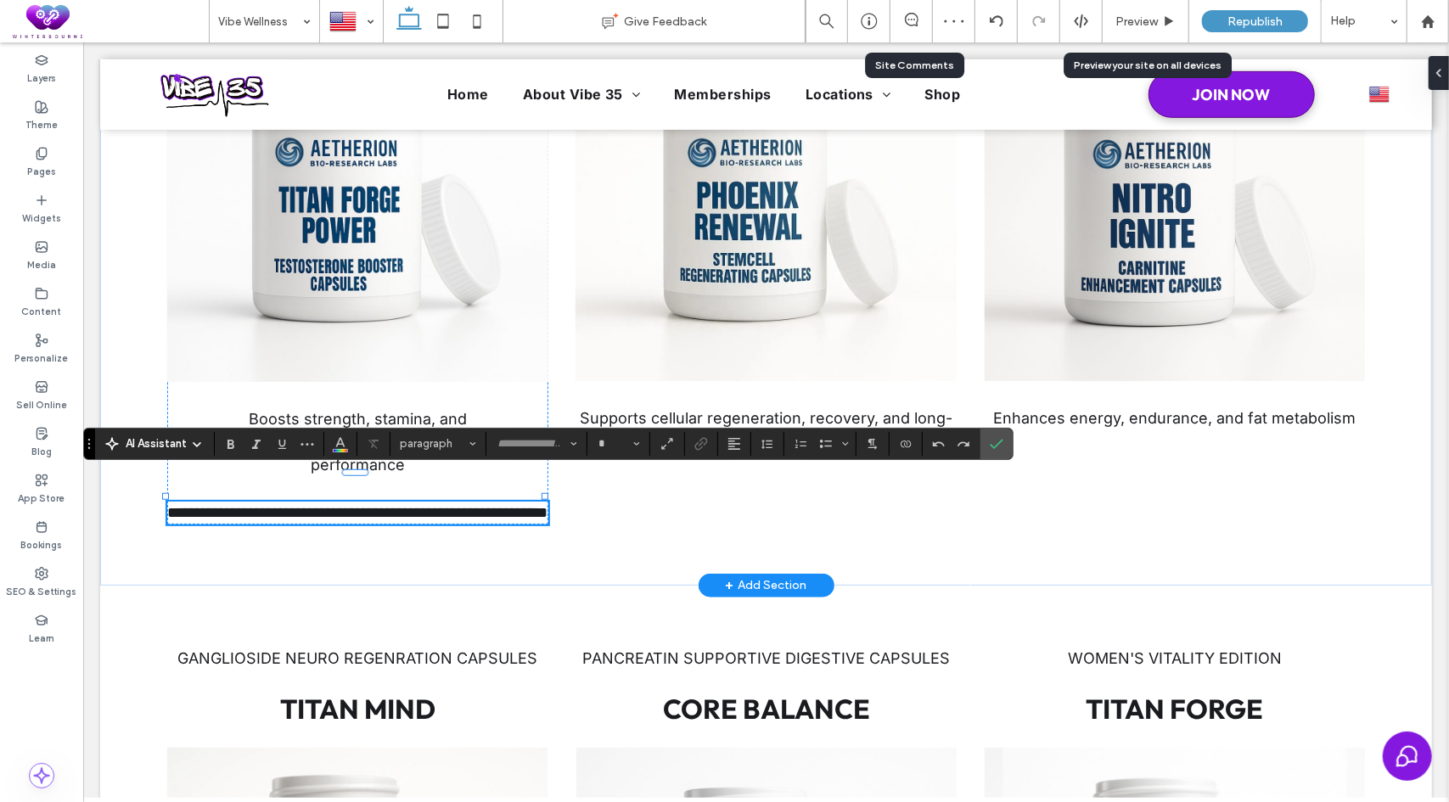
type input "*****"
type input "**"
drag, startPoint x: 389, startPoint y: 488, endPoint x: 249, endPoint y: 492, distance: 140.1
click at [249, 501] on p "**********" at bounding box center [356, 512] width 381 height 23
click at [291, 504] on span "**********" at bounding box center [357, 511] width 137 height 15
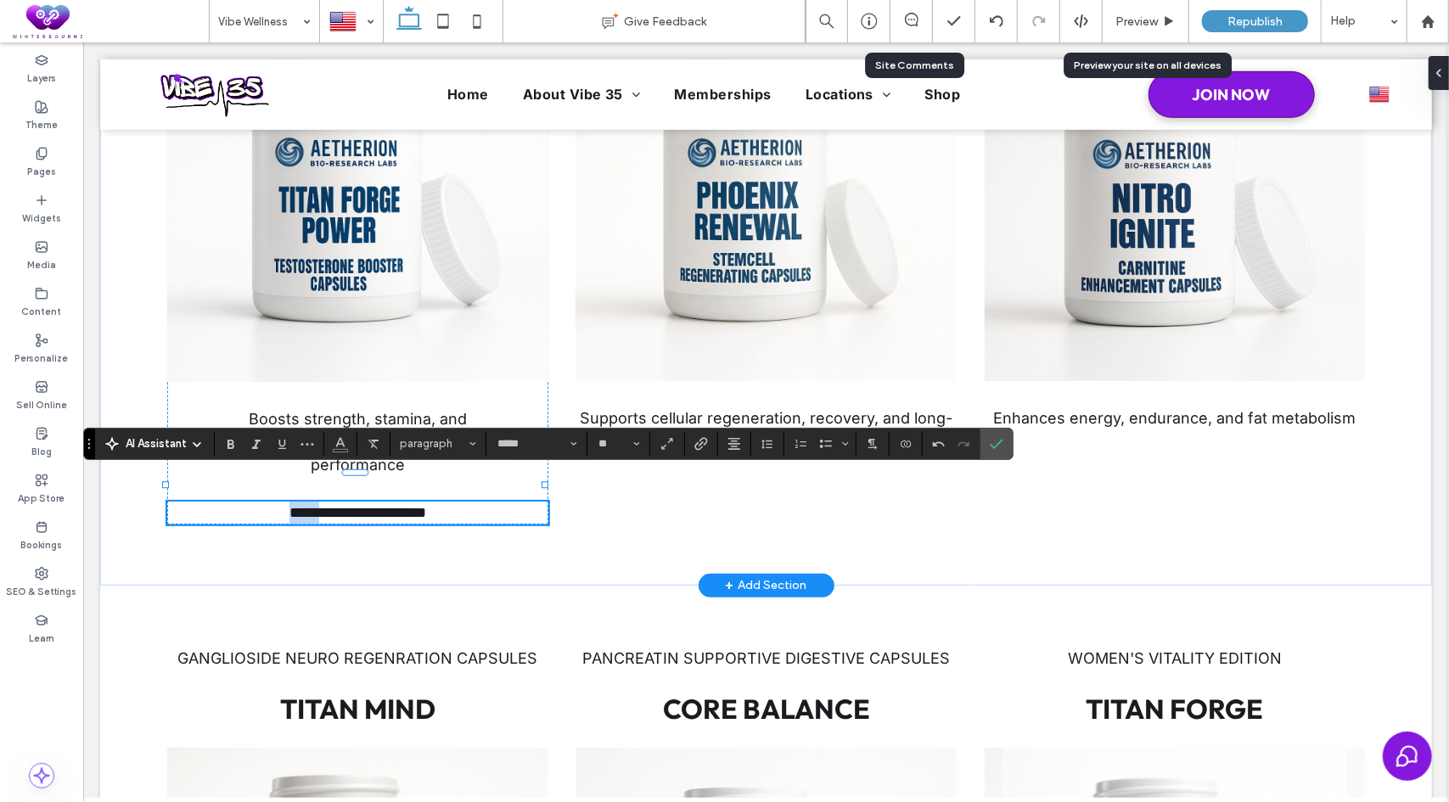
drag, startPoint x: 310, startPoint y: 481, endPoint x: 252, endPoint y: 481, distance: 57.7
click at [252, 501] on p "**********" at bounding box center [356, 512] width 381 height 23
drag, startPoint x: 463, startPoint y: 482, endPoint x: 314, endPoint y: 484, distance: 148.5
click at [314, 501] on p "**********" at bounding box center [356, 512] width 381 height 23
click at [990, 437] on icon "Confirm" at bounding box center [997, 444] width 14 height 14
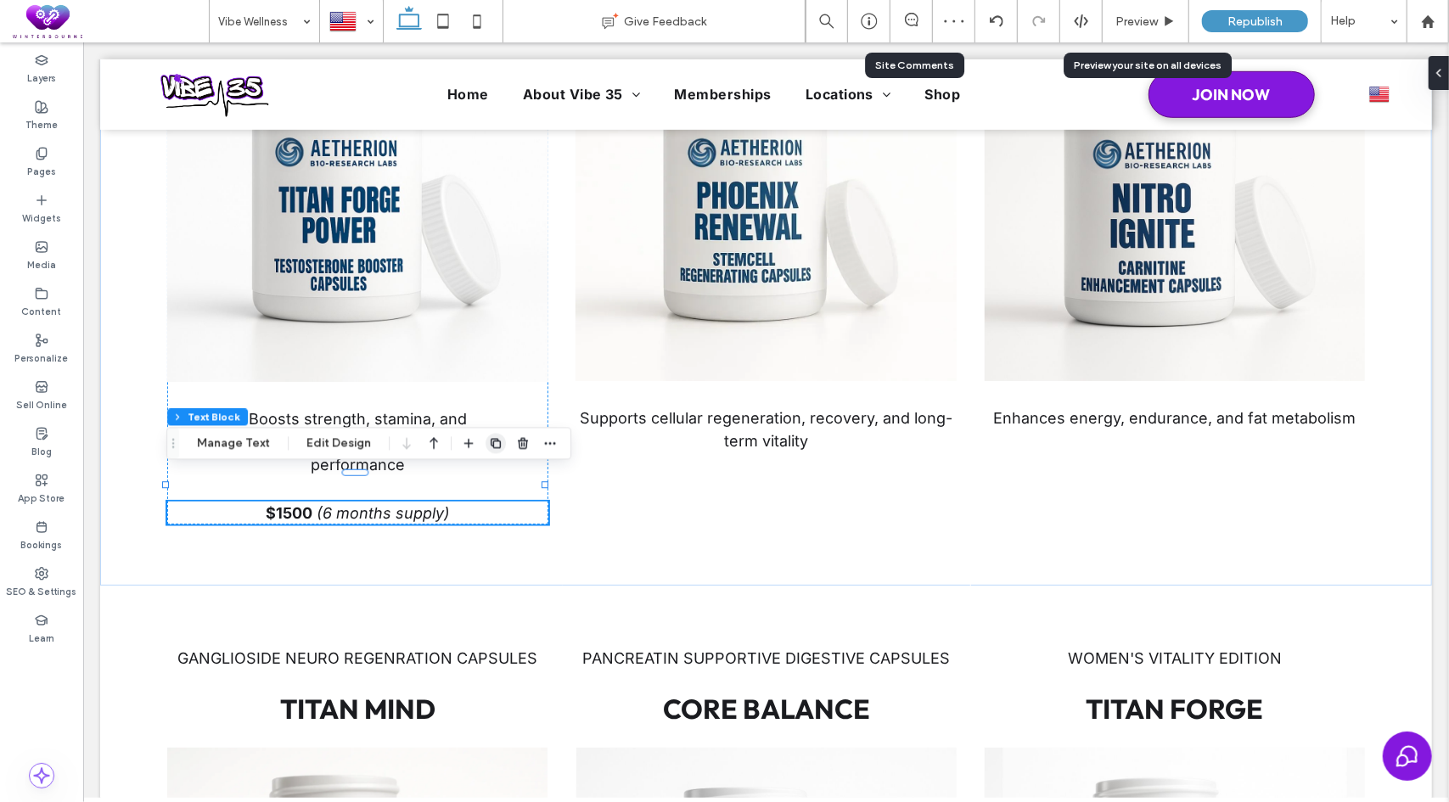
click at [491, 450] on icon "button" at bounding box center [496, 444] width 14 height 14
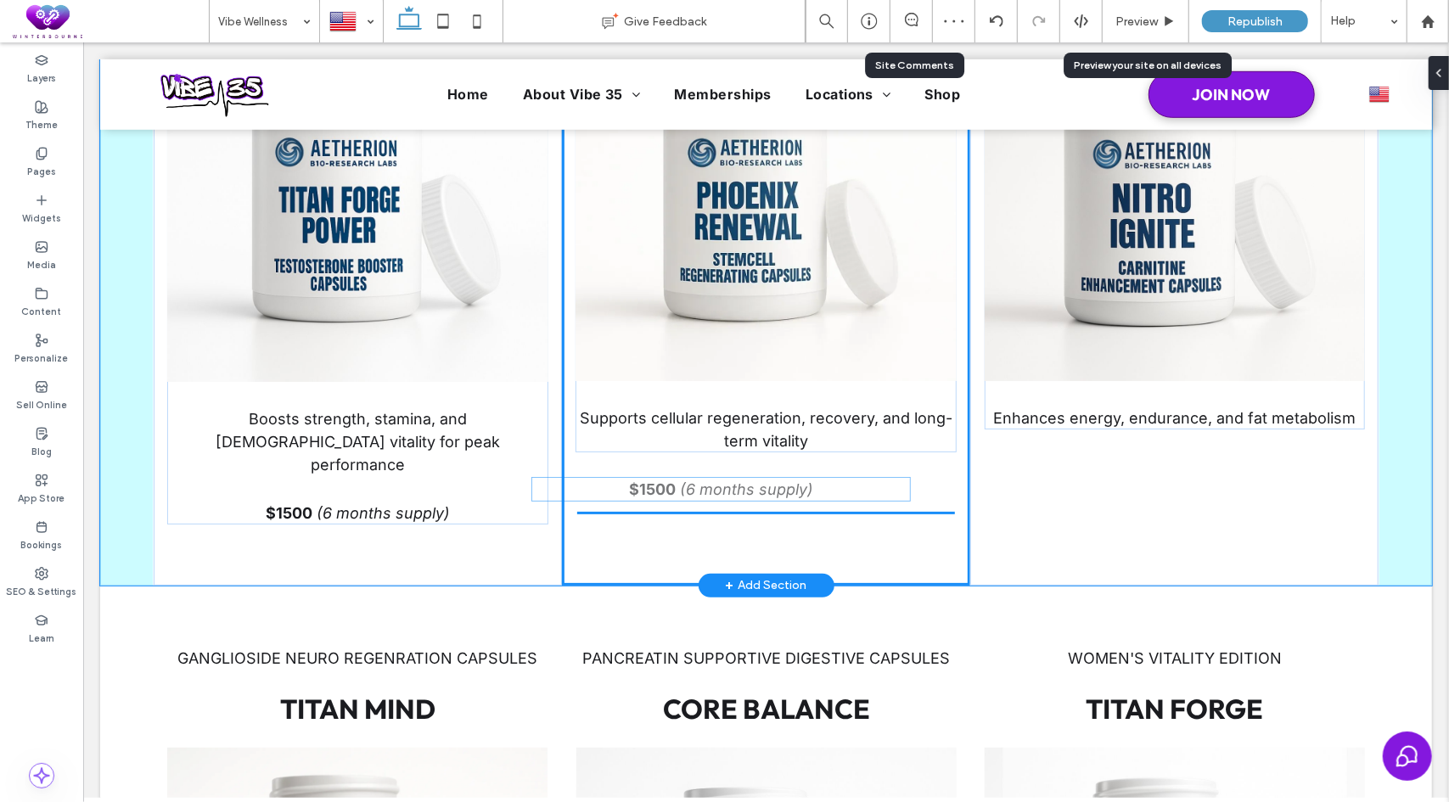
drag, startPoint x: 414, startPoint y: 535, endPoint x: 780, endPoint y: 491, distance: 368.4
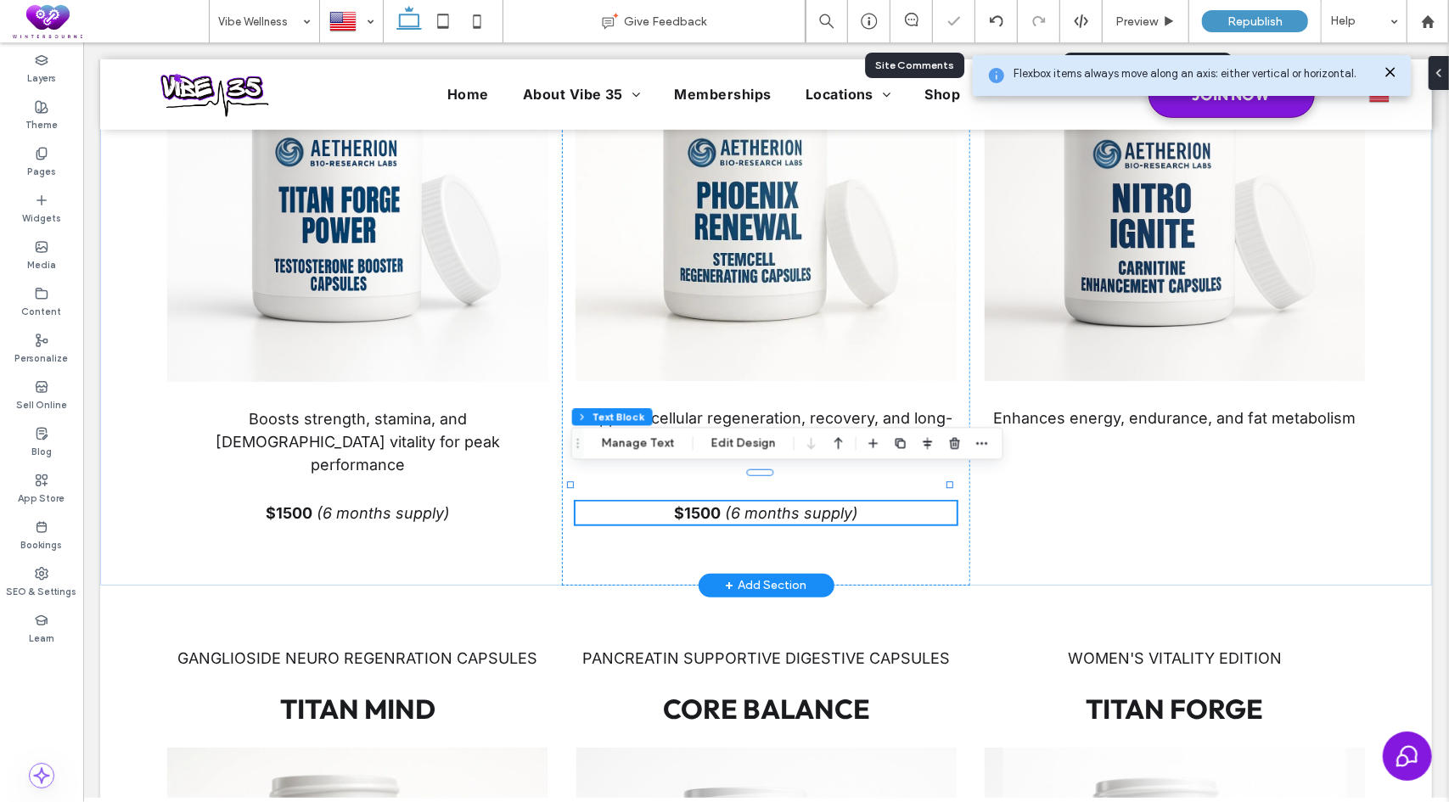
click at [673, 503] on strong "$1500" at bounding box center [696, 512] width 47 height 18
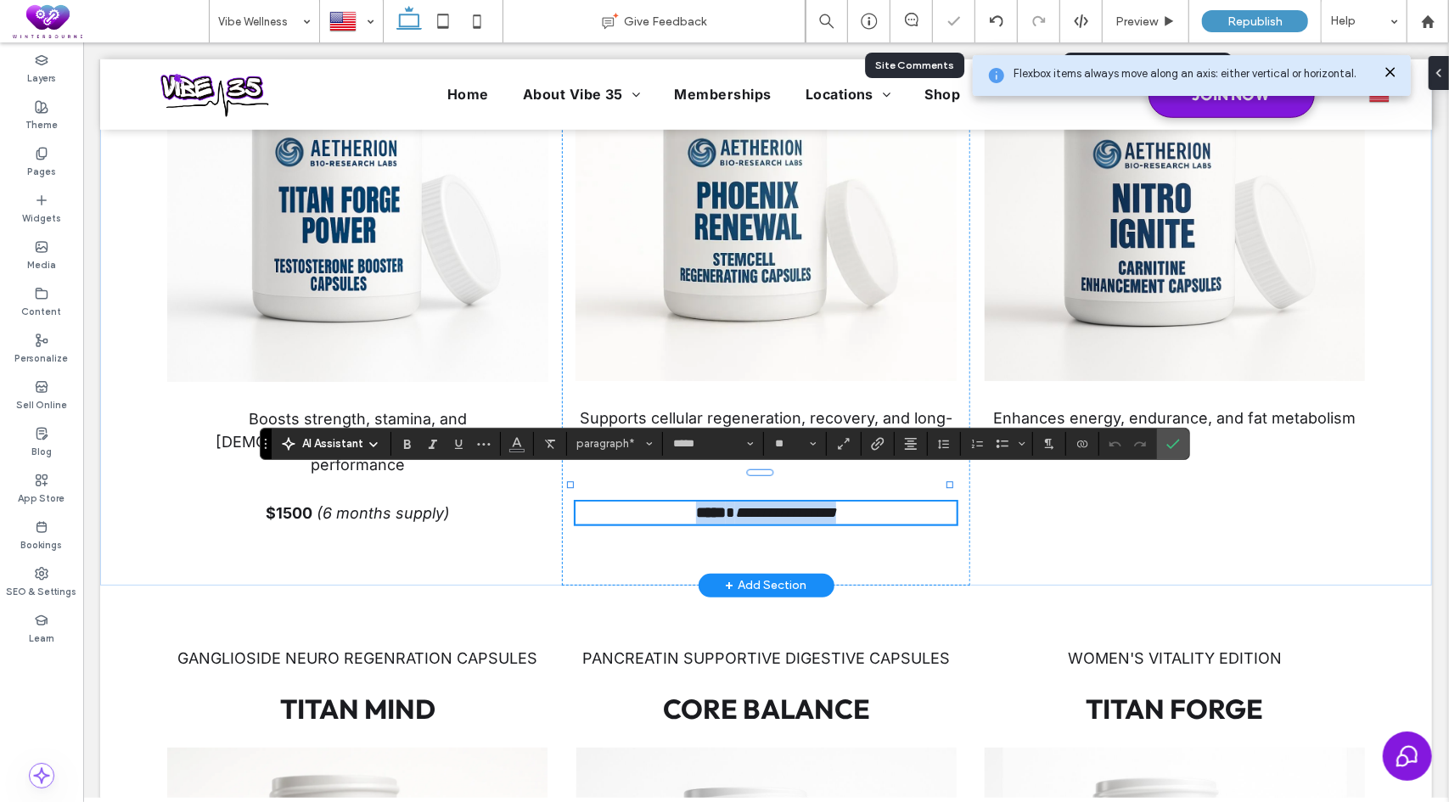
click at [695, 504] on strong "*****" at bounding box center [710, 511] width 30 height 15
click at [1167, 451] on span "Confirm" at bounding box center [1170, 444] width 8 height 31
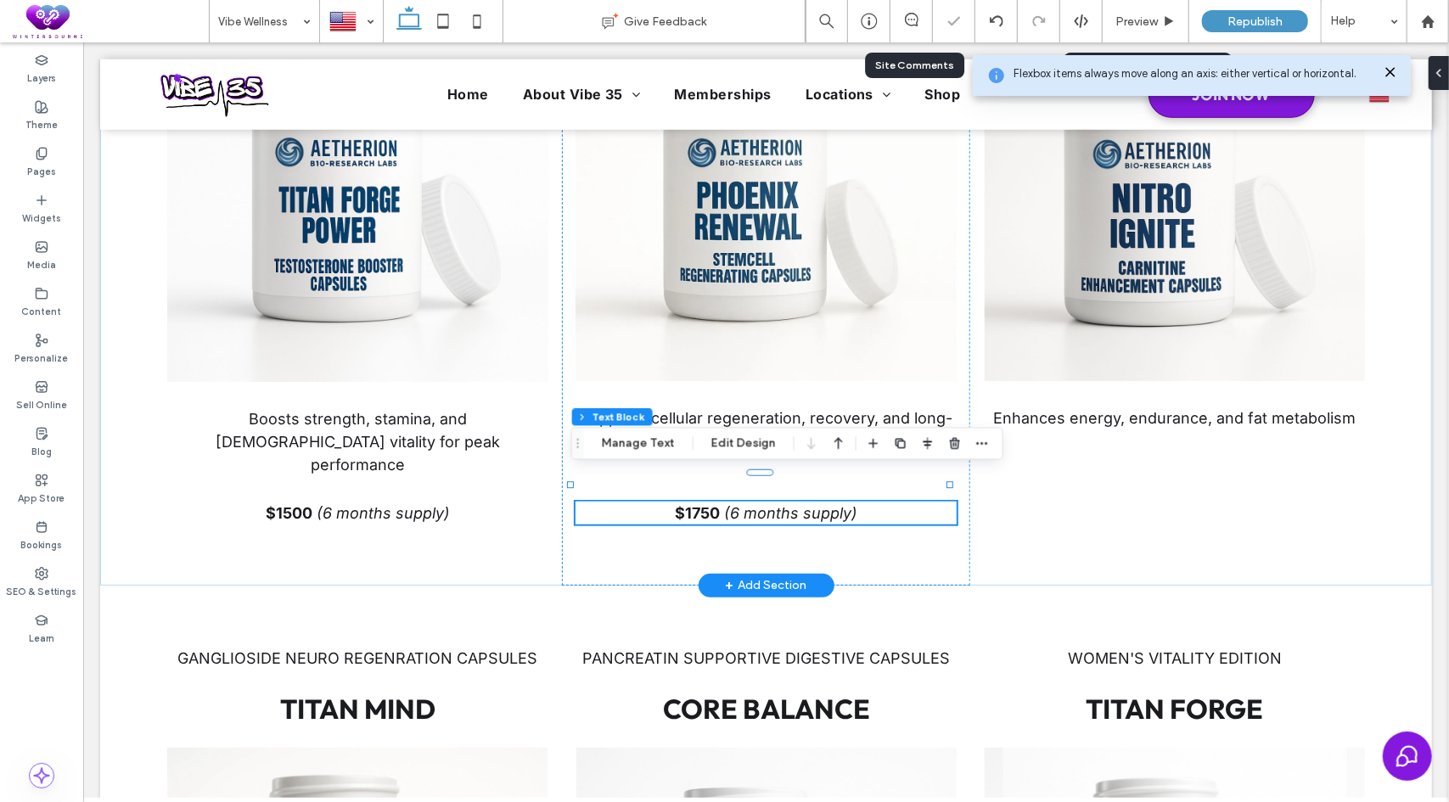
click at [762, 503] on span "(6 months supply)" at bounding box center [789, 512] width 133 height 18
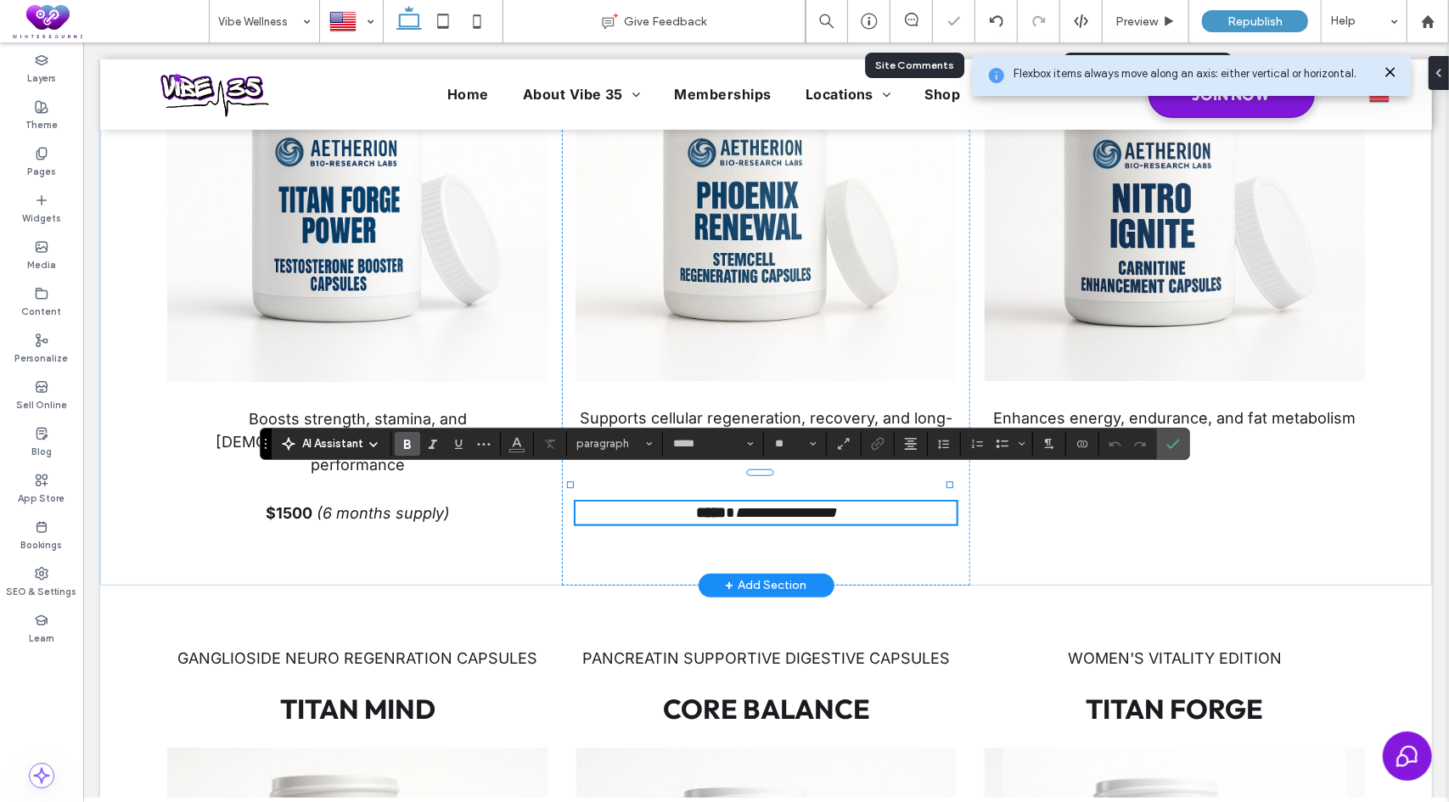
drag, startPoint x: 762, startPoint y: 486, endPoint x: 729, endPoint y: 487, distance: 33.1
click at [734, 504] on span "**********" at bounding box center [784, 511] width 101 height 15
click at [1174, 442] on icon "Confirm" at bounding box center [1173, 444] width 14 height 14
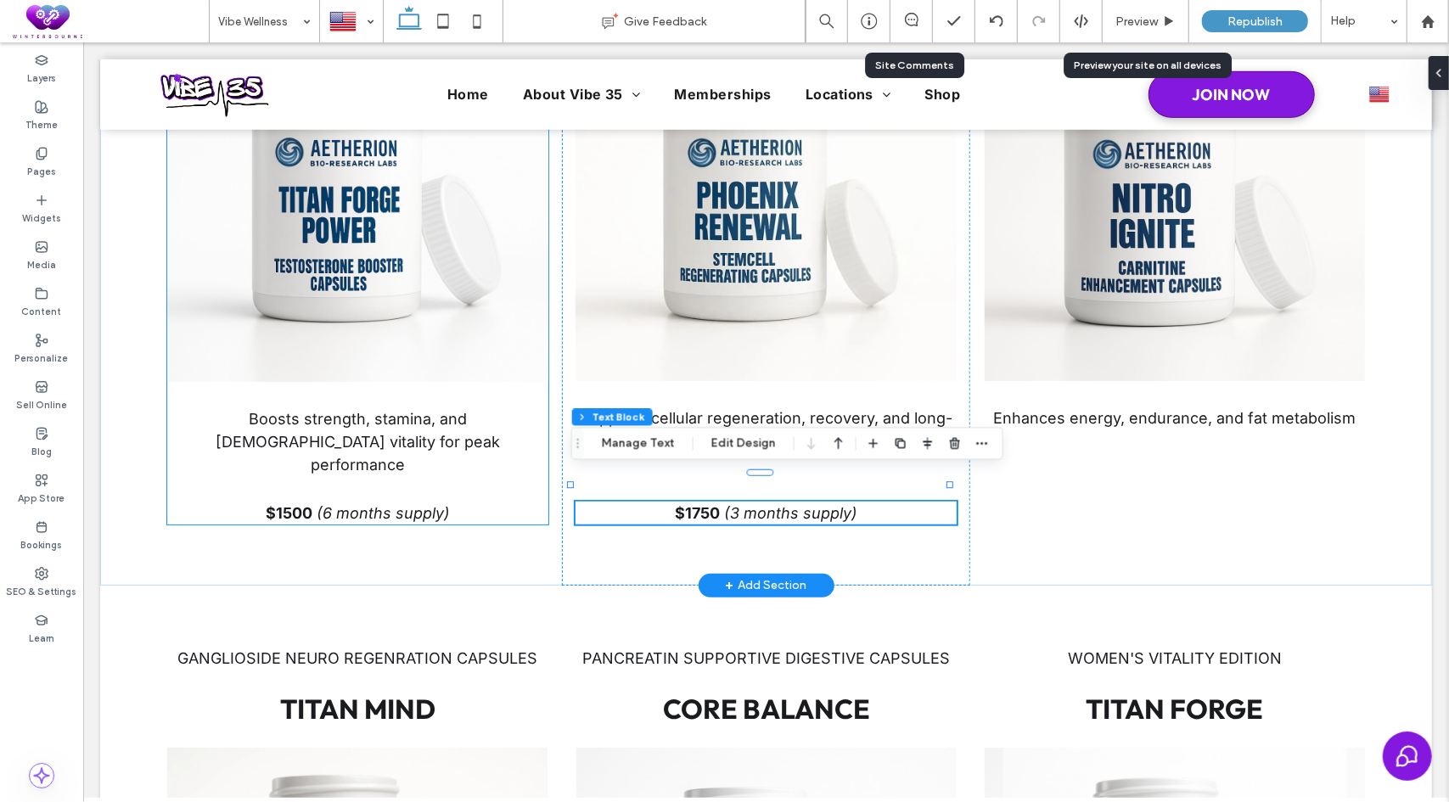
click at [322, 503] on span "(6 months supply)" at bounding box center [382, 512] width 133 height 18
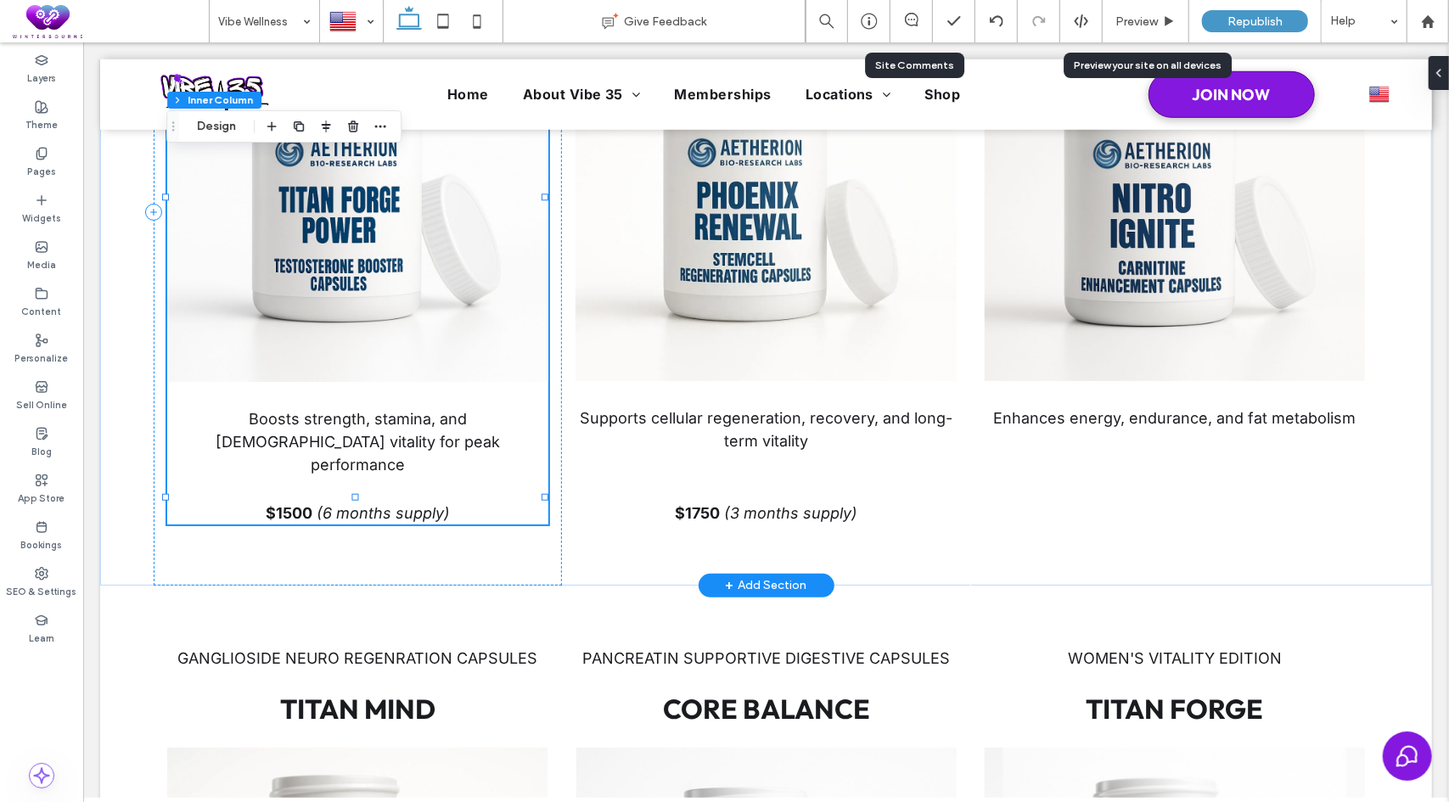
click at [322, 503] on span "(6 months supply)" at bounding box center [382, 512] width 133 height 18
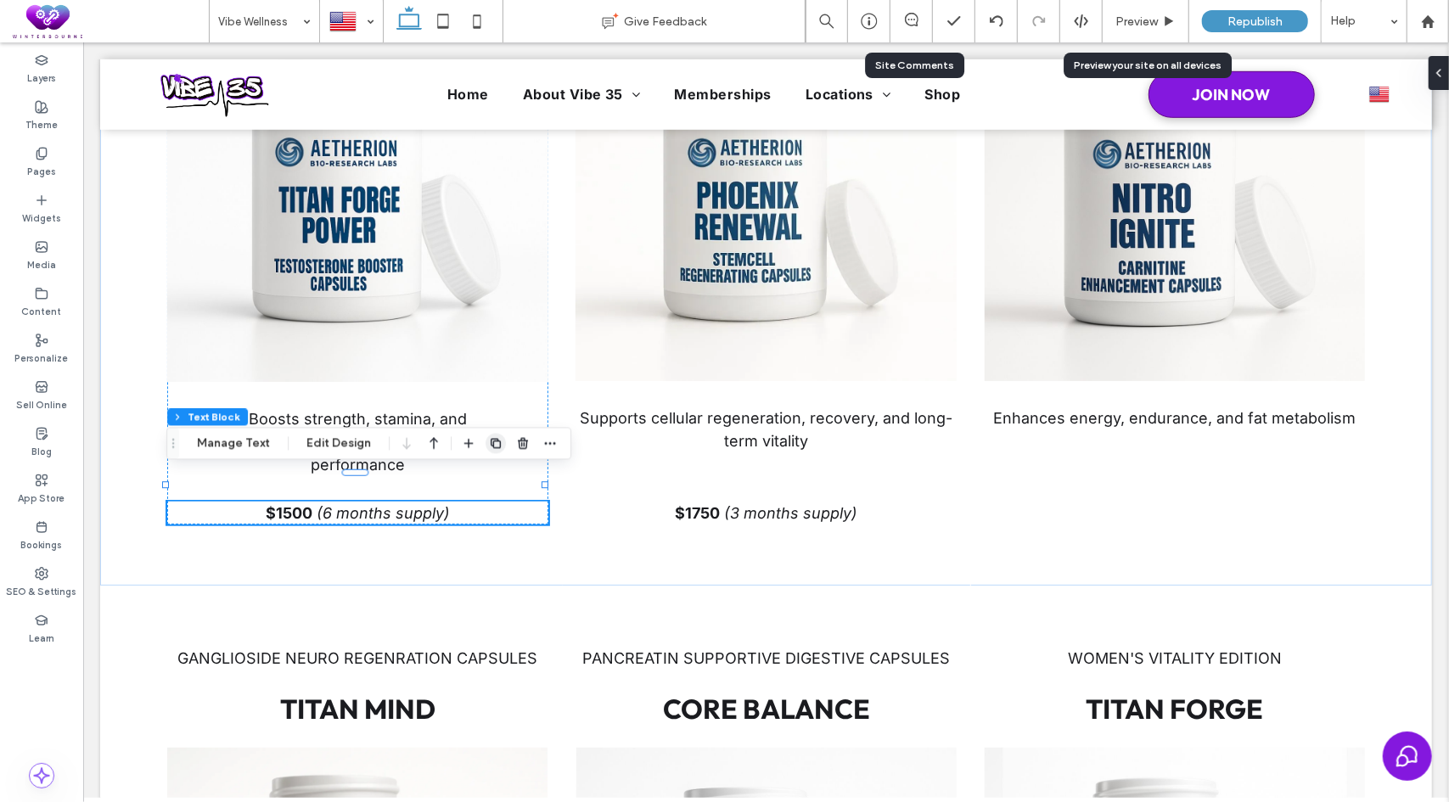
click at [499, 446] on icon "button" at bounding box center [496, 444] width 14 height 14
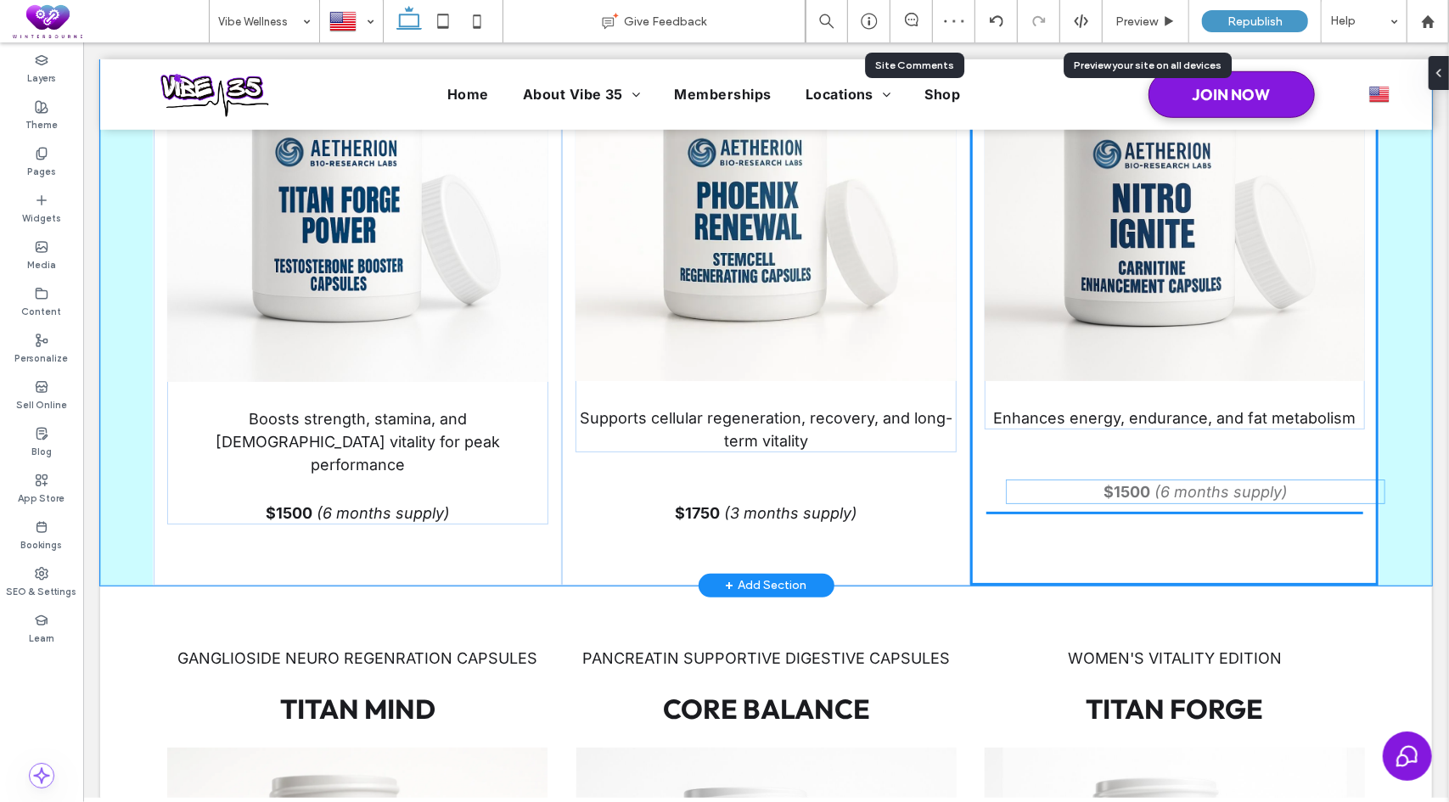
drag, startPoint x: 381, startPoint y: 538, endPoint x: 1221, endPoint y: 497, distance: 841.3
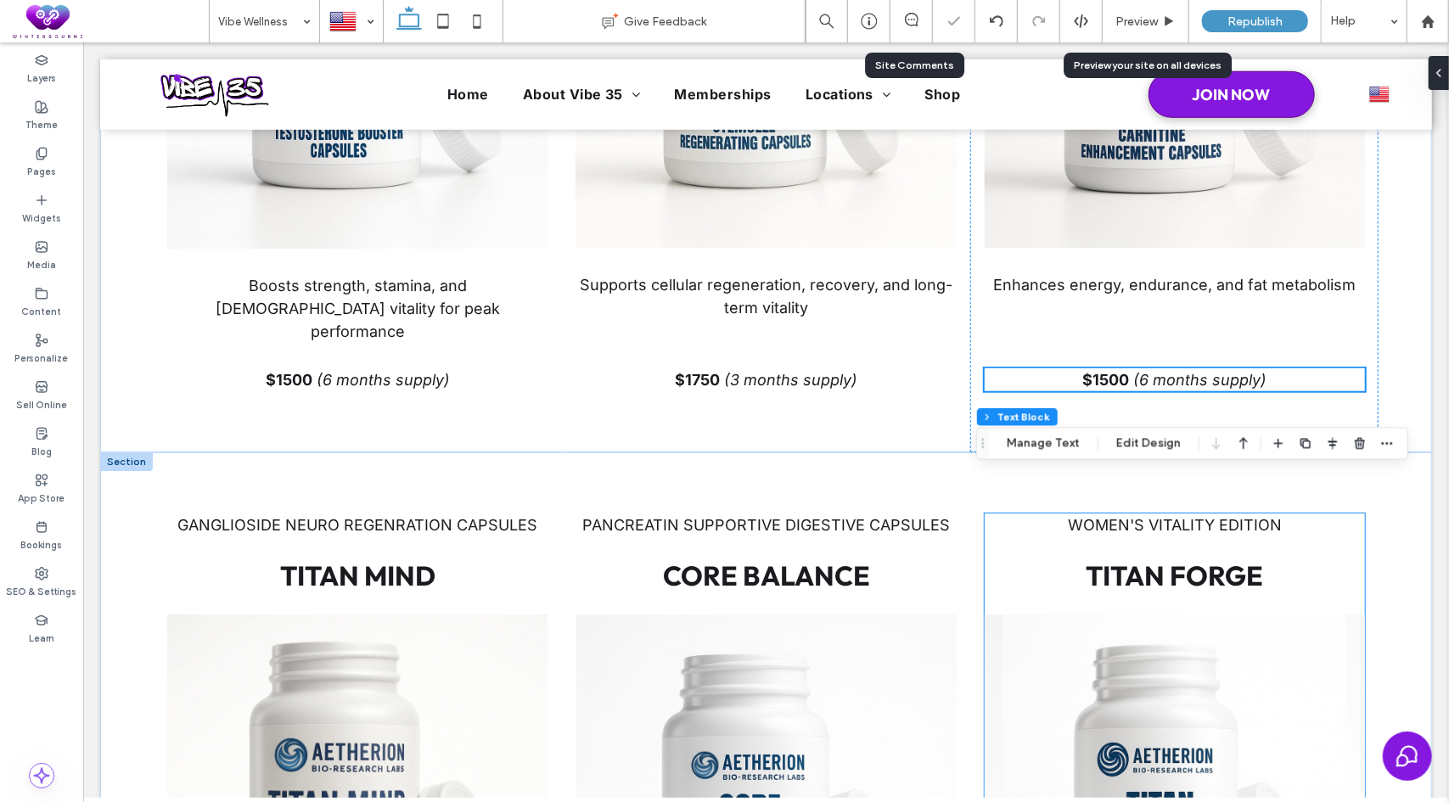
scroll to position [935, 0]
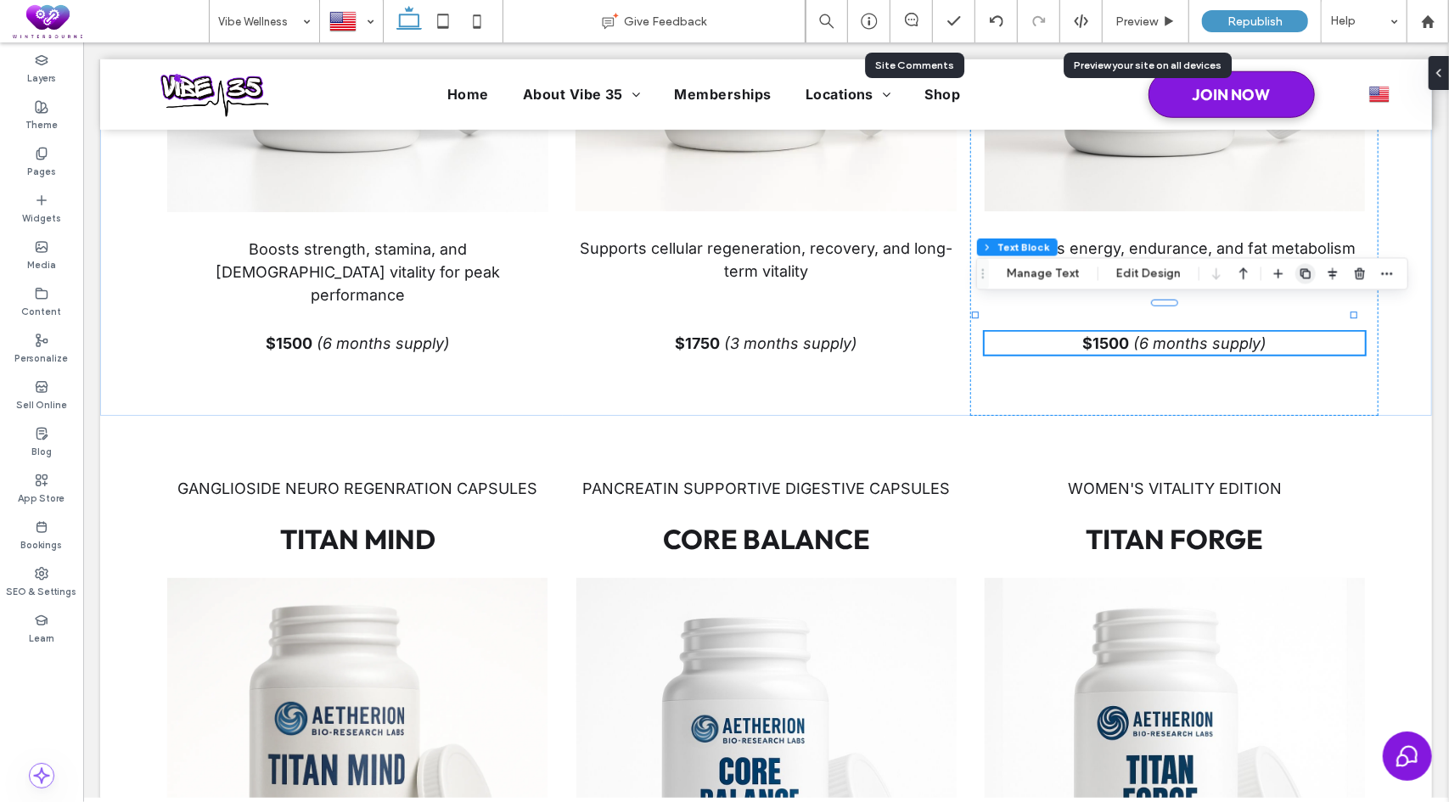
click at [1302, 278] on icon "button" at bounding box center [1306, 274] width 14 height 14
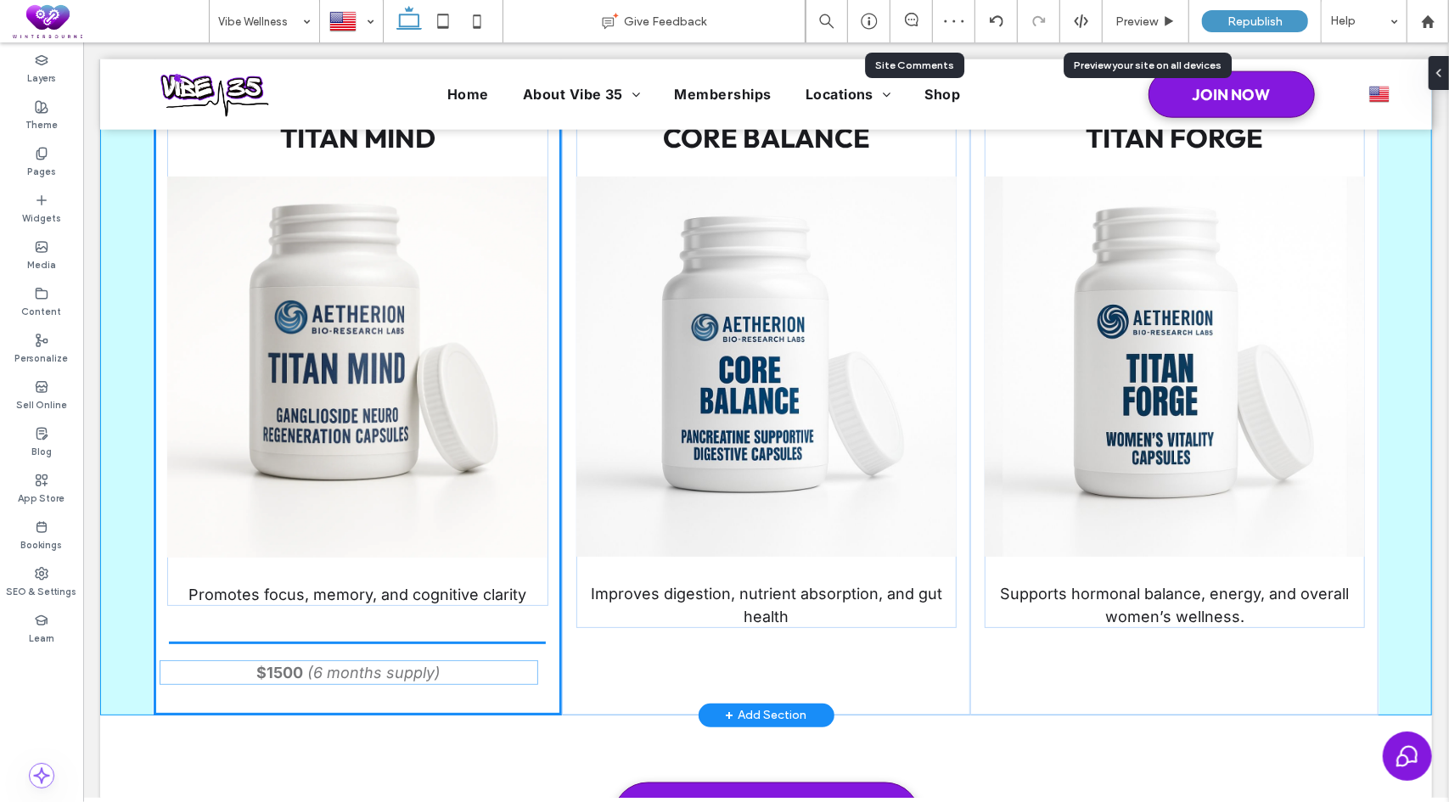
scroll to position [1391, 0]
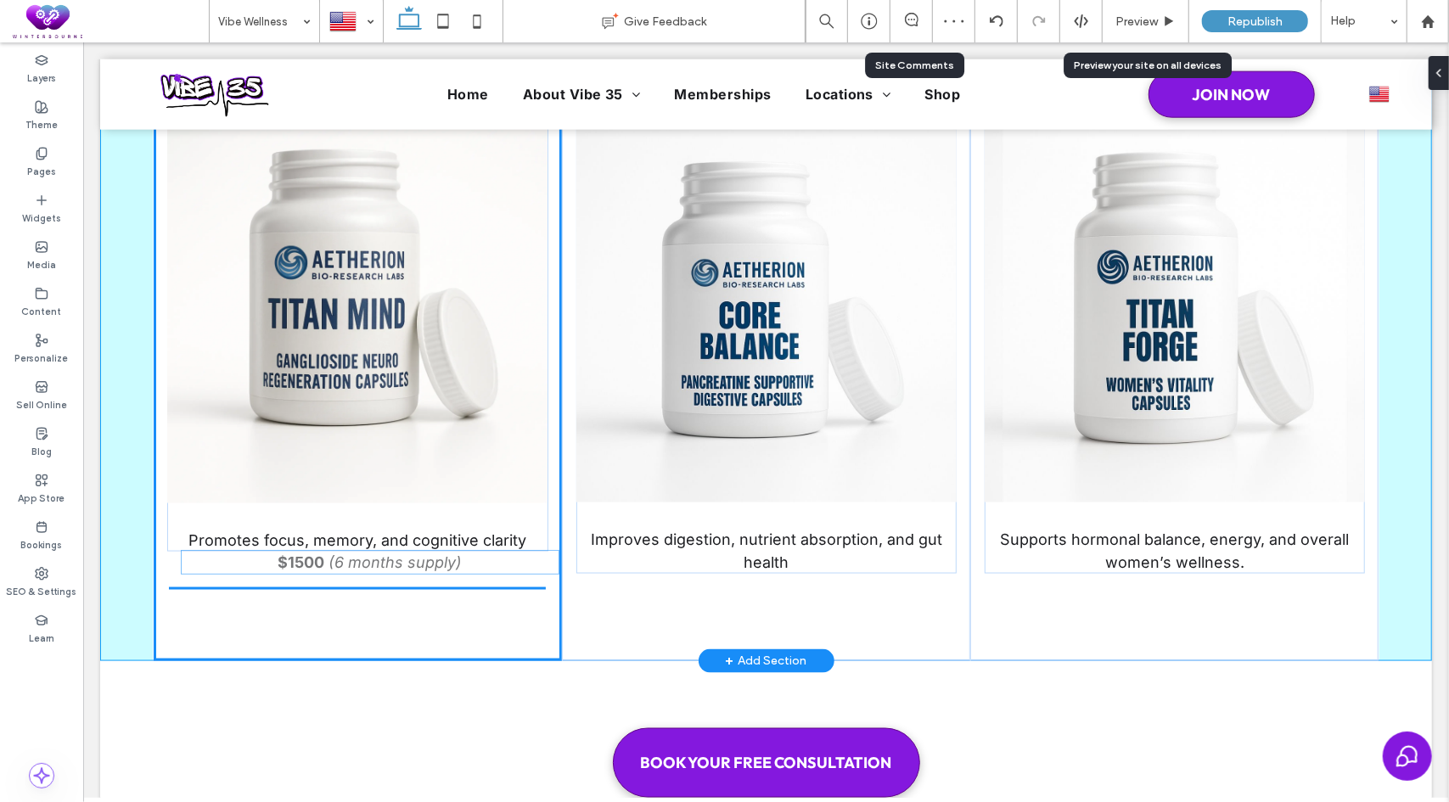
drag, startPoint x: 1138, startPoint y: 340, endPoint x: 427, endPoint y: 606, distance: 759.3
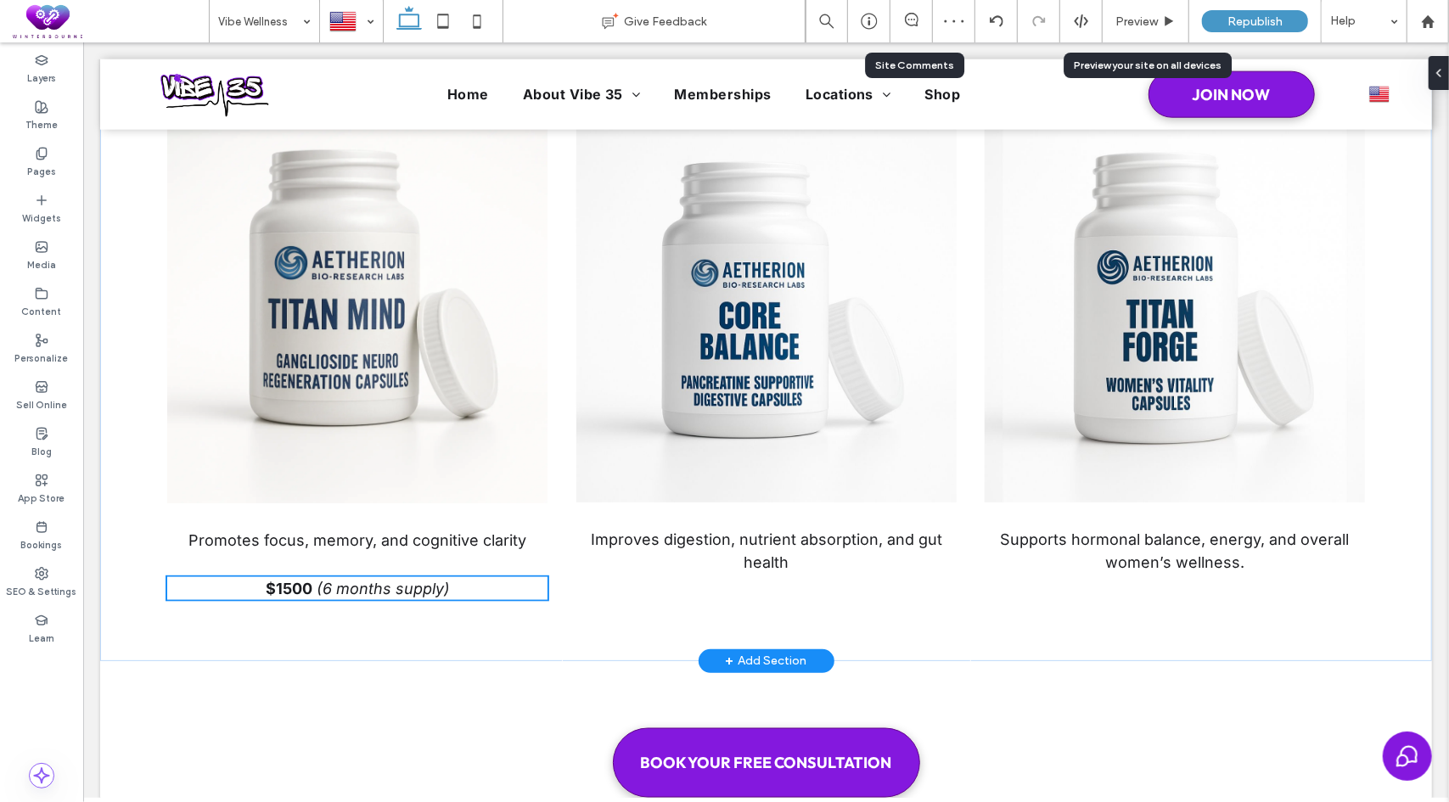
type input "****"
drag, startPoint x: 494, startPoint y: 508, endPoint x: 491, endPoint y: 516, distance: 9.1
click at [494, 508] on icon "button" at bounding box center [496, 515] width 14 height 14
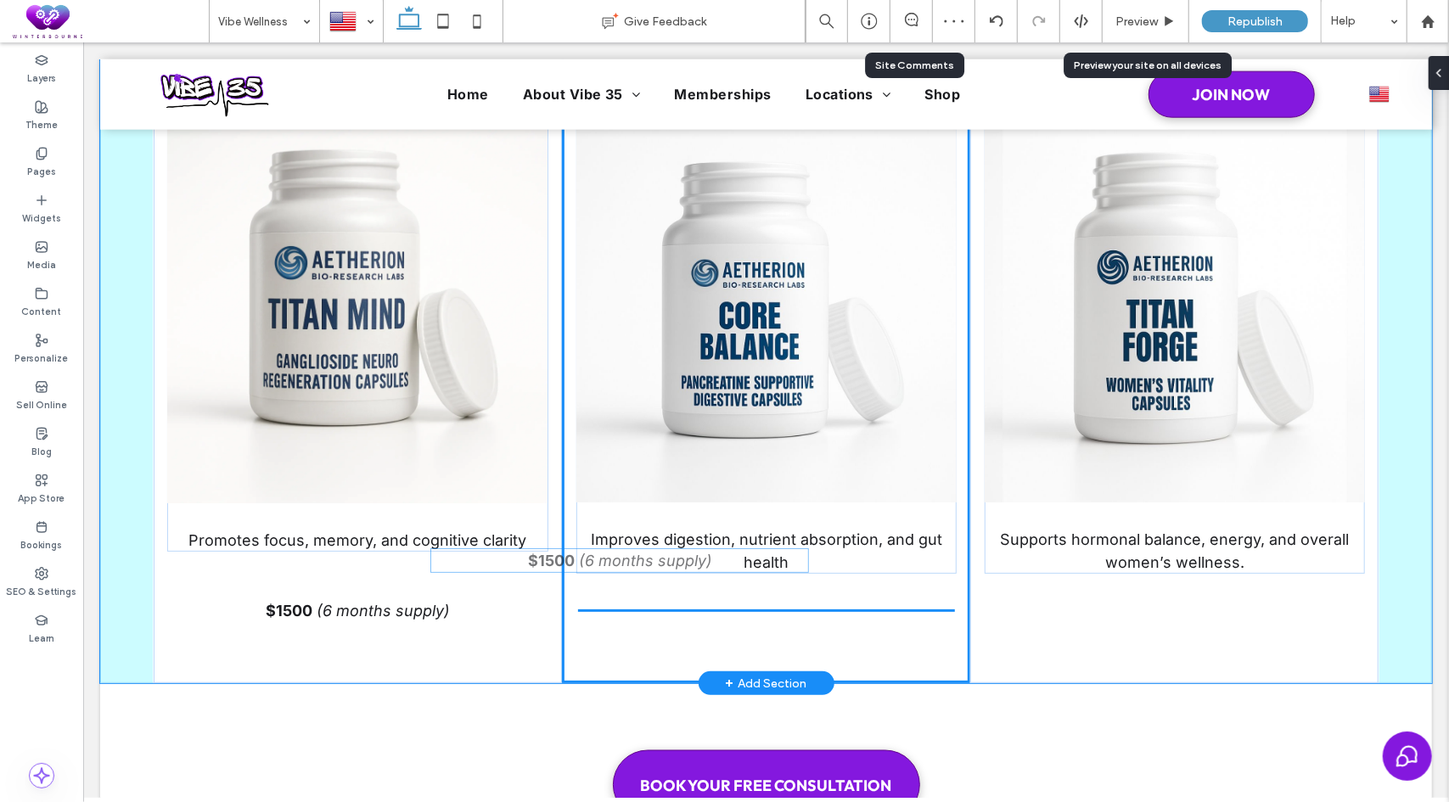
drag, startPoint x: 478, startPoint y: 603, endPoint x: 743, endPoint y: 560, distance: 268.2
type input "****"
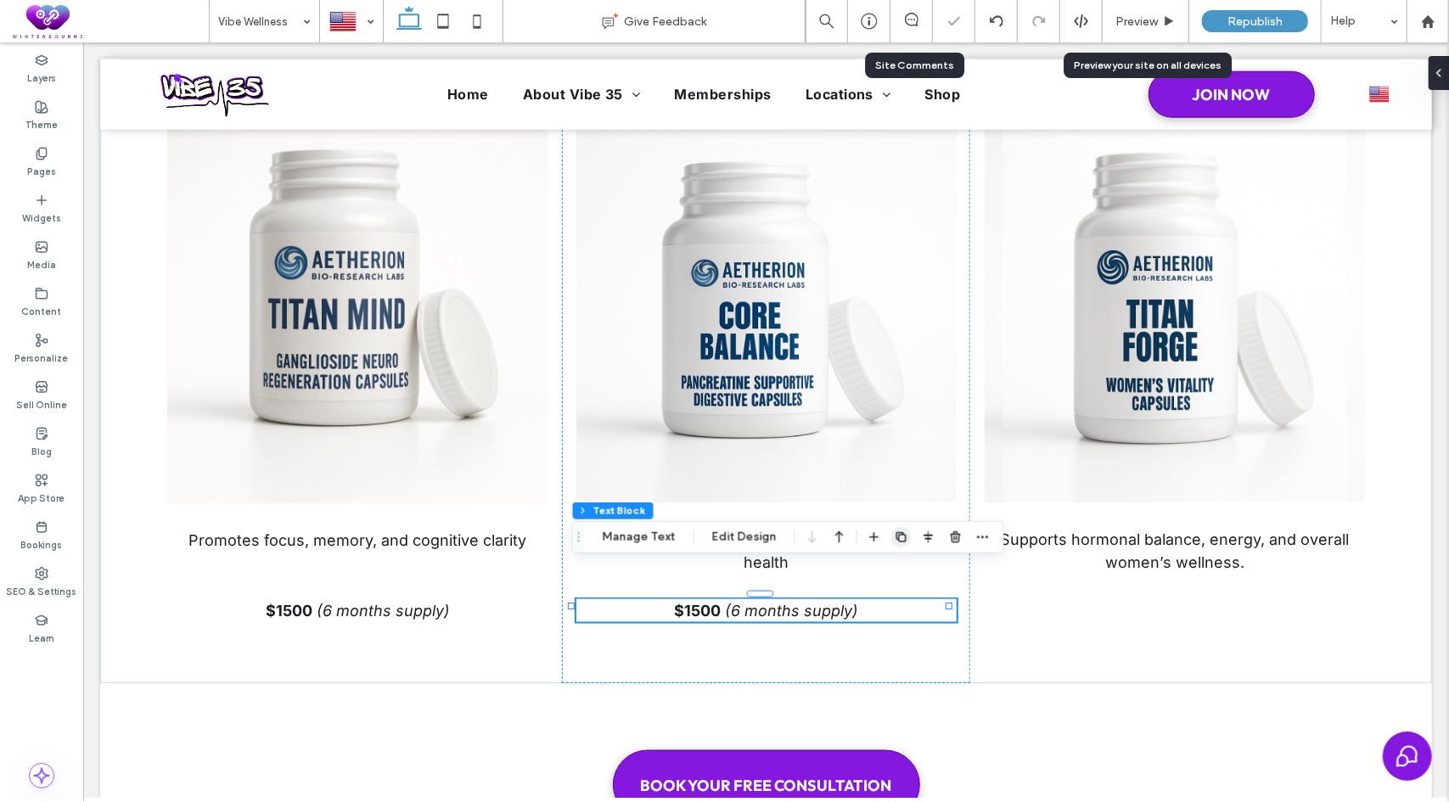
click at [895, 536] on icon "button" at bounding box center [902, 537] width 14 height 14
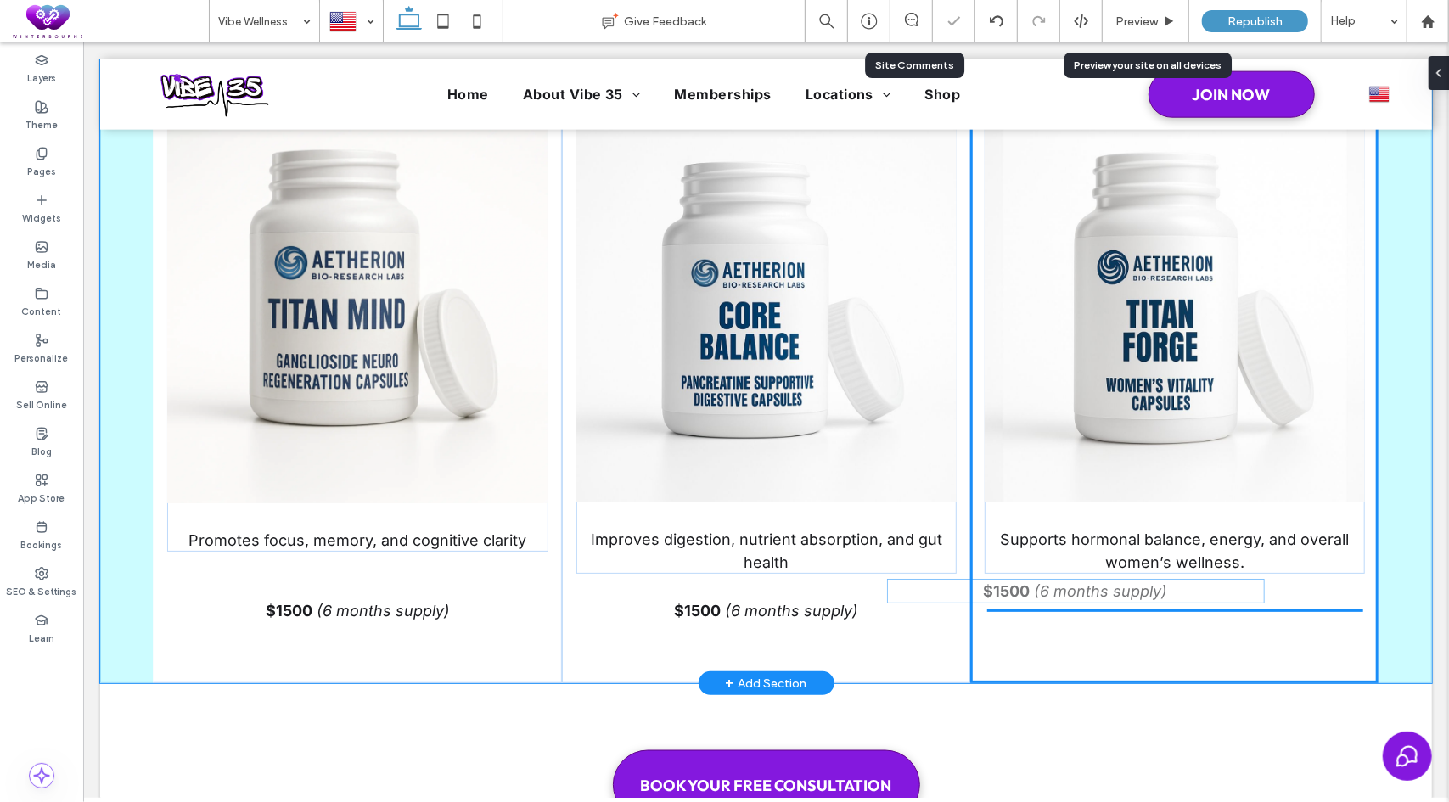
drag, startPoint x: 883, startPoint y: 619, endPoint x: 1198, endPoint y: 584, distance: 317.7
type input "****"
